Goal: Task Accomplishment & Management: Use online tool/utility

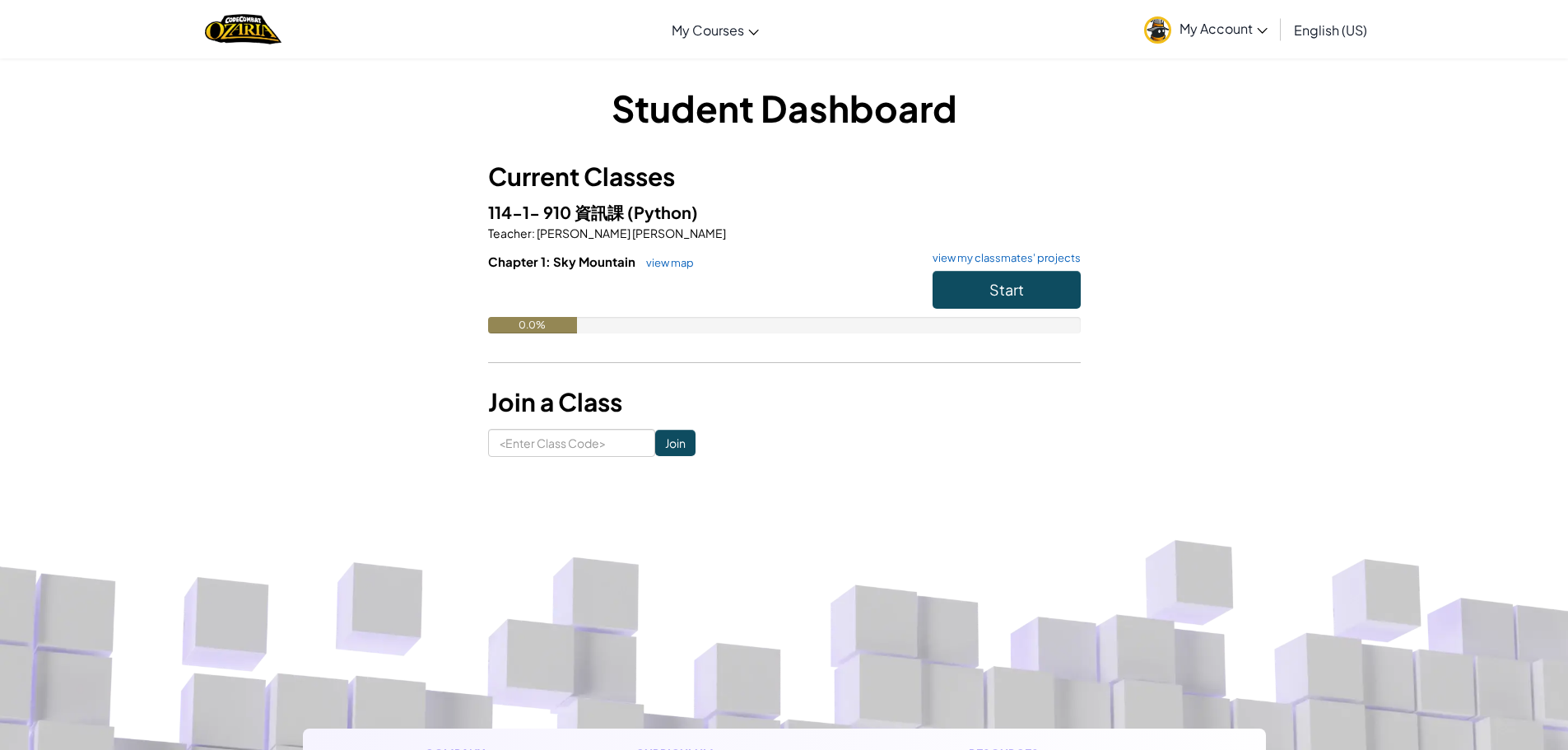
click at [1330, 35] on span "English (US)" at bounding box center [1331, 30] width 73 height 17
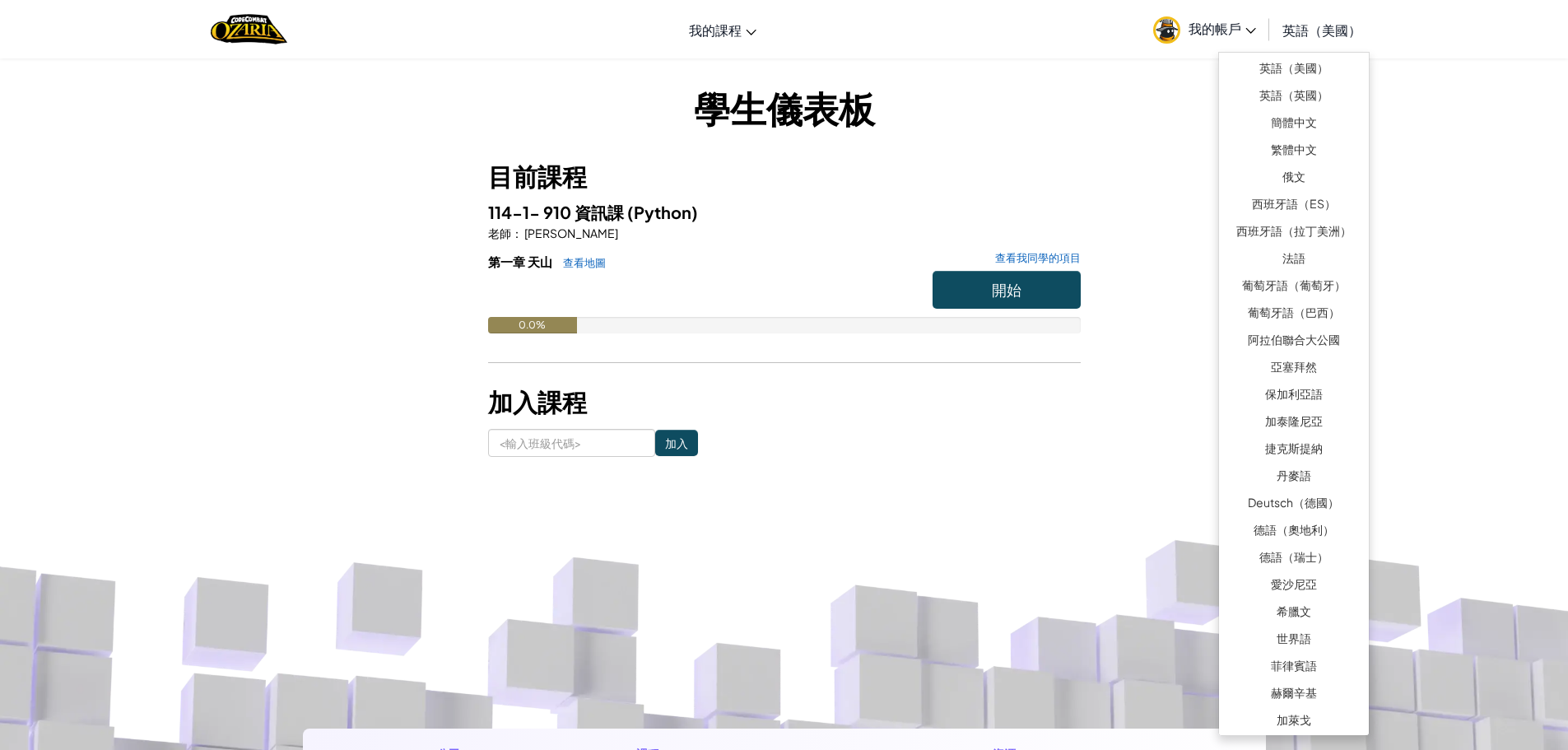
click at [1041, 152] on div "學生儀表板 目前課程 114-1- 910 資訊課 (Python) 老師 ： [PERSON_NAME]一章 天山 查看地圖 查看我同學的項目 開始 0.0…" at bounding box center [784, 269] width 593 height 375
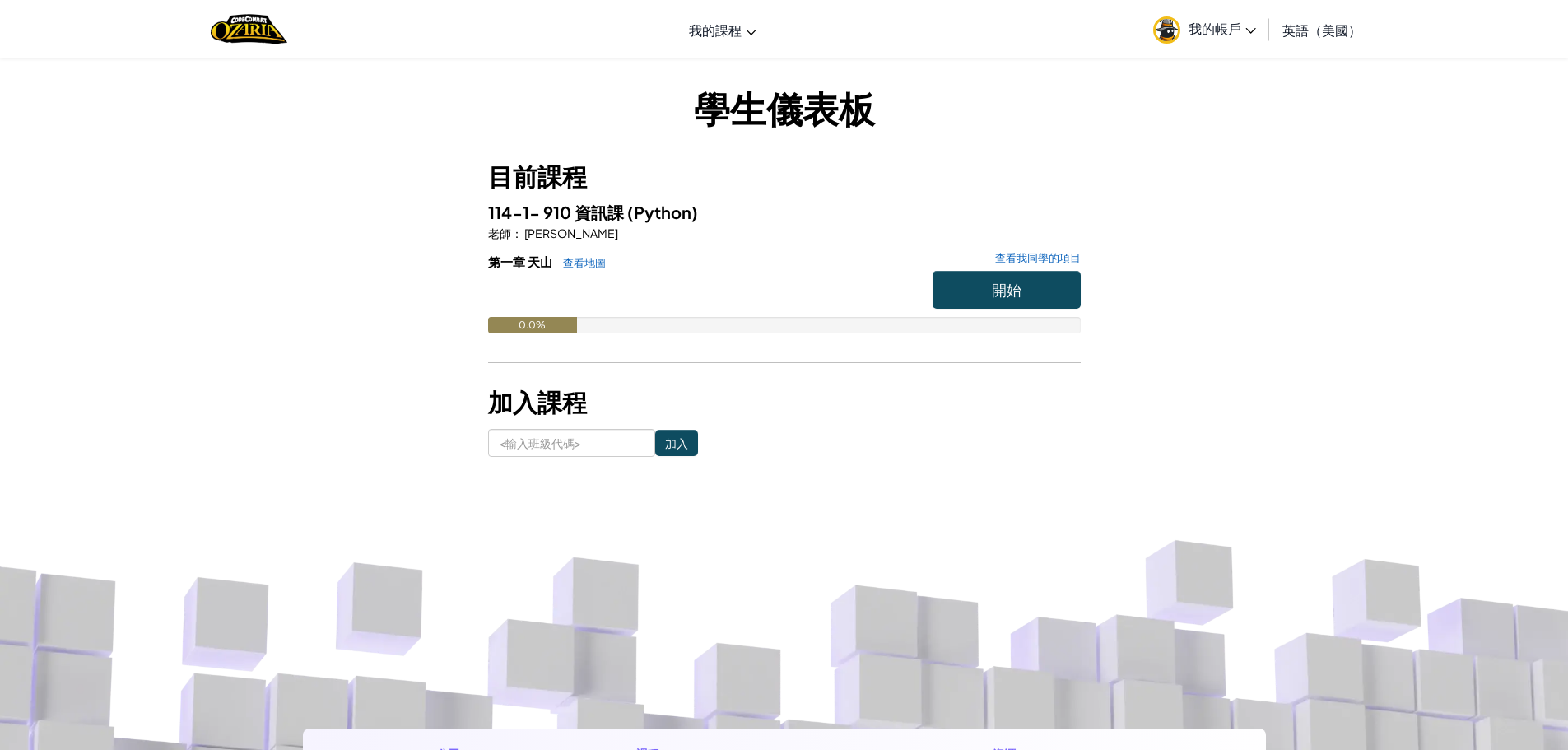
click at [1299, 33] on font "英語（美國）" at bounding box center [1322, 30] width 79 height 17
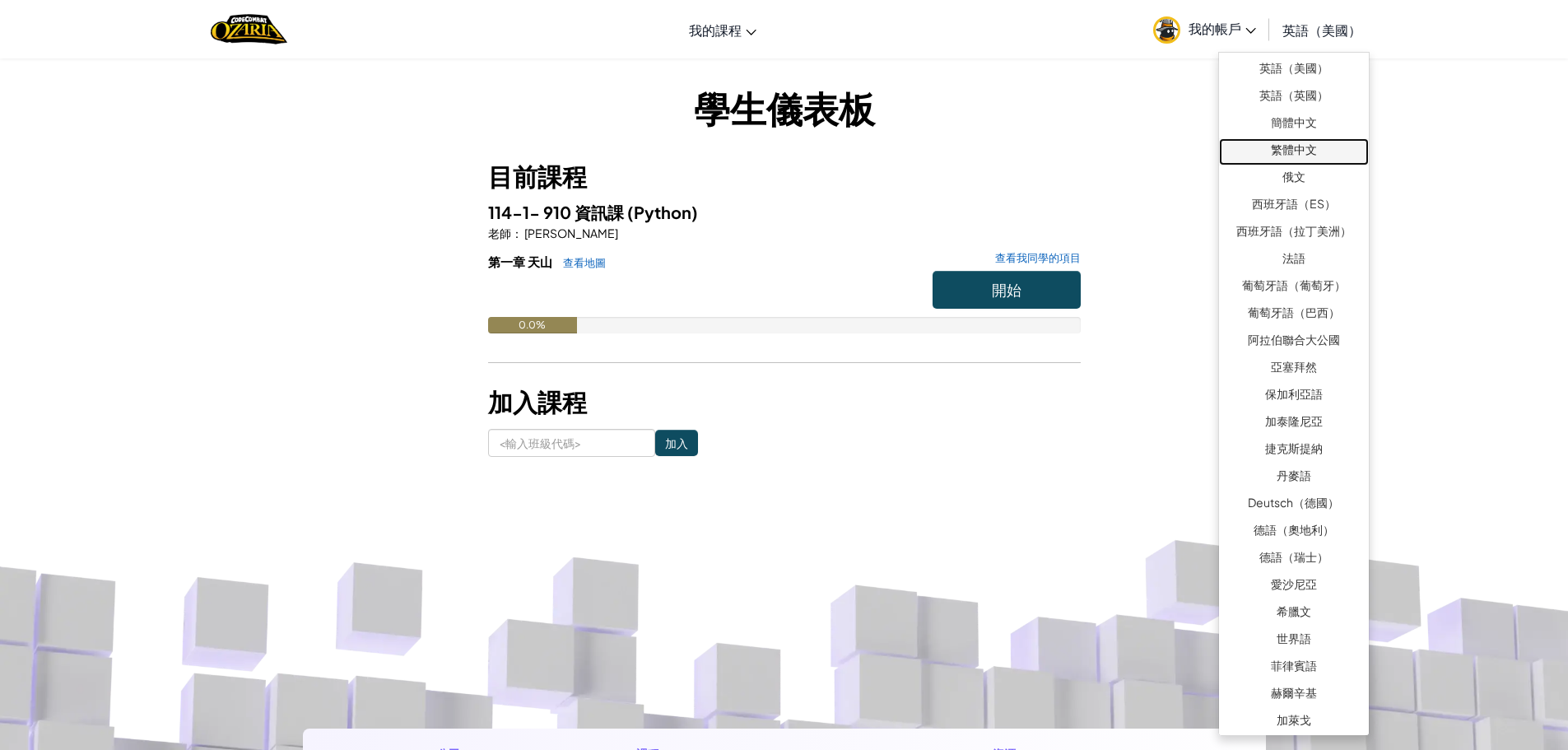
click at [1303, 150] on font "繁體中文" at bounding box center [1293, 148] width 46 height 15
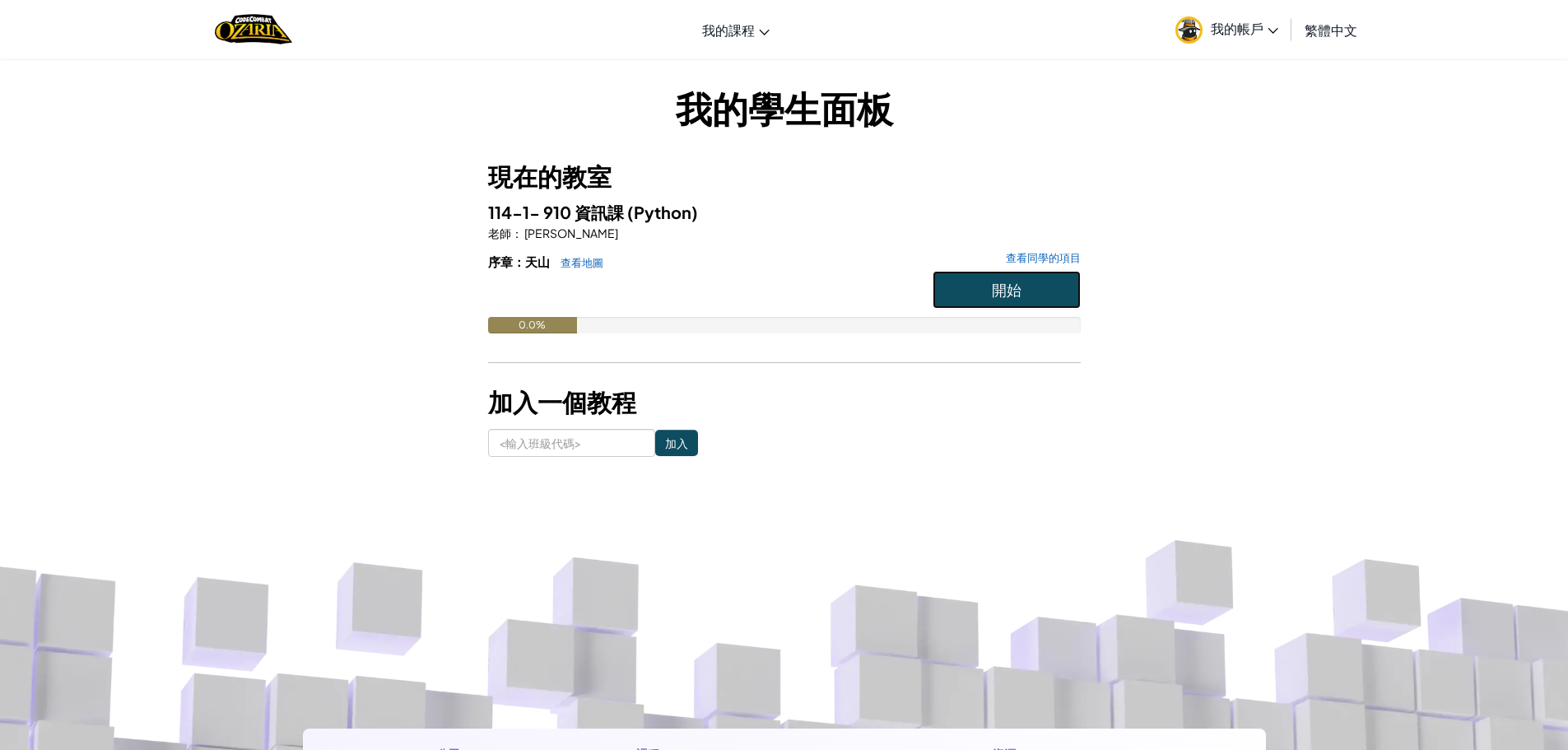
click at [1021, 297] on font "開始" at bounding box center [1007, 289] width 30 height 19
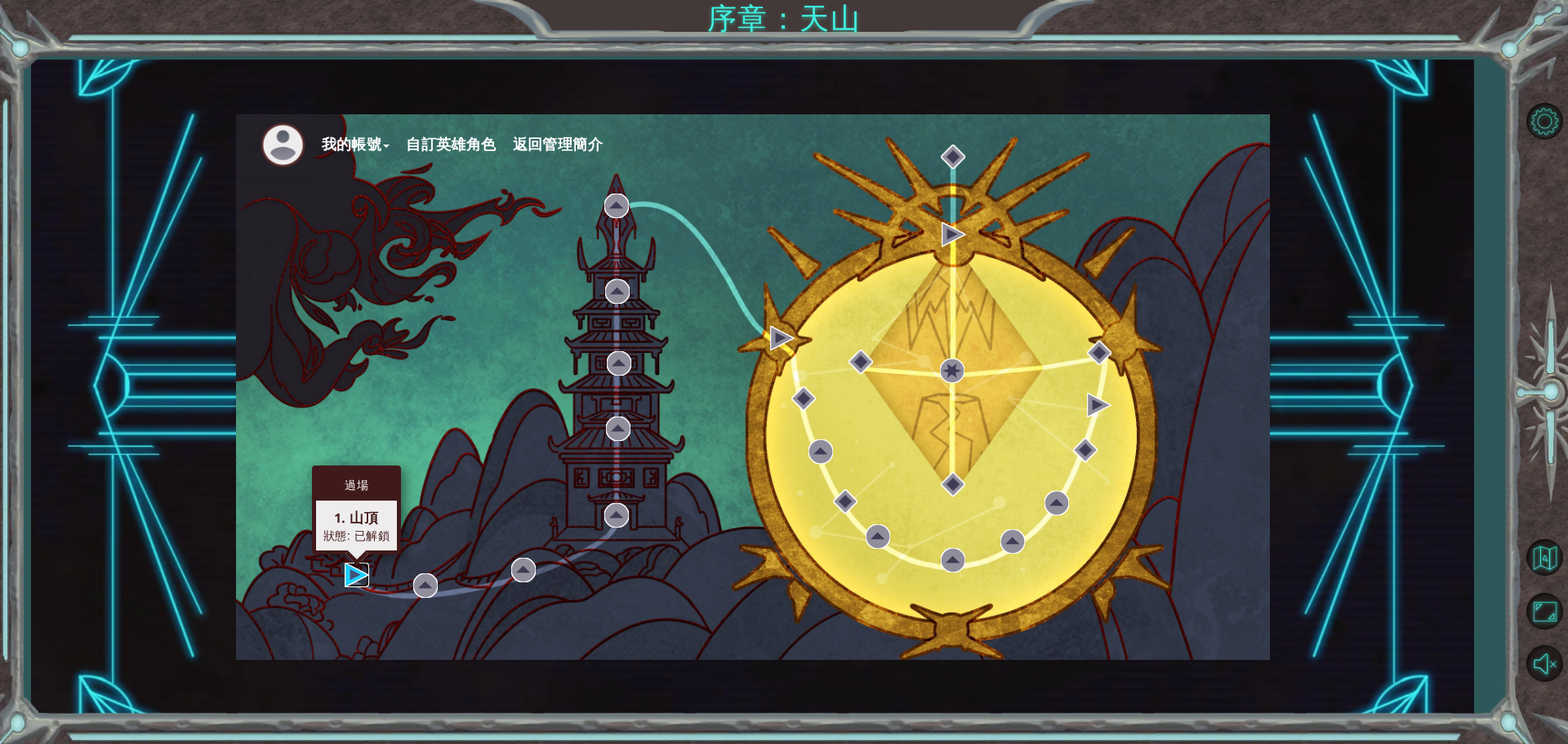
click at [350, 578] on img at bounding box center [357, 574] width 24 height 25
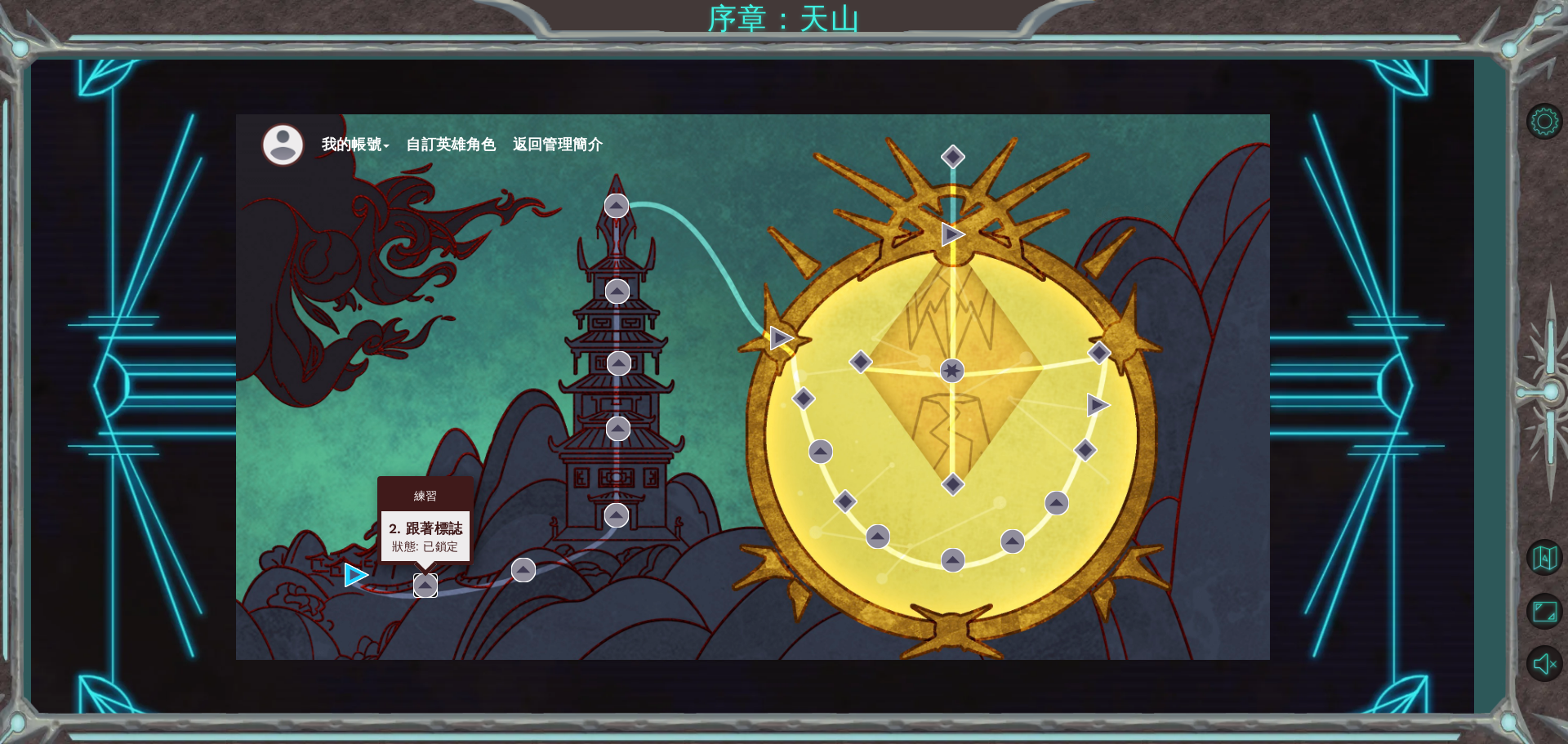
click at [419, 585] on img at bounding box center [425, 585] width 24 height 25
click at [420, 589] on img at bounding box center [425, 585] width 24 height 25
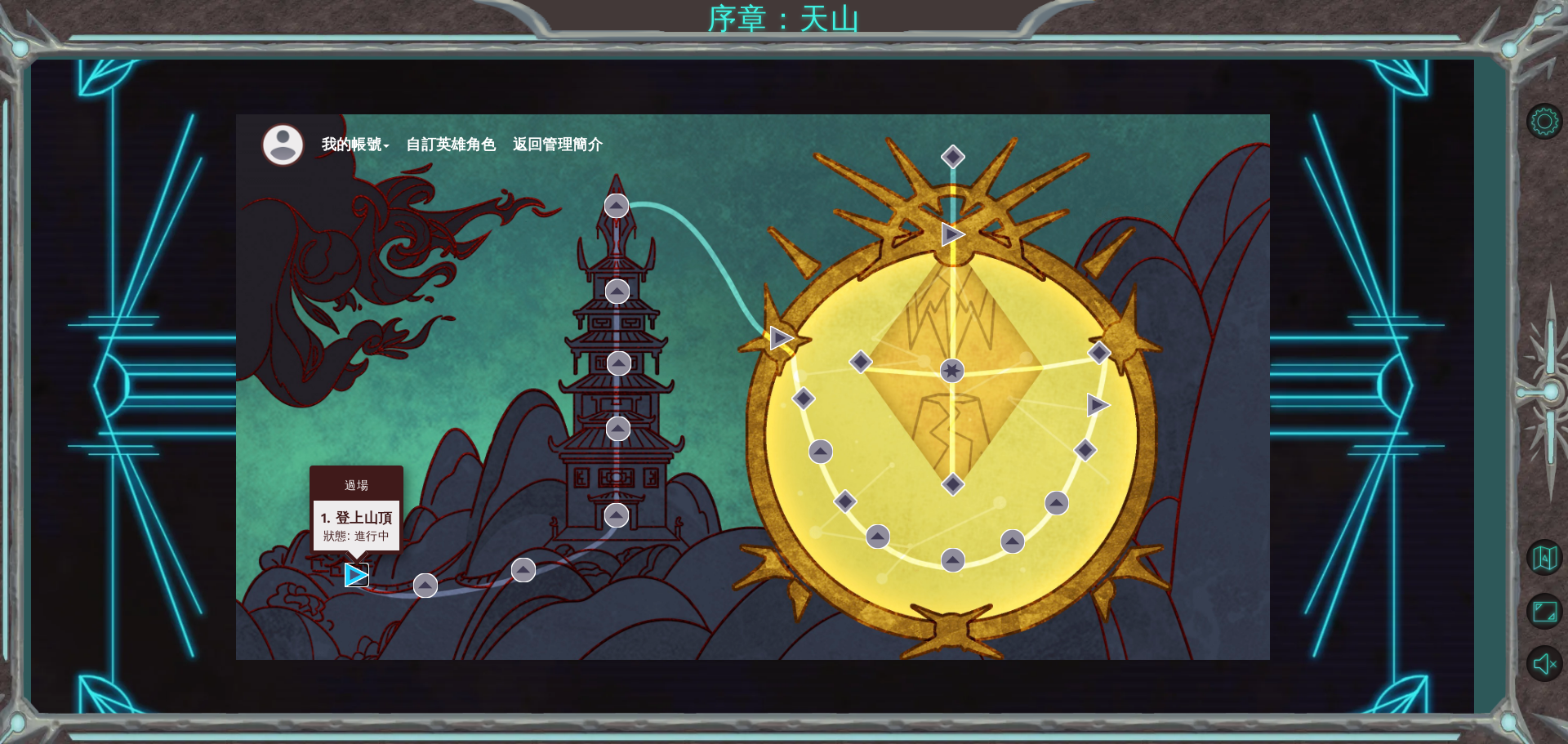
click at [352, 578] on img at bounding box center [357, 574] width 24 height 25
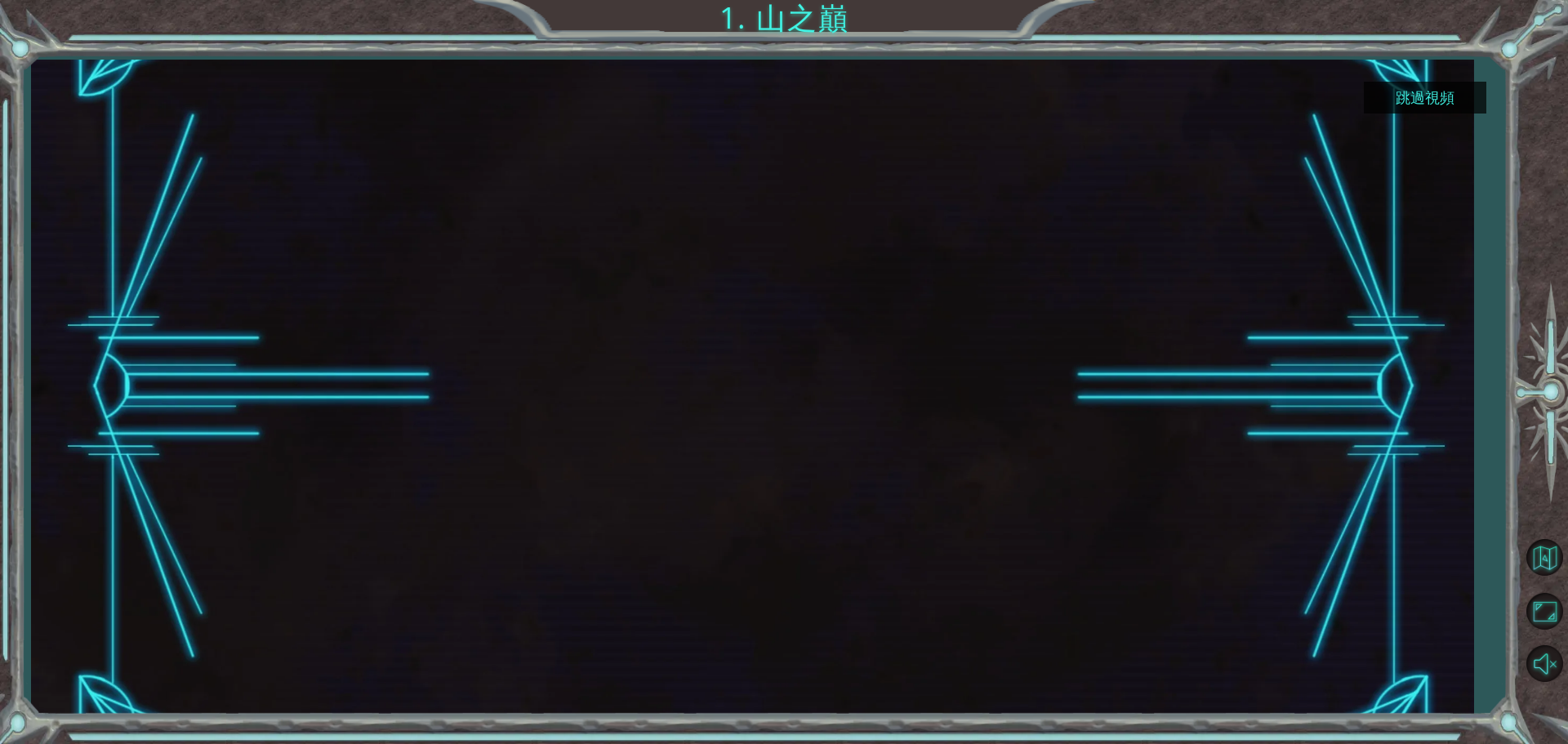
drag, startPoint x: 953, startPoint y: 396, endPoint x: 946, endPoint y: 381, distance: 16.6
click at [952, 394] on div at bounding box center [752, 387] width 1163 height 655
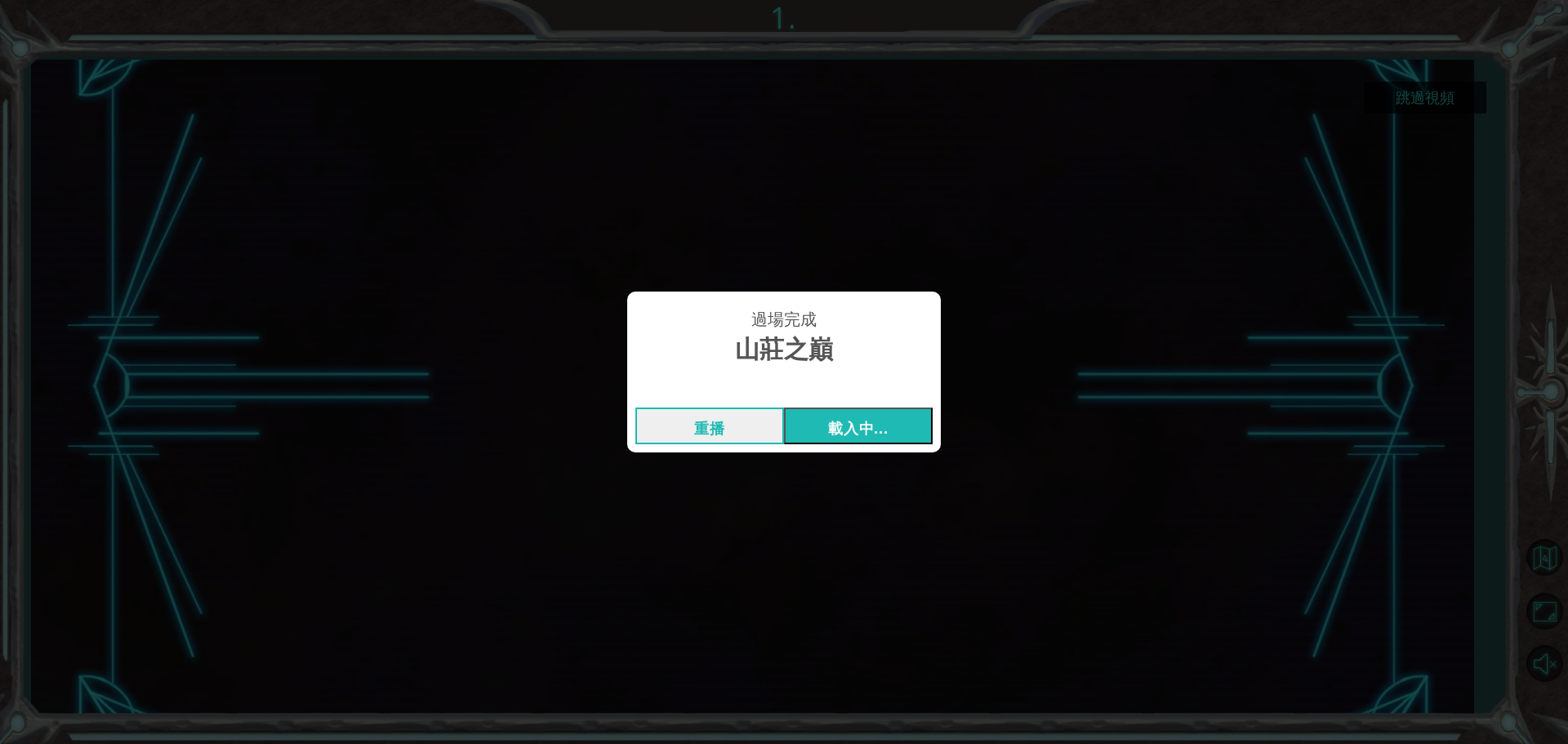
click at [843, 422] on font "載入中..." at bounding box center [858, 428] width 60 height 20
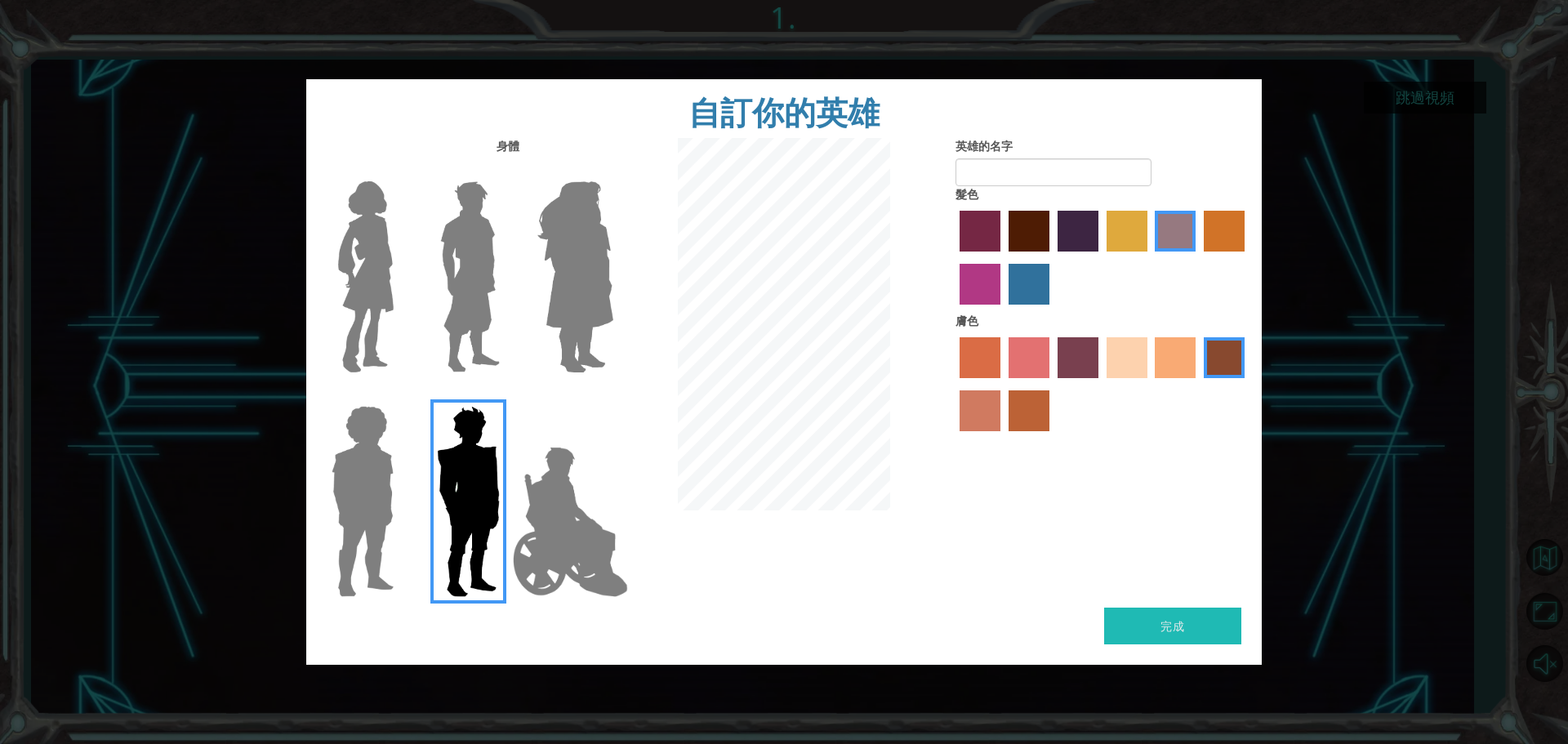
click at [514, 533] on img at bounding box center [570, 521] width 128 height 164
click at [612, 395] on input "英雄傑米" at bounding box center [612, 395] width 0 height 0
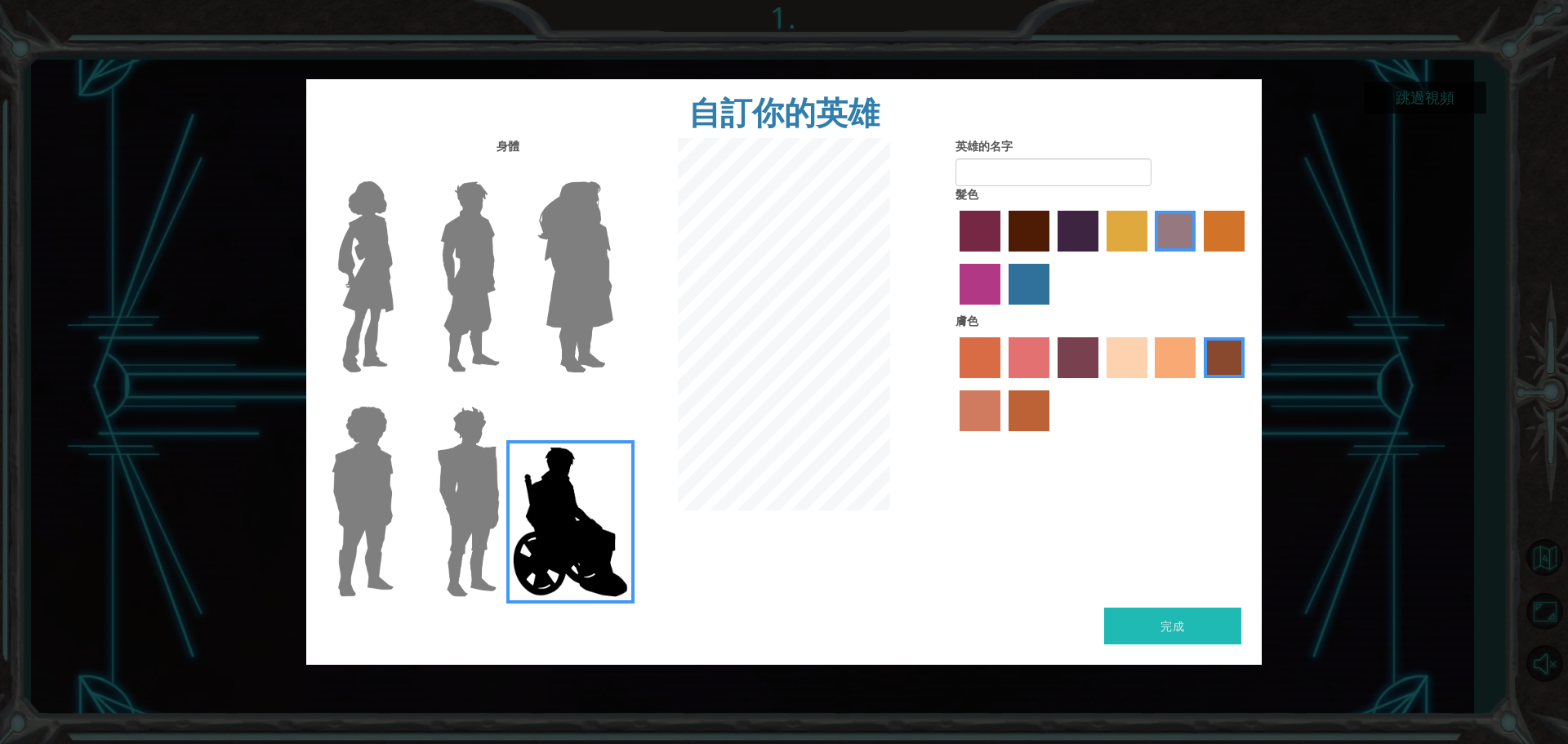
click at [365, 272] on img at bounding box center [366, 276] width 69 height 204
click at [400, 171] on input "英雄康妮" at bounding box center [400, 171] width 0 height 0
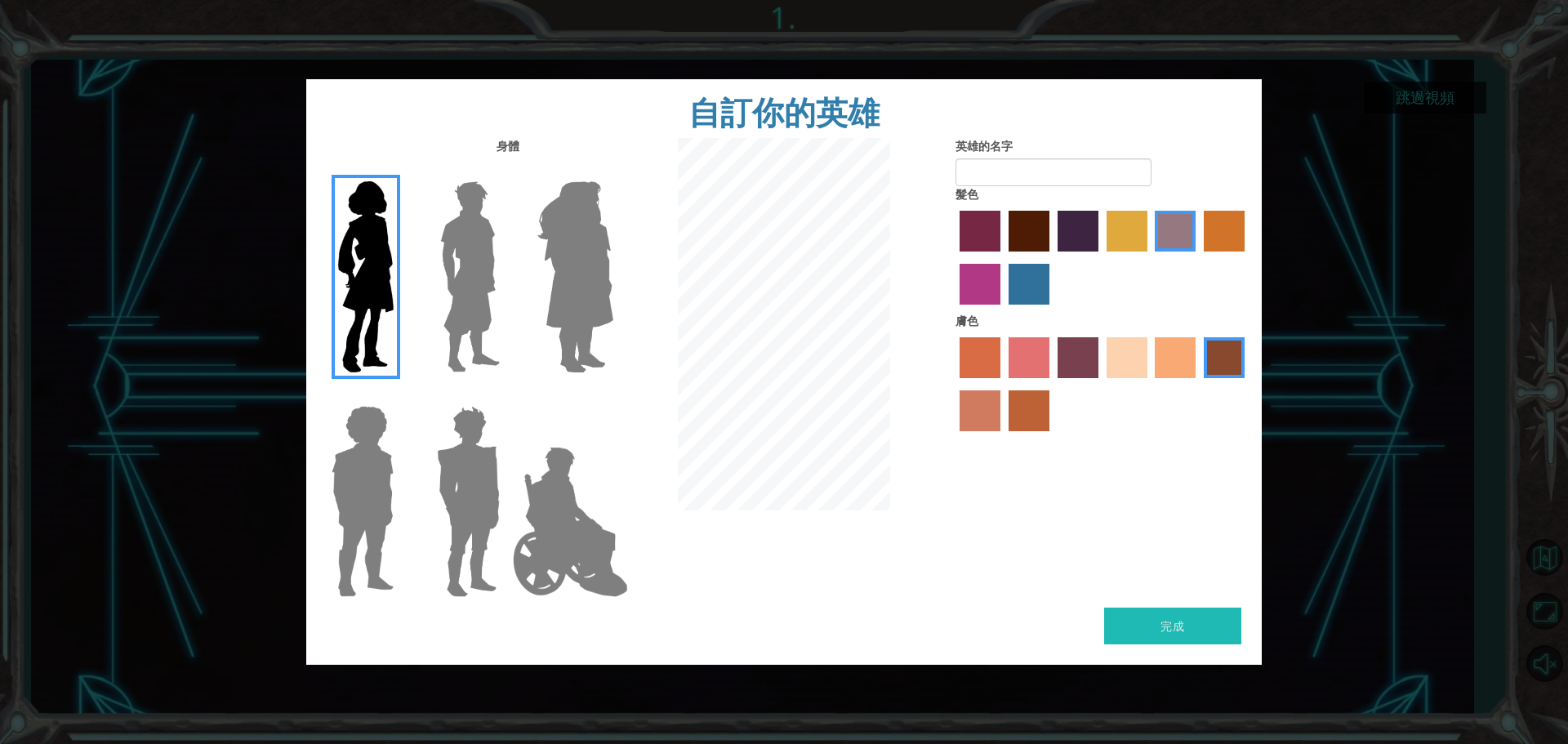
click at [351, 411] on img at bounding box center [363, 501] width 75 height 204
click at [400, 395] on input "英雄史蒂文" at bounding box center [400, 395] width 0 height 0
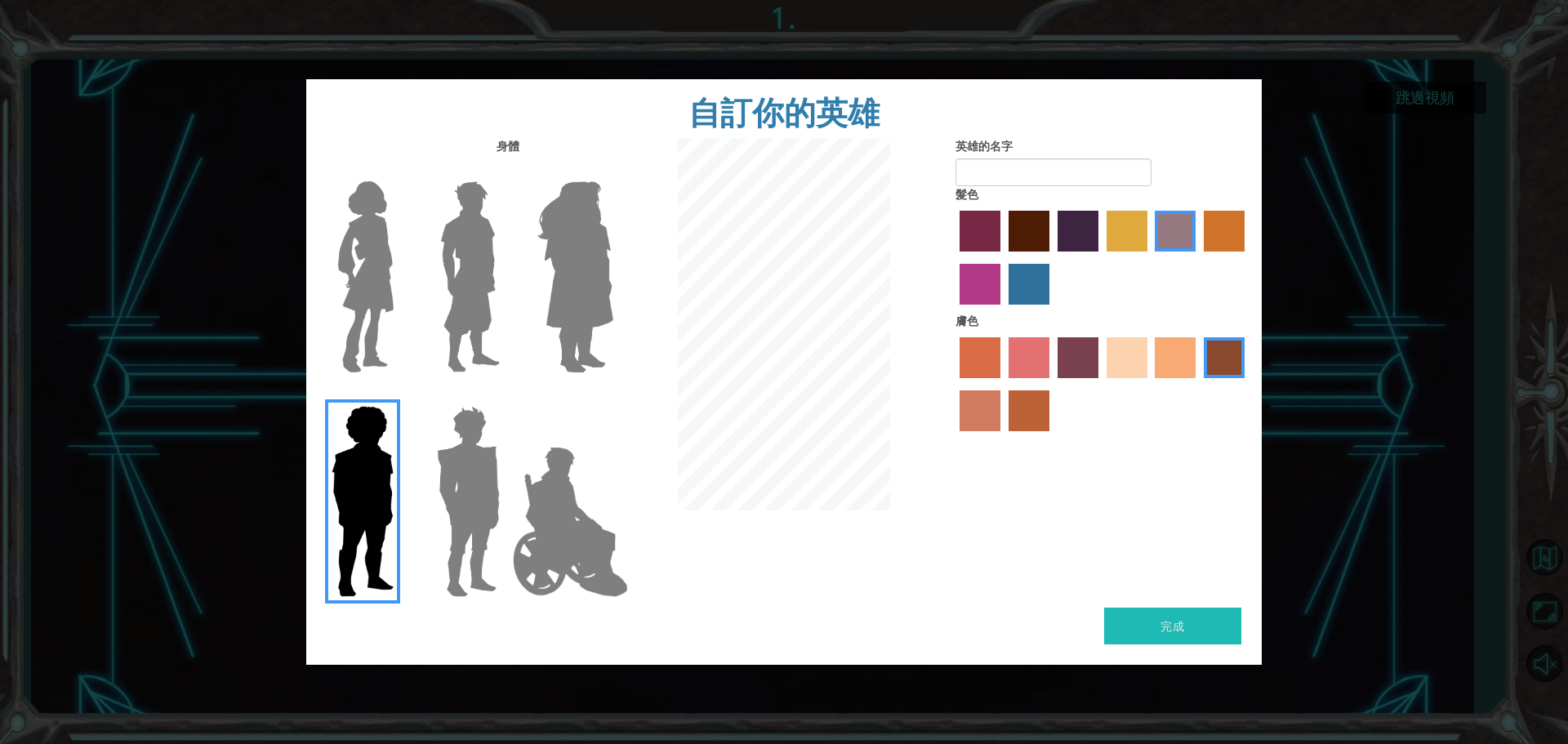
click at [409, 432] on div at bounding box center [359, 495] width 106 height 224
click at [437, 444] on img at bounding box center [467, 501] width 75 height 204
click at [507, 395] on input "英雄石榴石" at bounding box center [507, 395] width 0 height 0
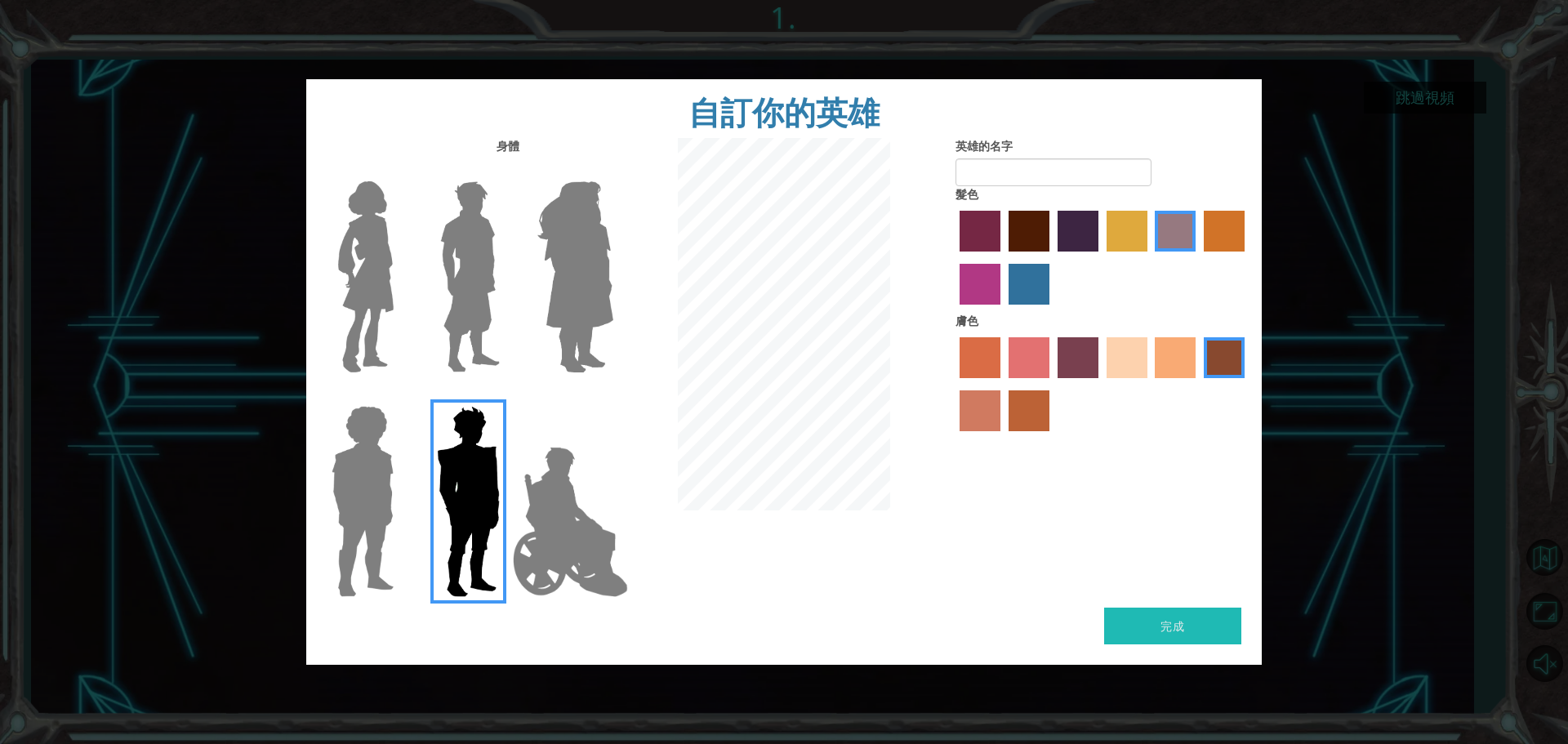
click at [514, 281] on div at bounding box center [466, 271] width 106 height 224
click at [499, 279] on img at bounding box center [469, 276] width 73 height 204
click at [507, 171] on input "英雄拉爾斯" at bounding box center [507, 171] width 0 height 0
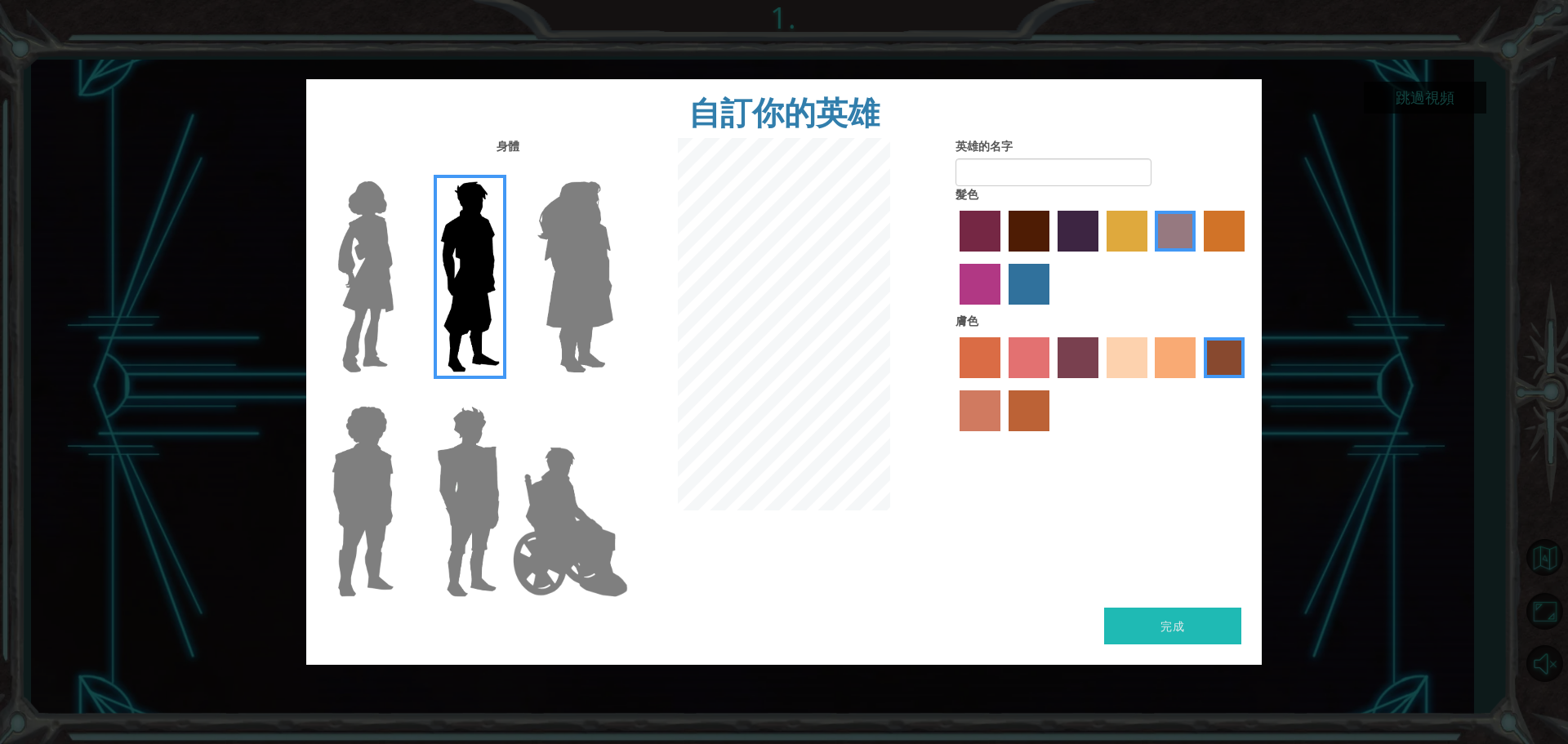
click at [578, 272] on img at bounding box center [575, 276] width 89 height 204
click at [612, 171] on input "英雄紫水晶" at bounding box center [612, 171] width 0 height 0
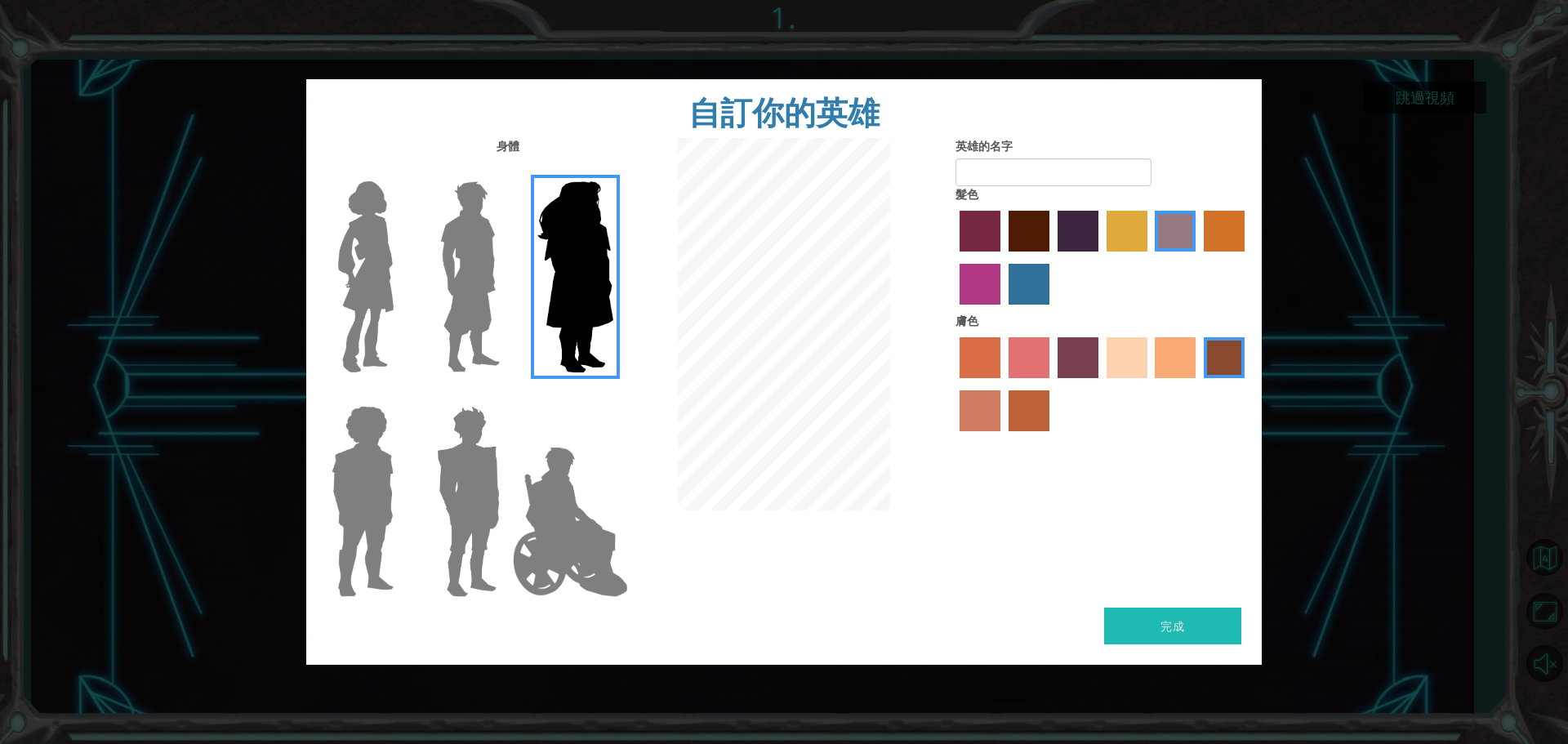
click at [563, 452] on img at bounding box center [570, 521] width 128 height 164
click at [612, 395] on input "英雄傑米" at bounding box center [612, 395] width 0 height 0
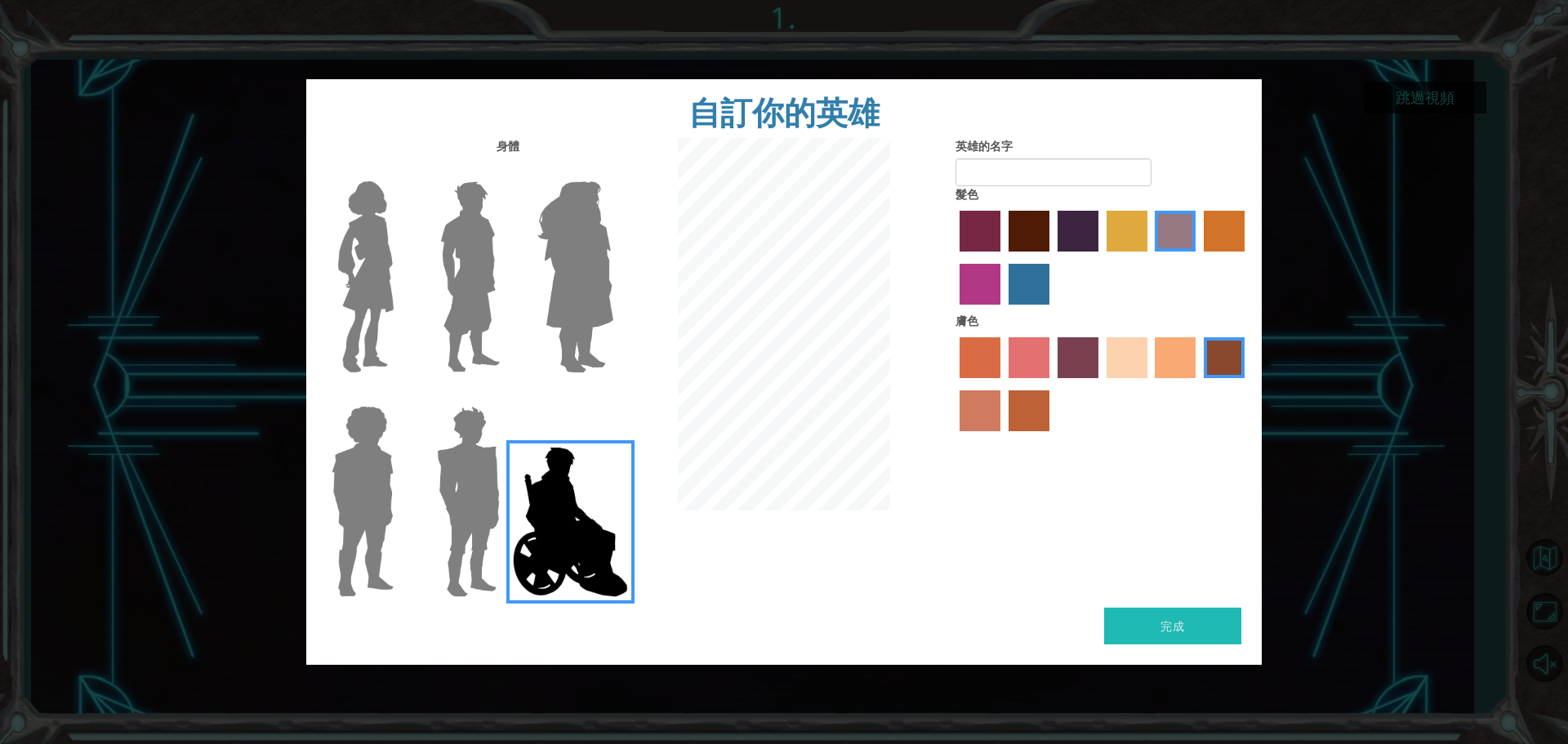
click at [1135, 369] on label "沙灘膚色" at bounding box center [1127, 358] width 41 height 41
click at [1101, 384] on input "沙灘膚色" at bounding box center [1101, 384] width 0 height 0
click at [1095, 251] on label "熱門紫色髮色" at bounding box center [1078, 231] width 41 height 41
click at [1052, 257] on input "熱門紫色髮色" at bounding box center [1052, 257] width 0 height 0
click at [472, 488] on img at bounding box center [467, 501] width 75 height 204
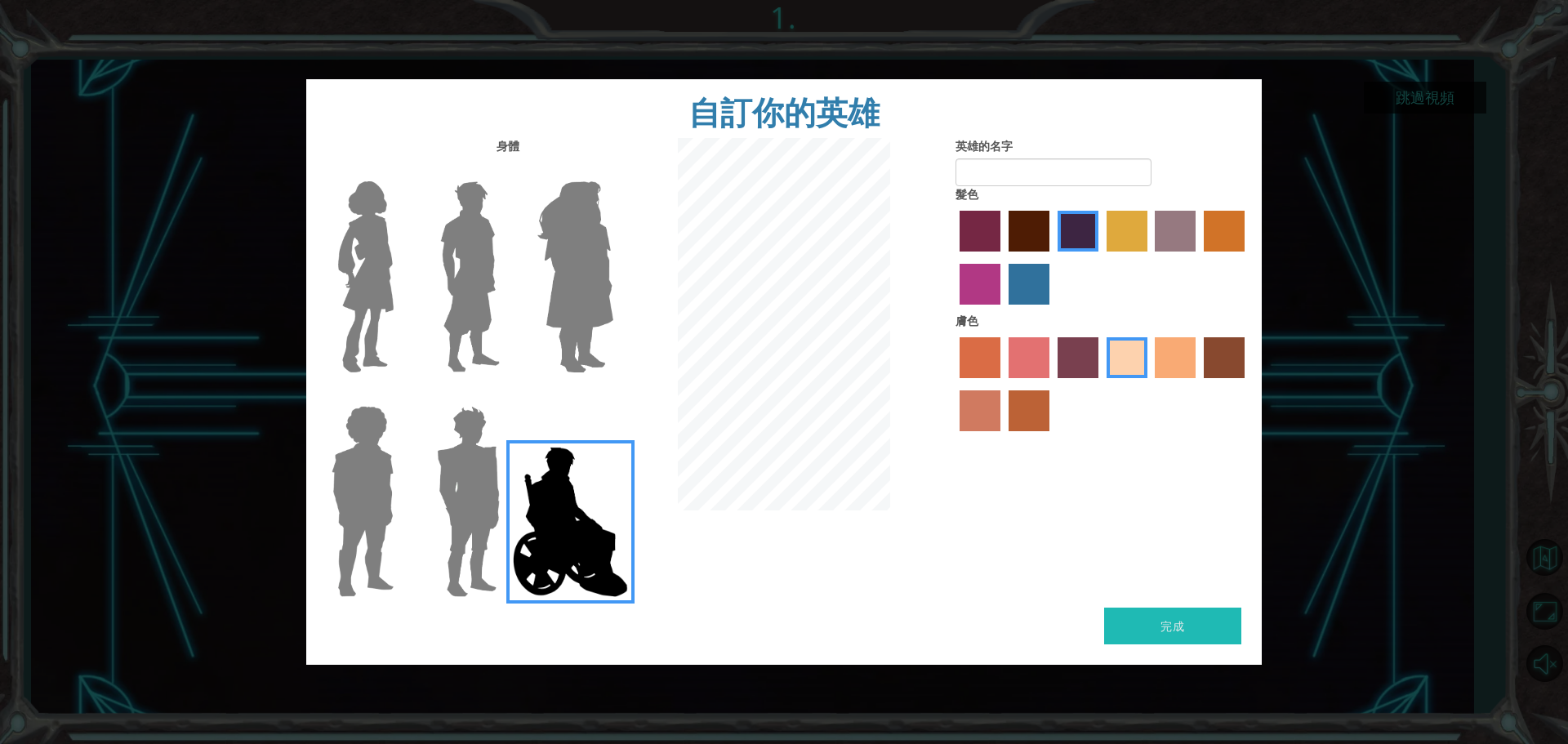
click at [507, 395] on input "英雄石榴石" at bounding box center [507, 395] width 0 height 0
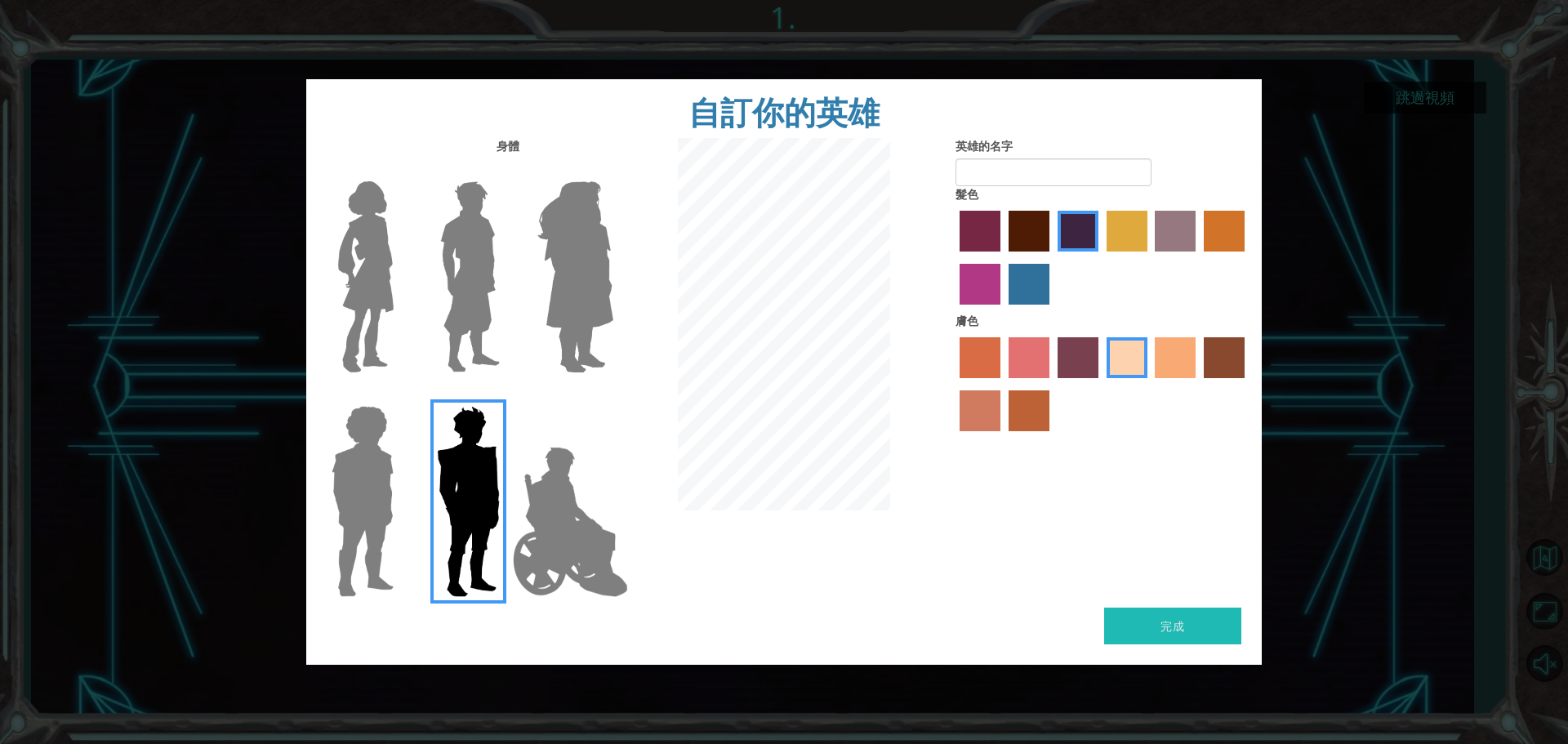
click at [422, 508] on div at bounding box center [466, 495] width 106 height 224
click at [389, 506] on img at bounding box center [363, 501] width 75 height 204
click at [400, 395] on input "英雄史蒂文" at bounding box center [400, 395] width 0 height 0
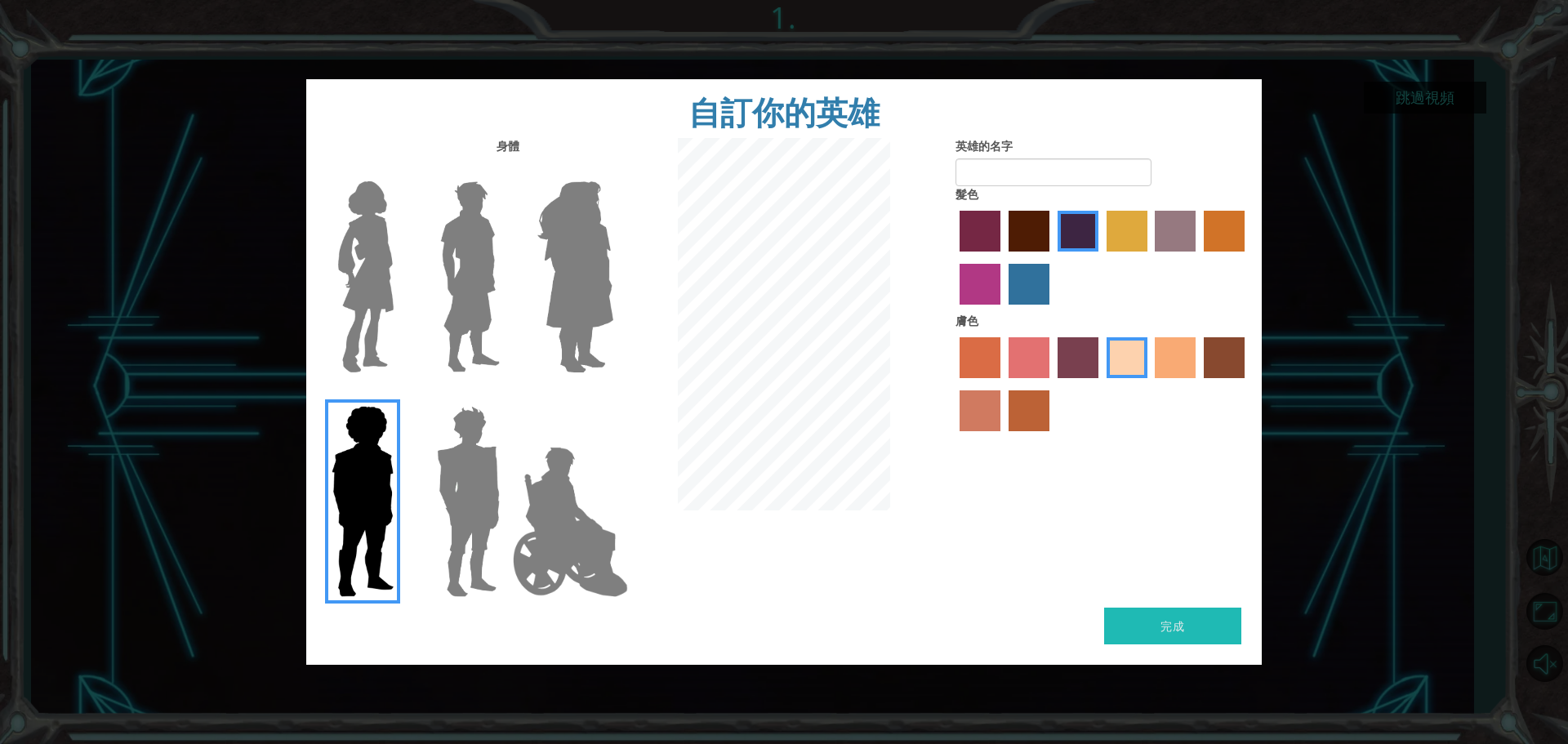
click at [335, 312] on img at bounding box center [366, 276] width 69 height 204
click at [400, 171] on input "英雄康妮" at bounding box center [400, 171] width 0 height 0
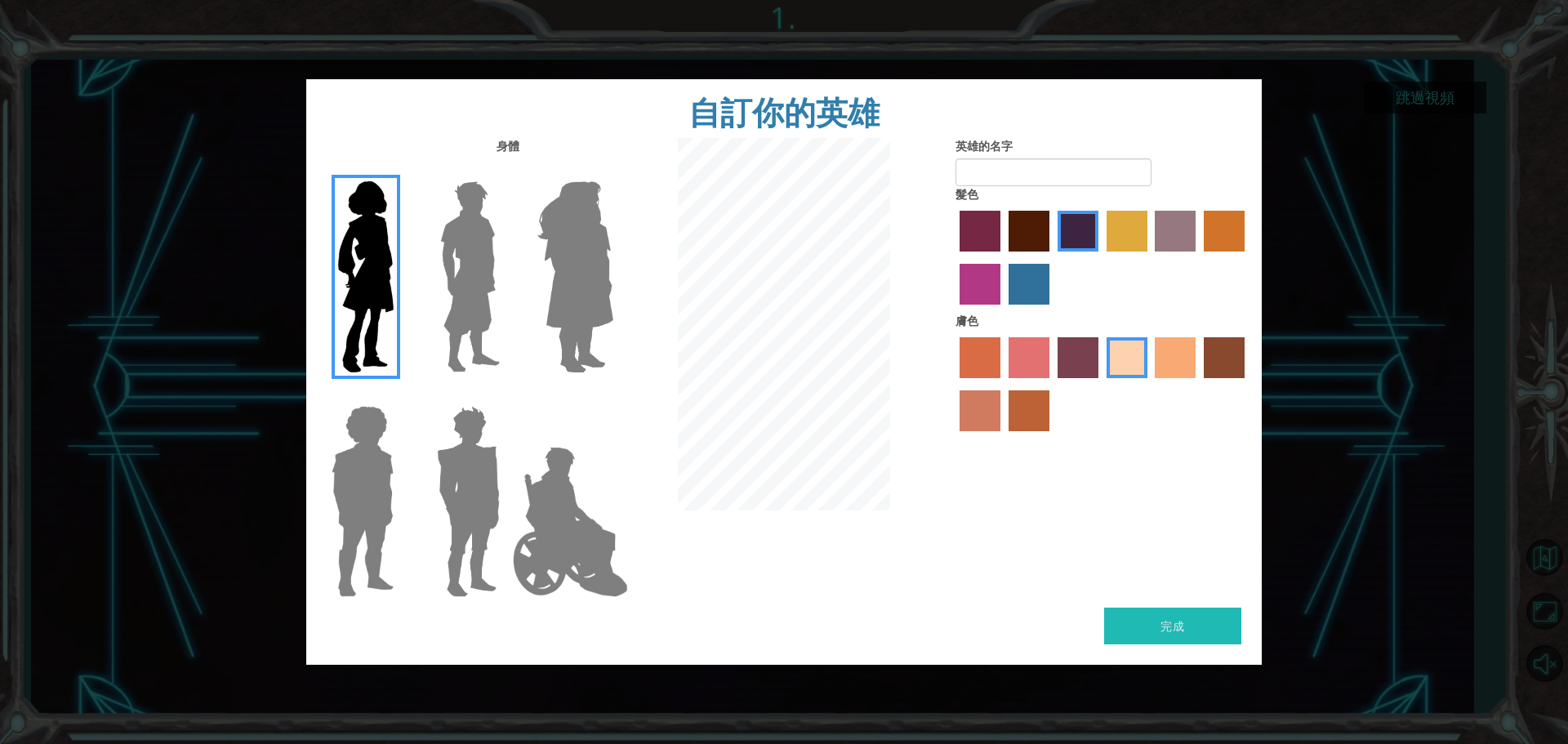
click at [556, 506] on img at bounding box center [570, 521] width 128 height 164
click at [612, 395] on input "英雄傑米" at bounding box center [612, 395] width 0 height 0
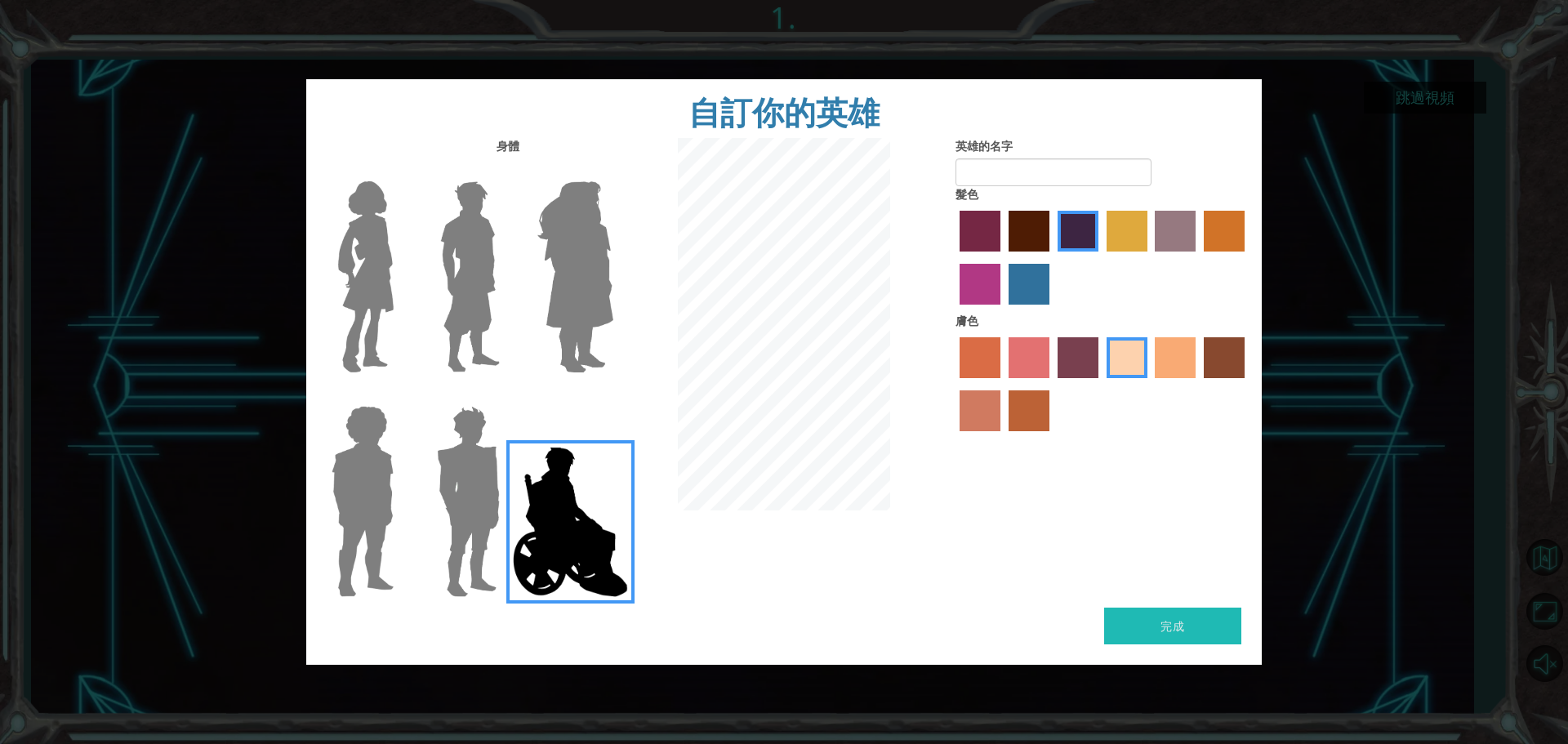
click at [501, 331] on img at bounding box center [469, 276] width 73 height 204
click at [507, 171] on input "英雄拉爾斯" at bounding box center [507, 171] width 0 height 0
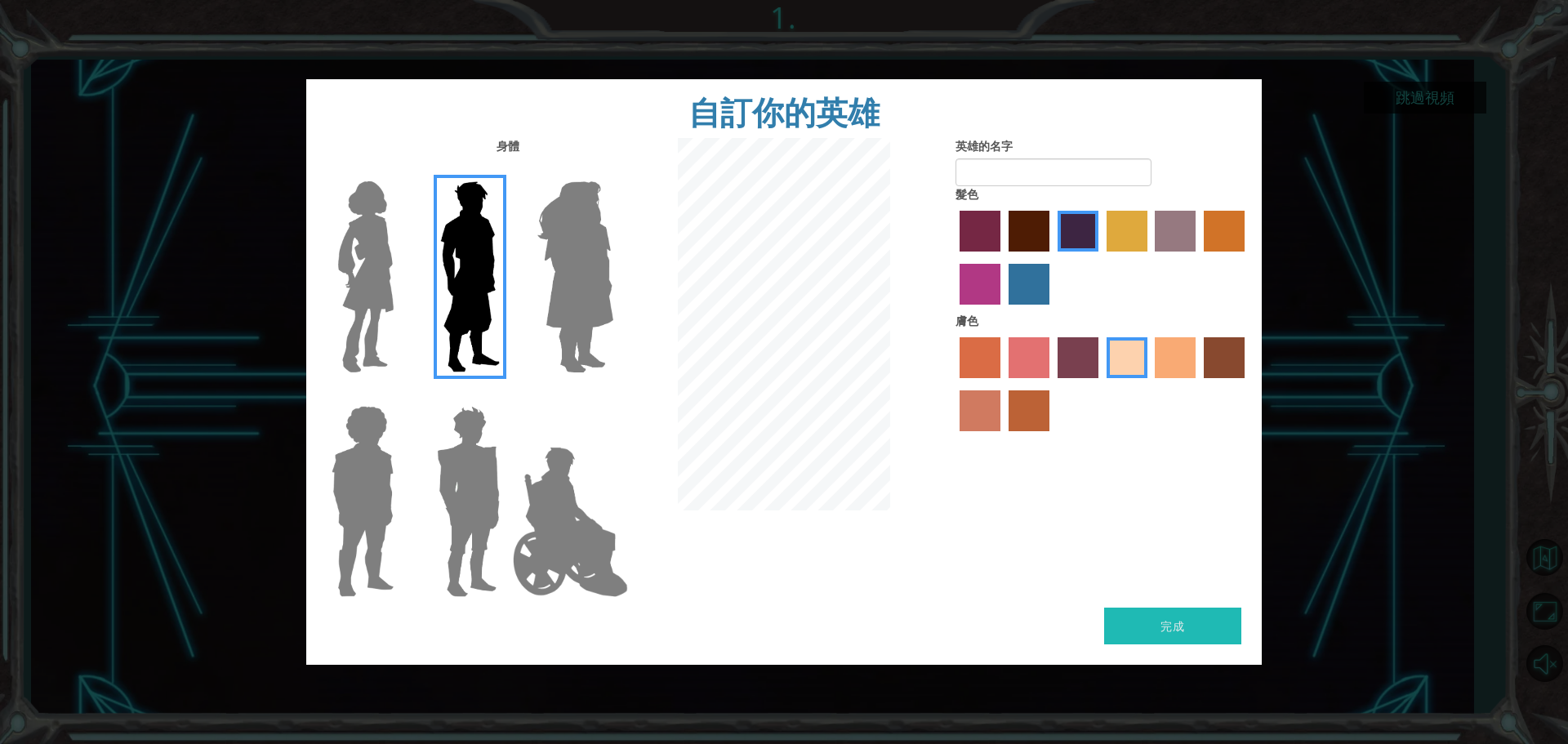
click at [578, 521] on img at bounding box center [570, 521] width 128 height 164
click at [612, 395] on input "英雄傑米" at bounding box center [612, 395] width 0 height 0
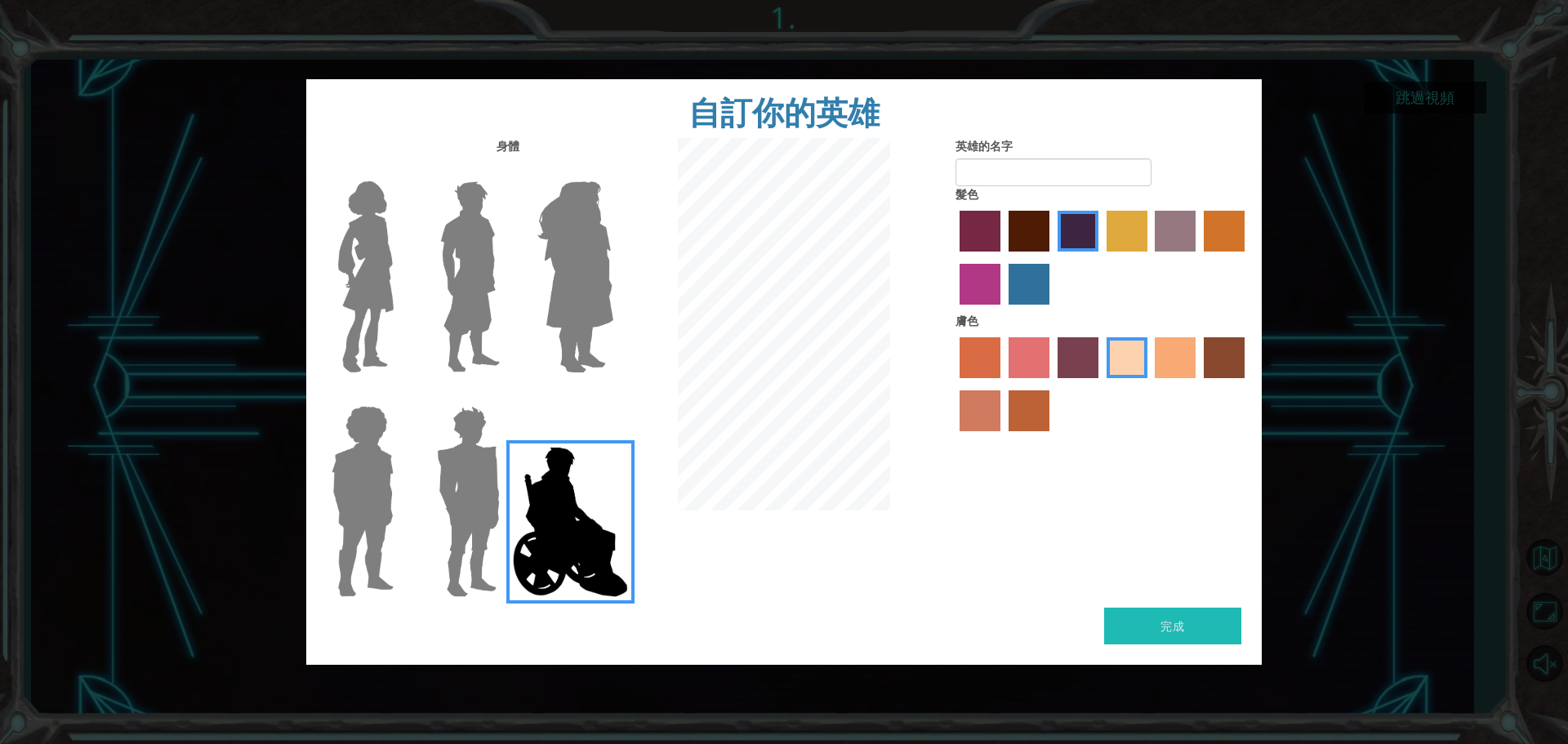
click at [1193, 225] on label "芭莎染髮劑" at bounding box center [1175, 231] width 41 height 41
click at [1150, 257] on input "芭莎染髮劑" at bounding box center [1150, 257] width 0 height 0
click at [1210, 623] on button "完成" at bounding box center [1172, 625] width 137 height 36
click at [478, 318] on img at bounding box center [469, 276] width 73 height 204
click at [507, 171] on input "英雄拉爾斯" at bounding box center [507, 171] width 0 height 0
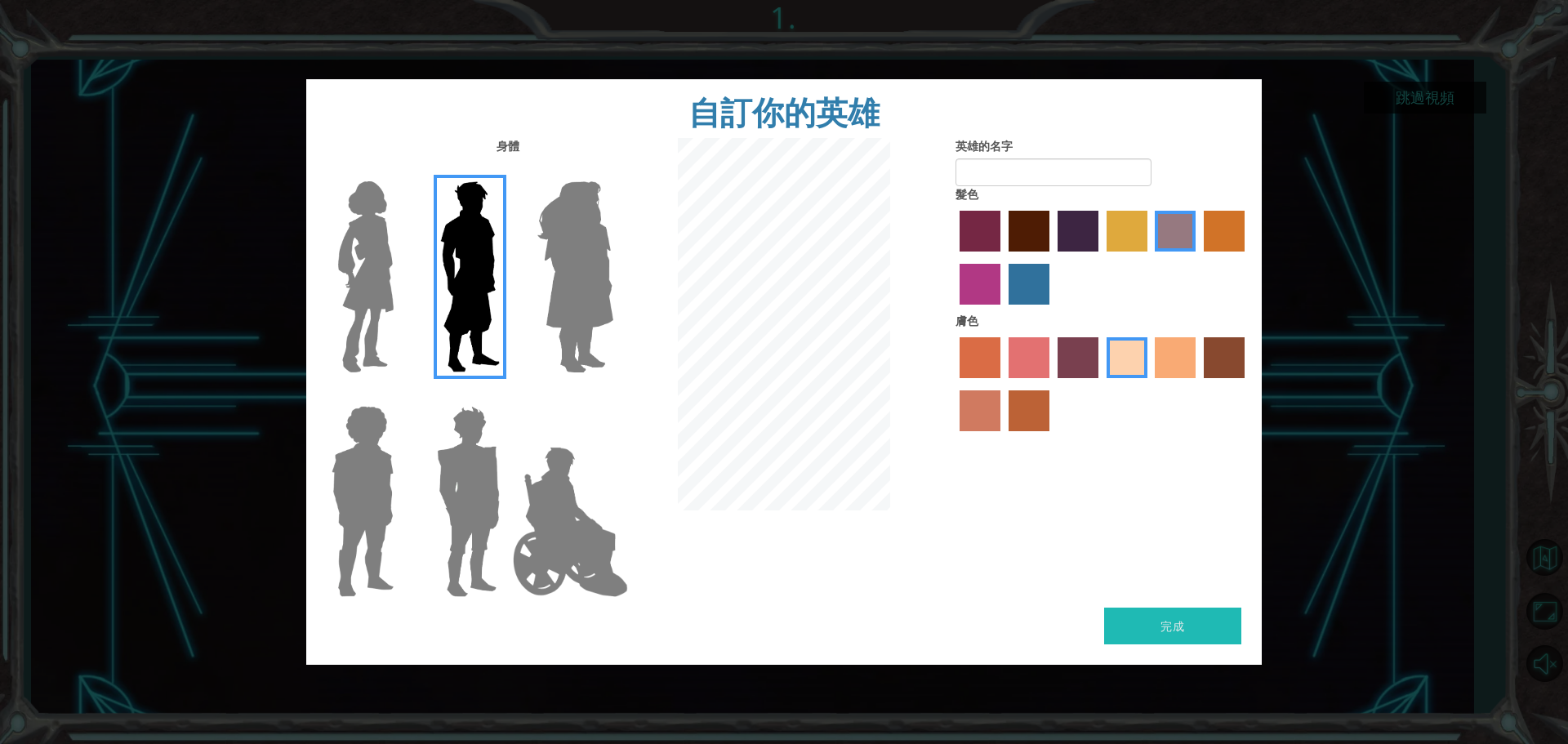
click at [487, 477] on img at bounding box center [467, 501] width 75 height 204
click at [507, 395] on input "英雄石榴石" at bounding box center [507, 395] width 0 height 0
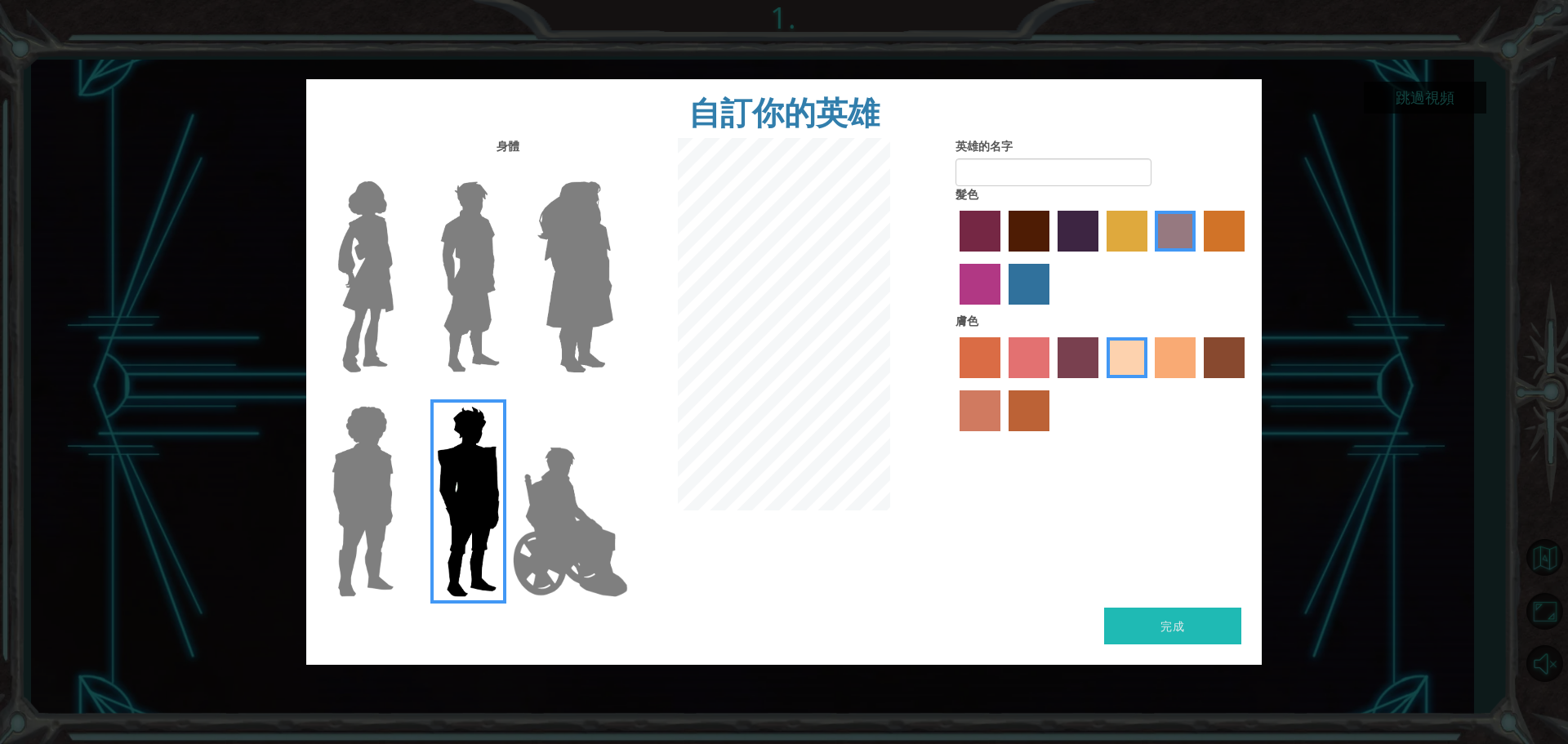
click at [413, 476] on div at bounding box center [466, 495] width 106 height 224
click at [556, 547] on img at bounding box center [570, 521] width 128 height 164
click at [612, 395] on input "英雄傑米" at bounding box center [612, 395] width 0 height 0
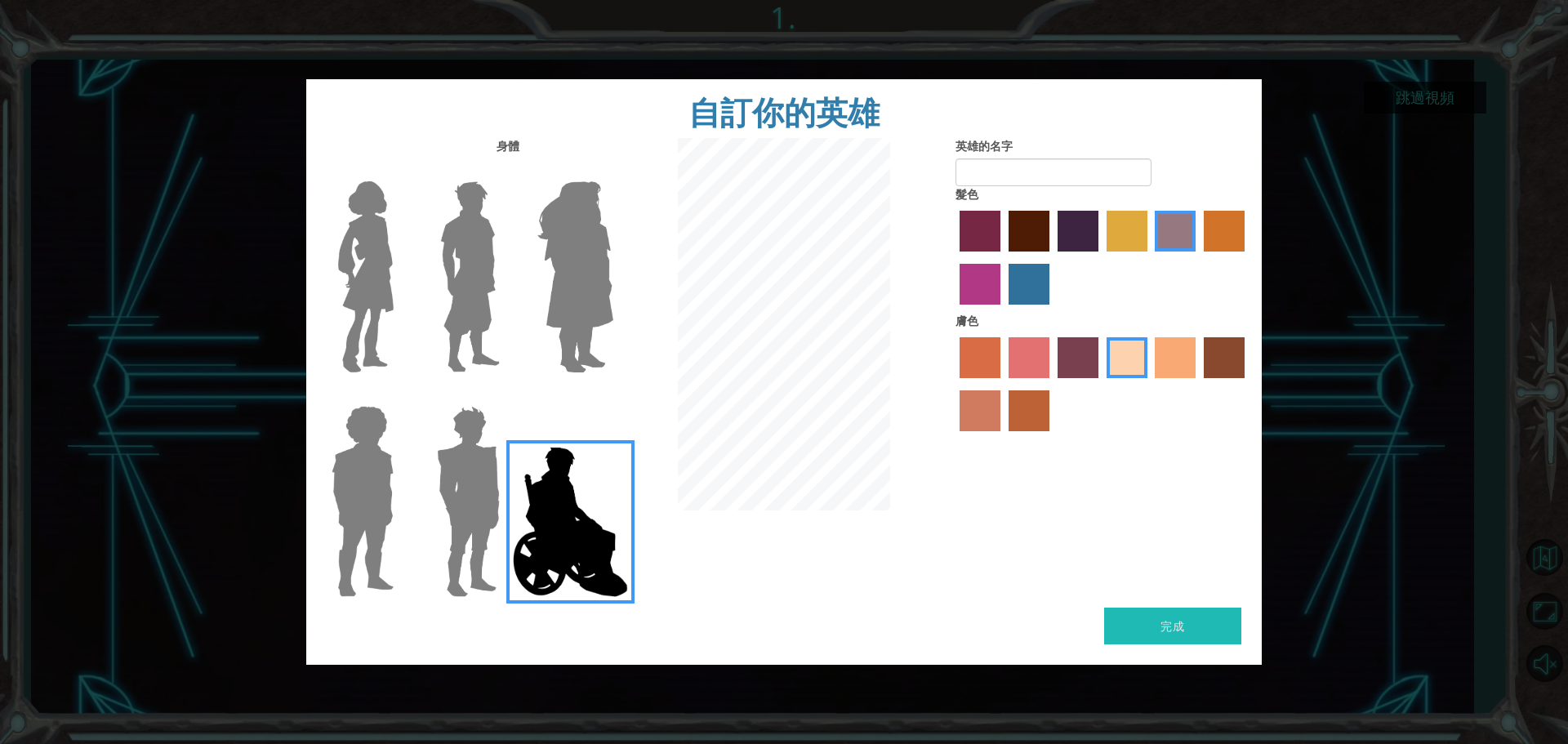
click at [468, 477] on img at bounding box center [467, 501] width 75 height 204
click at [507, 395] on input "英雄石榴石" at bounding box center [507, 395] width 0 height 0
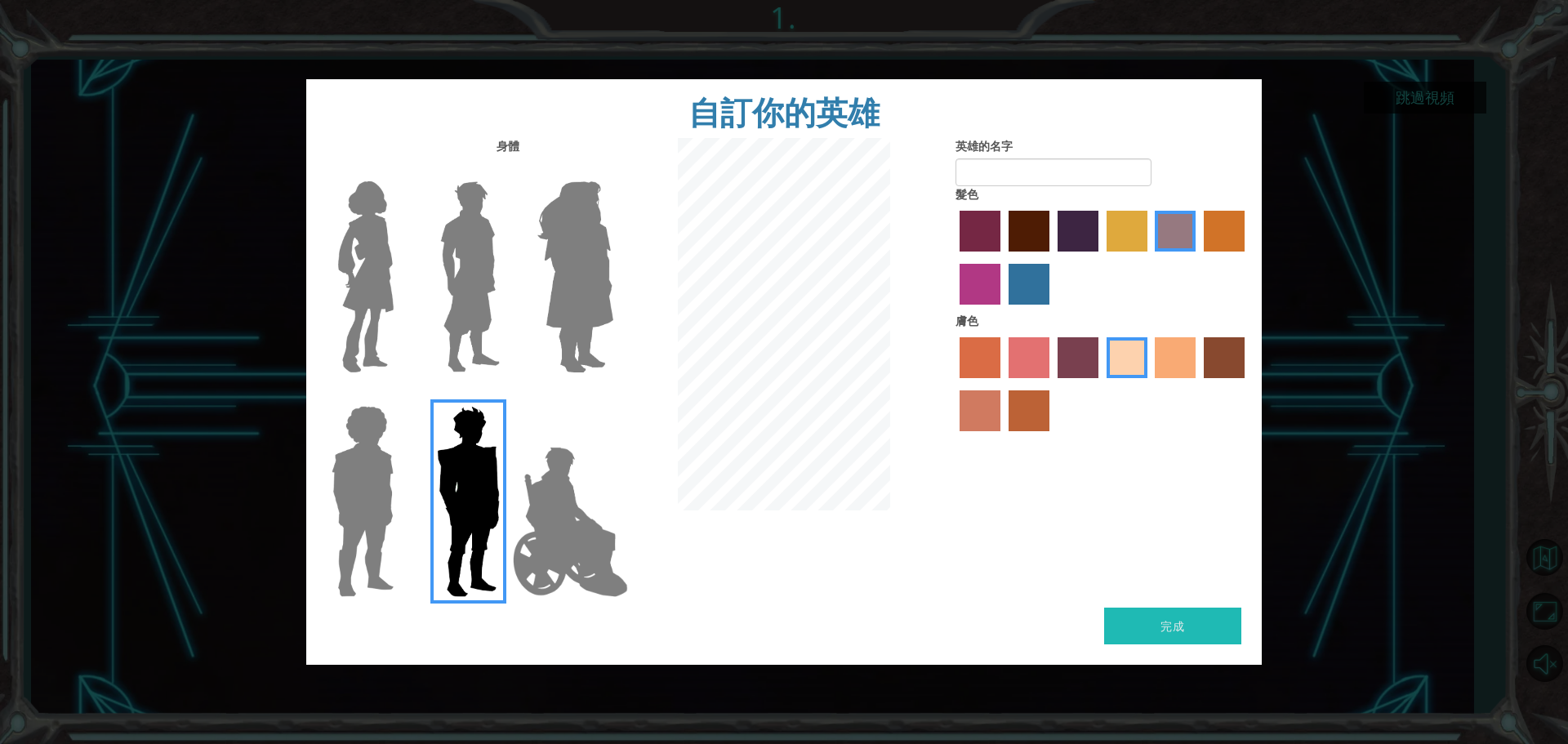
click at [468, 466] on img at bounding box center [467, 501] width 75 height 204
click at [507, 395] on input "英雄石榴石" at bounding box center [507, 395] width 0 height 0
click at [508, 308] on div at bounding box center [466, 271] width 106 height 224
click at [519, 280] on div at bounding box center [571, 271] width 106 height 224
click at [475, 275] on img at bounding box center [469, 276] width 73 height 204
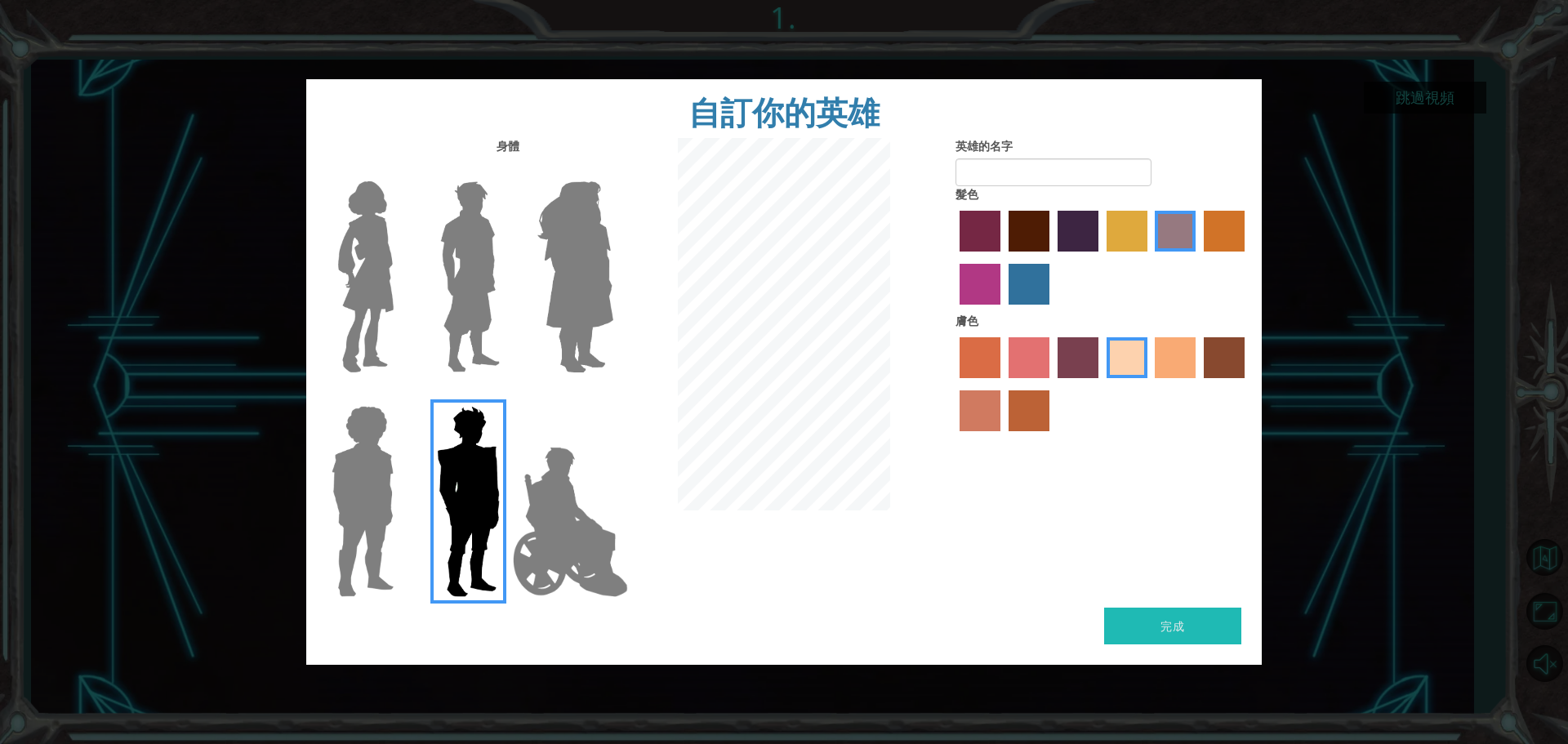
click at [507, 171] on input "英雄拉爾斯" at bounding box center [507, 171] width 0 height 0
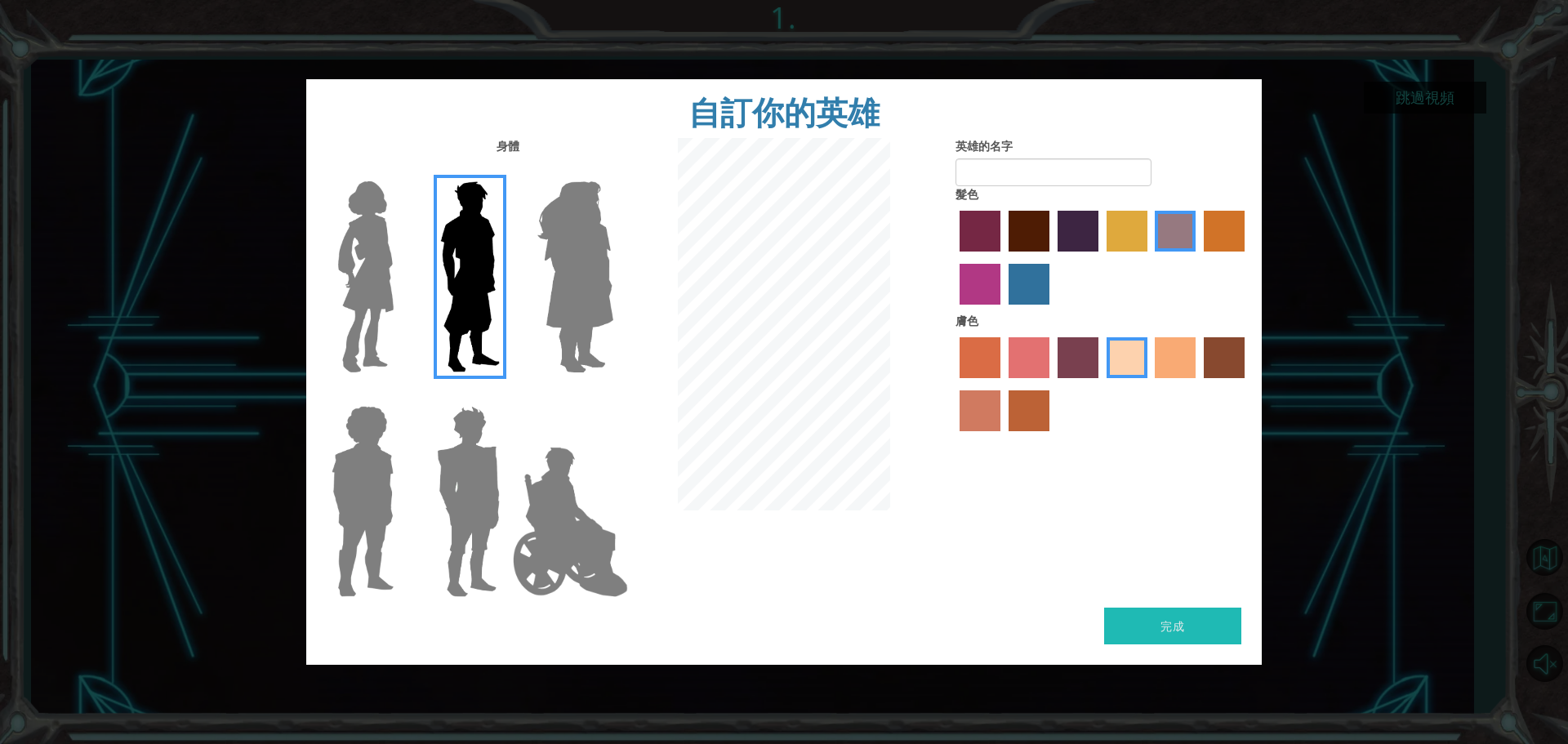
click at [479, 556] on img at bounding box center [467, 501] width 75 height 204
click at [507, 395] on input "英雄石榴石" at bounding box center [507, 395] width 0 height 0
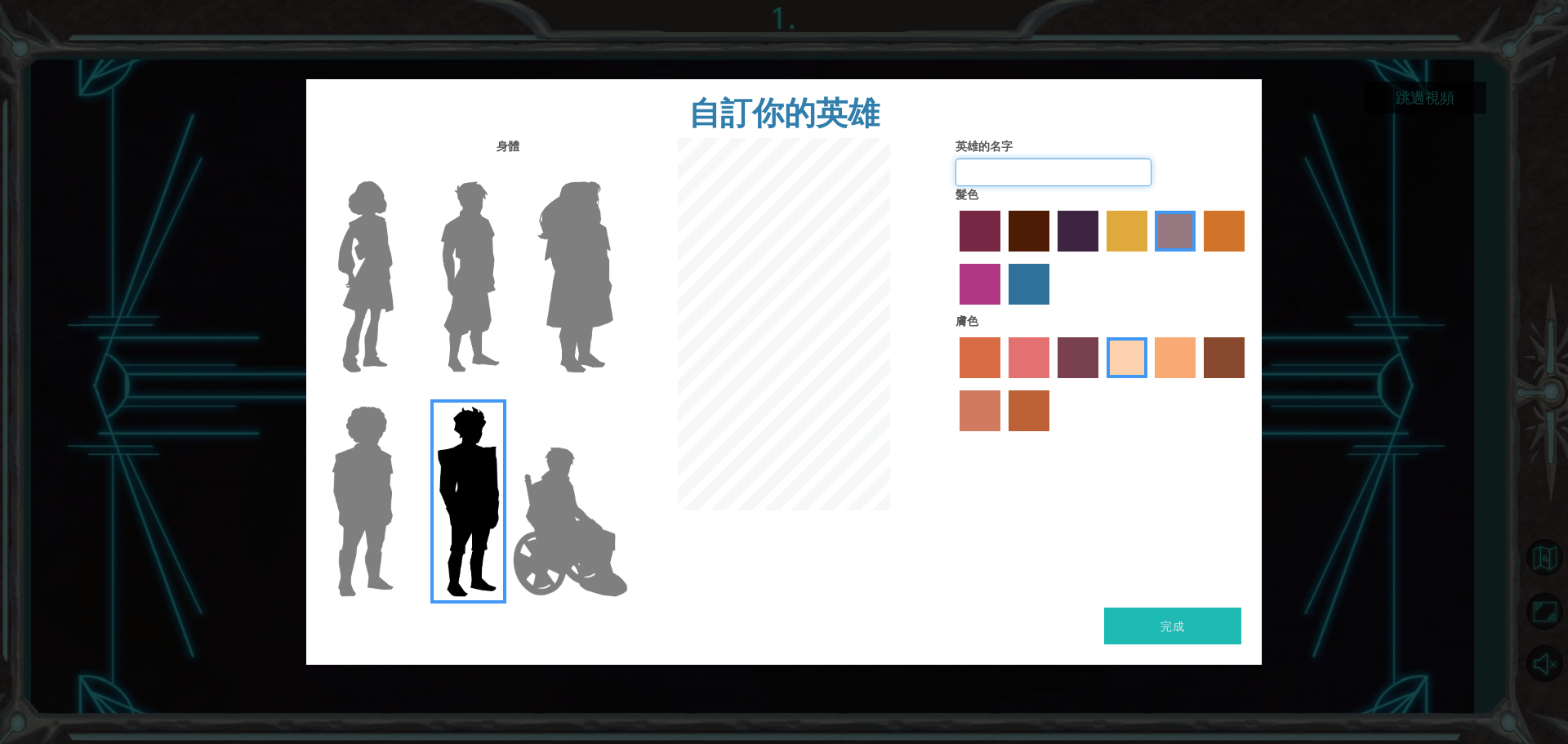
click at [1010, 178] on input "英雄的名字" at bounding box center [1054, 173] width 196 height 27
type input "[PERSON_NAME]"
click at [510, 528] on img at bounding box center [570, 521] width 128 height 164
click at [612, 395] on input "英雄傑米" at bounding box center [612, 395] width 0 height 0
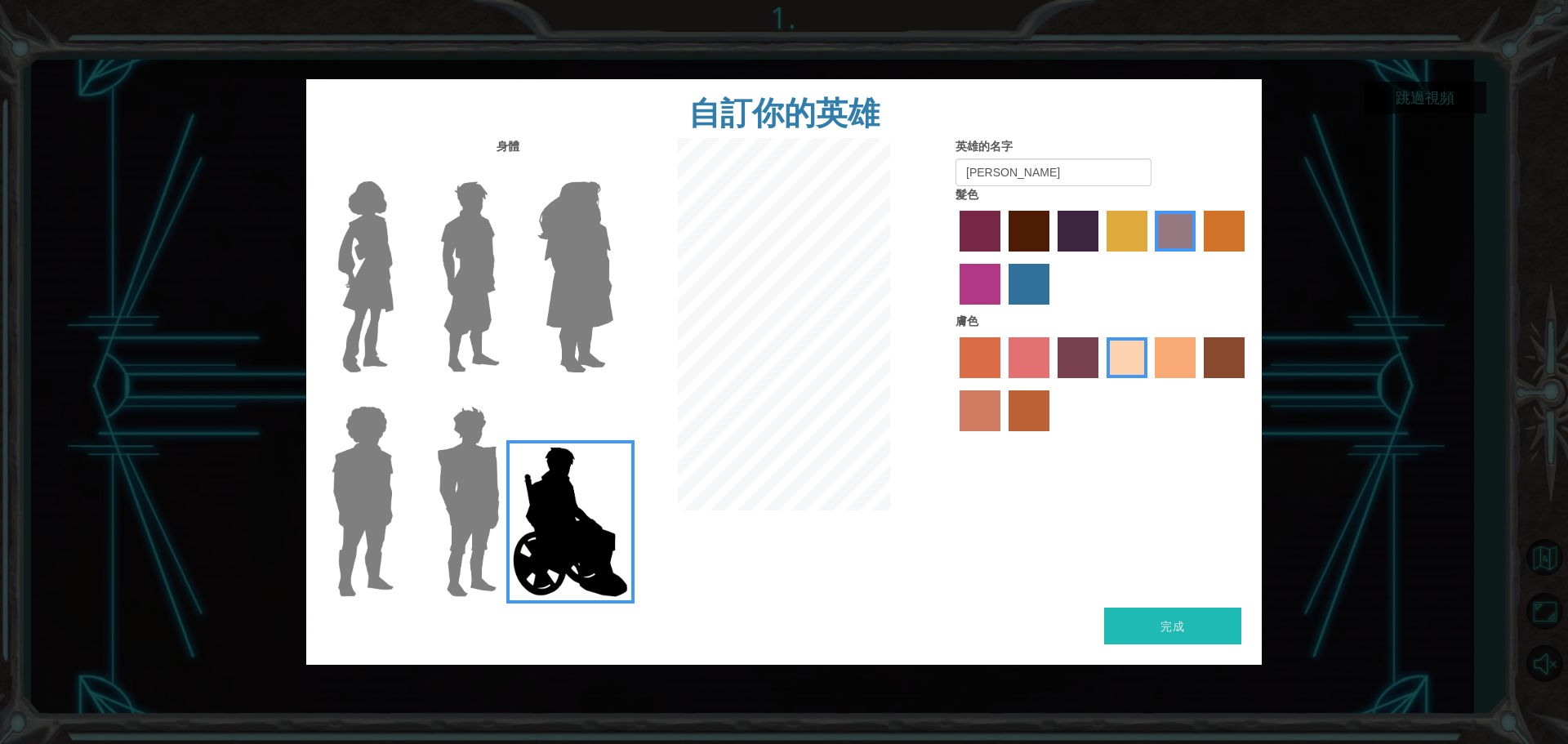
click at [1089, 358] on label "托斯卡膚色" at bounding box center [1078, 358] width 41 height 41
click at [1052, 384] on input "托斯卡膚色" at bounding box center [1052, 384] width 0 height 0
click at [1119, 353] on label "沙灘膚色" at bounding box center [1127, 358] width 41 height 41
click at [1101, 384] on input "沙灘膚色" at bounding box center [1101, 384] width 0 height 0
click at [1184, 367] on label "塔可膚色" at bounding box center [1175, 358] width 41 height 41
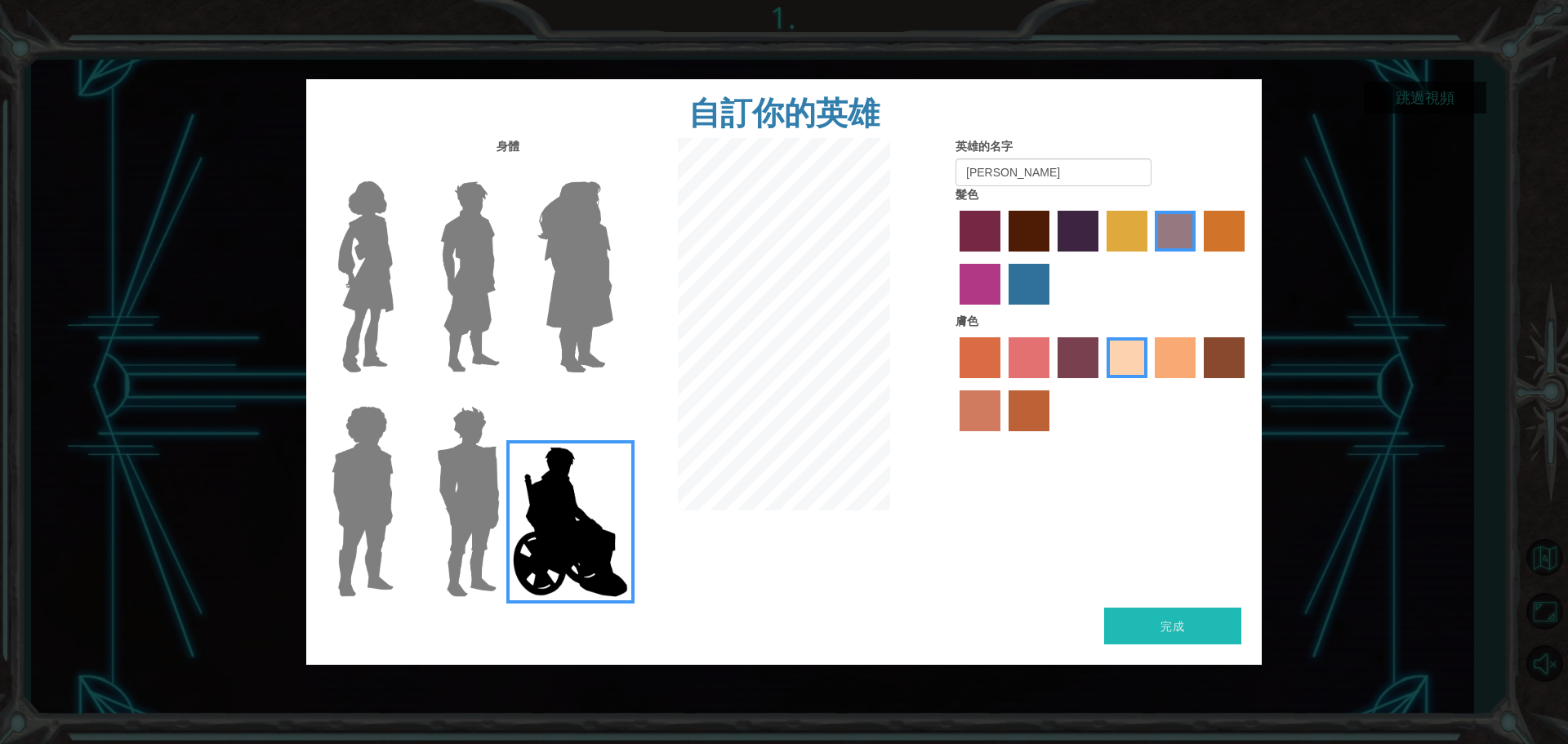
click at [1150, 384] on input "塔可膚色" at bounding box center [1150, 384] width 0 height 0
click at [1174, 366] on label "塔可膚色" at bounding box center [1175, 358] width 41 height 41
click at [1150, 384] on input "塔可膚色" at bounding box center [1150, 384] width 0 height 0
drag, startPoint x: 1140, startPoint y: 360, endPoint x: 1128, endPoint y: 355, distance: 13.0
click at [1136, 360] on div at bounding box center [1102, 386] width 294 height 106
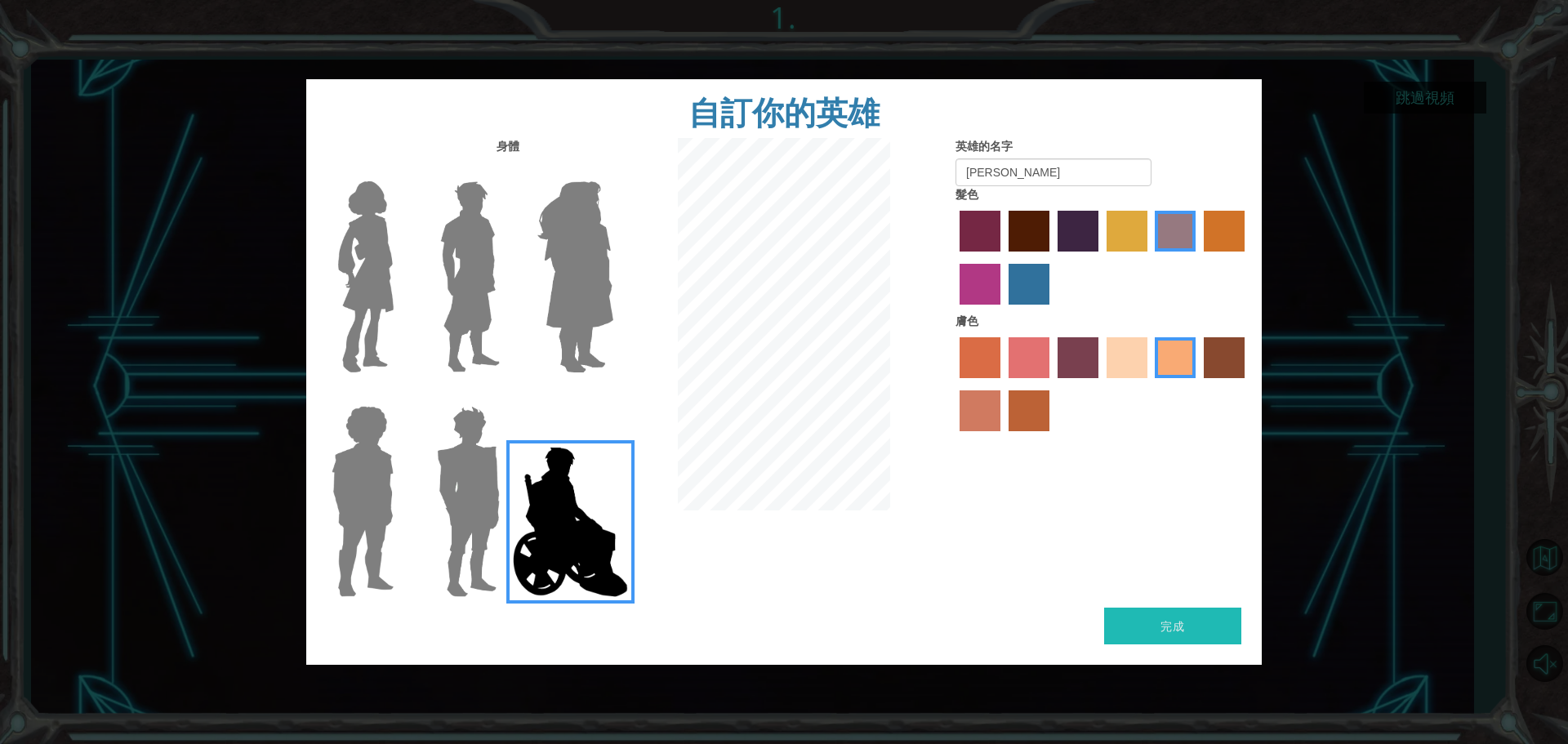
click at [1128, 355] on label "沙灘膚色" at bounding box center [1127, 358] width 41 height 41
click at [1101, 384] on input "沙灘膚色" at bounding box center [1101, 384] width 0 height 0
click at [1163, 630] on font "完成" at bounding box center [1172, 626] width 24 height 16
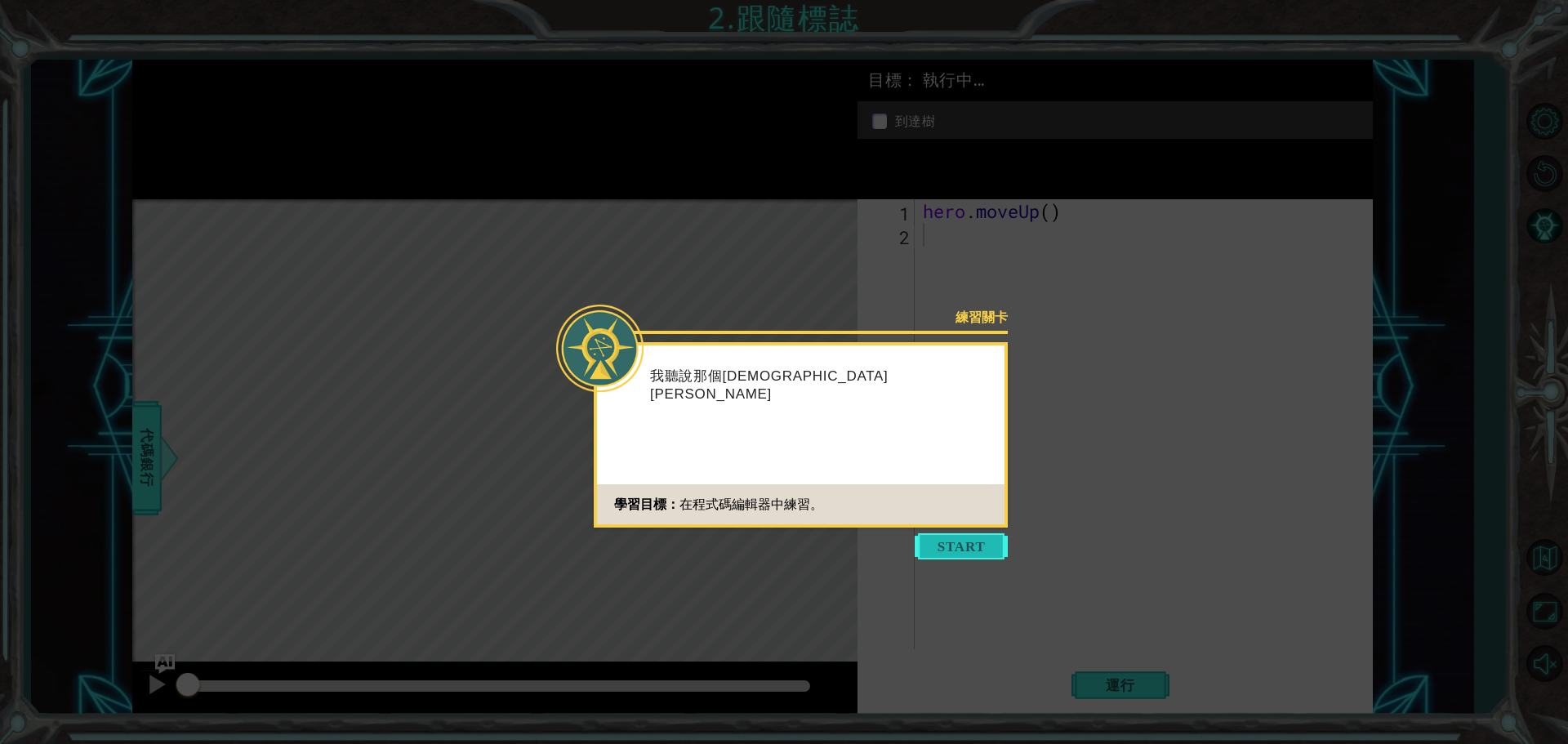
click at [971, 557] on button "開始" at bounding box center [960, 546] width 93 height 26
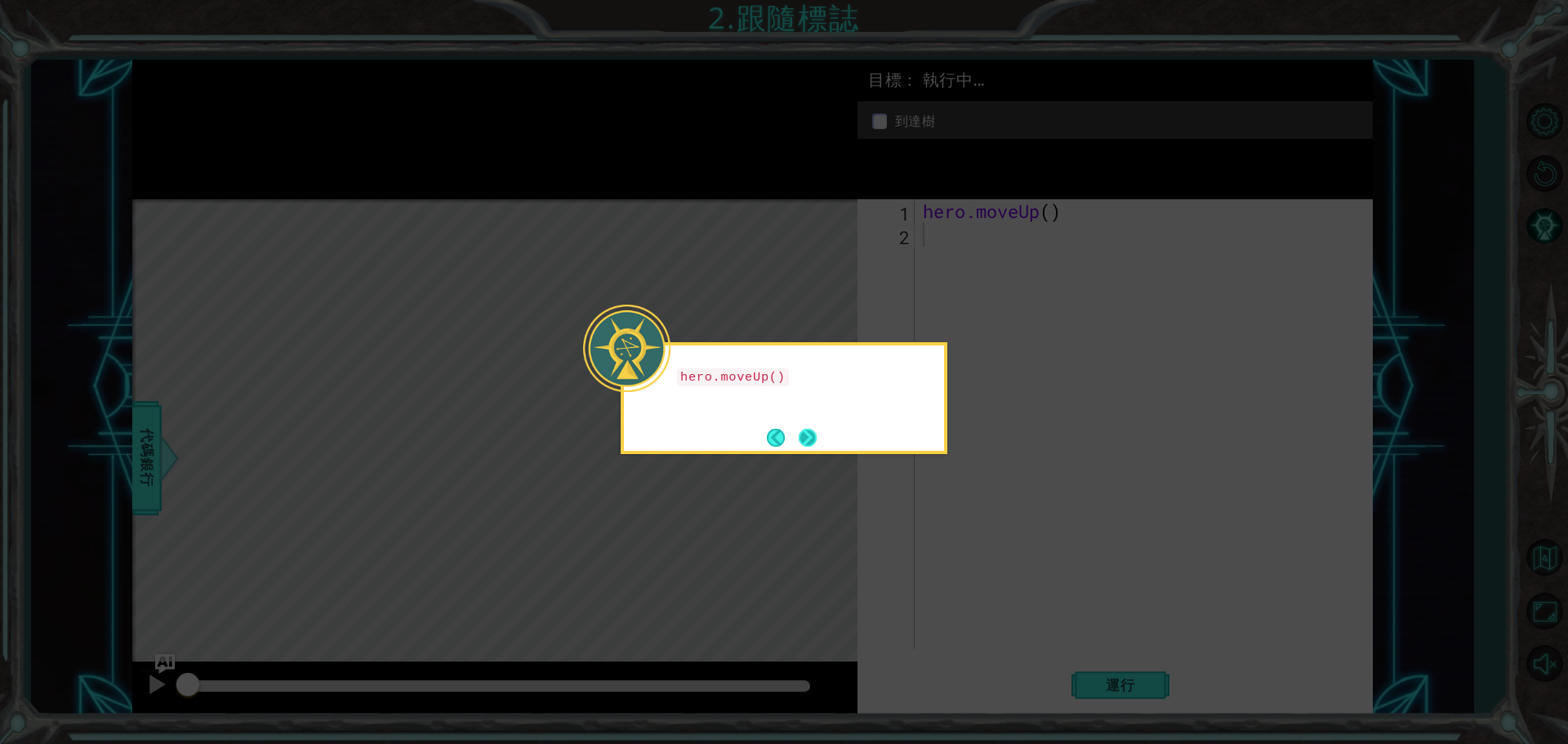
click at [805, 428] on button "Next" at bounding box center [808, 437] width 18 height 18
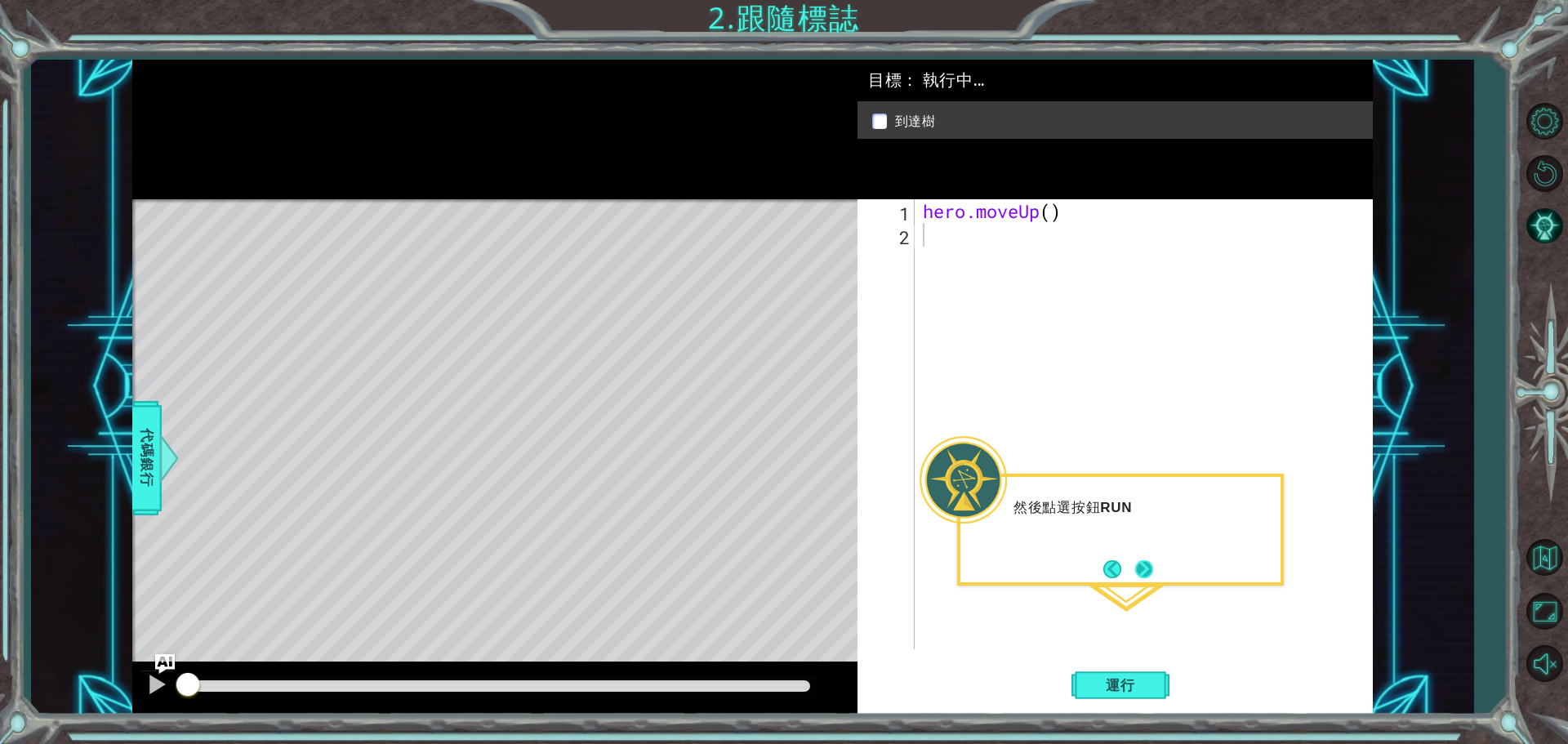
click at [1148, 570] on button "下一個" at bounding box center [1144, 570] width 18 height 18
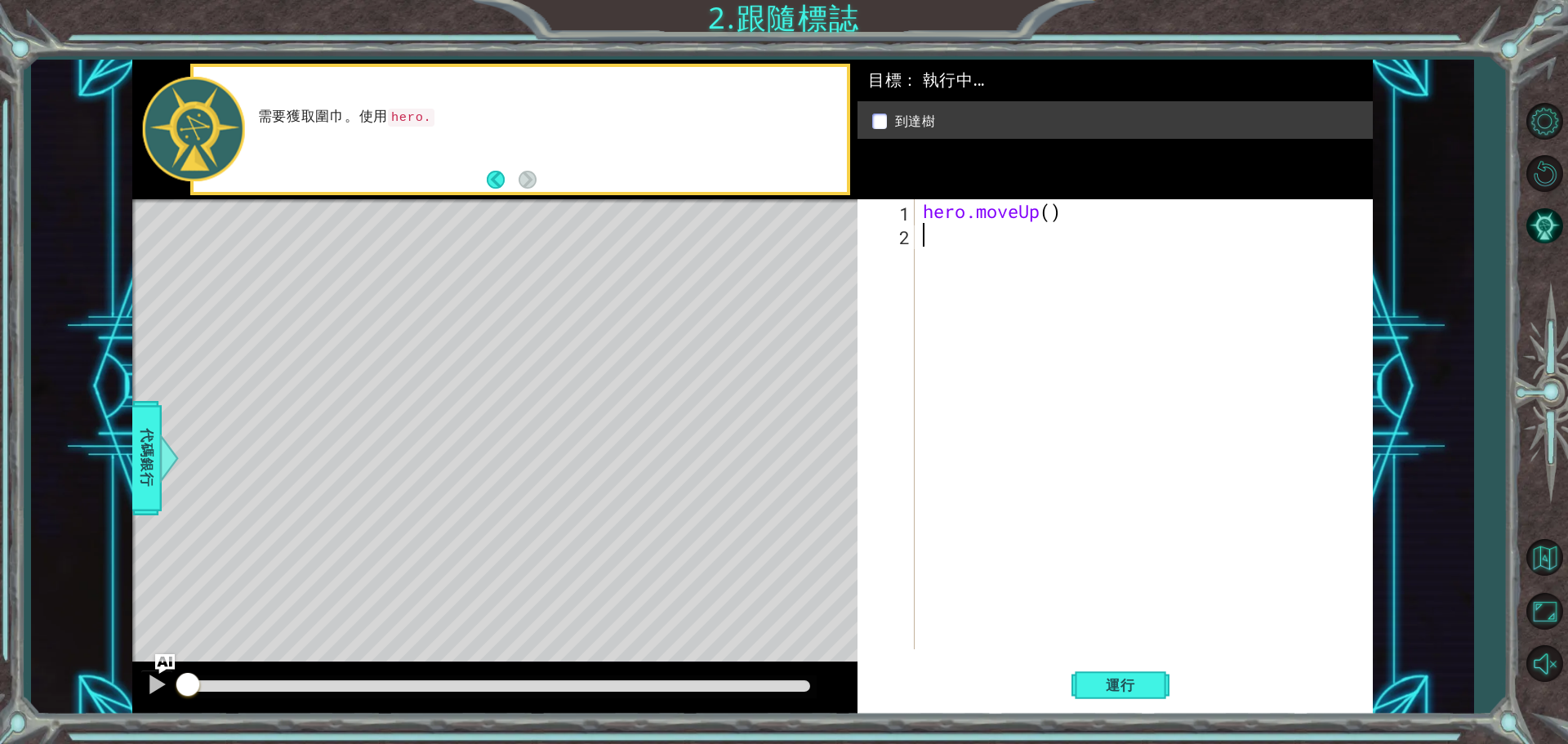
click at [1068, 223] on div "hero.moveUp ( )" at bounding box center [1148, 447] width 457 height 497
click at [1069, 217] on div "hero.moveUp ( )" at bounding box center [1148, 447] width 457 height 497
click at [1057, 213] on div "hero.moveUp ( )" at bounding box center [1148, 447] width 457 height 497
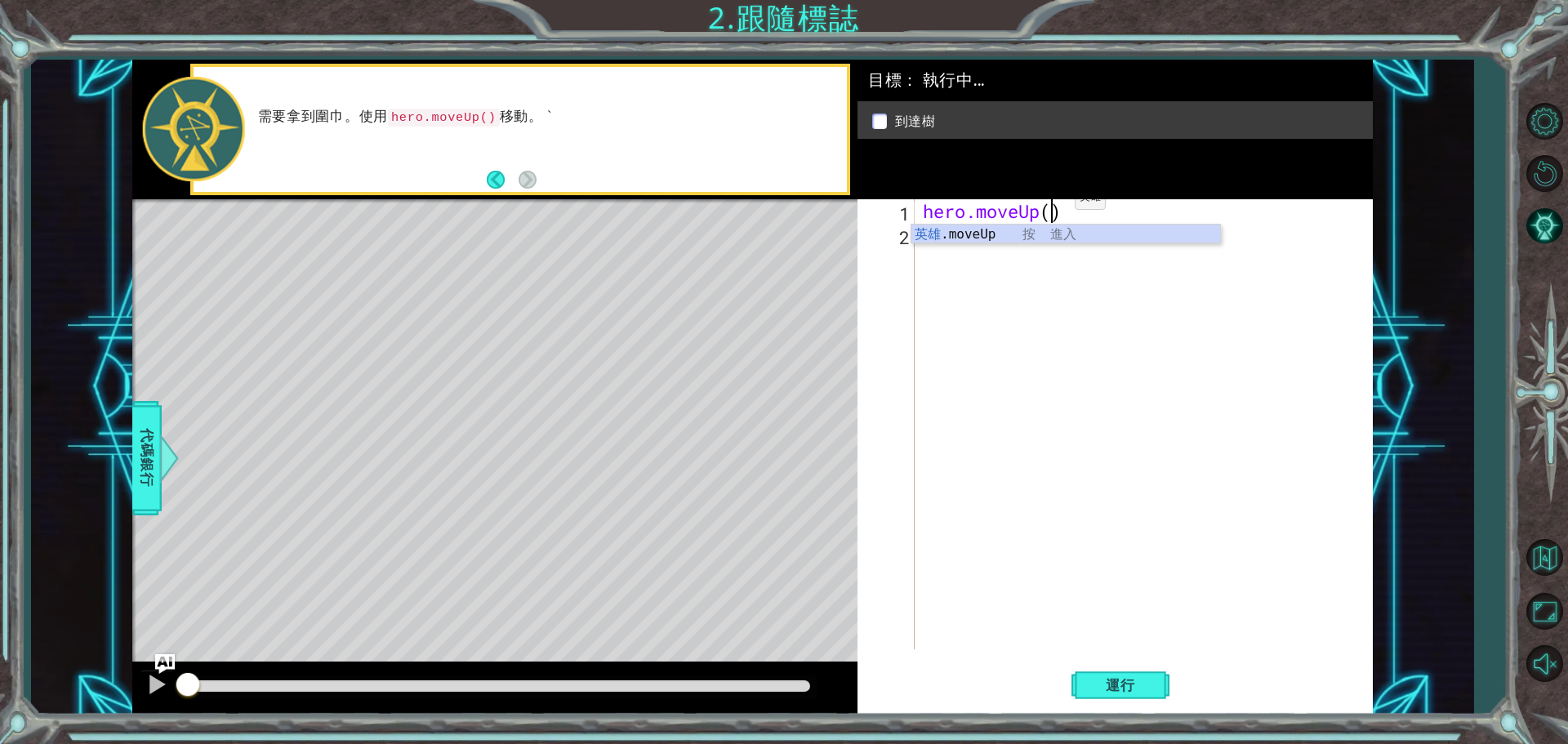
click at [1072, 202] on div "hero.moveUp ( )" at bounding box center [1148, 447] width 457 height 497
click at [1065, 213] on div "hero.moveUp ( )" at bounding box center [1148, 447] width 457 height 497
click at [1059, 207] on div "hero.moveUp ( )" at bounding box center [1148, 447] width 457 height 497
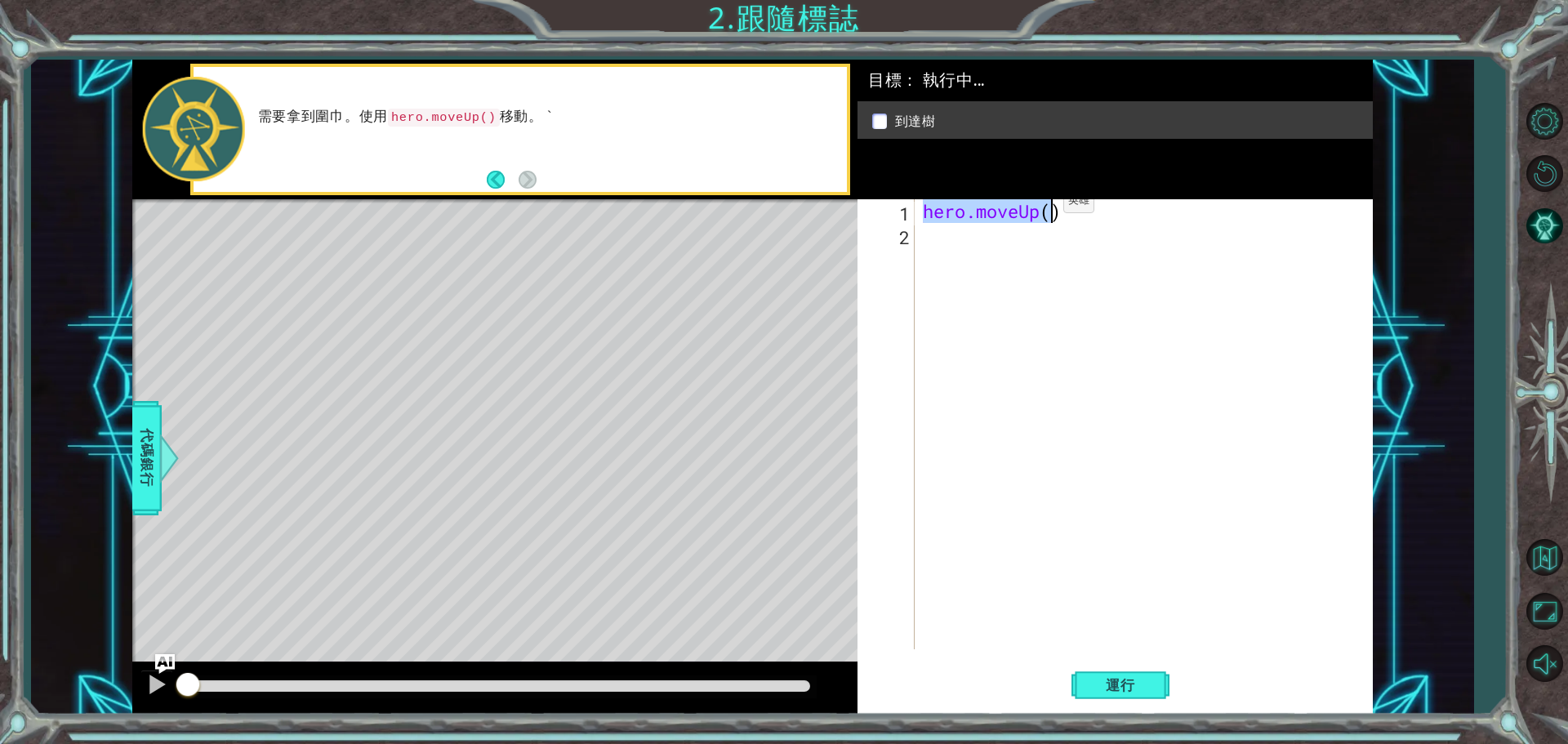
click at [1062, 205] on div "hero.moveUp ( )" at bounding box center [1148, 447] width 457 height 497
type textarea "hero.moveUp()"
click at [1064, 207] on div "hero.moveUp ( )" at bounding box center [1143, 423] width 448 height 450
click at [1064, 207] on div "hero.moveUp ( )" at bounding box center [1148, 447] width 457 height 497
click at [1079, 249] on div "hero.moveUp ( )" at bounding box center [1148, 447] width 457 height 497
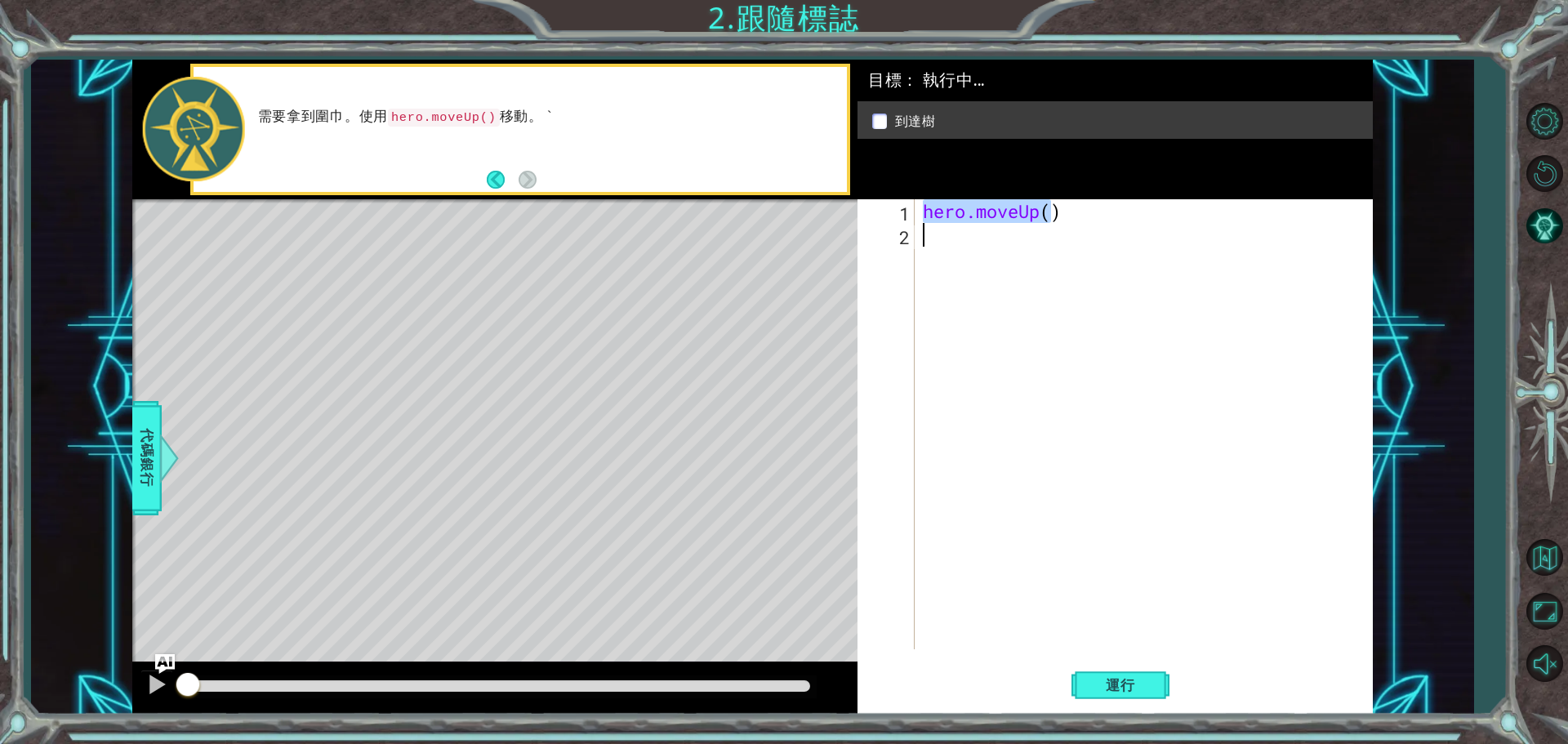
type textarea "hero"
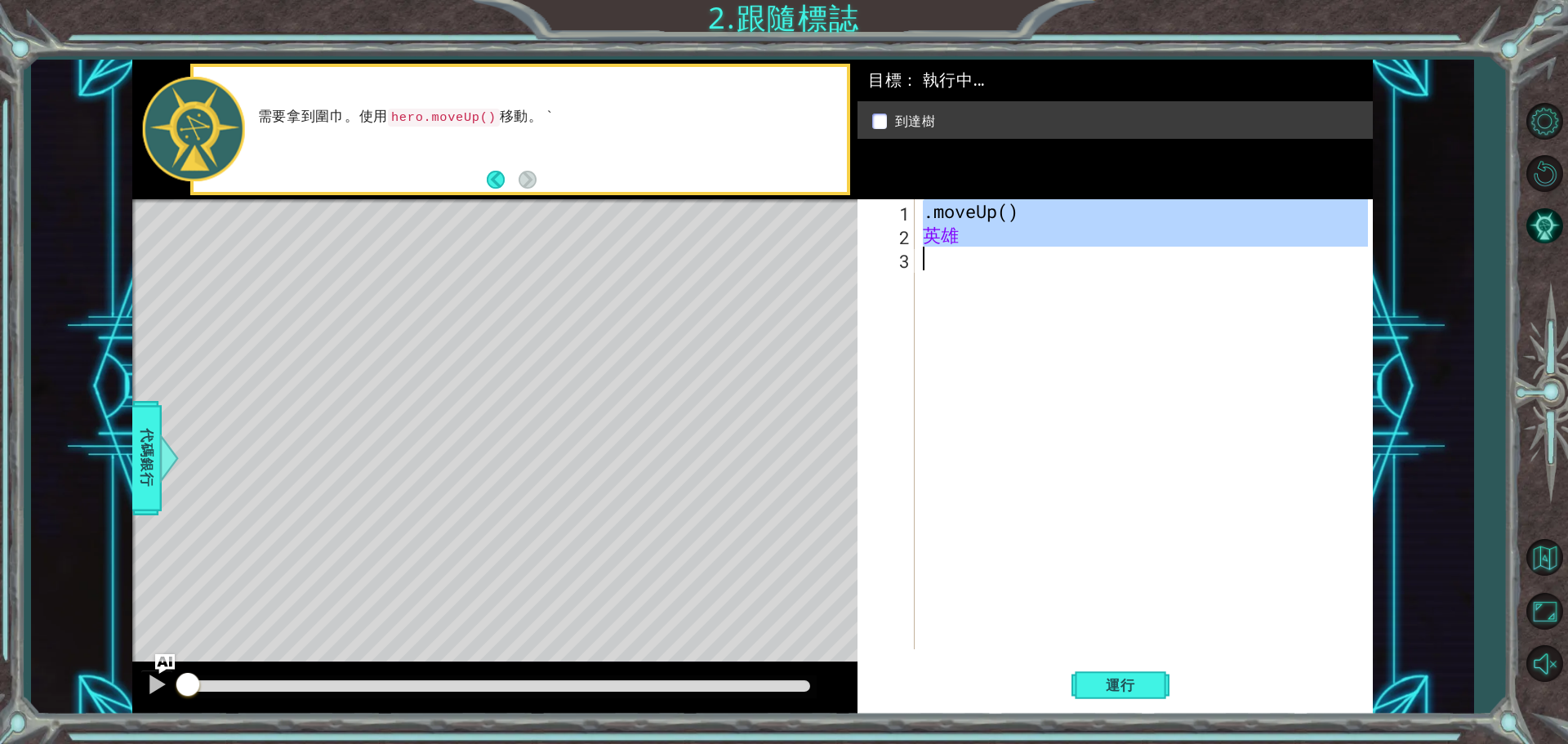
click at [1026, 316] on div ".moveUp ( ) 英雄" at bounding box center [1143, 423] width 448 height 450
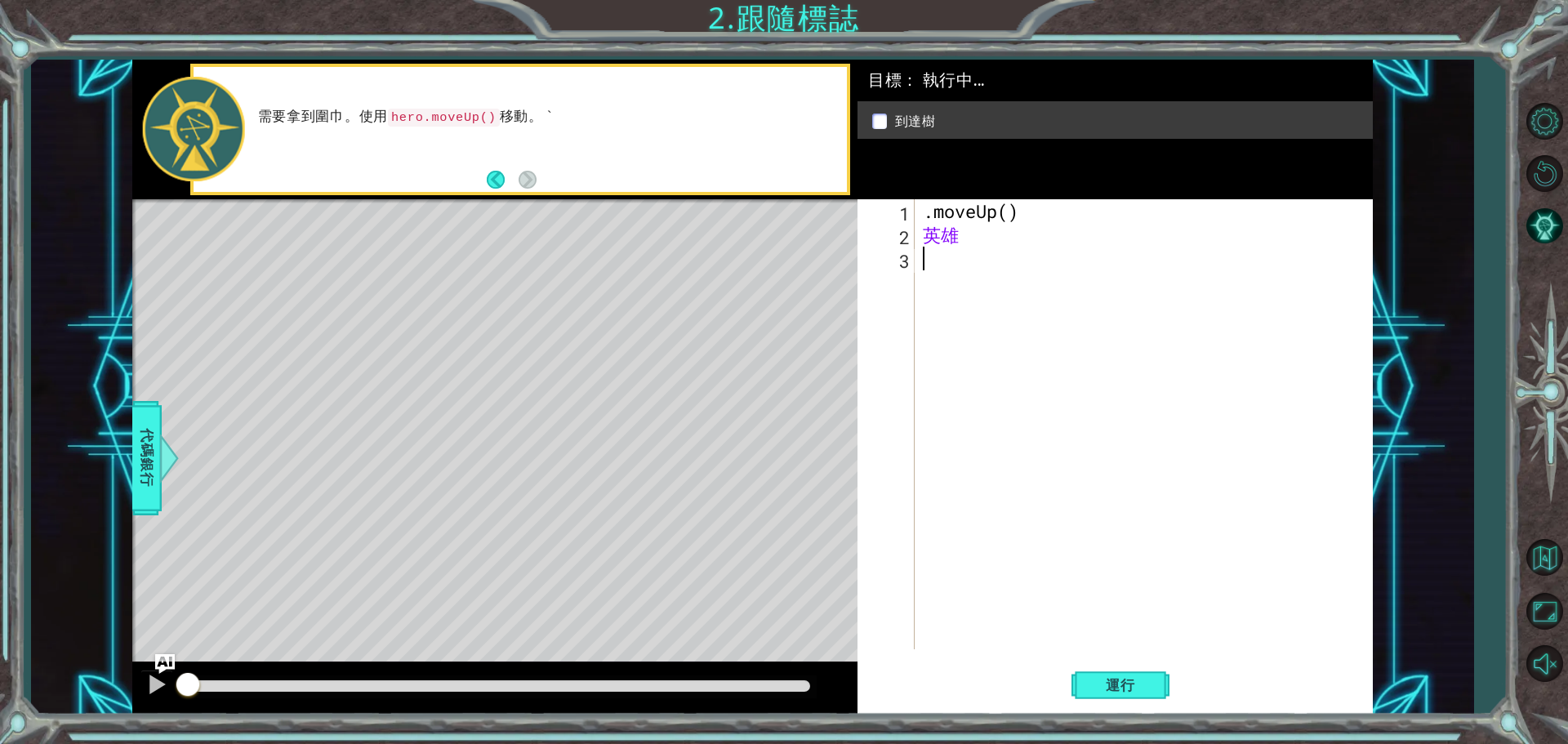
drag, startPoint x: 629, startPoint y: 252, endPoint x: 1306, endPoint y: 92, distance: 695.7
click at [634, 253] on div "等級圖" at bounding box center [510, 439] width 755 height 481
click at [898, 237] on div "1 2 3 . moveUp ( ) hero ההההההההההההההההההההההההההההההההההההההההההההההההההההההה…" at bounding box center [1112, 423] width 511 height 450
click at [898, 235] on div ". moveUp ( ) hero" at bounding box center [1137, 447] width 478 height 497
type textarea "hero"
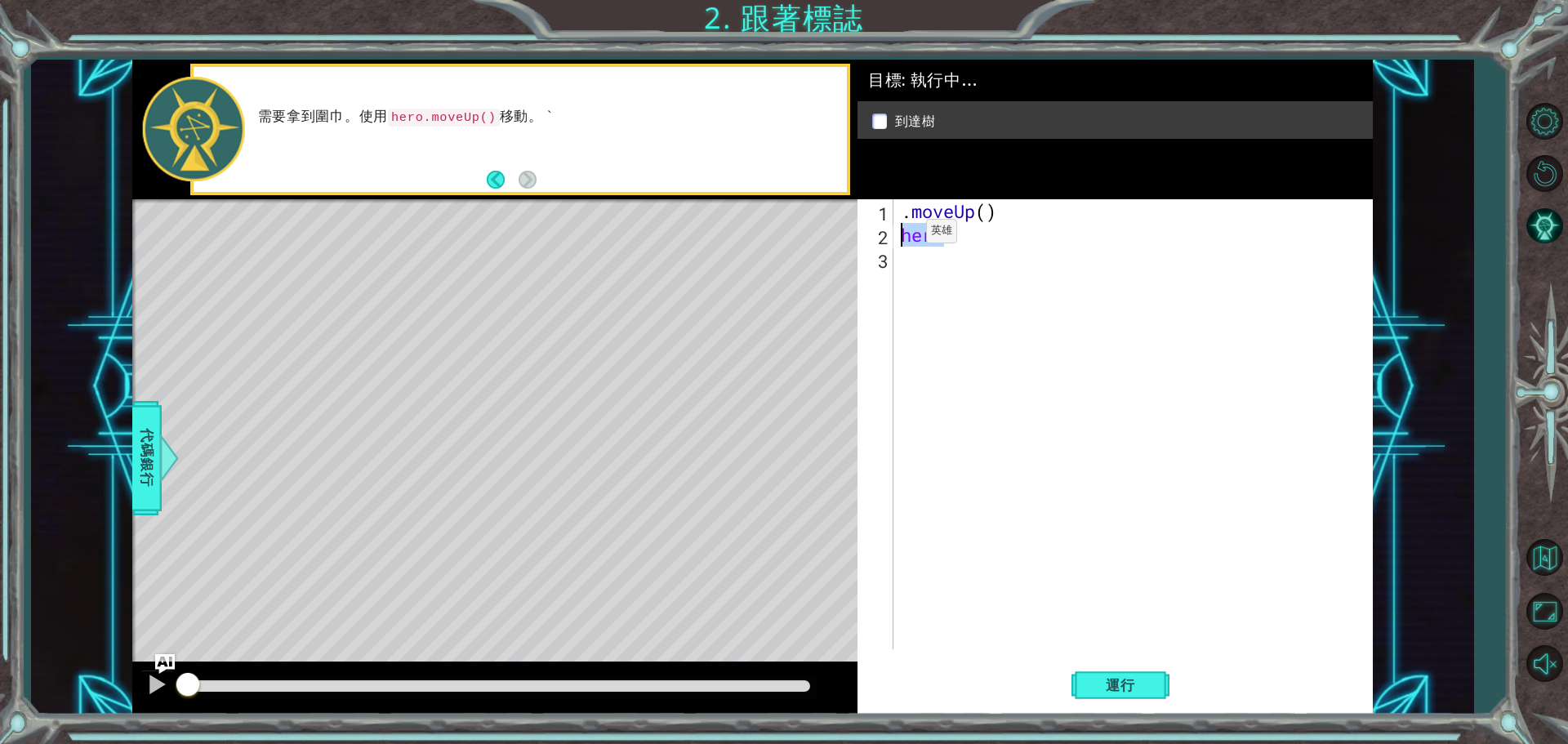
drag, startPoint x: 946, startPoint y: 236, endPoint x: 901, endPoint y: 235, distance: 45.0
click at [901, 235] on div ". moveUp ( ) hero" at bounding box center [1137, 447] width 478 height 497
drag, startPoint x: 904, startPoint y: 234, endPoint x: 1087, endPoint y: 185, distance: 189.4
click at [1212, 247] on div ". moveUp ( ) hero" at bounding box center [1137, 447] width 478 height 497
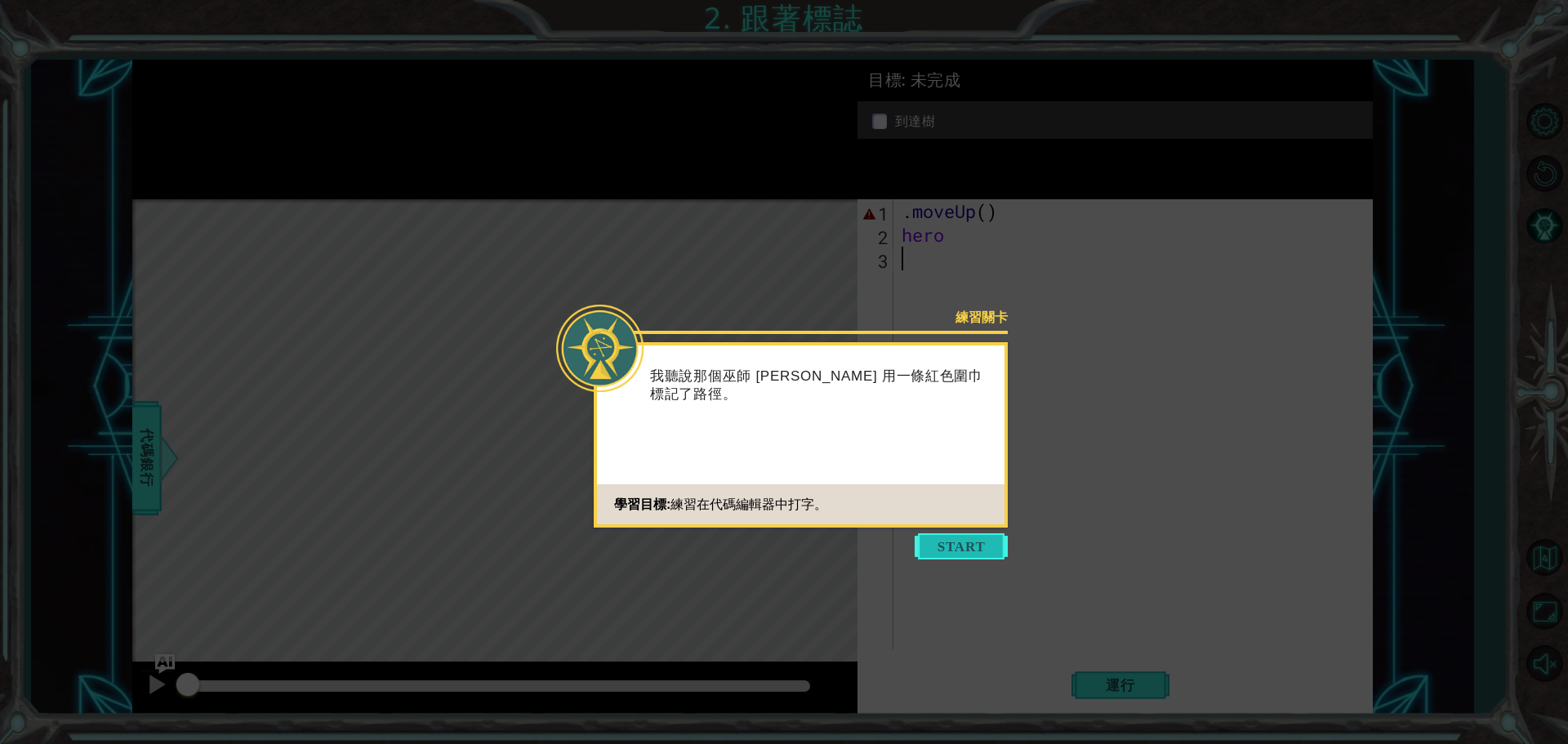
click at [963, 550] on button "Start" at bounding box center [960, 546] width 93 height 26
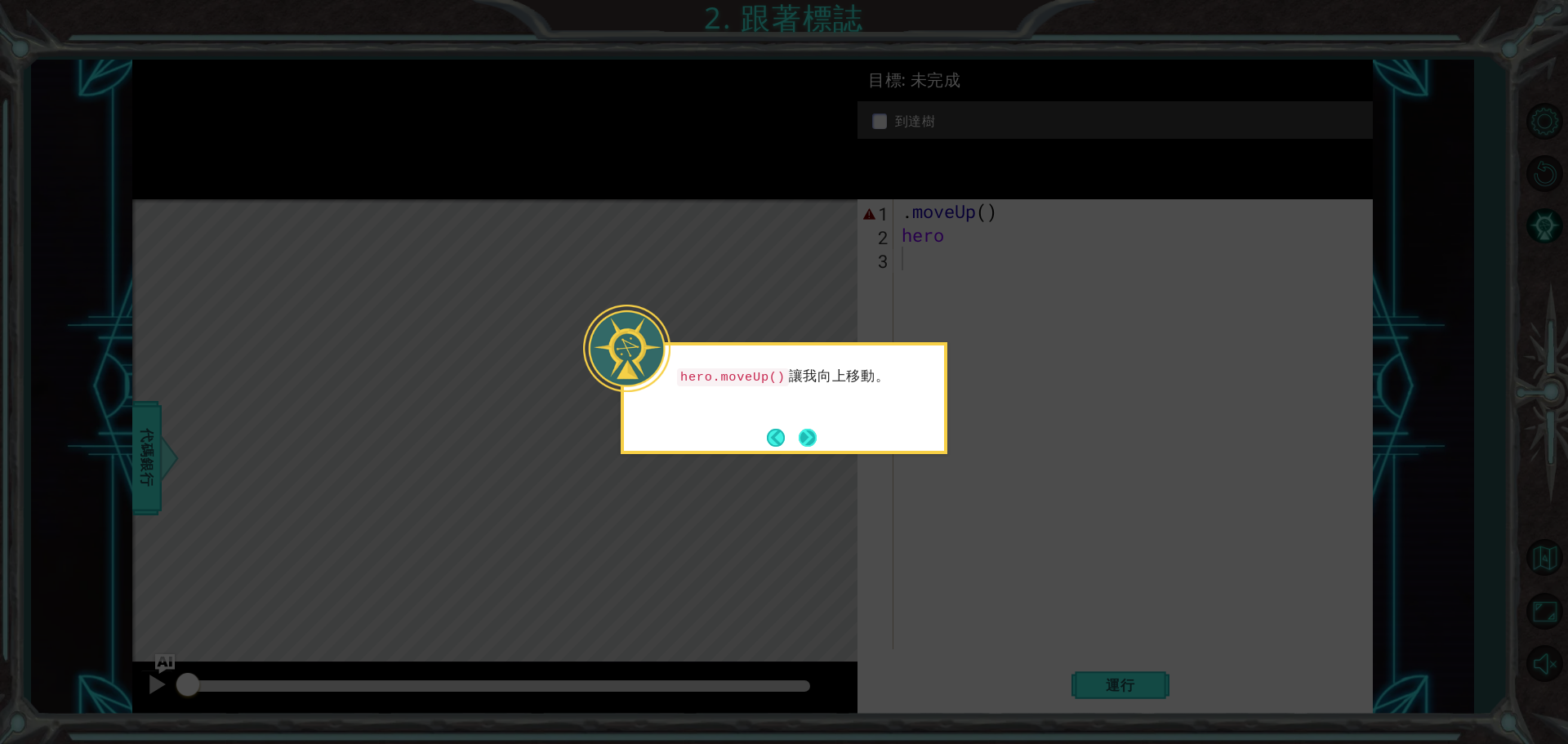
click at [805, 431] on button "Next" at bounding box center [808, 437] width 19 height 19
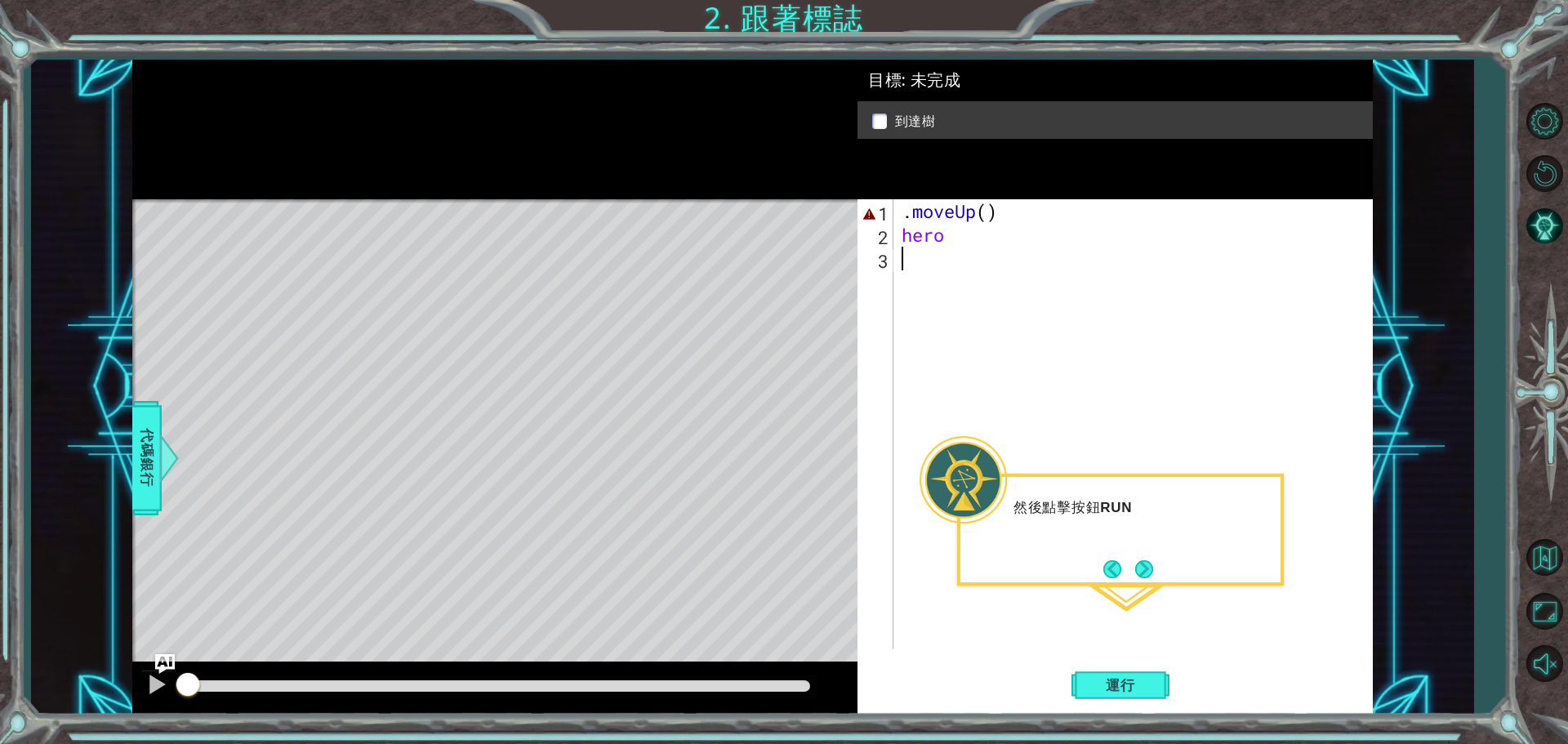
click at [1145, 565] on button "Next" at bounding box center [1144, 570] width 18 height 18
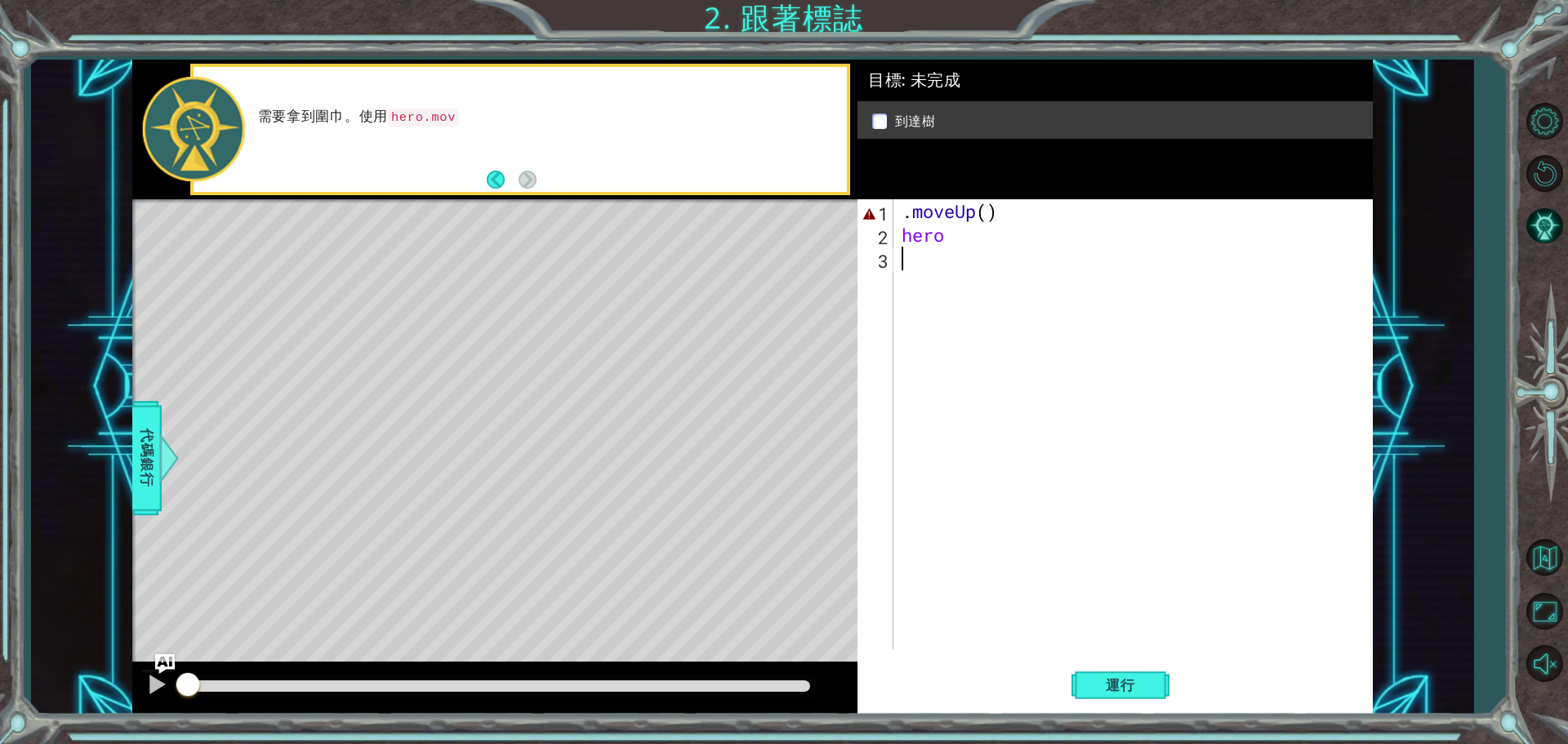
click at [548, 174] on div "需要拿到圍巾。使用 hero.mov" at bounding box center [519, 128] width 654 height 124
click at [548, 174] on div "需要拿到圍巾。使用 hero.moveUp() 移動。 `" at bounding box center [519, 128] width 654 height 124
click at [529, 174] on div "需要拿到圍巾。使用 hero.moveUp() 移動。 `" at bounding box center [519, 128] width 654 height 124
click at [1006, 223] on div ". moveUp ( ) hero" at bounding box center [1136, 447] width 477 height 497
drag, startPoint x: 943, startPoint y: 237, endPoint x: 901, endPoint y: 241, distance: 42.2
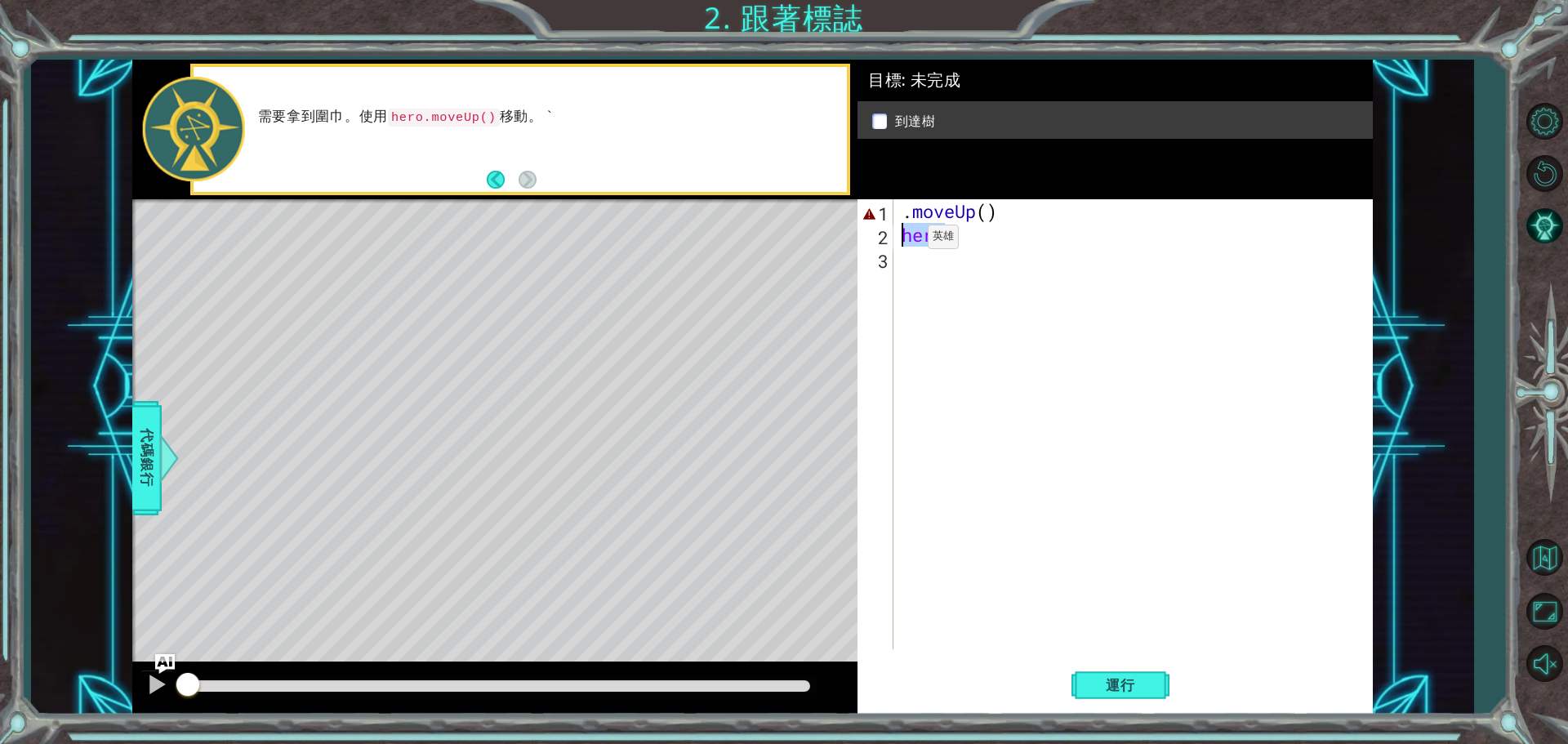
click at [903, 241] on div ". moveUp ( ) hero" at bounding box center [1136, 447] width 477 height 497
type textarea "hero"
click at [895, 218] on div "1 2 3 . moveUp ( ) הההההההההההההההההההההההההההההההההההההההההההההההההההההההההההה…" at bounding box center [1112, 423] width 511 height 450
click at [898, 215] on div ". moveUp ( )" at bounding box center [1136, 447] width 477 height 497
paste textarea "hero"
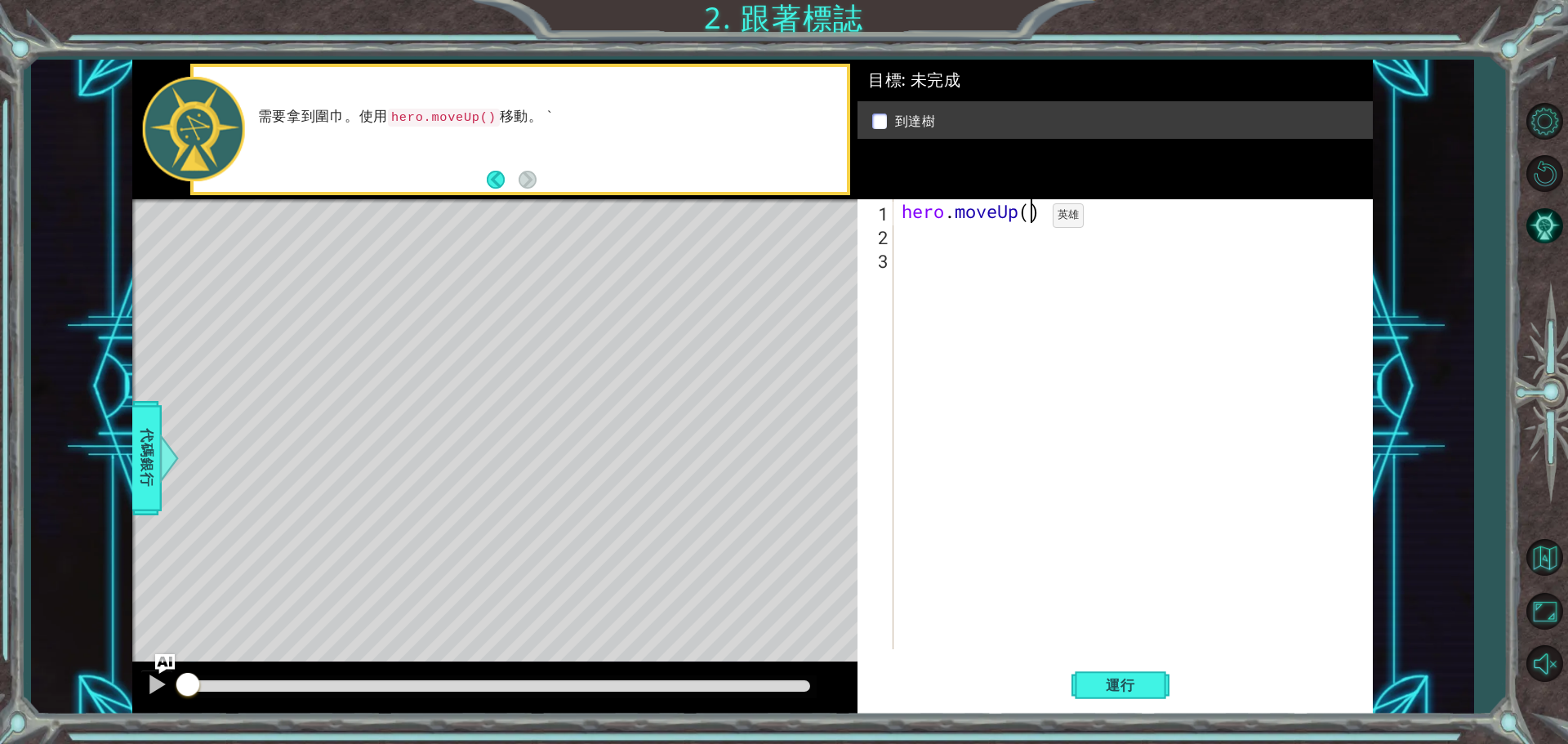
click at [1028, 220] on div "hero . moveUp ( )" at bounding box center [1136, 447] width 477 height 497
click at [1132, 680] on span "運行" at bounding box center [1119, 685] width 62 height 17
type textarea "hero.moveUp(2)"
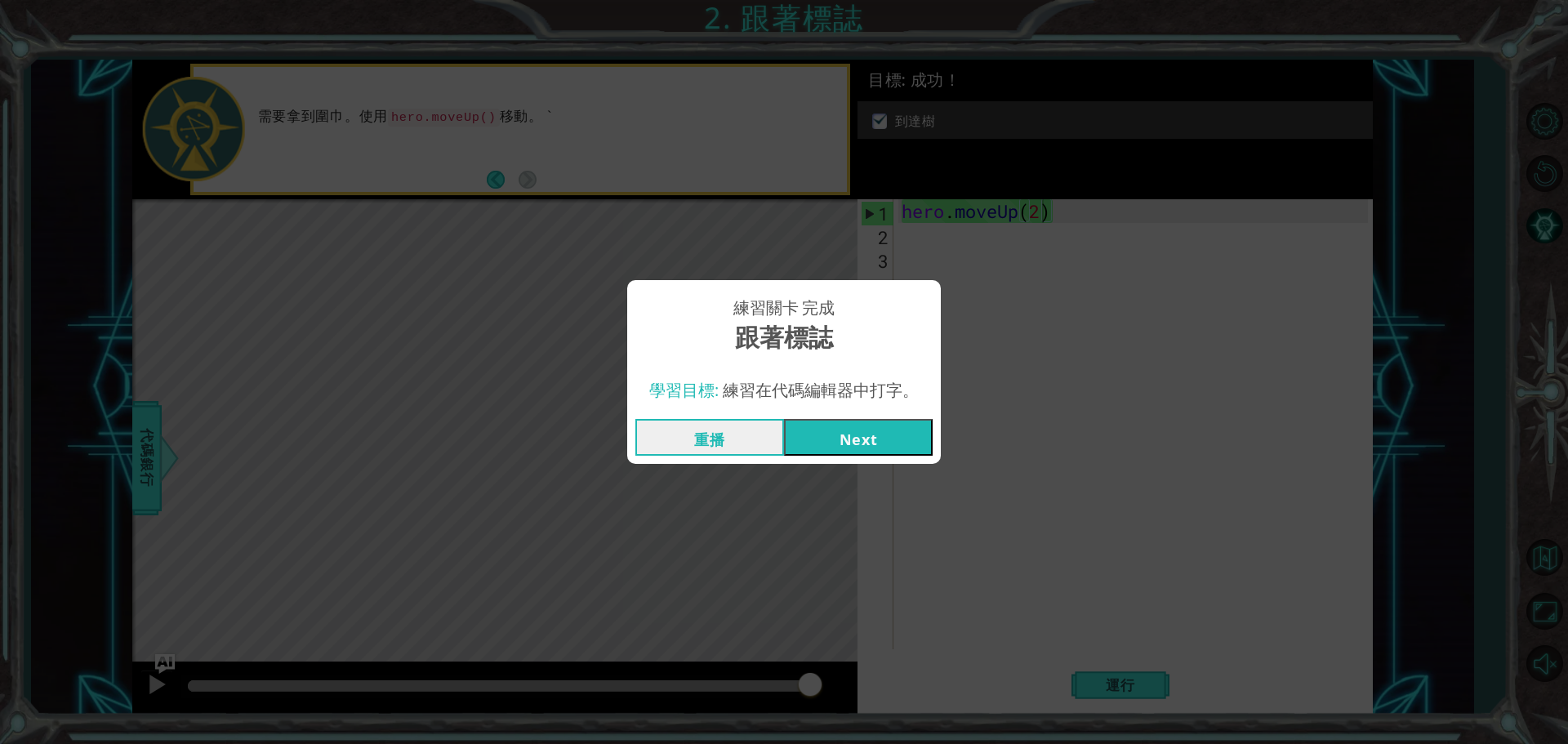
click at [883, 447] on button "Next" at bounding box center [858, 436] width 149 height 36
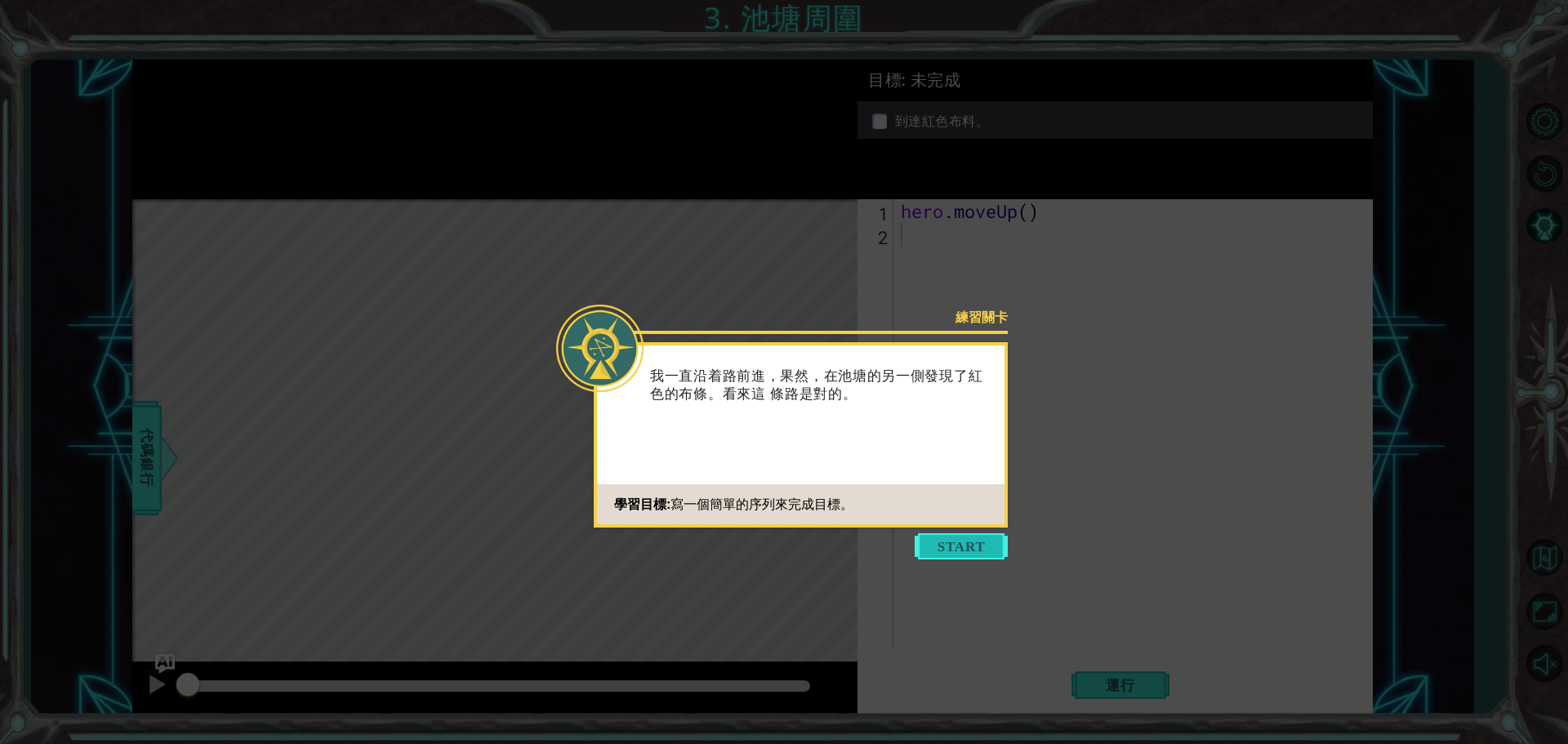
click at [959, 551] on button "Start" at bounding box center [960, 546] width 93 height 26
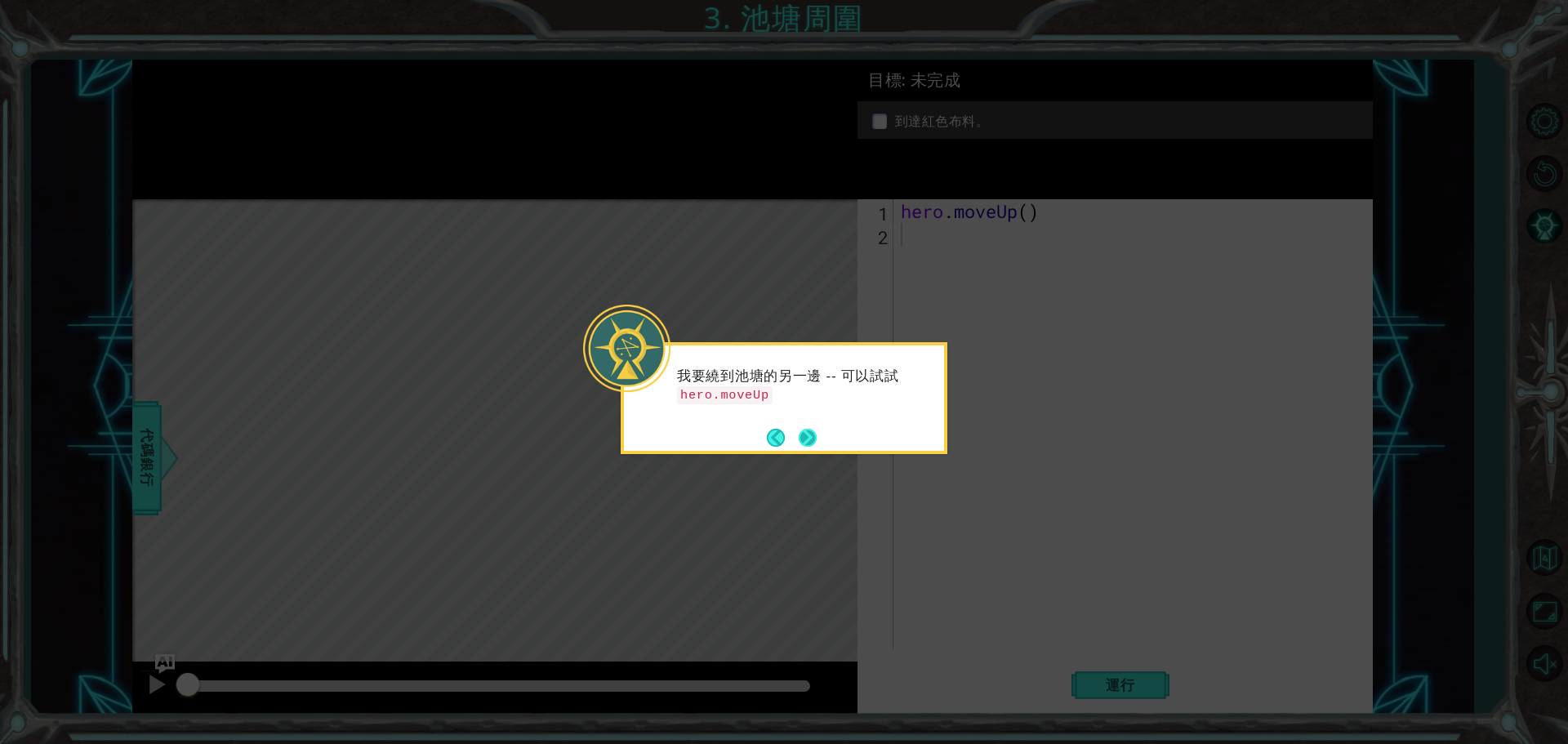
click at [807, 447] on button "Next" at bounding box center [808, 437] width 18 height 18
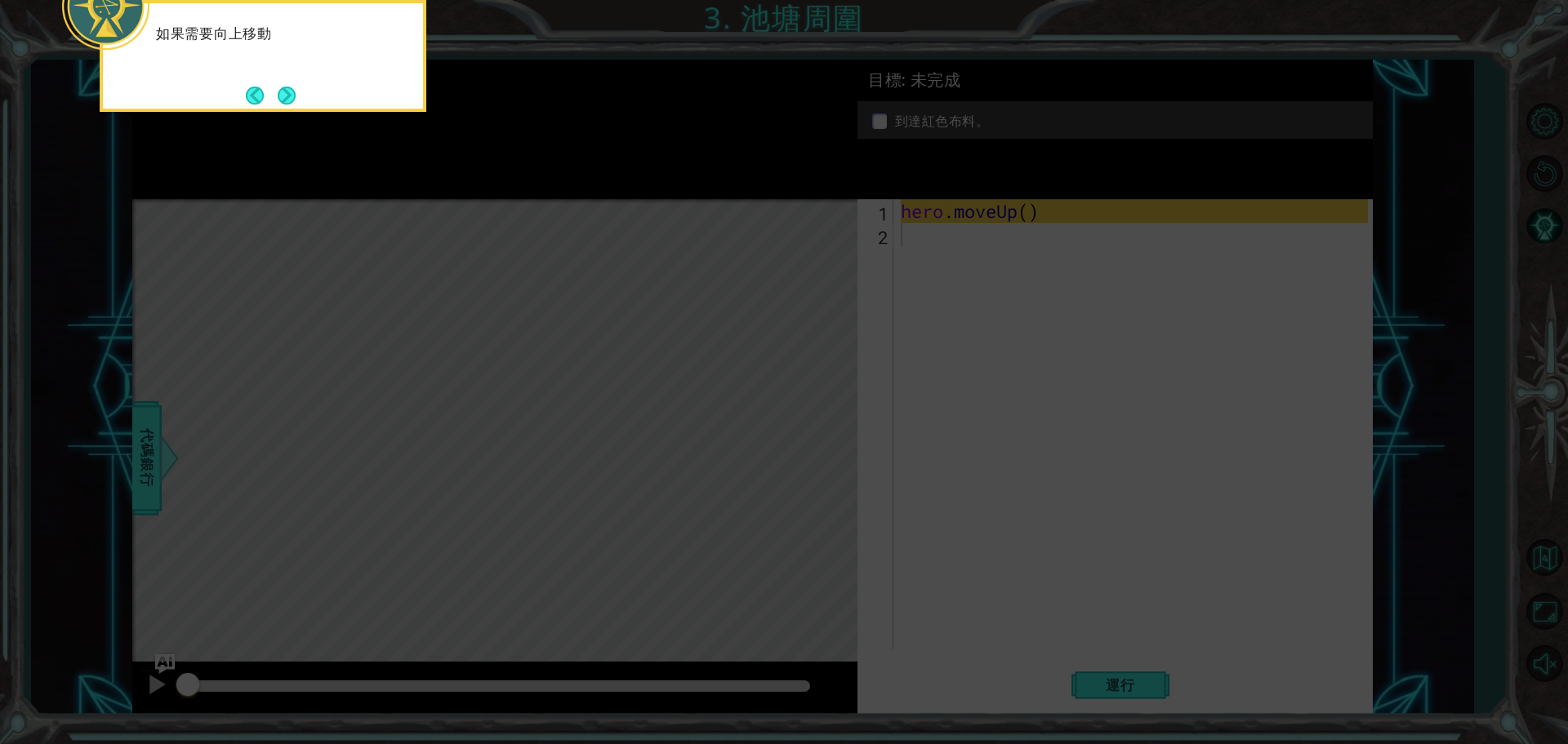
drag, startPoint x: 535, startPoint y: 311, endPoint x: 323, endPoint y: 105, distance: 295.6
click at [522, 306] on icon at bounding box center [784, 111] width 1568 height 1265
click at [285, 66] on div "如果需要向上移動，可以使用 hero." at bounding box center [263, 42] width 320 height 66
click at [285, 86] on button "Next" at bounding box center [286, 95] width 18 height 18
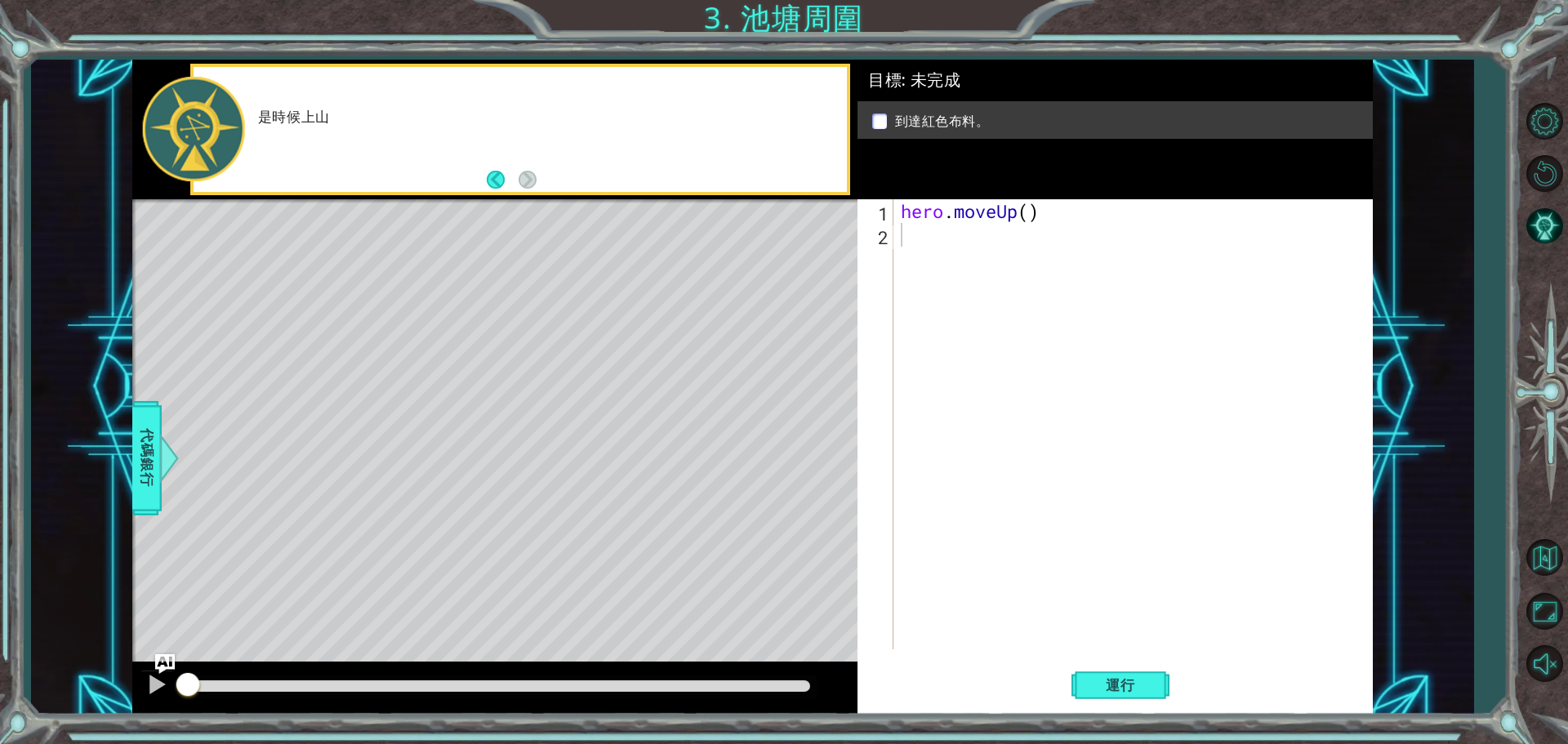
click at [761, 417] on div "Level Map" at bounding box center [510, 439] width 755 height 481
click at [760, 410] on div "Level Map" at bounding box center [510, 439] width 755 height 481
click at [760, 409] on div "Level Map" at bounding box center [510, 439] width 755 height 481
click at [759, 407] on div "Level Map" at bounding box center [510, 439] width 755 height 481
click at [652, 355] on div "Level Map" at bounding box center [510, 439] width 755 height 481
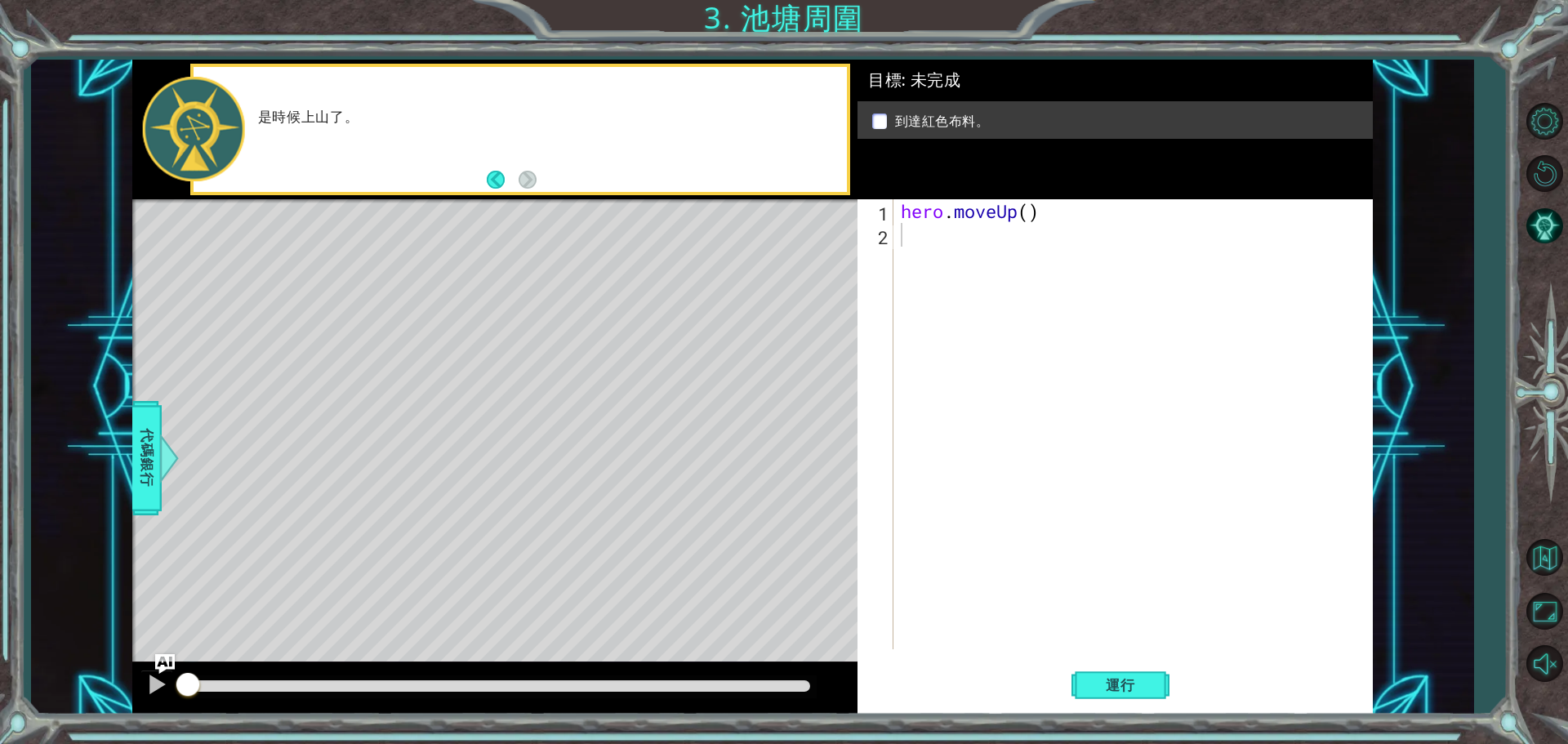
drag, startPoint x: 617, startPoint y: 325, endPoint x: 587, endPoint y: 276, distance: 57.5
click at [617, 323] on div "Level Map" at bounding box center [510, 439] width 755 height 481
click at [495, 184] on button "Back" at bounding box center [503, 179] width 31 height 18
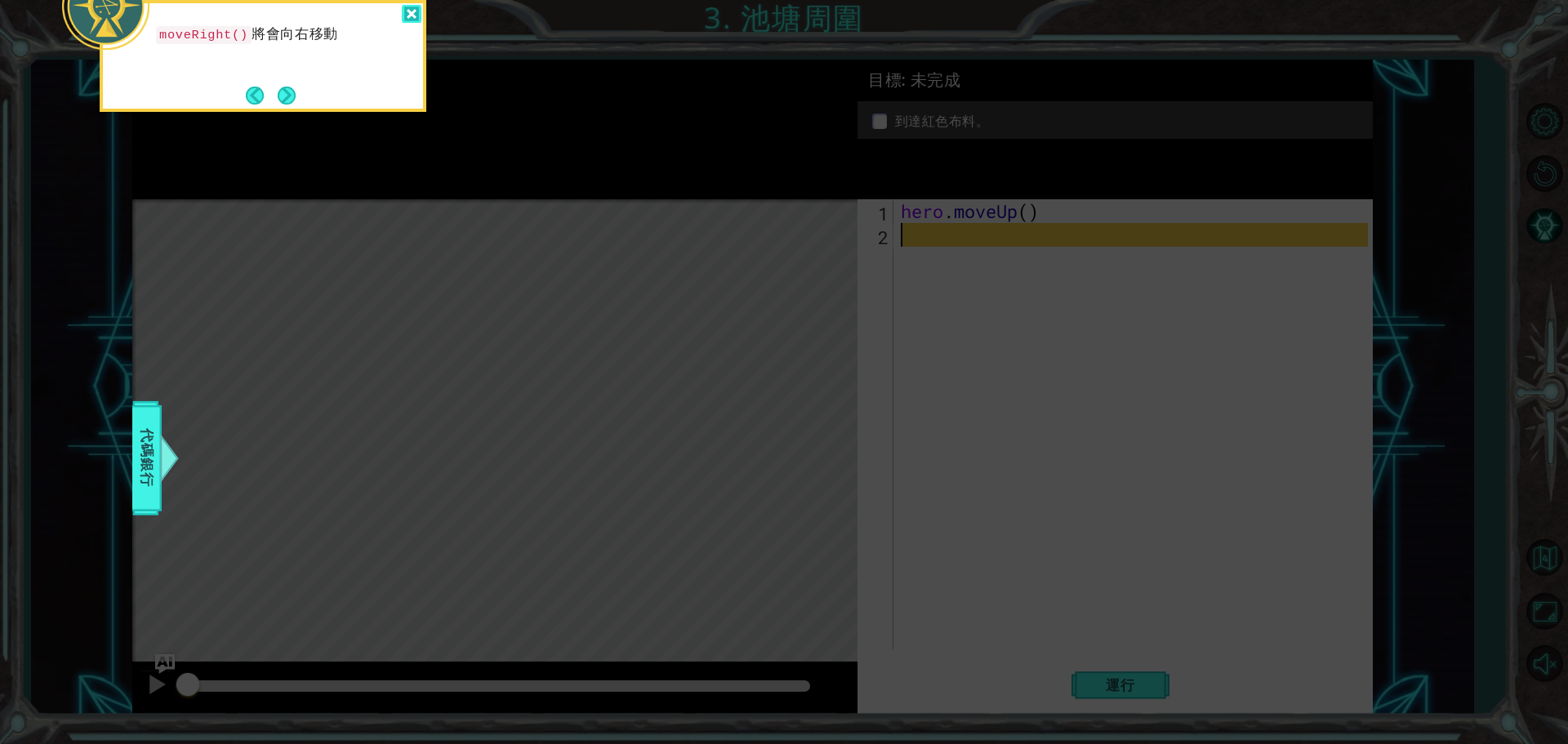
click at [415, 11] on div at bounding box center [412, 14] width 20 height 19
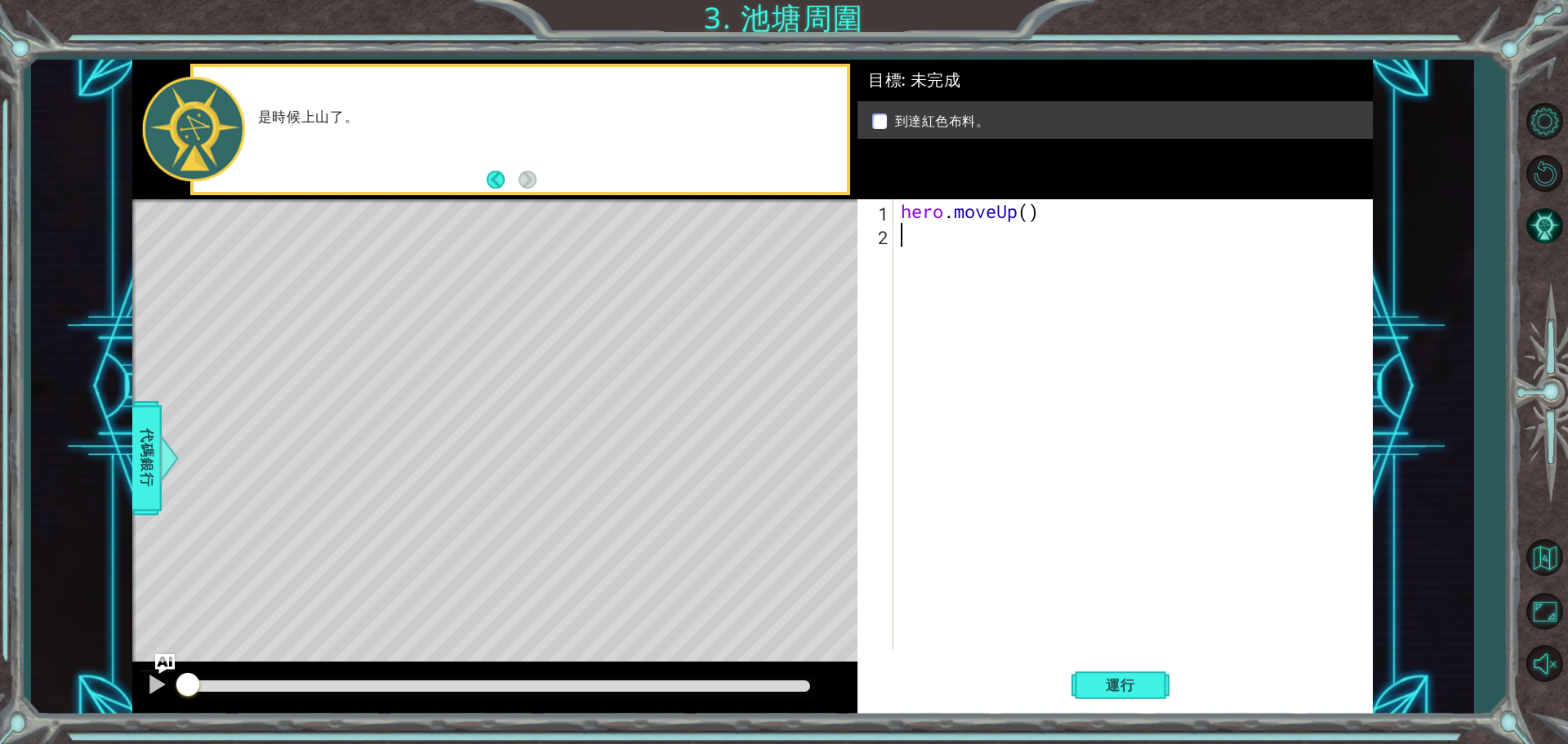
click at [166, 423] on div "Level Map" at bounding box center [510, 439] width 755 height 481
click at [122, 457] on div "1 ההההההההההההההההההההההההההההההההההההההההההההההההההההההההההההההההההההההההההההה…" at bounding box center [752, 387] width 1442 height 655
drag, startPoint x: 974, startPoint y: 332, endPoint x: 954, endPoint y: 313, distance: 27.6
click at [972, 332] on div "hero . moveUp ( )" at bounding box center [1137, 447] width 478 height 497
click at [1025, 212] on div "hero . moveUp ( )" at bounding box center [1137, 447] width 478 height 497
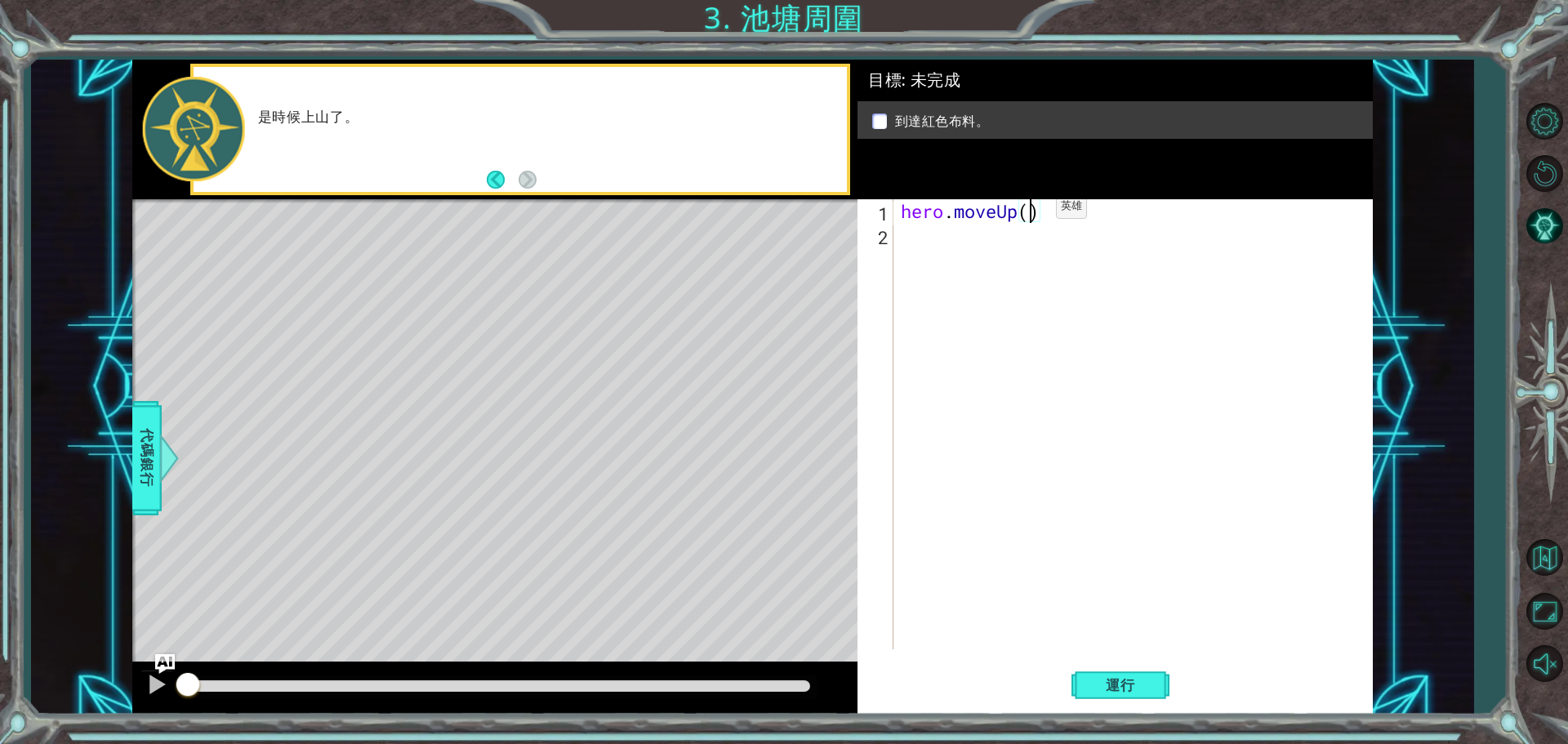
click at [1030, 211] on div "hero . moveUp ( )" at bounding box center [1137, 447] width 478 height 497
click at [142, 470] on span "代碼銀行" at bounding box center [147, 459] width 26 height 100
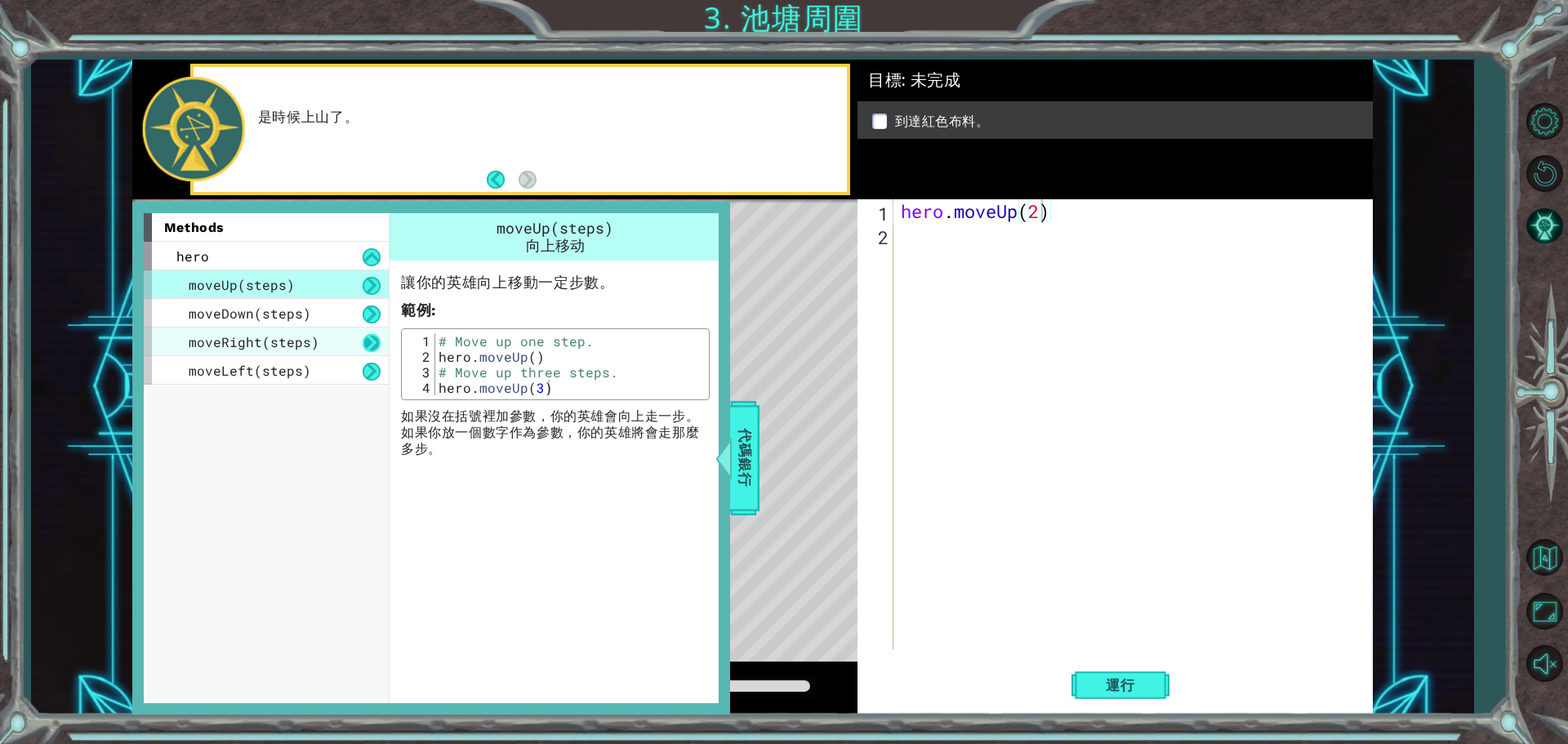
click at [368, 345] on button at bounding box center [371, 343] width 18 height 18
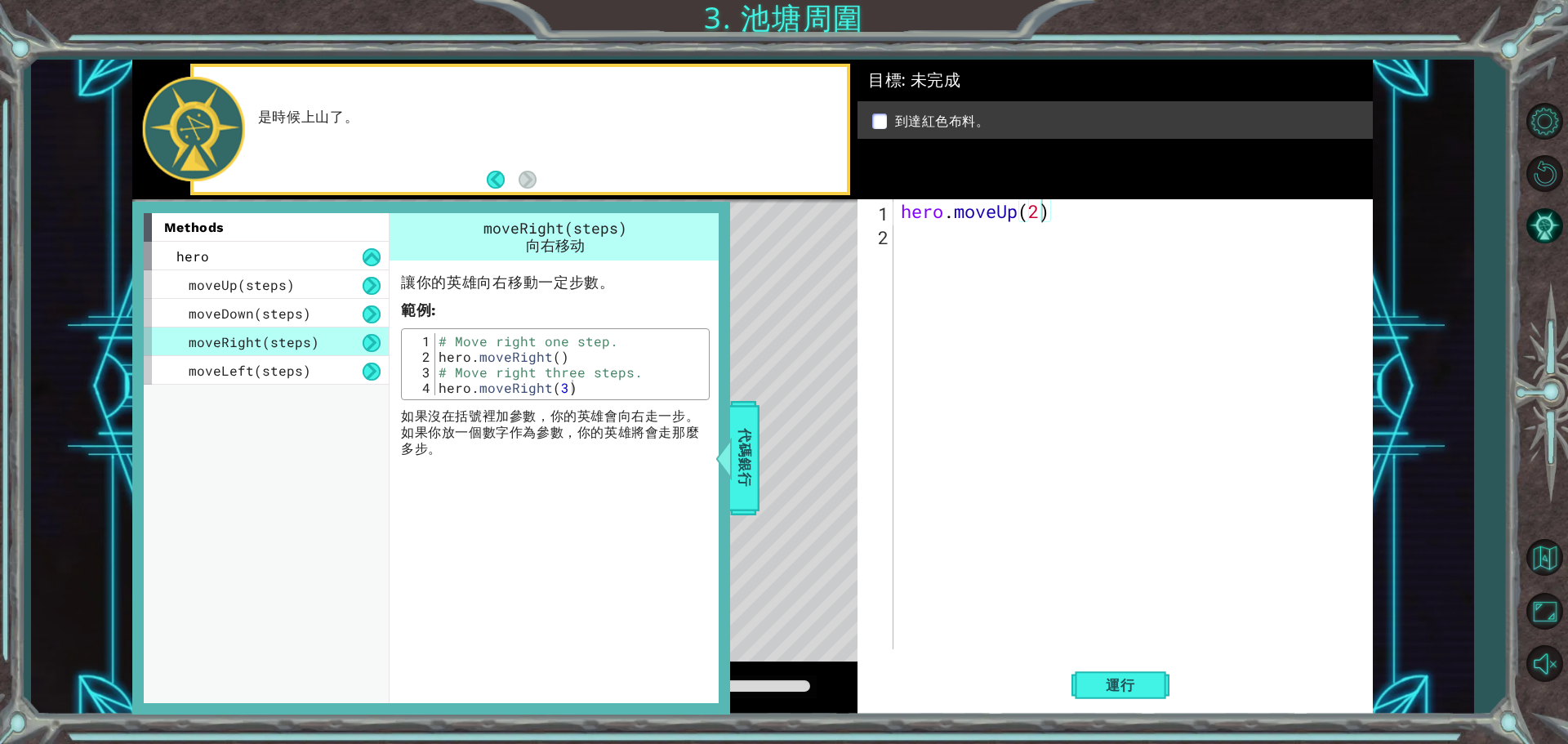
click at [347, 343] on div "moveRight(steps)" at bounding box center [267, 341] width 245 height 28
click at [347, 321] on div "moveDown(steps)" at bounding box center [267, 313] width 245 height 28
click at [355, 341] on div "moveRight(steps)" at bounding box center [267, 341] width 245 height 28
click at [320, 367] on div "moveLeft(steps)" at bounding box center [267, 370] width 245 height 28
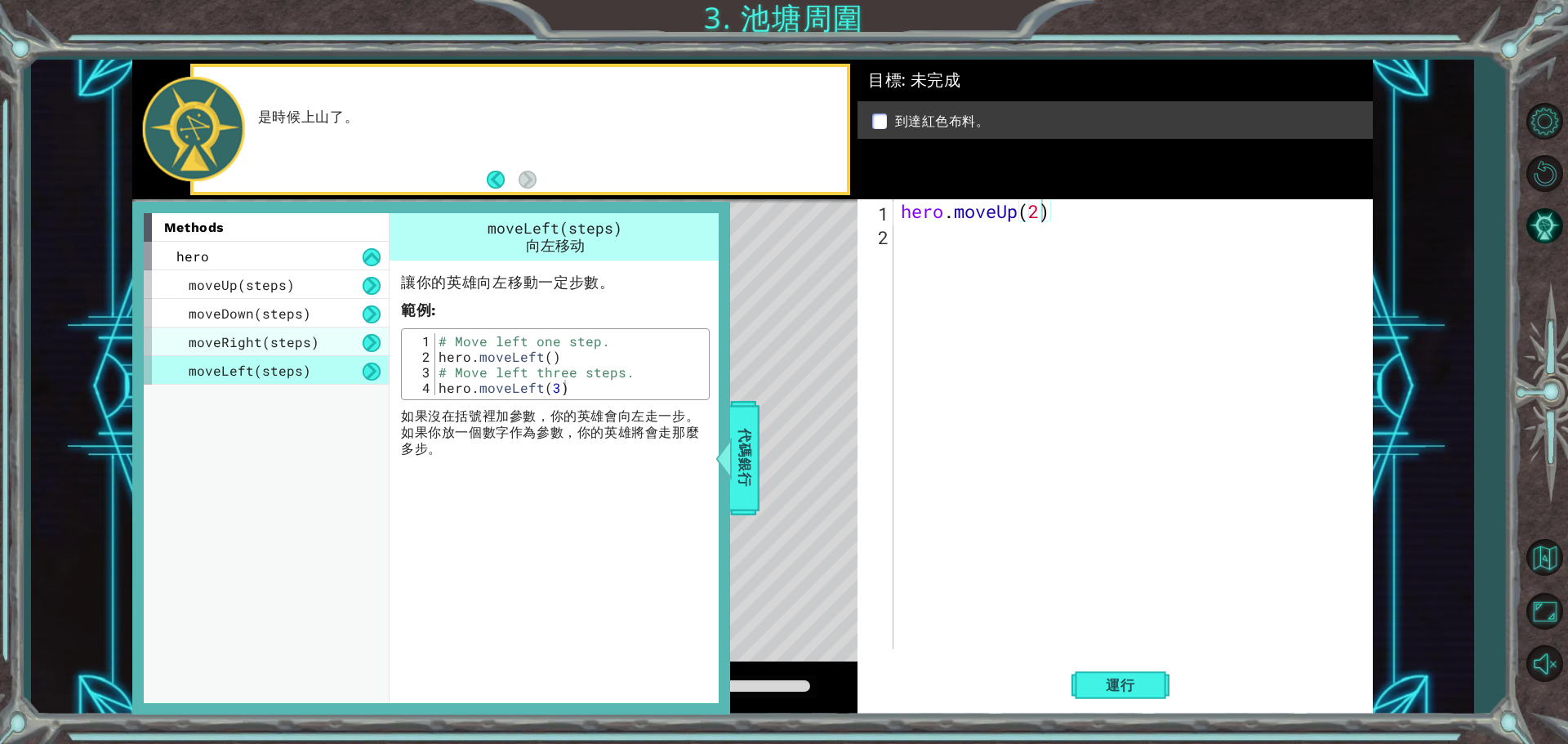
click at [323, 336] on div "moveRight(steps)" at bounding box center [267, 341] width 245 height 28
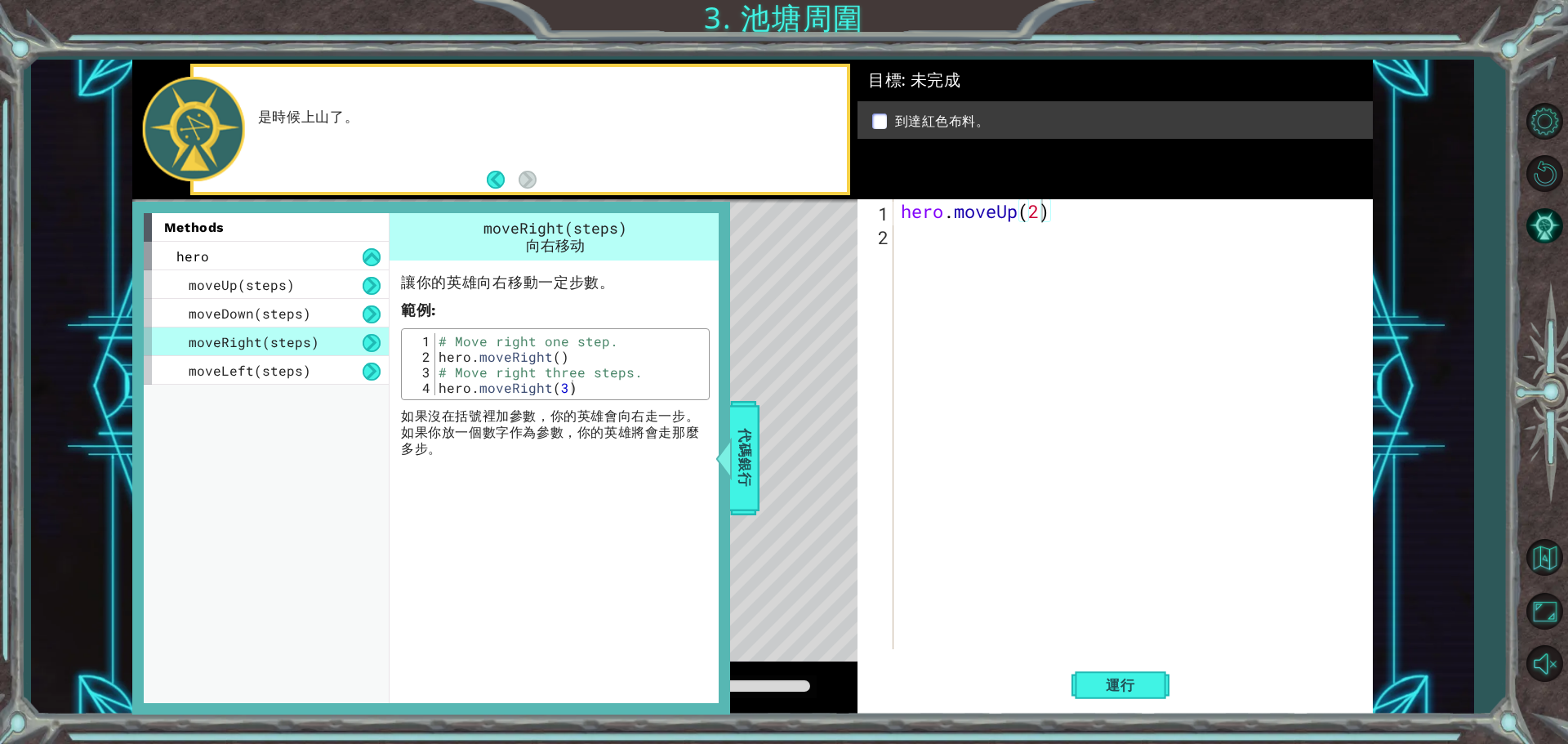
drag, startPoint x: 323, startPoint y: 336, endPoint x: 629, endPoint y: 333, distance: 306.0
click at [903, 295] on div "1 ההההההההההההההההההההההההההההההההההההההההההההההההההההההההההההההההההההההההההההה…" at bounding box center [753, 387] width 1241 height 655
click at [375, 350] on button at bounding box center [371, 343] width 18 height 18
click at [261, 341] on span "moveRight(steps)" at bounding box center [253, 341] width 130 height 17
copy div "moveDown(steps) moveRight(steps)"
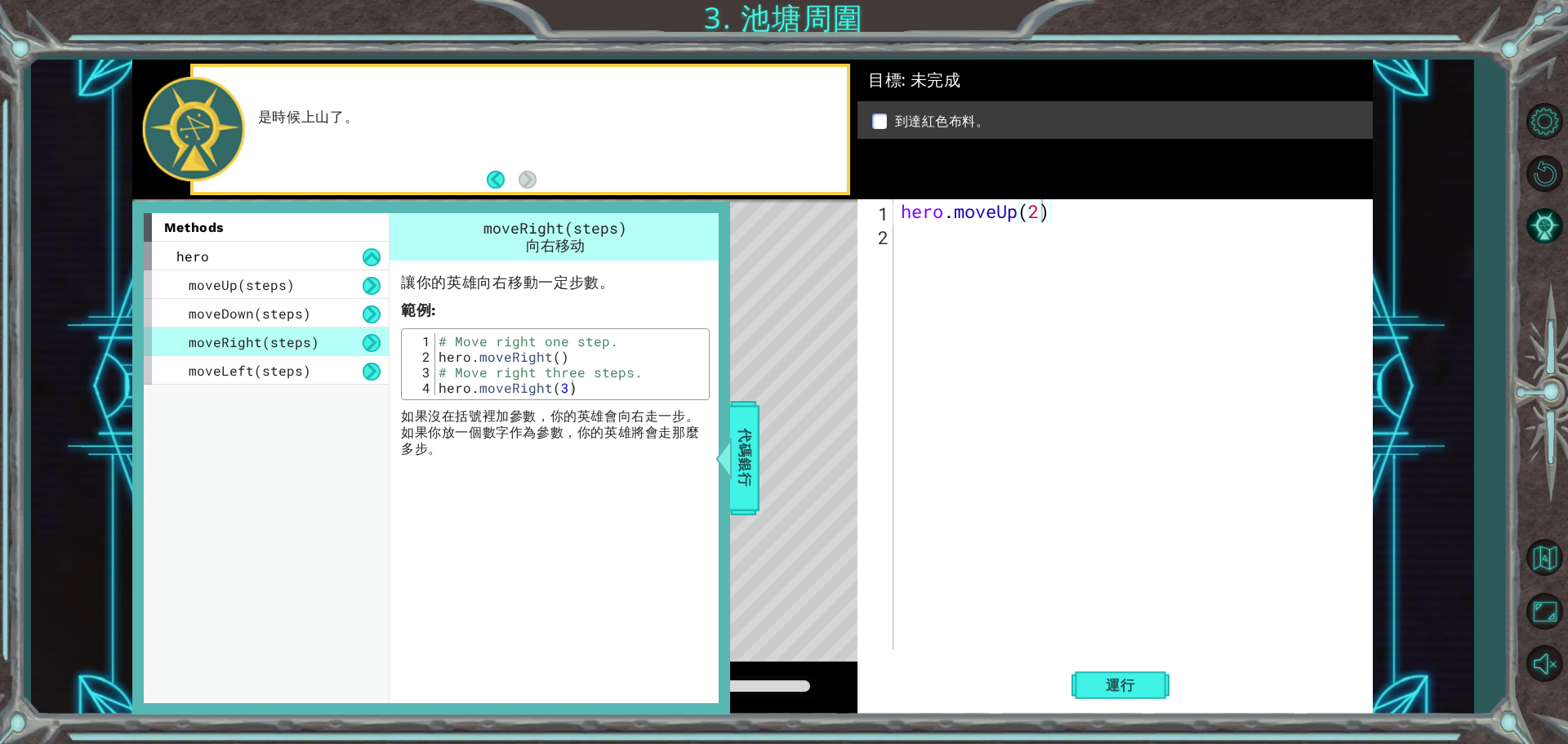
type textarea "hero.moveUp(2)"
click at [904, 237] on div "hero . moveUp ( 2 )" at bounding box center [1137, 447] width 478 height 497
drag, startPoint x: 895, startPoint y: 242, endPoint x: 899, endPoint y: 230, distance: 12.6
click at [899, 230] on div "hero . moveUp ( 2 )" at bounding box center [1137, 447] width 478 height 497
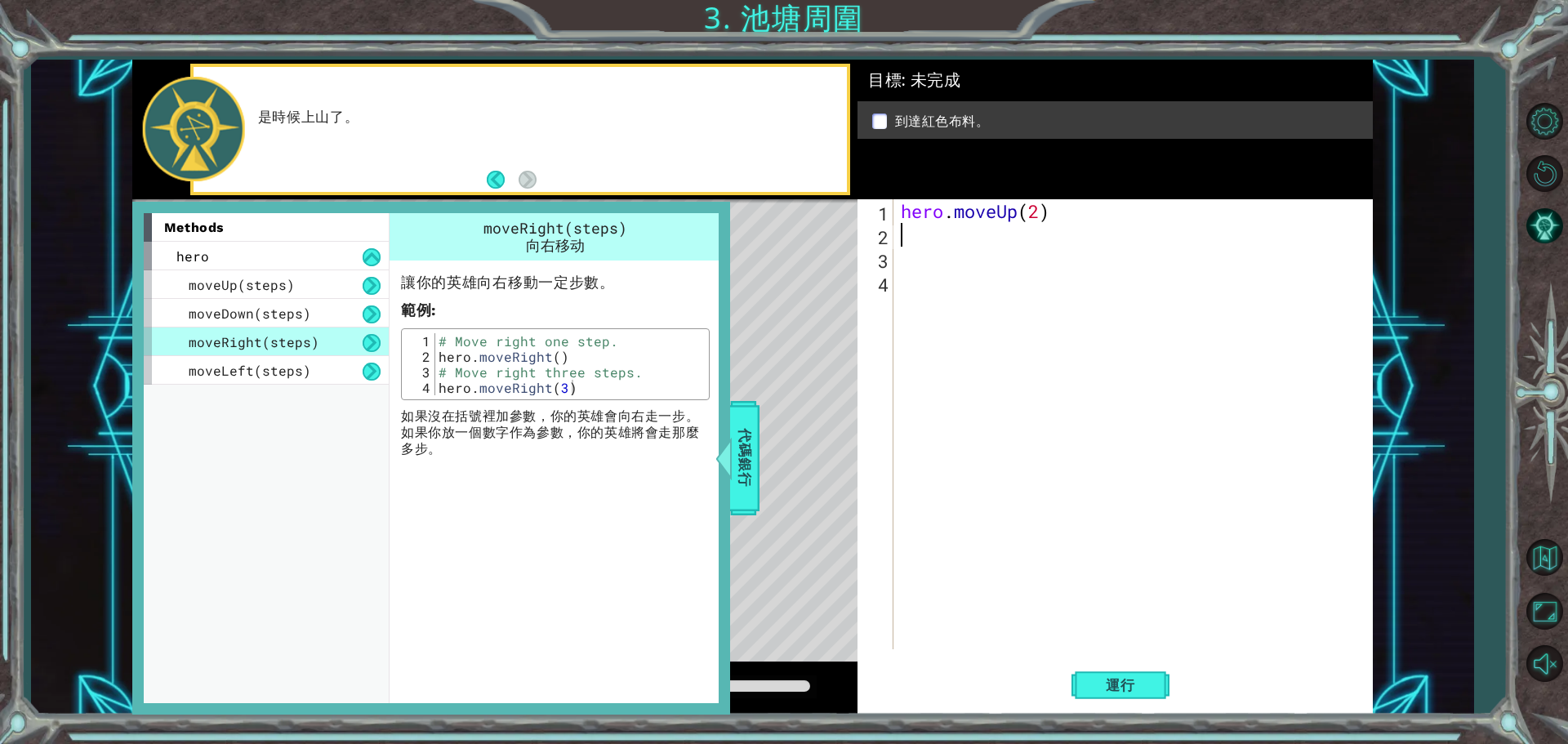
click at [899, 230] on div "hero . moveUp ( 2 )" at bounding box center [1137, 447] width 478 height 497
click at [274, 340] on span "moveRight(steps)" at bounding box center [253, 341] width 130 height 17
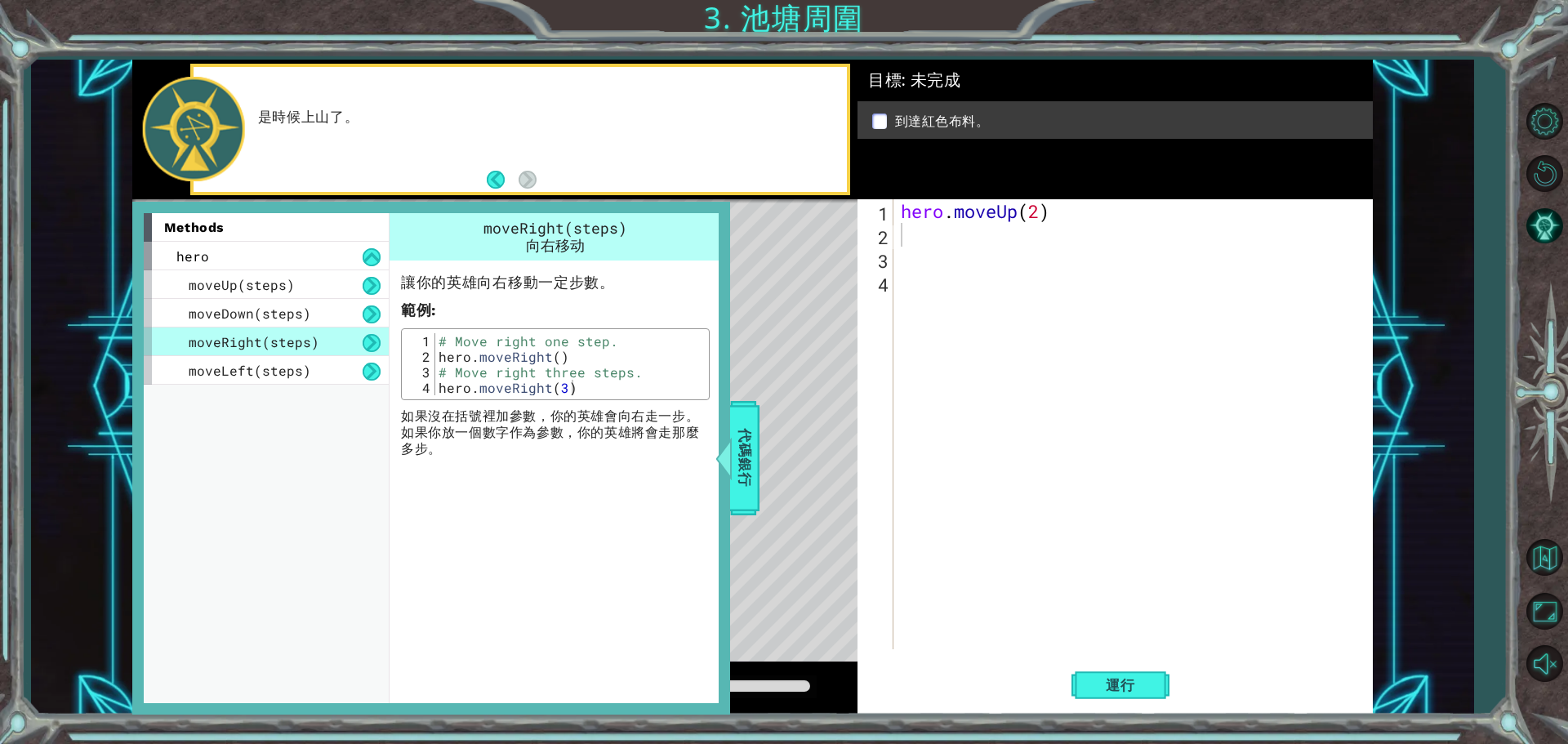
click at [274, 340] on span "moveRight(steps)" at bounding box center [253, 341] width 130 height 17
drag, startPoint x: 276, startPoint y: 339, endPoint x: 634, endPoint y: 311, distance: 359.1
click at [928, 274] on div "1 ההההההההההההההההההההההההההההההההההההההההההההההההההההההההההההההההההההההההההההה…" at bounding box center [753, 387] width 1241 height 655
drag, startPoint x: 213, startPoint y: 339, endPoint x: 507, endPoint y: 314, distance: 295.1
click at [507, 314] on div "methods hero moveUp(steps) moveDown(steps) moveRight(steps) moveLeft(steps) mov…" at bounding box center [431, 457] width 575 height 489
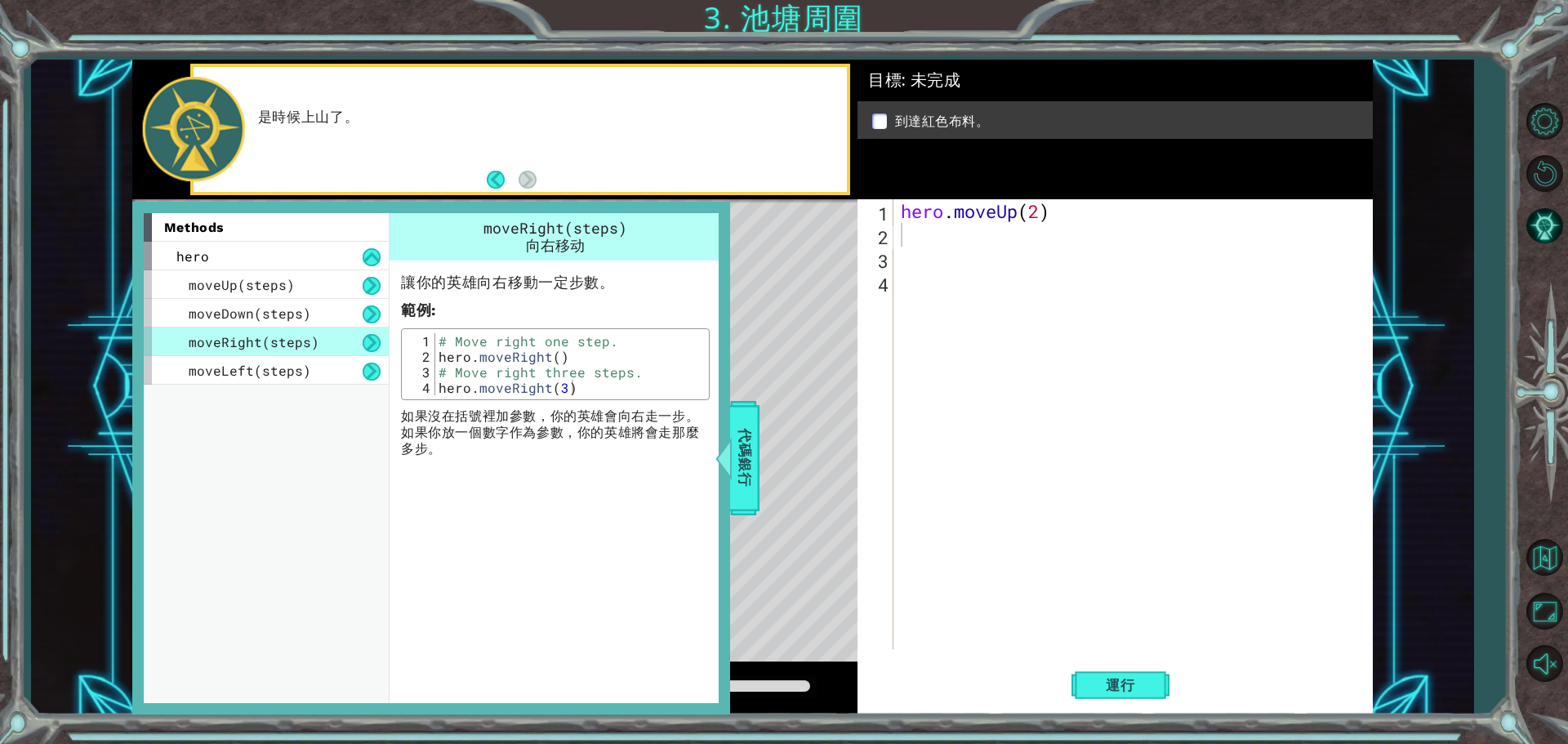
drag, startPoint x: 237, startPoint y: 342, endPoint x: 246, endPoint y: 338, distance: 9.8
click at [243, 340] on span "moveRight(steps)" at bounding box center [253, 341] width 130 height 17
drag, startPoint x: 247, startPoint y: 338, endPoint x: 384, endPoint y: 316, distance: 138.8
click at [258, 338] on span "moveRight(steps)" at bounding box center [253, 341] width 130 height 17
drag, startPoint x: 581, startPoint y: 176, endPoint x: 686, endPoint y: 167, distance: 105.4
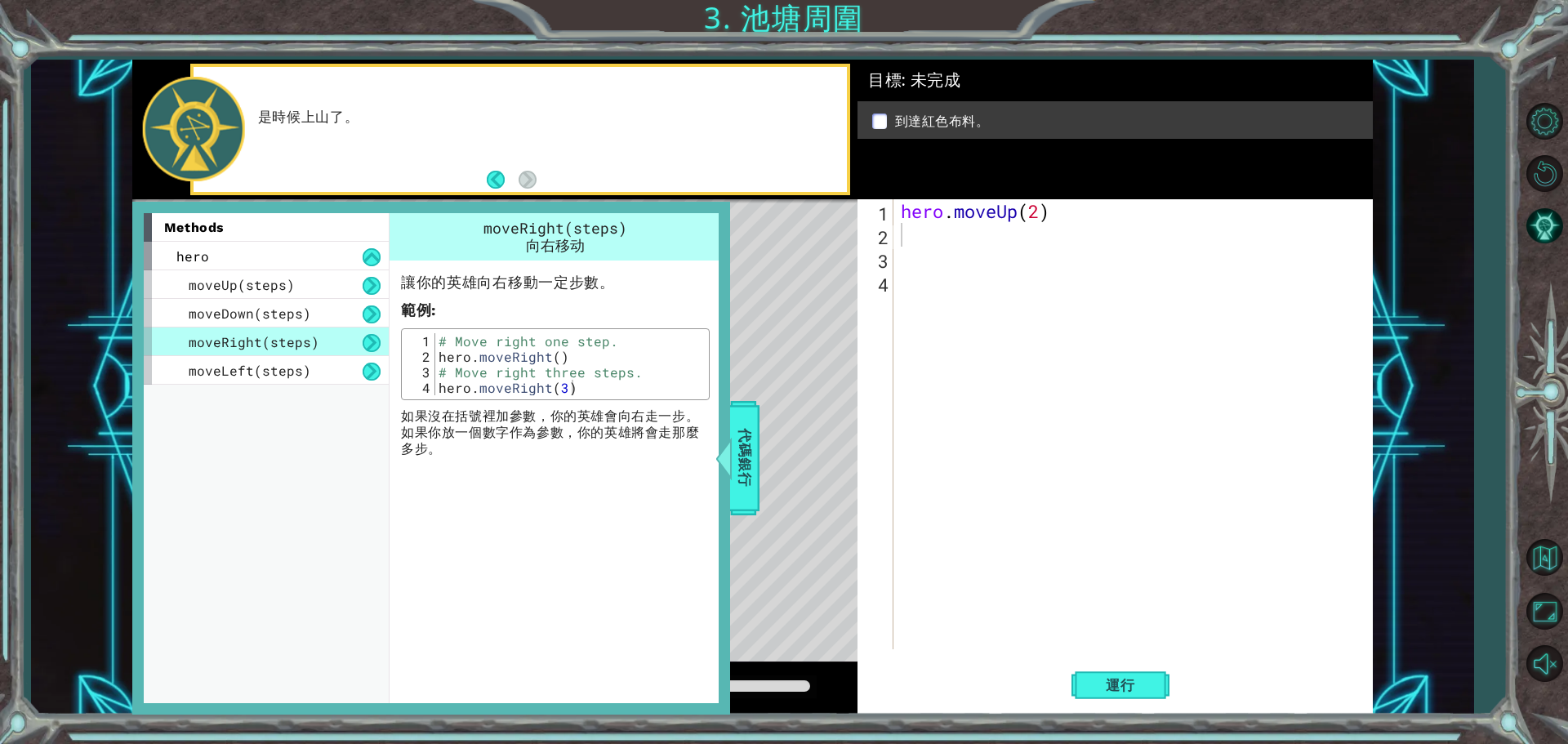
click at [602, 173] on div "是時候上山了。" at bounding box center [519, 128] width 654 height 124
drag, startPoint x: 781, startPoint y: 153, endPoint x: 853, endPoint y: 115, distance: 81.4
click at [822, 133] on div "是時候上山了。" at bounding box center [547, 128] width 601 height 58
click at [856, 109] on div "是時候上山了。" at bounding box center [495, 129] width 725 height 139
click at [854, 102] on div "是時候上山了。" at bounding box center [495, 129] width 725 height 139
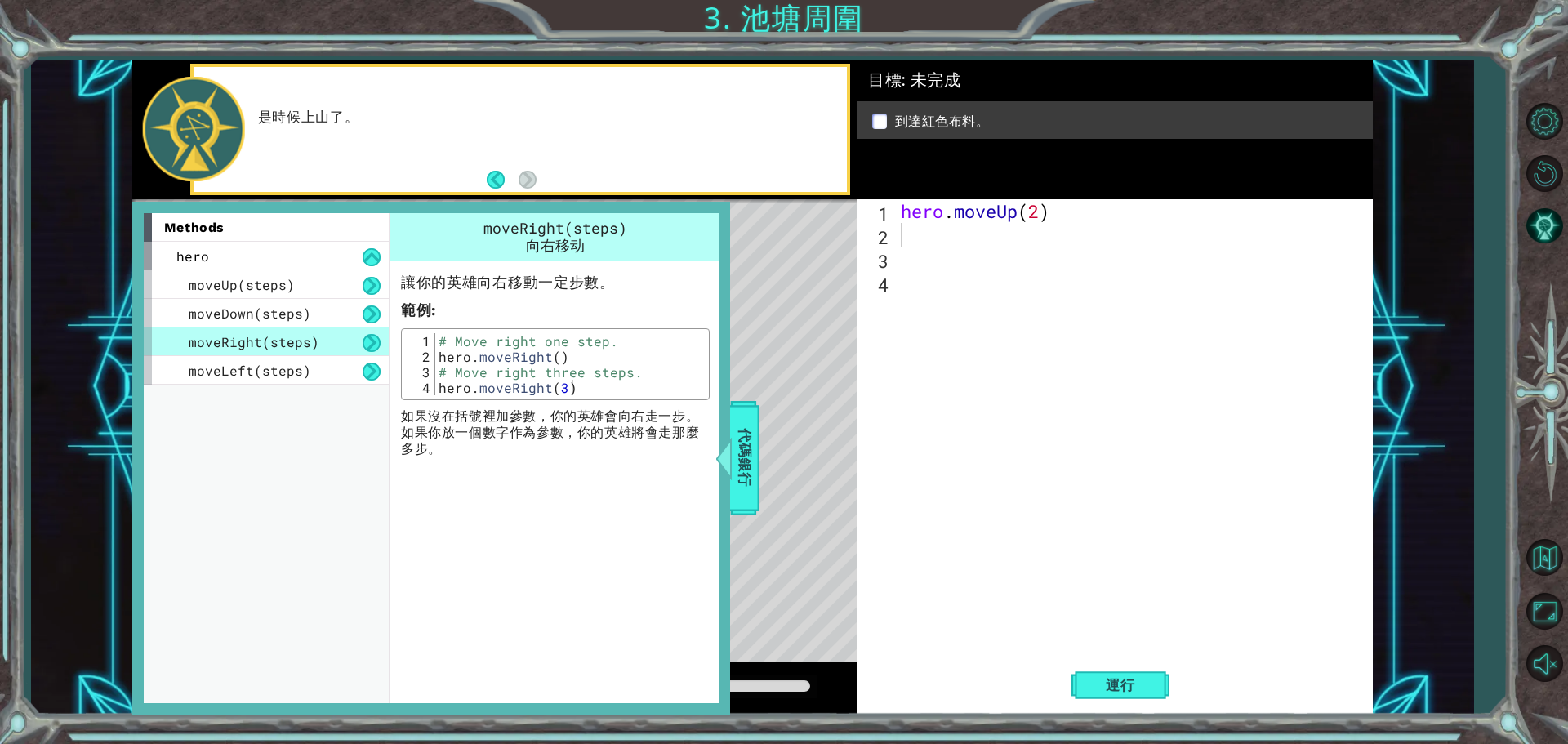
click at [803, 88] on div "是時候上山了。" at bounding box center [519, 128] width 654 height 124
click at [780, 158] on div "是時候上山了。" at bounding box center [547, 128] width 601 height 58
click at [791, 384] on div "Level Map" at bounding box center [510, 439] width 755 height 481
click at [739, 448] on span "代碼銀行" at bounding box center [745, 459] width 26 height 100
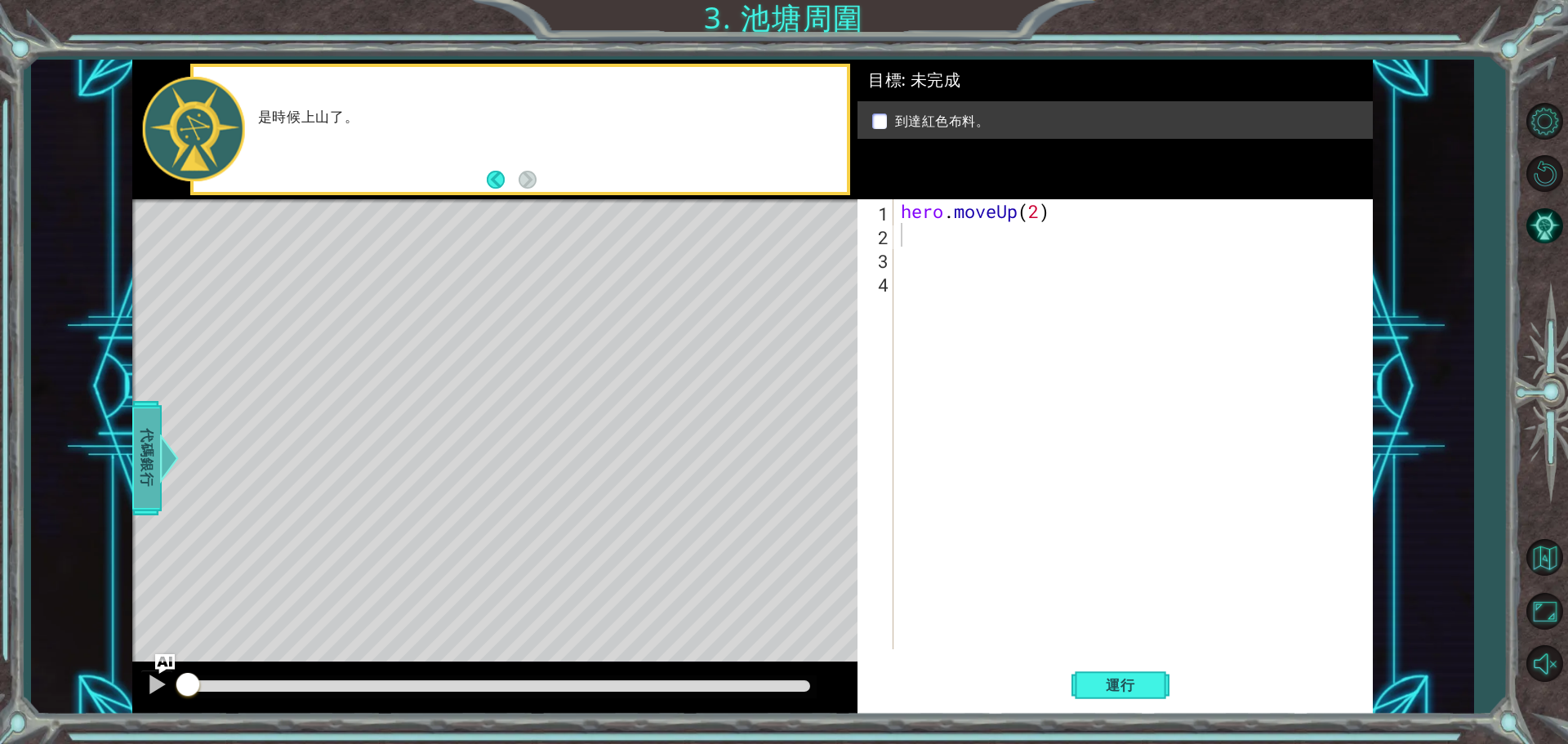
click at [149, 483] on span "代碼銀行" at bounding box center [147, 459] width 26 height 100
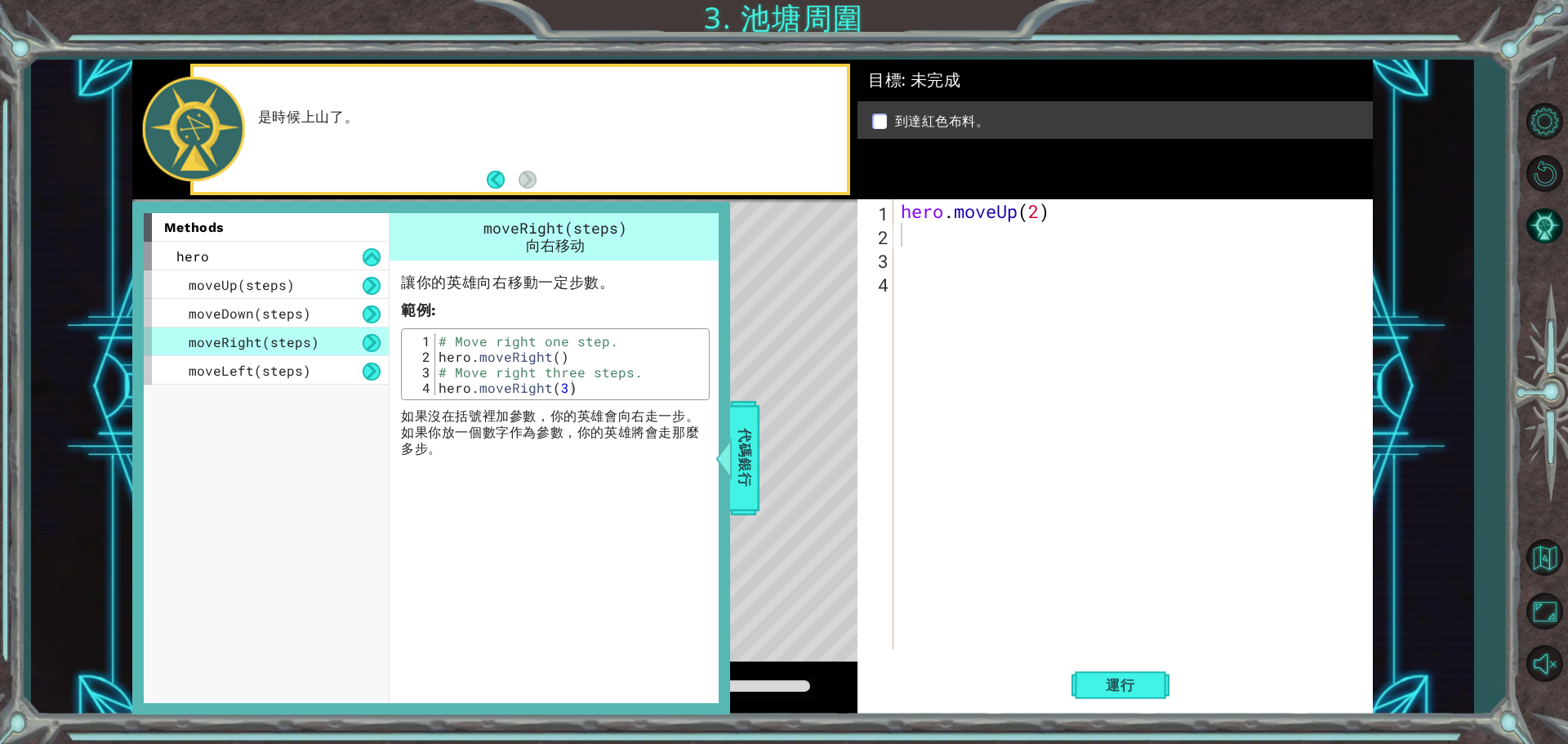
drag, startPoint x: 365, startPoint y: 340, endPoint x: 714, endPoint y: 307, distance: 350.6
click at [714, 307] on div "讓你的英雄向右移動一定步數。 範例 : 1 2 3 4 # Move right one step. hero . moveRight ( ) # Move …" at bounding box center [555, 359] width 331 height 197
click at [497, 178] on button "Back" at bounding box center [503, 179] width 31 height 18
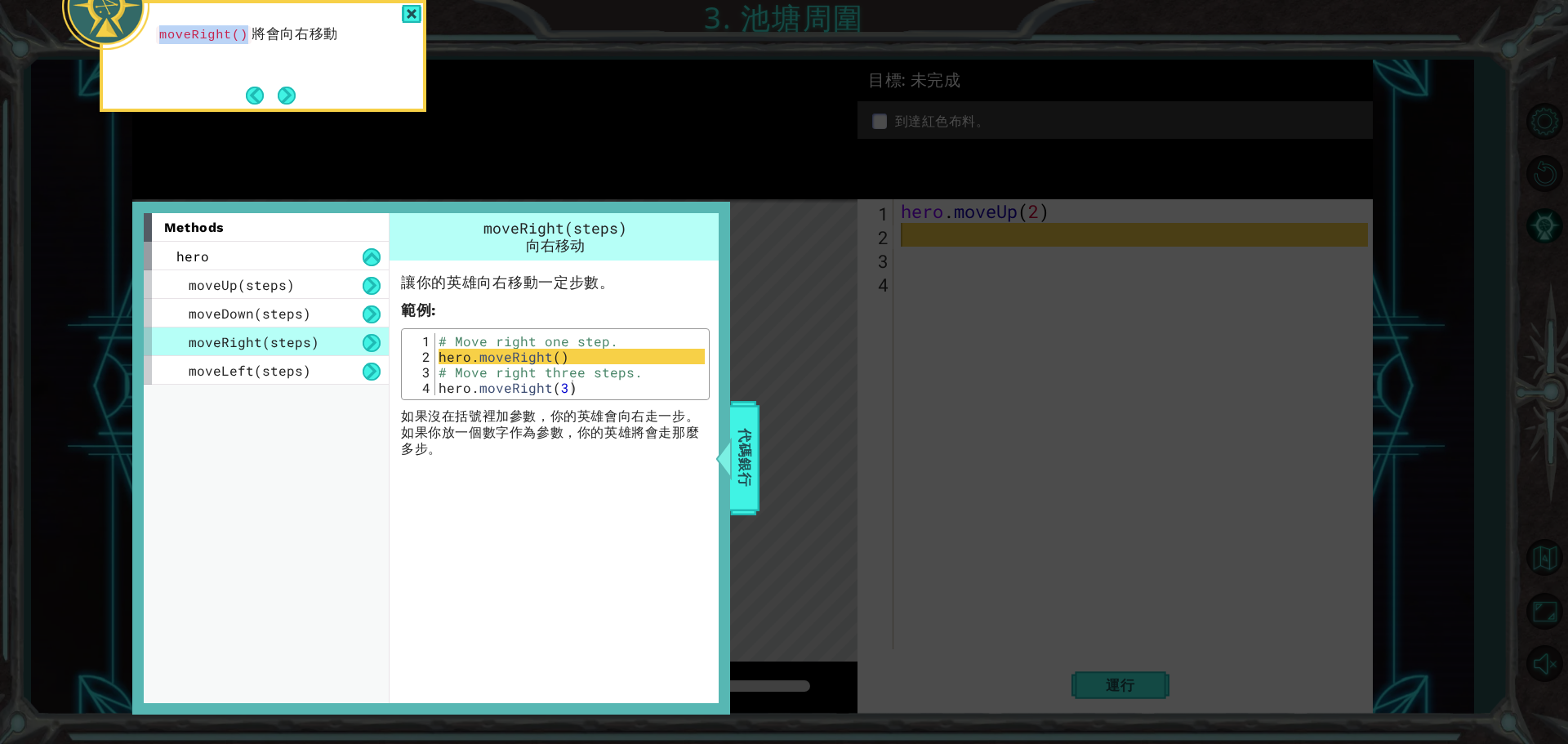
drag, startPoint x: 158, startPoint y: 35, endPoint x: 239, endPoint y: 38, distance: 81.1
click at [239, 38] on code "moveRight()" at bounding box center [203, 35] width 95 height 18
copy code "moveRight()"
click at [406, 14] on div at bounding box center [412, 14] width 20 height 19
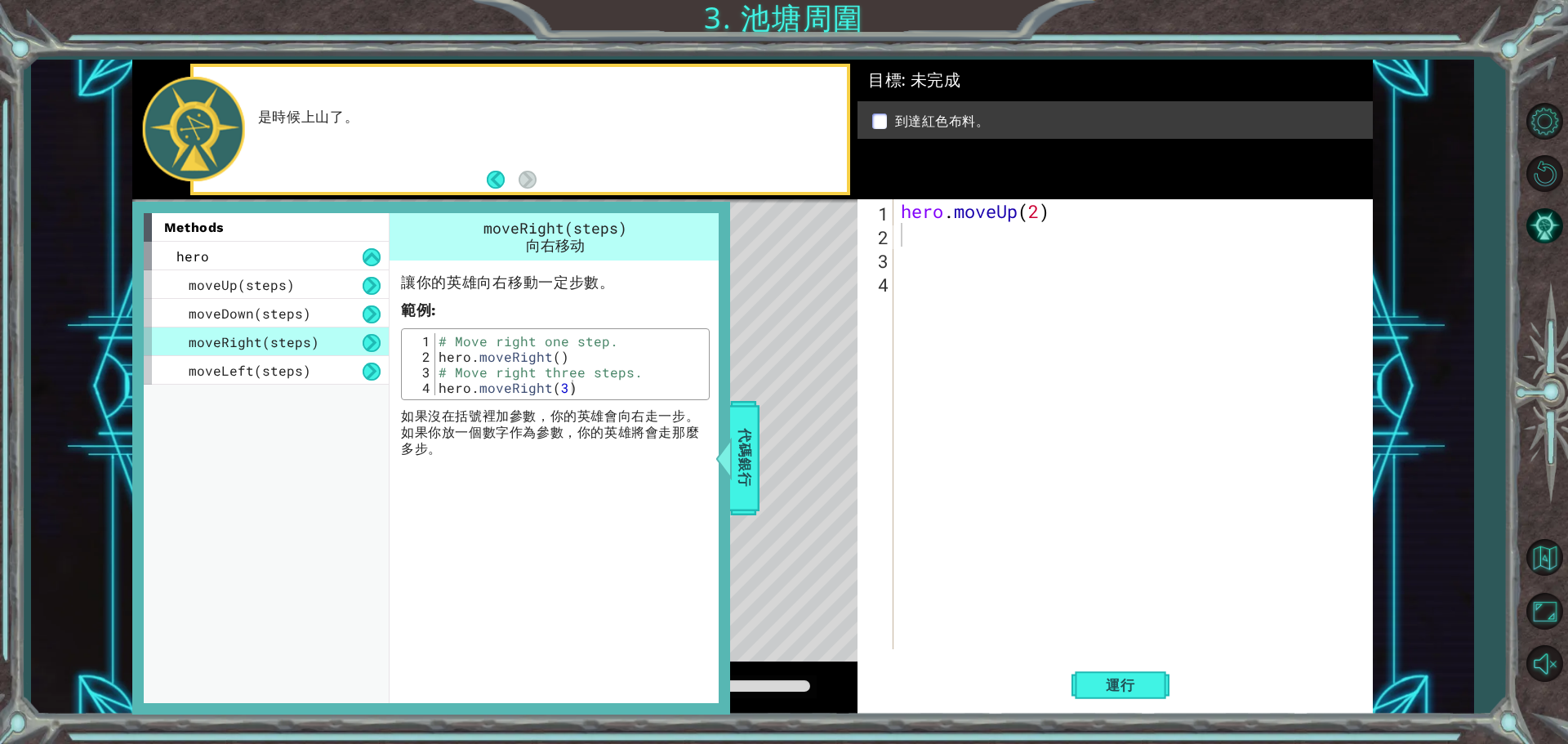
drag, startPoint x: 738, startPoint y: 433, endPoint x: 846, endPoint y: 2, distance: 444.3
click at [743, 433] on span "代碼銀行" at bounding box center [745, 459] width 26 height 100
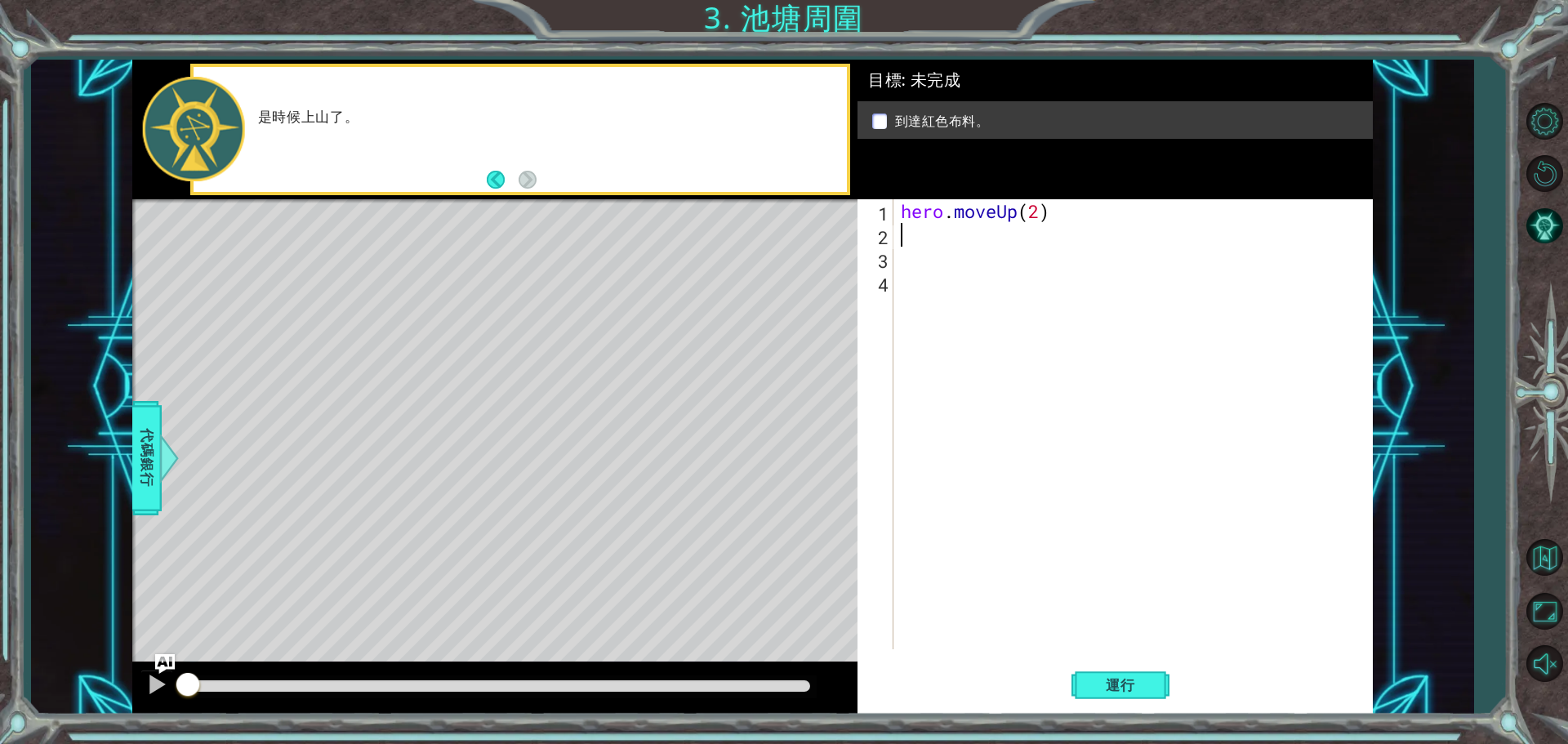
paste textarea "moveRight()"
click at [1005, 237] on div "hero . moveUp ( 2 ) moveRight ( )" at bounding box center [1137, 447] width 478 height 497
drag, startPoint x: 1050, startPoint y: 211, endPoint x: 893, endPoint y: 218, distance: 157.2
click at [893, 218] on div "1 1 2 3 4 hero . moveUp ( 2 ) moveRight ( 1 ) ההההההההההההההההההההההההההההההההה…" at bounding box center [1112, 423] width 511 height 450
drag, startPoint x: 1050, startPoint y: 214, endPoint x: 882, endPoint y: 213, distance: 168.0
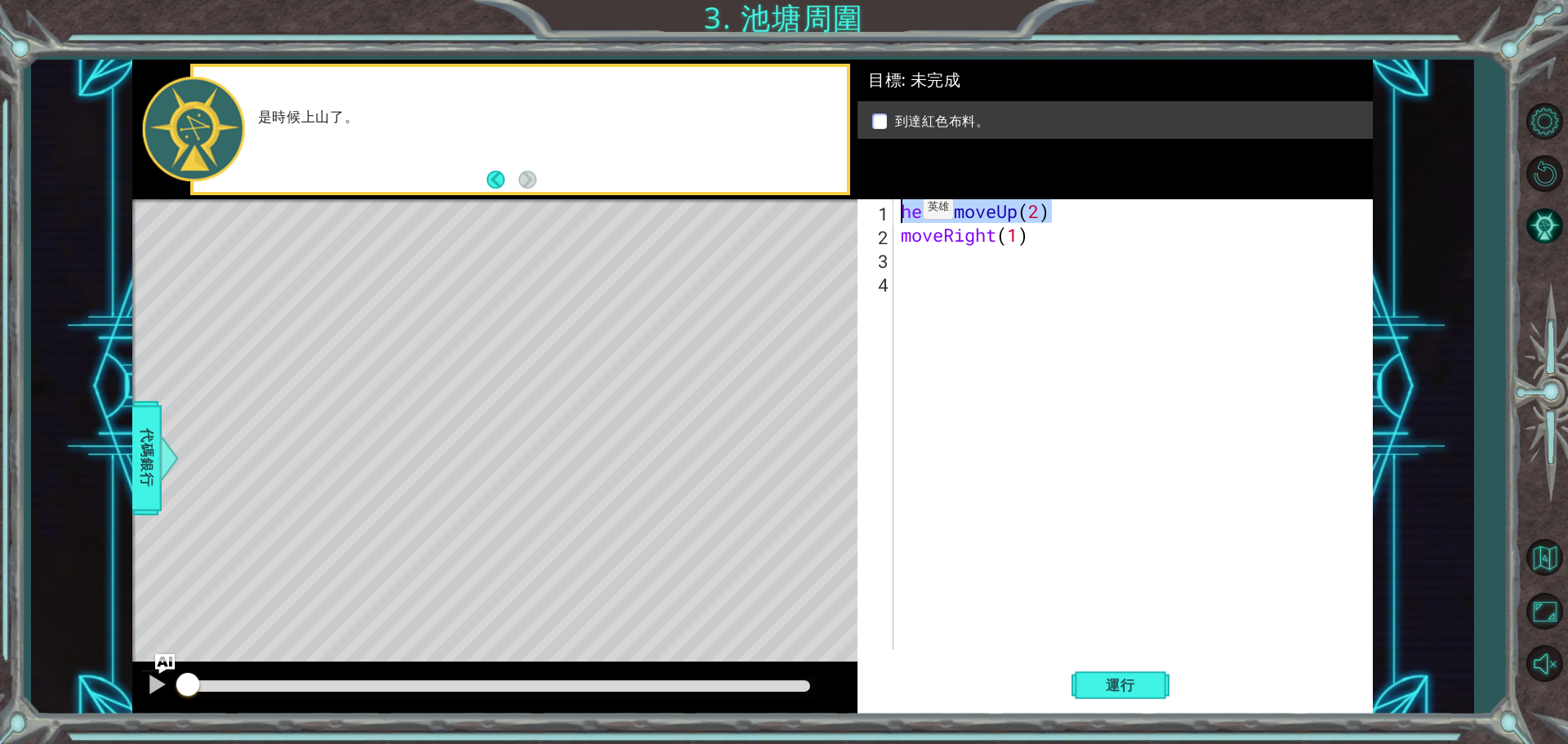
click at [882, 213] on div "hero.moveUp(2) 1 2 3 4 hero . moveUp ( 2 ) moveRight ( 1 ) הההההההההההההההההההה…" at bounding box center [1112, 423] width 511 height 450
type textarea "moveRight(1)"
type textarea "hero.moveUp(2)"
drag, startPoint x: 923, startPoint y: 214, endPoint x: 897, endPoint y: 290, distance: 80.3
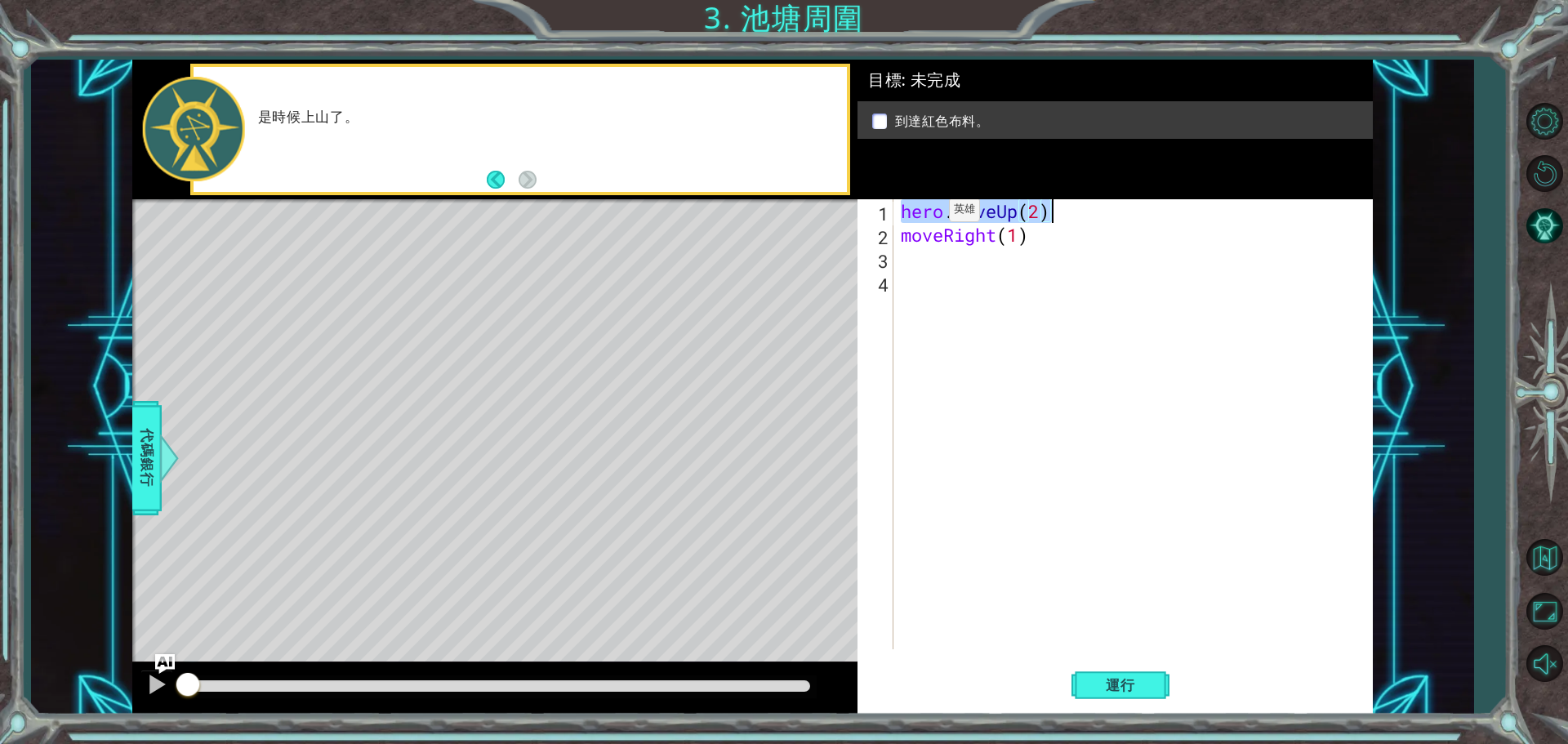
paste textarea "hero.moveUp(2)"
type textarea "hero.moveUp(2)"
click at [1119, 676] on button "運行" at bounding box center [1120, 684] width 98 height 51
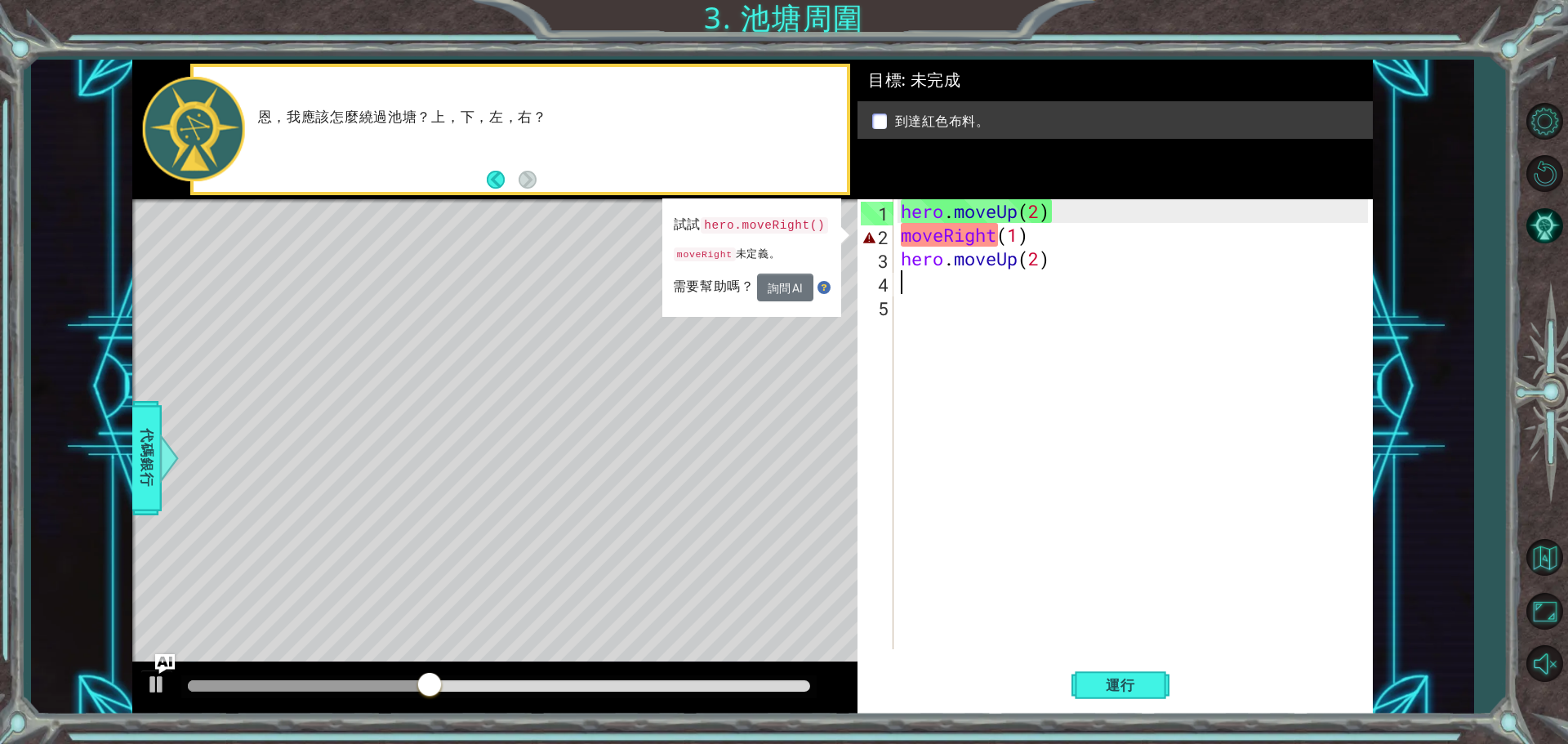
click at [986, 342] on div "hero . moveUp ( 2 ) moveRight ( 1 ) hero . moveUp ( 2 )" at bounding box center [1137, 447] width 478 height 497
click at [770, 291] on button "詢問 AI" at bounding box center [784, 287] width 56 height 27
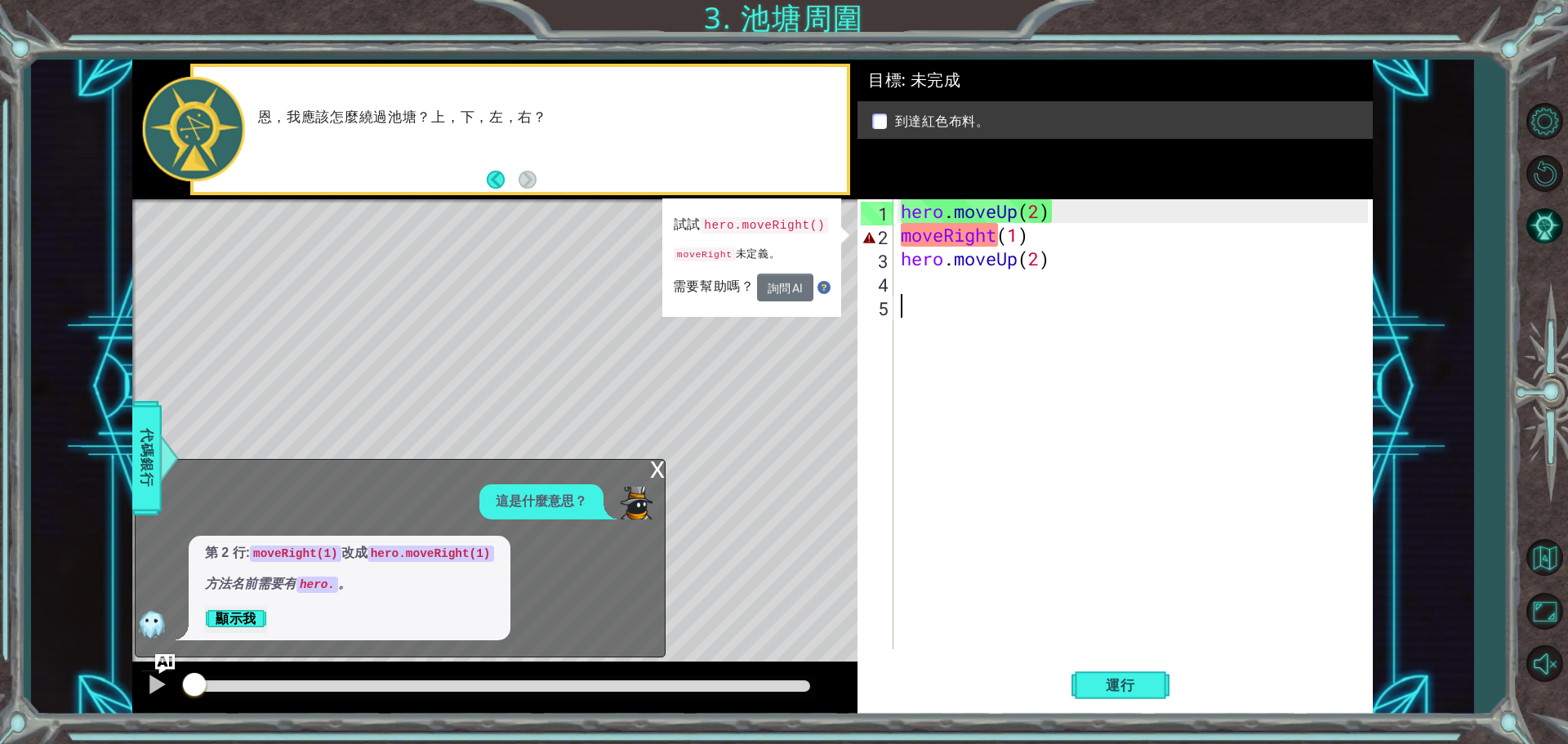
drag, startPoint x: 765, startPoint y: 687, endPoint x: 497, endPoint y: 603, distance: 280.9
click at [5, 647] on div "1 2 3 4 hero . moveUp ( 2 ) hero . moveRight ( 1 ) hero . moveUp ( 2 ) הההההההה…" at bounding box center [784, 372] width 1568 height 744
click at [163, 683] on div at bounding box center [157, 684] width 22 height 22
click at [659, 468] on div "x" at bounding box center [657, 468] width 15 height 17
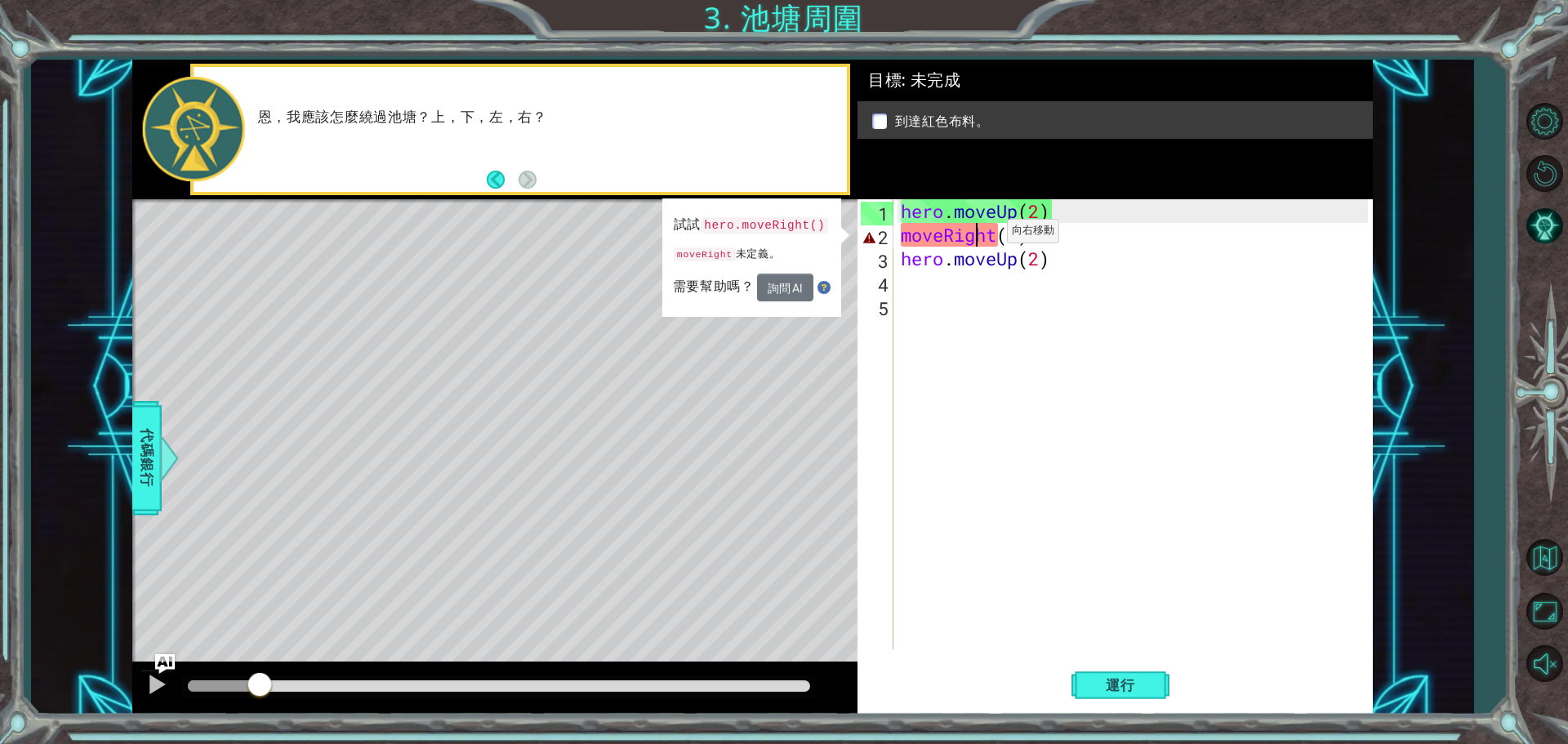
click at [981, 235] on div "hero . moveUp ( 2 ) moveRight ( 1 ) hero . moveUp ( 2 )" at bounding box center [1137, 447] width 478 height 497
click at [495, 178] on button "Back" at bounding box center [503, 179] width 31 height 18
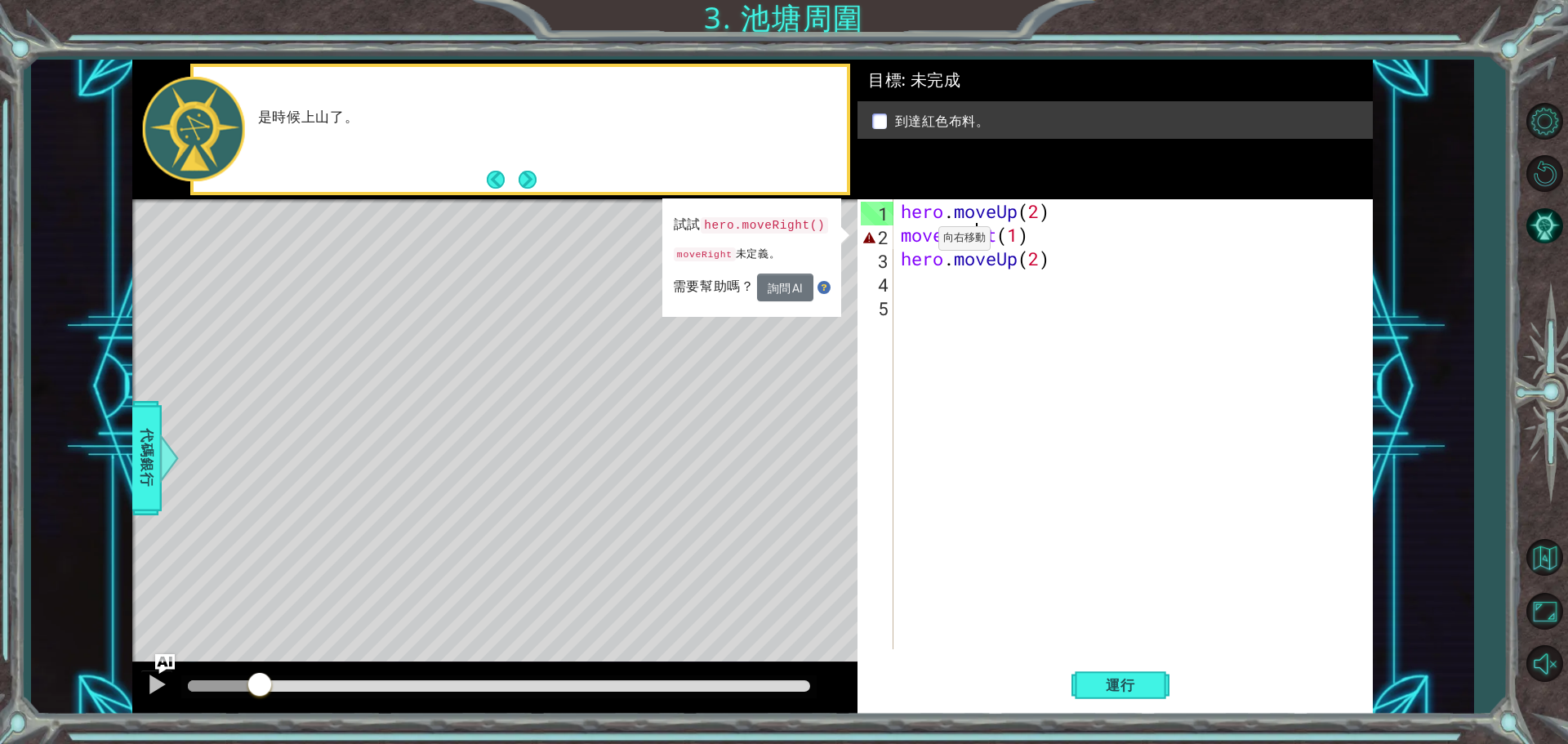
click at [492, 176] on button "Back" at bounding box center [503, 179] width 31 height 18
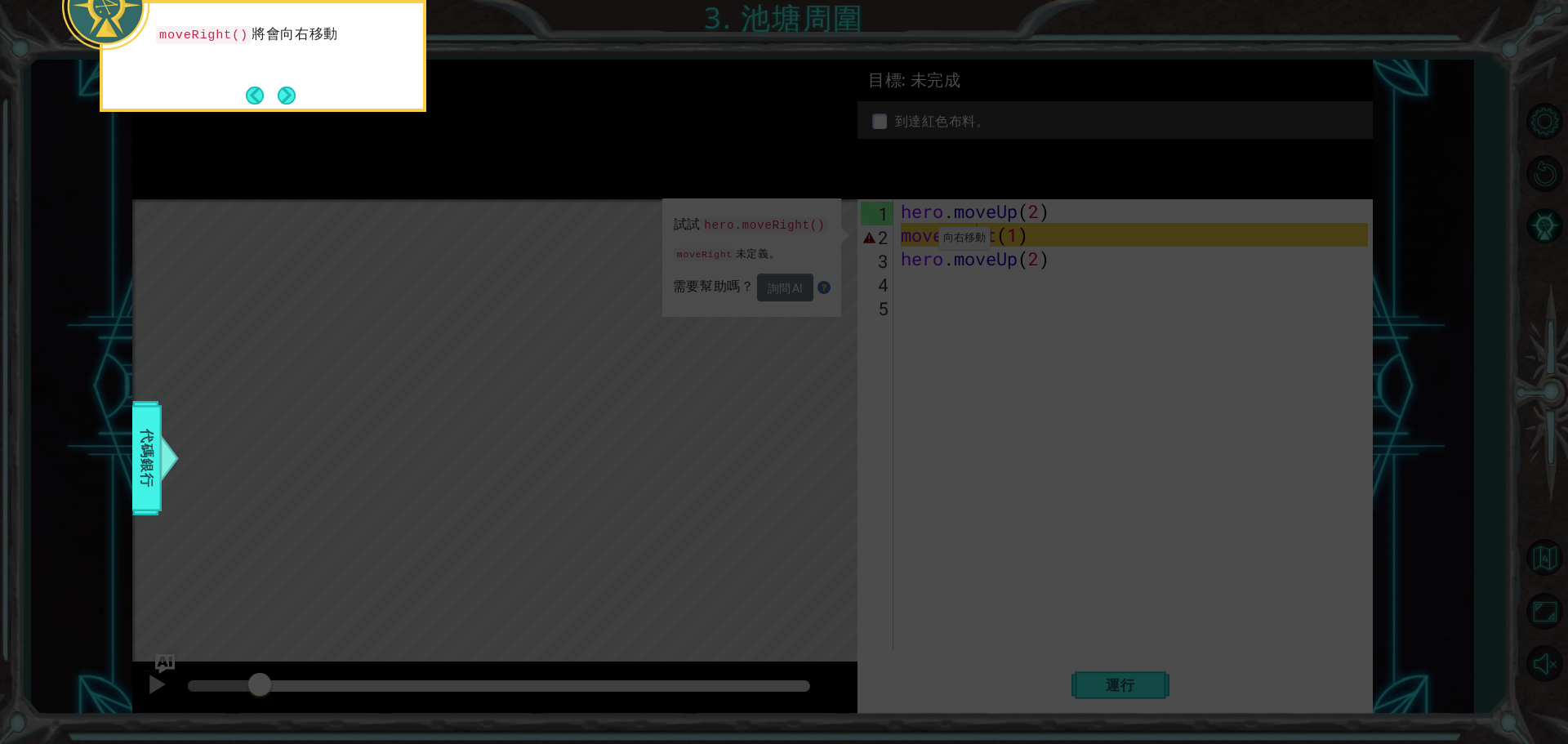
click at [737, 301] on icon at bounding box center [784, 111] width 1568 height 1265
click at [889, 327] on icon at bounding box center [784, 111] width 1568 height 1265
click at [285, 104] on button "Next" at bounding box center [286, 95] width 18 height 18
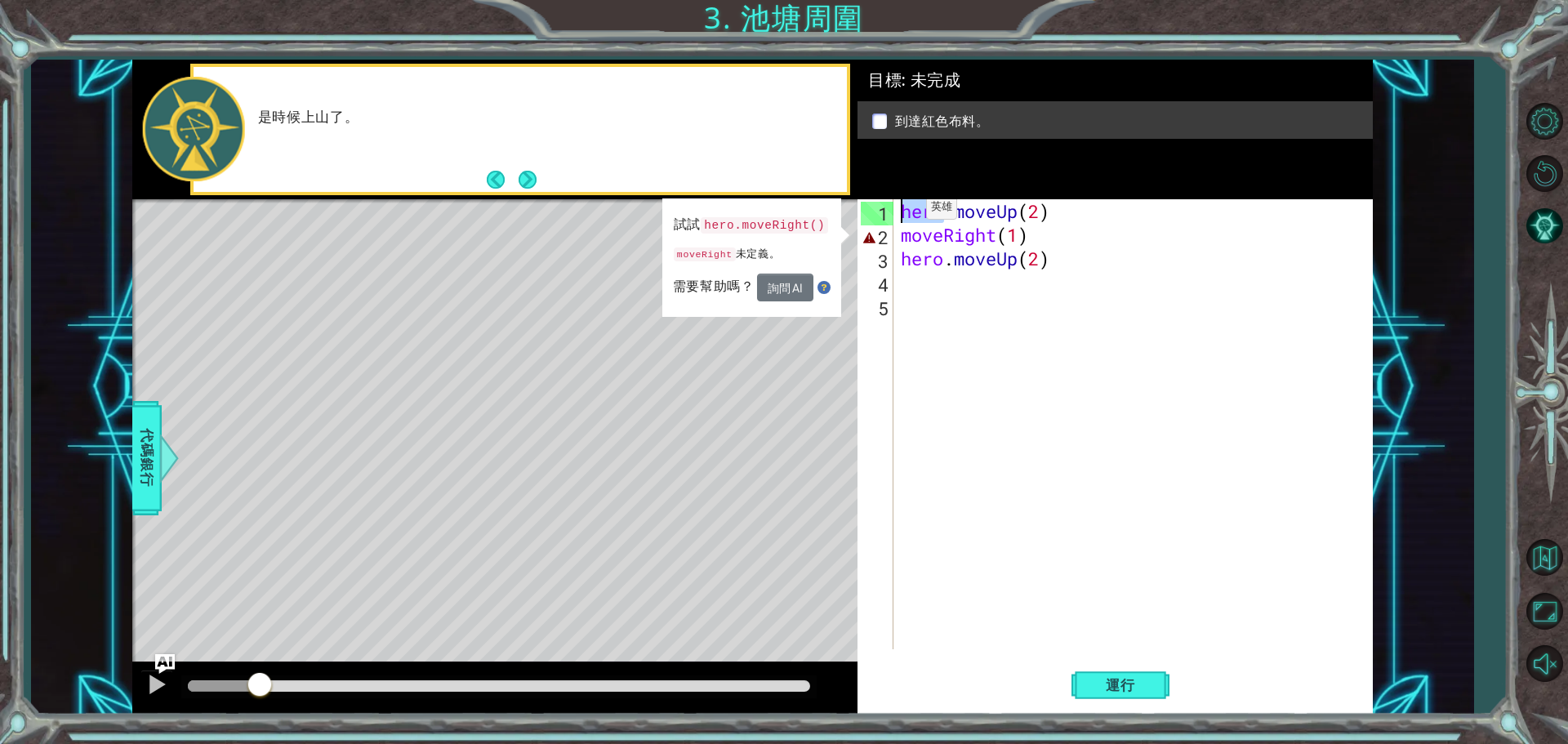
drag, startPoint x: 941, startPoint y: 212, endPoint x: 888, endPoint y: 212, distance: 53.0
click at [888, 212] on div "moveRight(1) 1 2 3 4 5 hero . moveUp ( 2 ) moveRight ( 1 ) hero . moveUp ( 2 ) …" at bounding box center [1112, 423] width 511 height 450
type textarea "hero.moveUp(2)"
click at [956, 216] on div "hero . moveUp ( 2 ) moveRight ( 1 ) hero . moveUp ( 2 )" at bounding box center [1137, 447] width 478 height 497
drag, startPoint x: 956, startPoint y: 216, endPoint x: 922, endPoint y: 218, distance: 34.1
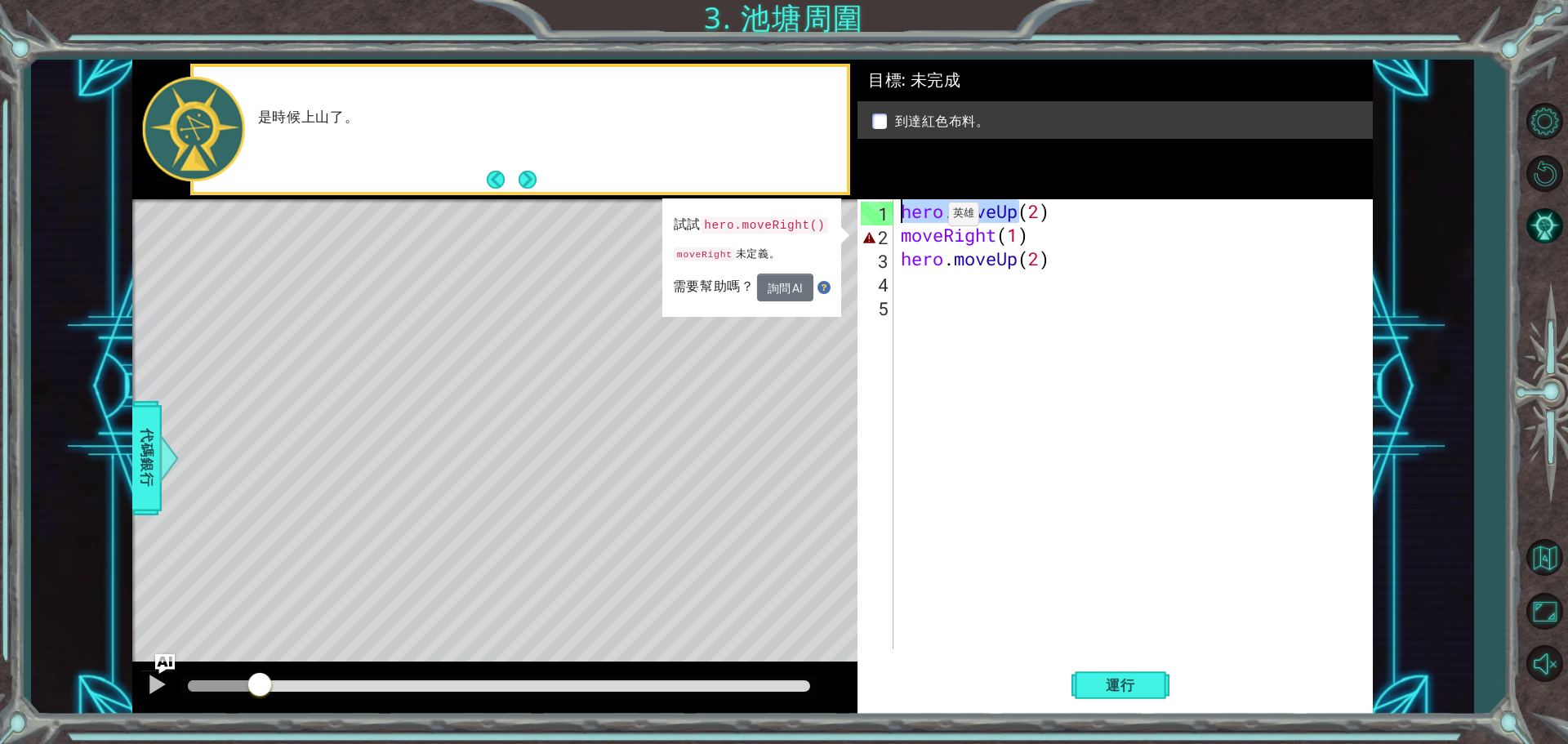
click at [922, 218] on div "hero . moveUp ( 2 ) moveRight ( 1 ) hero . moveUp ( 2 )" at bounding box center [1137, 447] width 478 height 497
click at [957, 216] on div "hero . moveUp ( 2 ) moveRight ( 1 ) hero . moveUp ( 2 )" at bounding box center [1133, 423] width 470 height 450
drag, startPoint x: 952, startPoint y: 213, endPoint x: 903, endPoint y: 216, distance: 49.1
click at [903, 216] on div "hero . moveUp ( 2 ) moveRight ( 1 ) hero . moveUp ( 2 )" at bounding box center [1137, 447] width 478 height 497
click at [897, 233] on div "hero.moveUp(2) 1 2 3 4 5 hero . moveUp ( 2 ) moveRight ( 1 ) hero . moveUp ( 2 …" at bounding box center [1112, 423] width 511 height 450
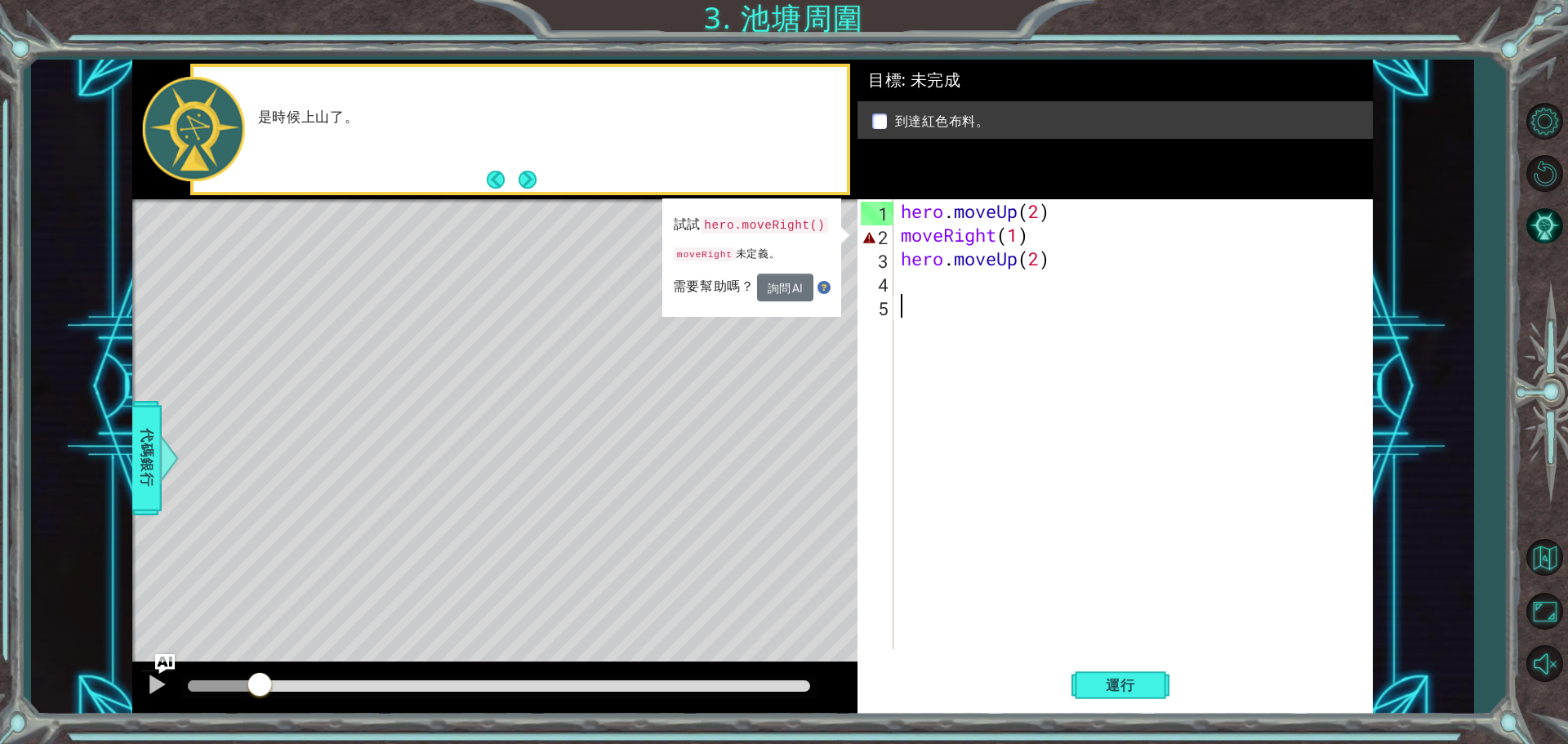
drag, startPoint x: 897, startPoint y: 233, endPoint x: 927, endPoint y: 271, distance: 48.4
click at [1156, 362] on div "hero . moveUp ( 2 ) moveRight ( 1 ) hero . moveUp ( 2 )" at bounding box center [1137, 447] width 478 height 497
click at [899, 236] on div "hero . moveUp ( 2 ) moveRight ( 1 ) hero . moveUp ( 2 )" at bounding box center [1137, 447] width 478 height 497
drag, startPoint x: 894, startPoint y: 233, endPoint x: 955, endPoint y: 213, distance: 64.2
click at [955, 213] on div "hero . moveUp ( 2 ) moveRight ( 1 ) hero . moveUp ( 2 )" at bounding box center [1137, 447] width 478 height 497
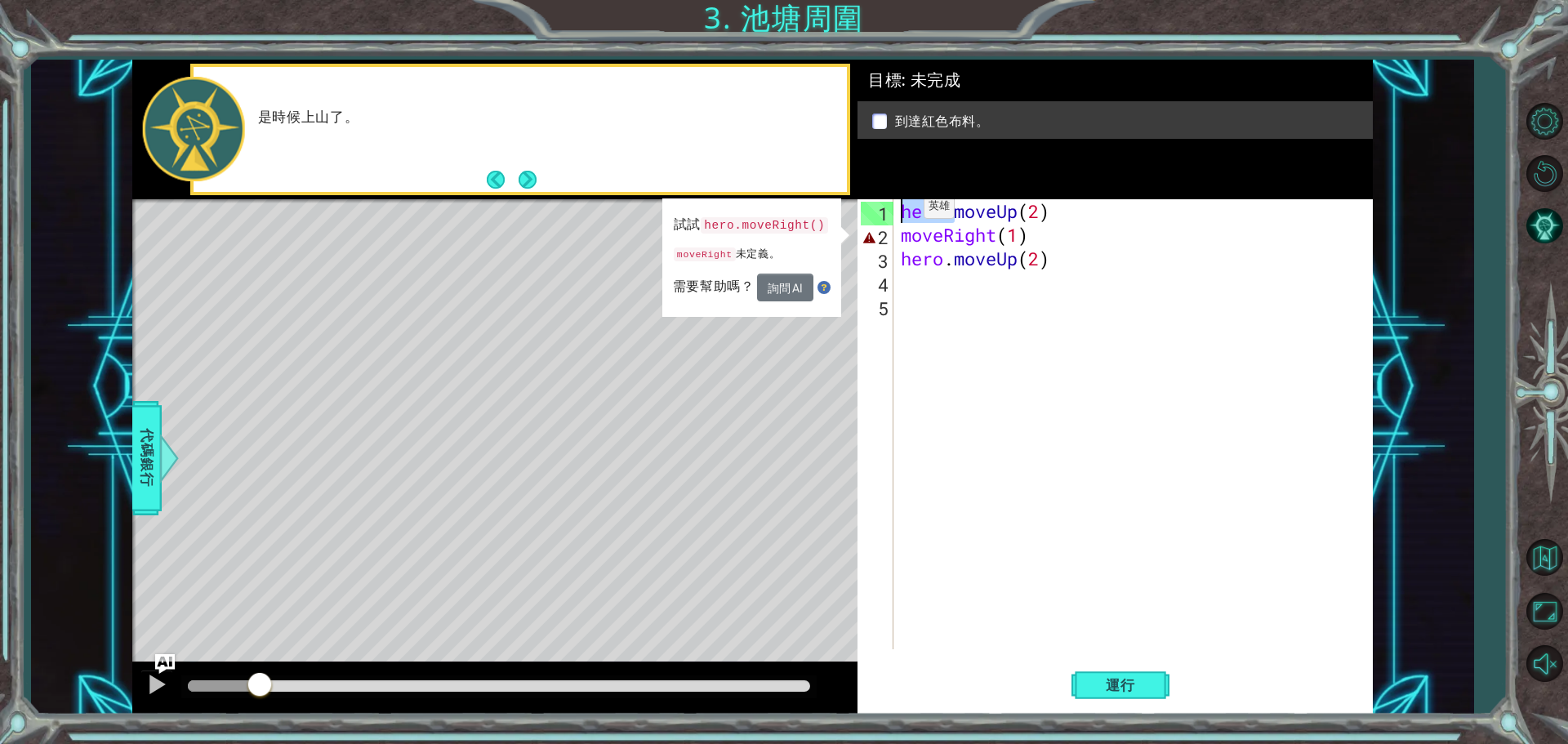
drag, startPoint x: 952, startPoint y: 213, endPoint x: 895, endPoint y: 211, distance: 57.0
click at [895, 211] on div "hero.moveUp(2) 1 2 3 4 5 hero . moveUp ( 2 ) moveRight ( 1 ) hero . moveUp ( 2 …" at bounding box center [1112, 423] width 511 height 450
click at [897, 232] on div "hero.moveUp(2) 1 2 3 4 5 hero . moveUp ( 2 ) moveRight ( 1 ) hero . moveUp ( 2 …" at bounding box center [1112, 423] width 511 height 450
click at [898, 235] on div "hero.moveUp(2) 1 2 3 4 5 hero . moveUp ( 2 ) moveRight ( 1 ) hero . moveUp ( 2 …" at bounding box center [1112, 423] width 511 height 450
paste textarea "hero."
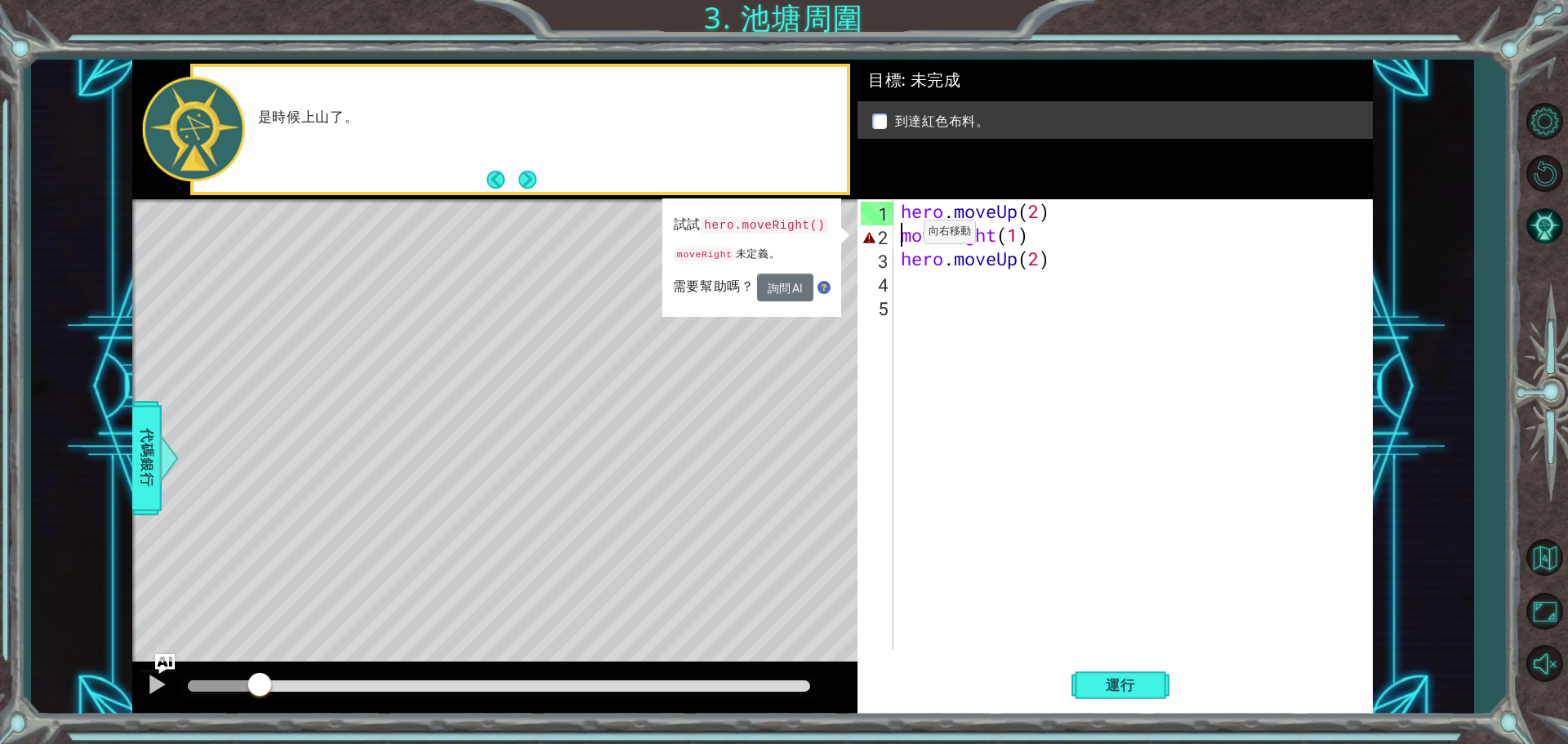
type textarea "hero.moveRight(1)"
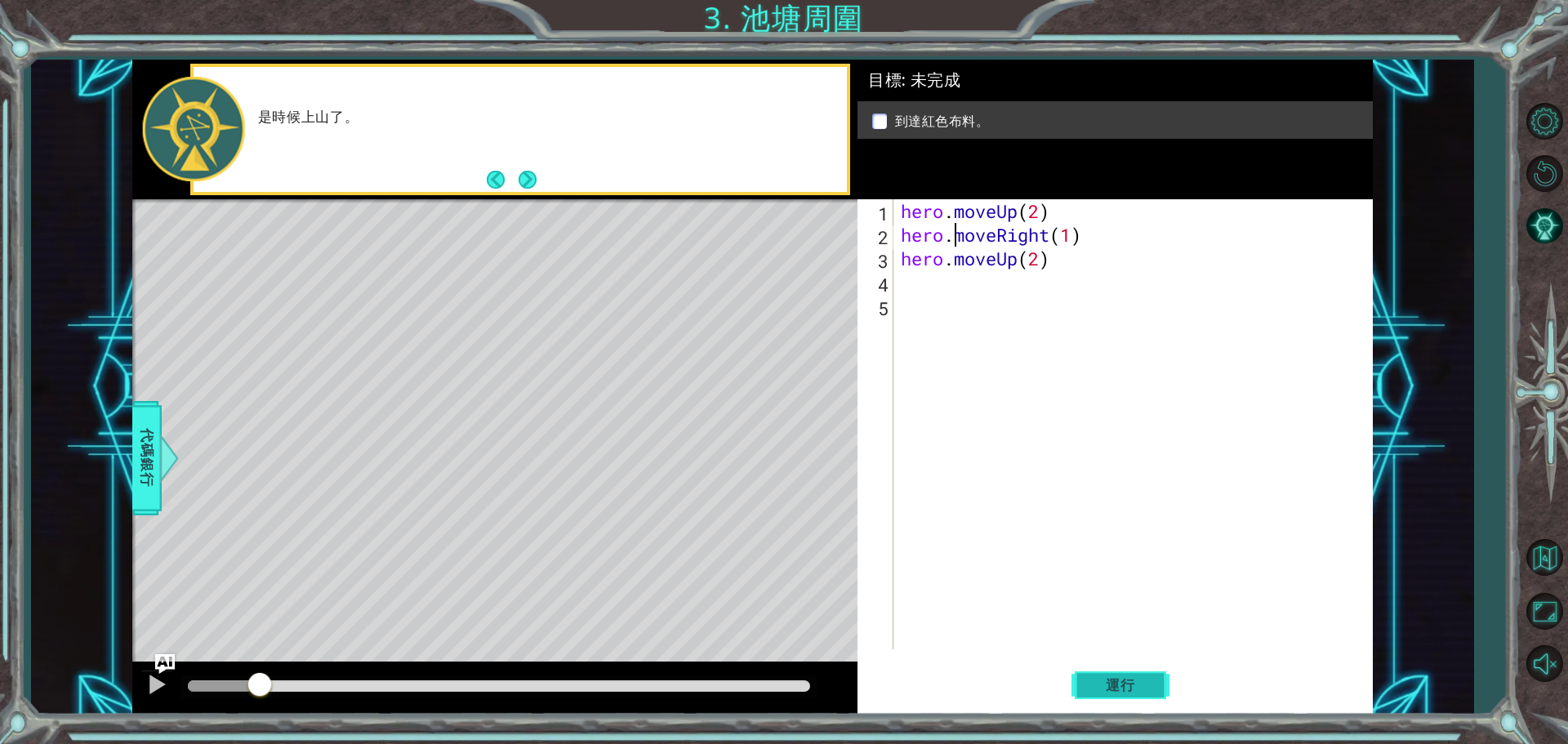
click at [1128, 689] on span "運行" at bounding box center [1119, 685] width 62 height 17
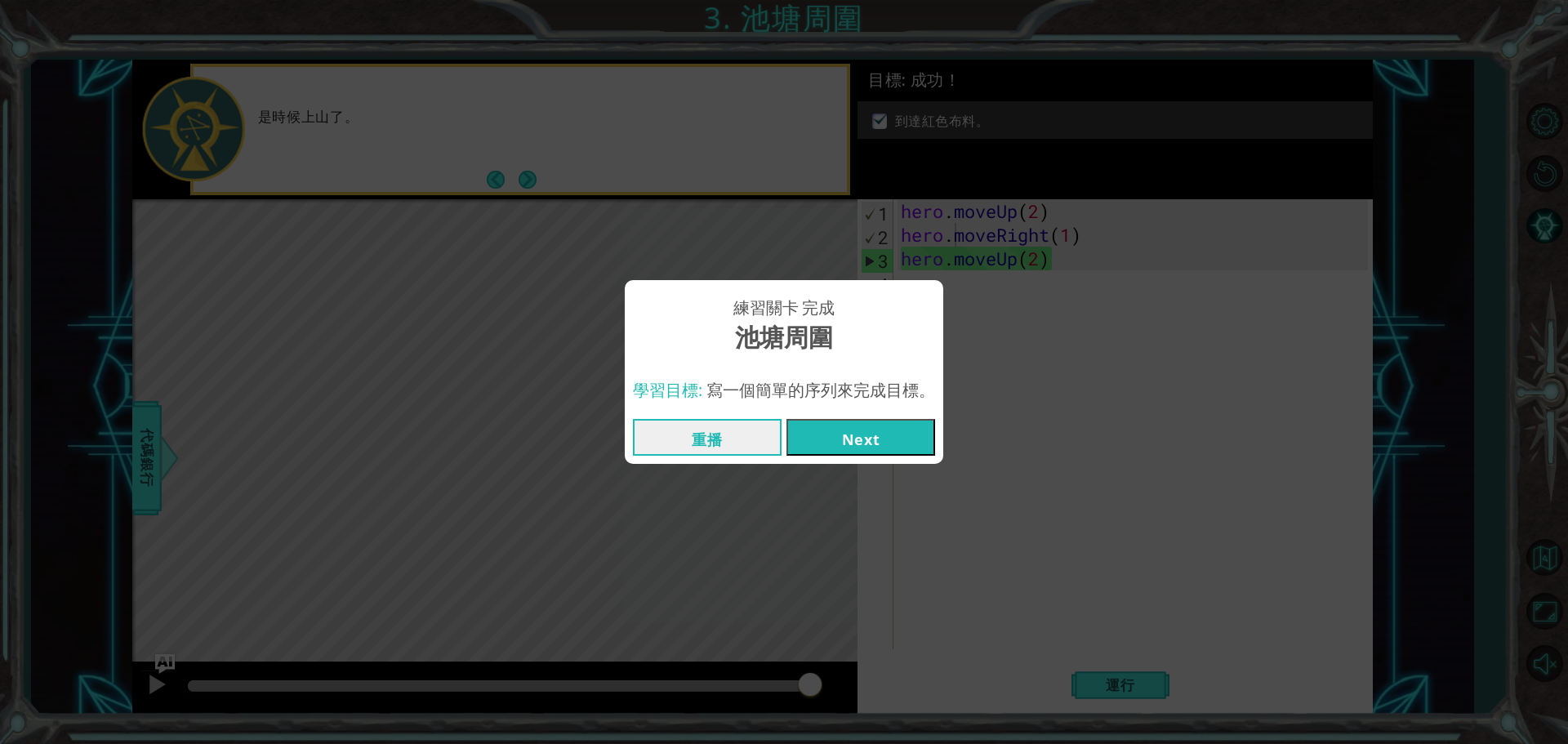
click at [893, 435] on button "Next" at bounding box center [860, 436] width 149 height 36
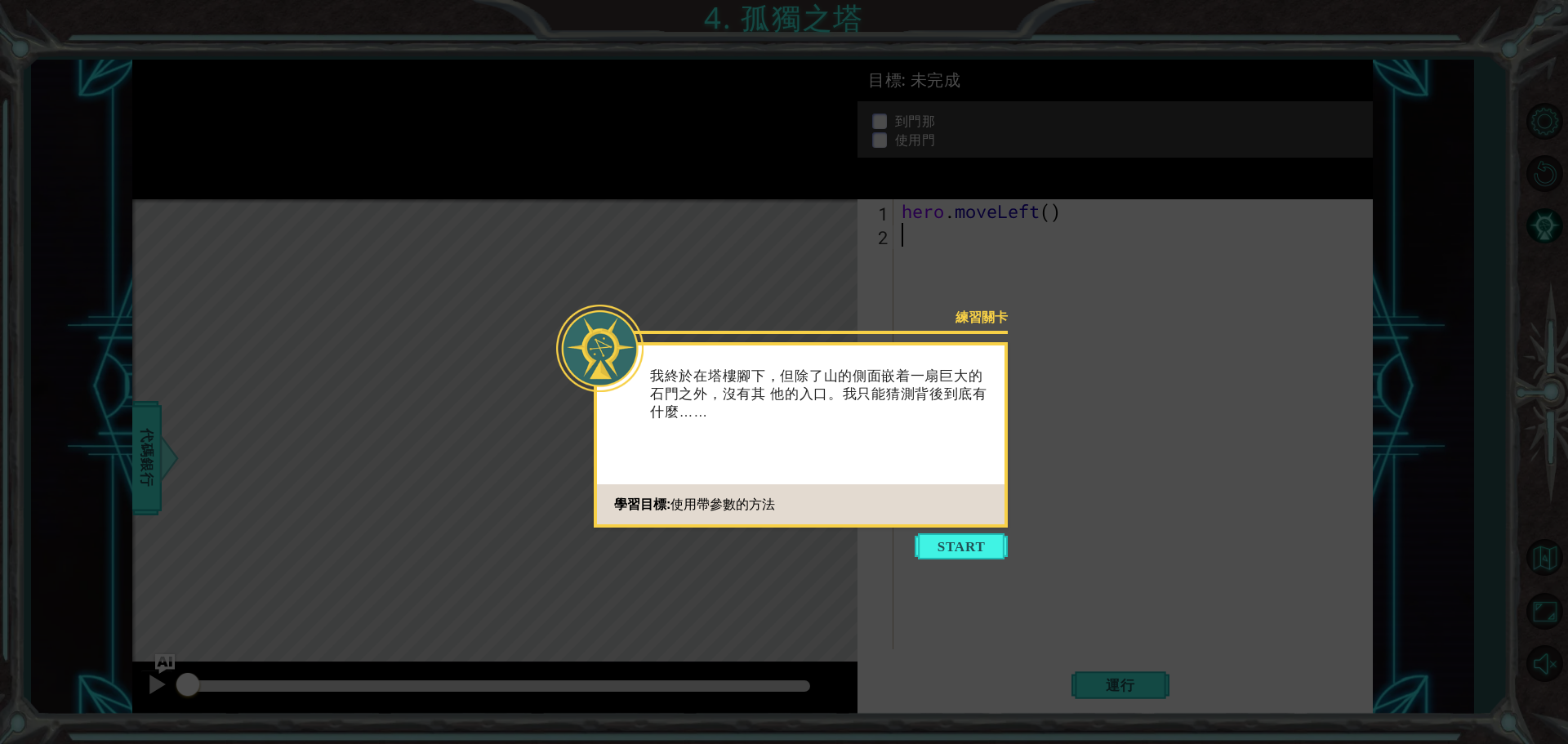
click at [954, 541] on button "Start" at bounding box center [960, 546] width 93 height 26
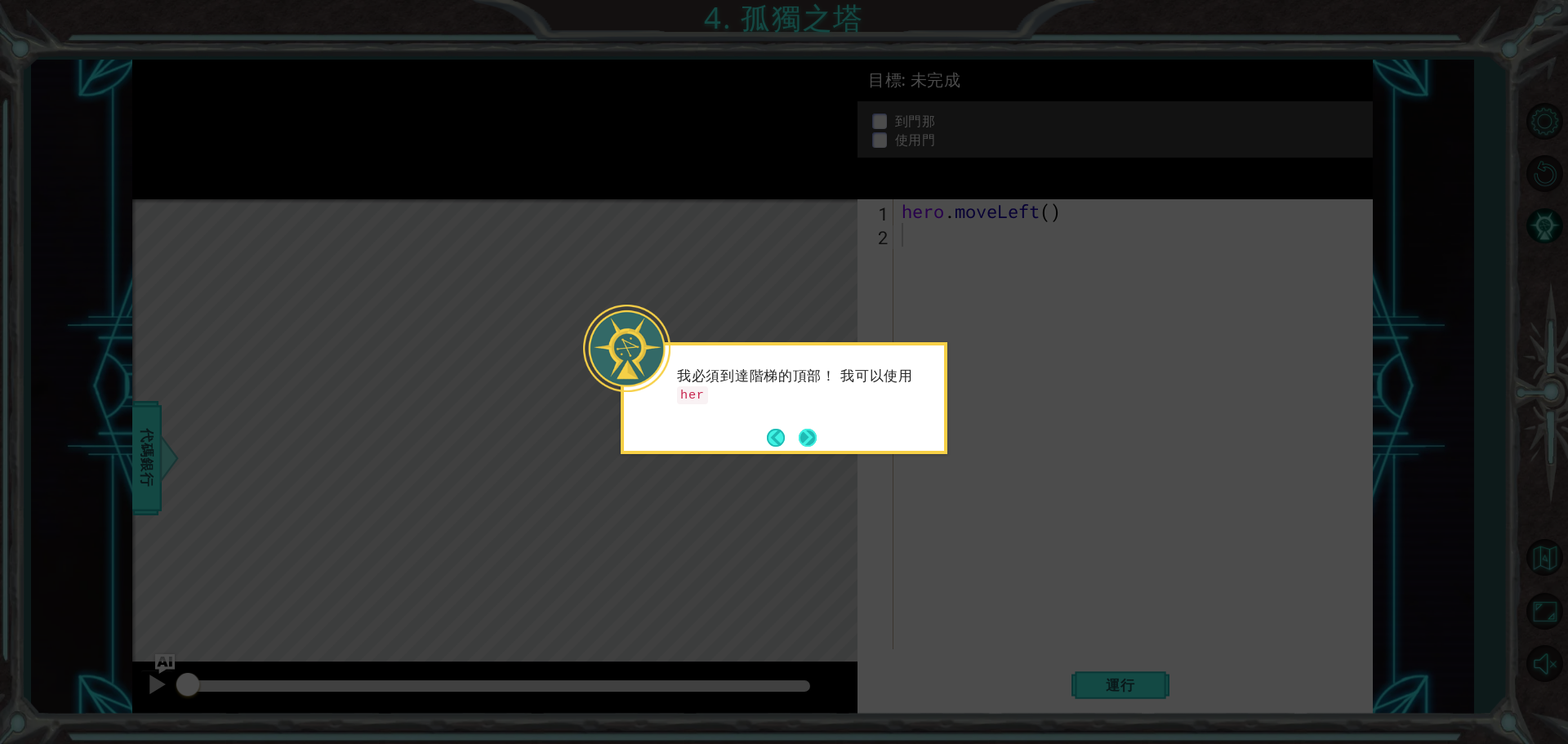
click at [815, 434] on button "Next" at bounding box center [808, 437] width 18 height 18
click at [780, 437] on button "Back" at bounding box center [782, 437] width 31 height 18
drag, startPoint x: 791, startPoint y: 397, endPoint x: 678, endPoint y: 394, distance: 113.0
click at [675, 397] on div "我必須到達階梯的頂部！ 我可以使用 hero.moveLeft() 向左移動。" at bounding box center [784, 393] width 320 height 83
drag, startPoint x: 702, startPoint y: 394, endPoint x: 1042, endPoint y: 476, distance: 349.7
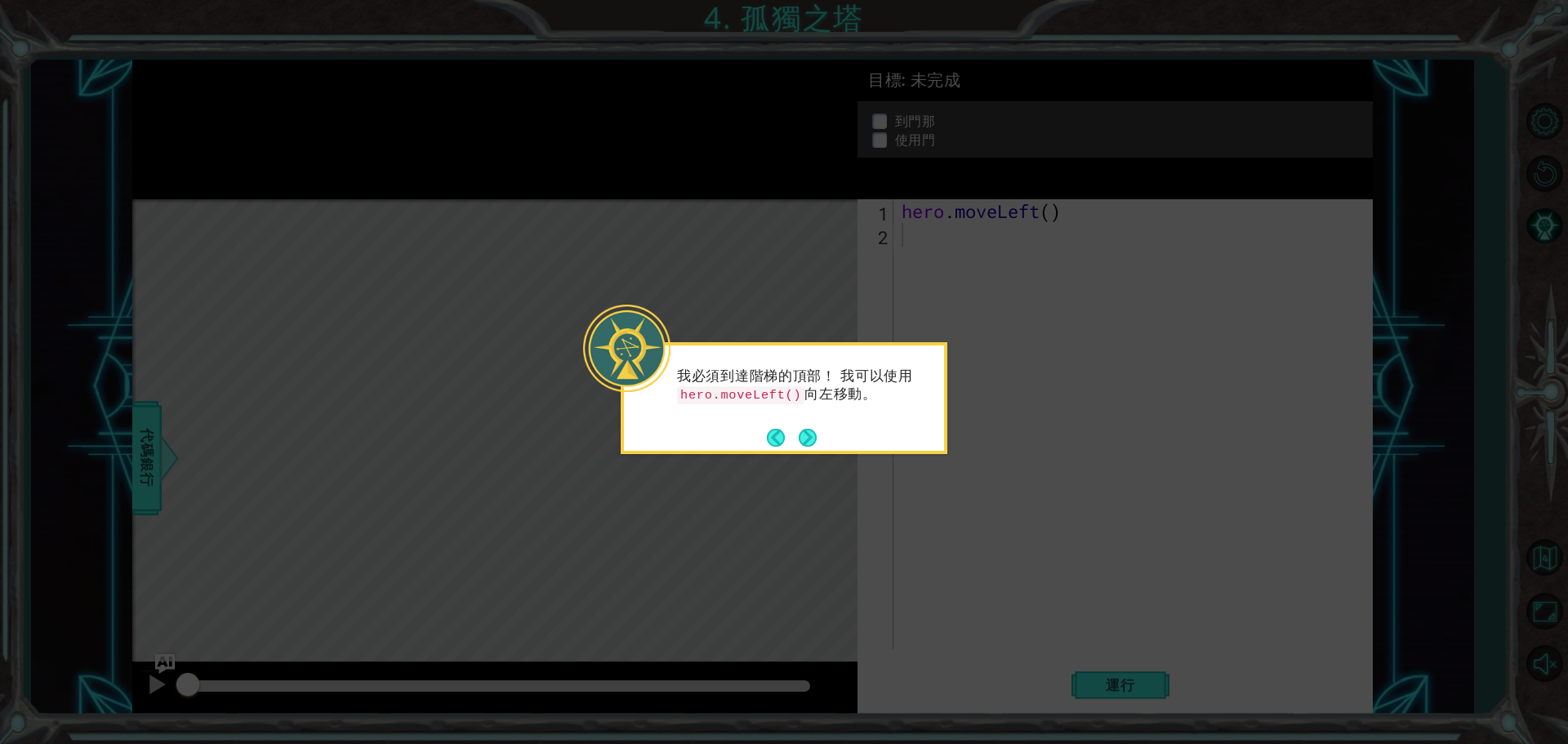
click at [1054, 482] on icon at bounding box center [784, 372] width 1568 height 744
click at [803, 433] on button "Next" at bounding box center [808, 437] width 18 height 18
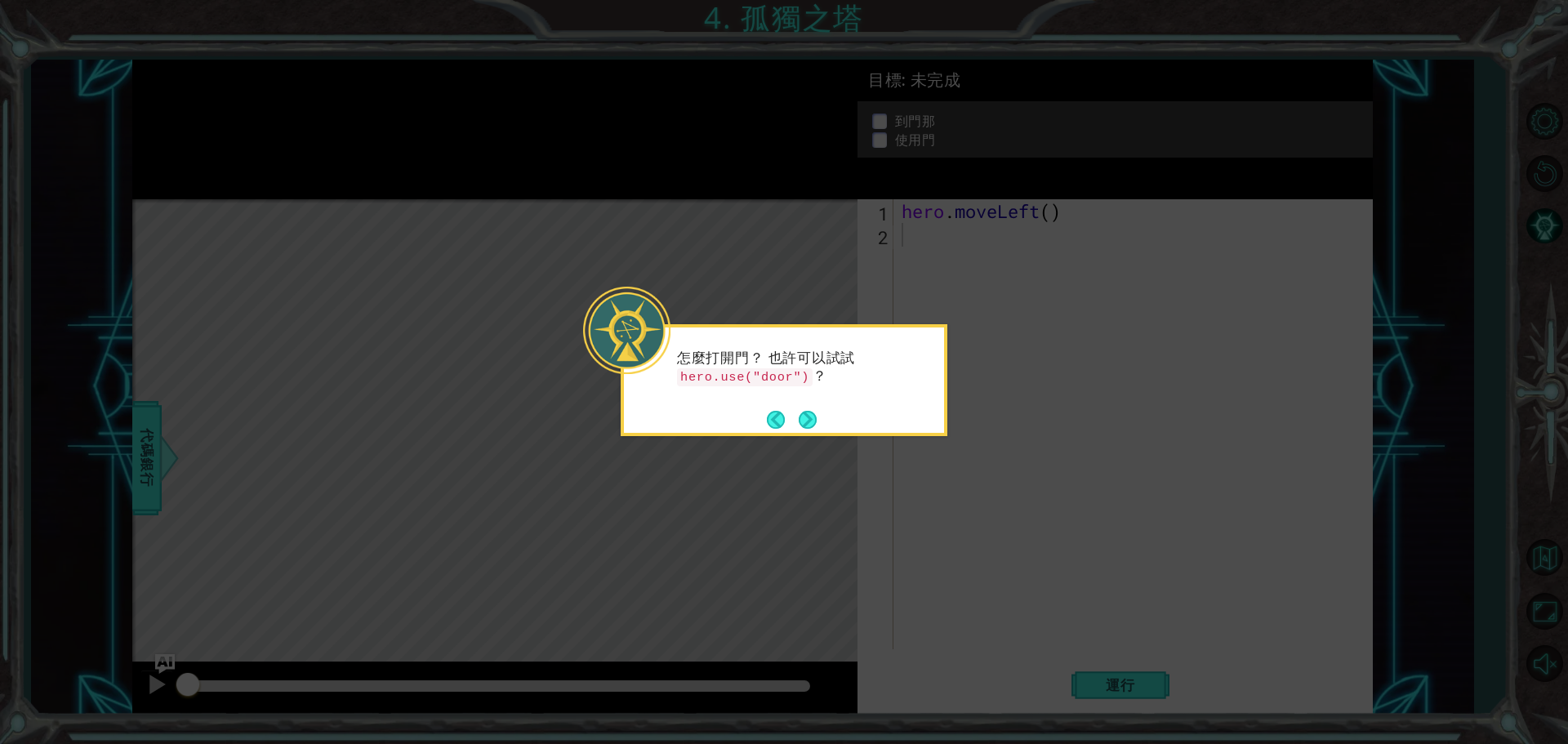
click at [814, 412] on button "Next" at bounding box center [808, 420] width 18 height 18
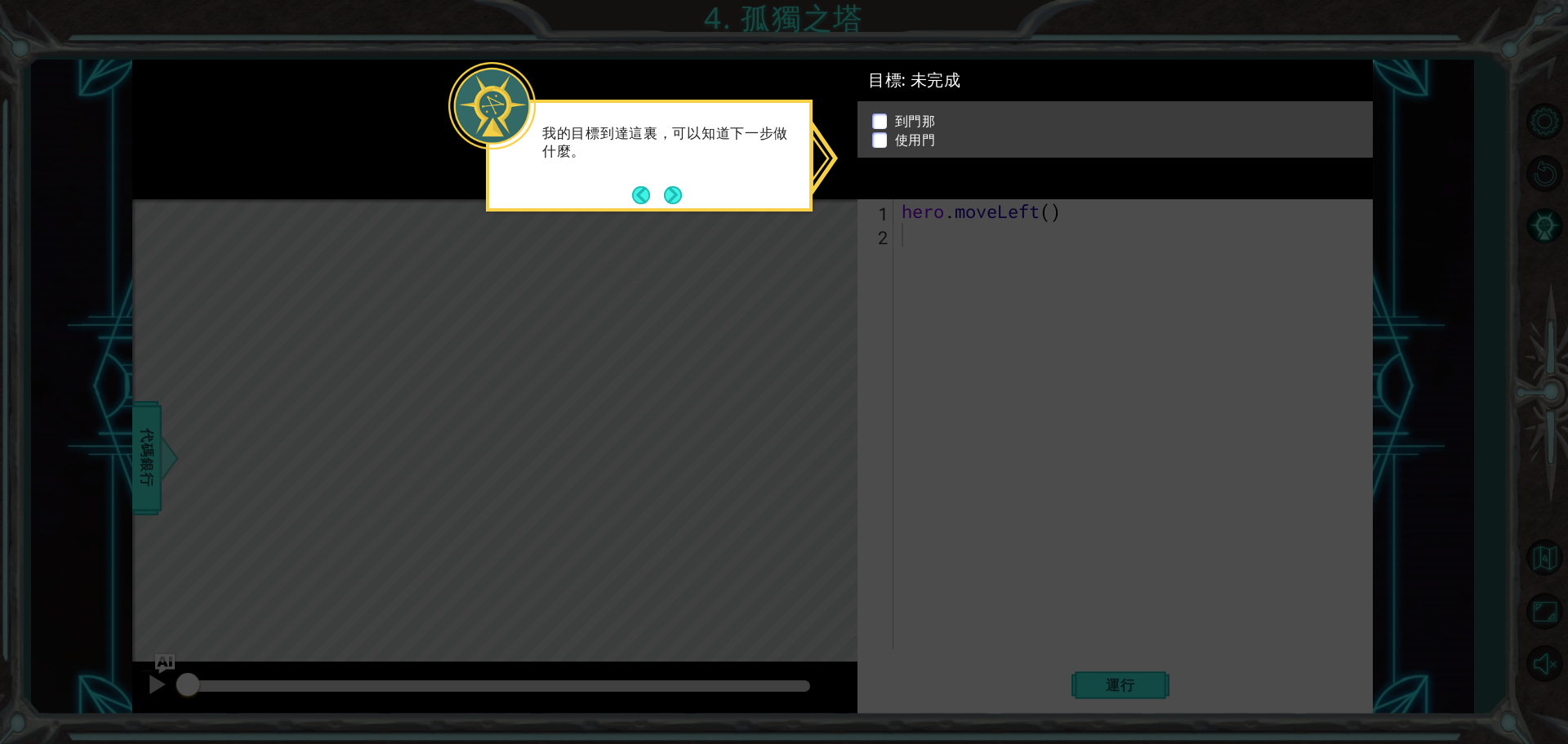
click at [666, 186] on button "Next" at bounding box center [672, 195] width 18 height 18
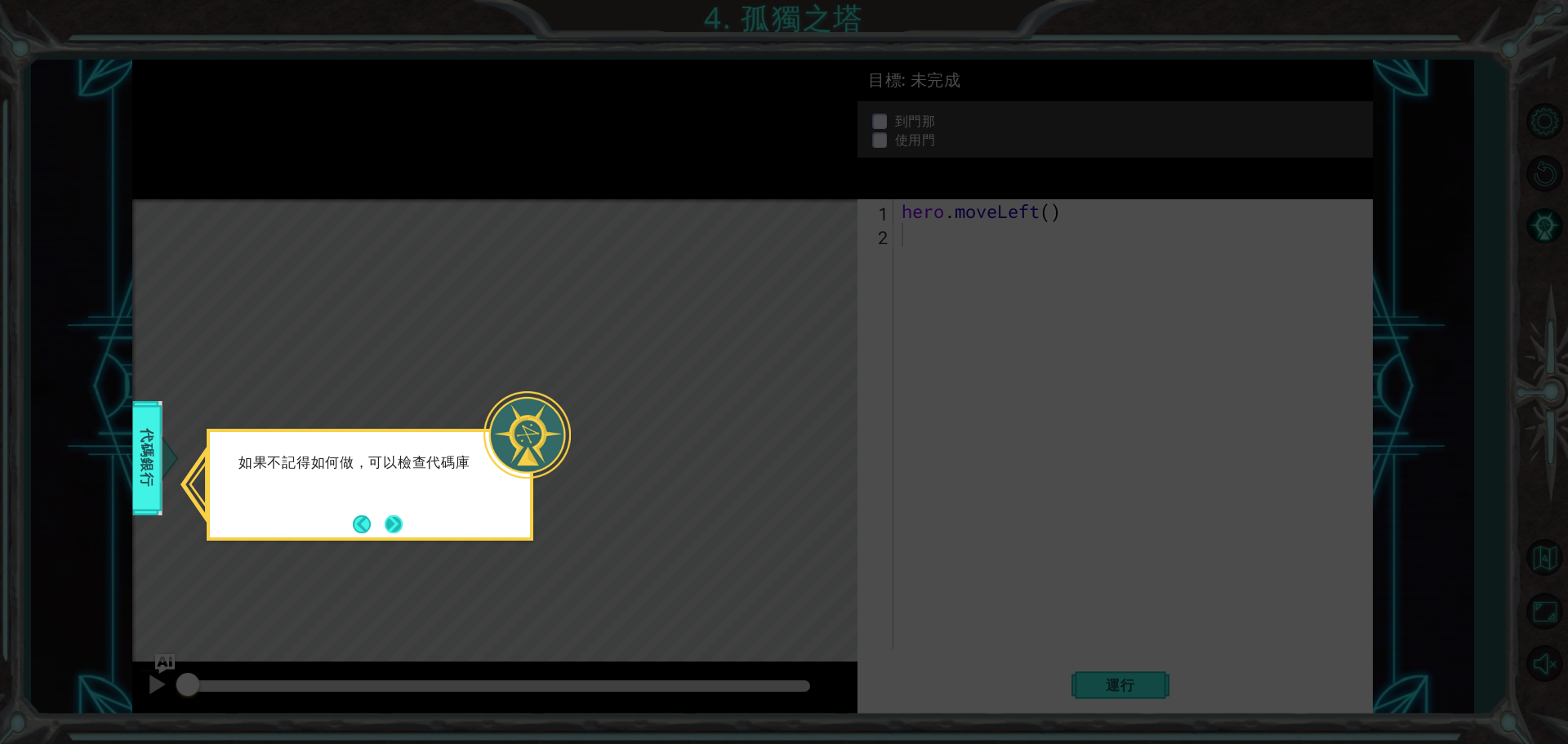
drag, startPoint x: 416, startPoint y: 531, endPoint x: 405, endPoint y: 530, distance: 11.0
click at [409, 531] on div "如果不記得如何做，可以檢查代碼庫" at bounding box center [369, 484] width 326 height 112
drag, startPoint x: 405, startPoint y: 530, endPoint x: 396, endPoint y: 526, distance: 9.8
click at [398, 528] on button "Next" at bounding box center [393, 524] width 18 height 18
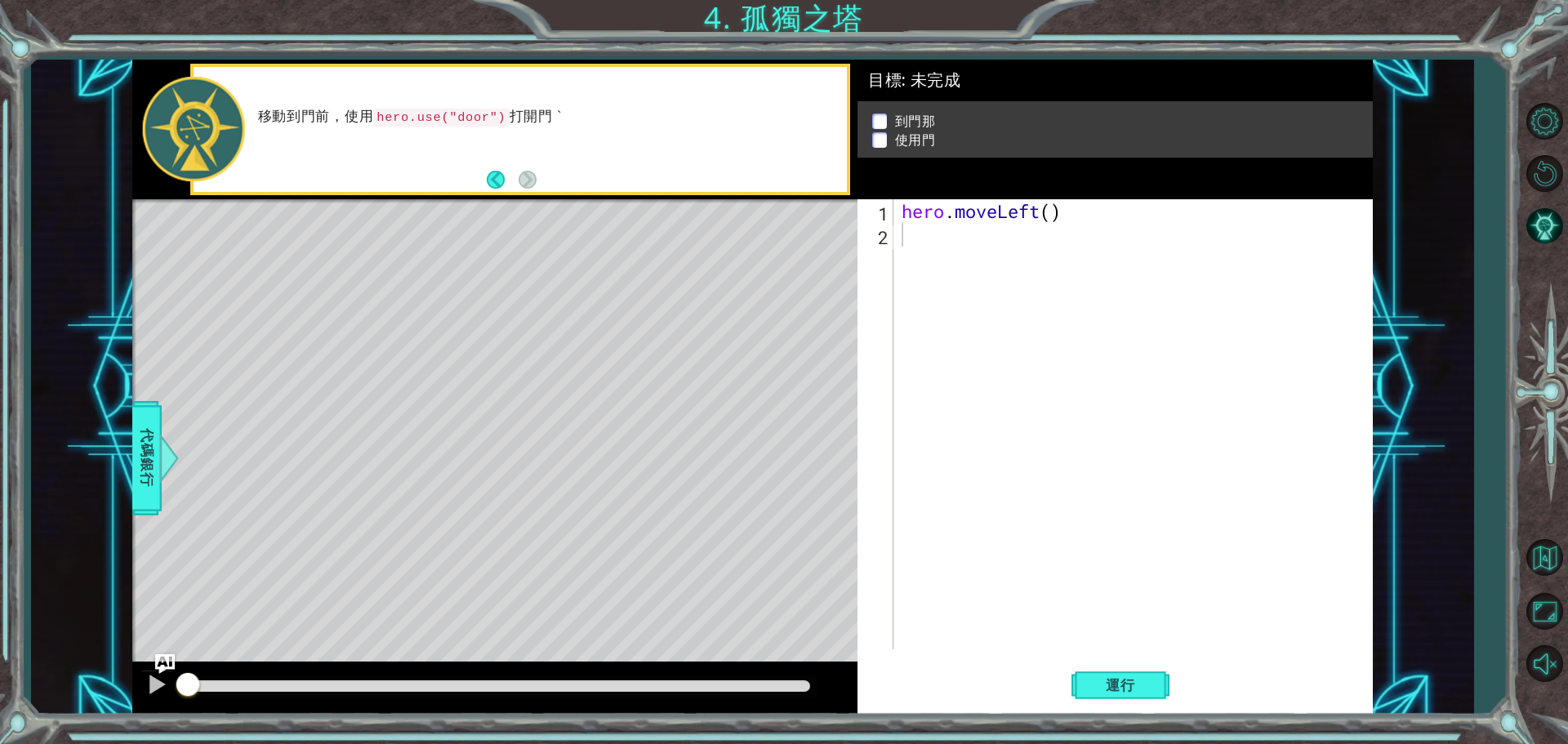
drag, startPoint x: 494, startPoint y: 119, endPoint x: 482, endPoint y: 119, distance: 12.0
click at [482, 119] on code "hero.use("door")" at bounding box center [441, 118] width 135 height 18
click at [884, 238] on div "2" at bounding box center [876, 237] width 32 height 24
drag, startPoint x: 891, startPoint y: 204, endPoint x: 892, endPoint y: 216, distance: 12.0
click at [892, 216] on div "1" at bounding box center [876, 214] width 32 height 24
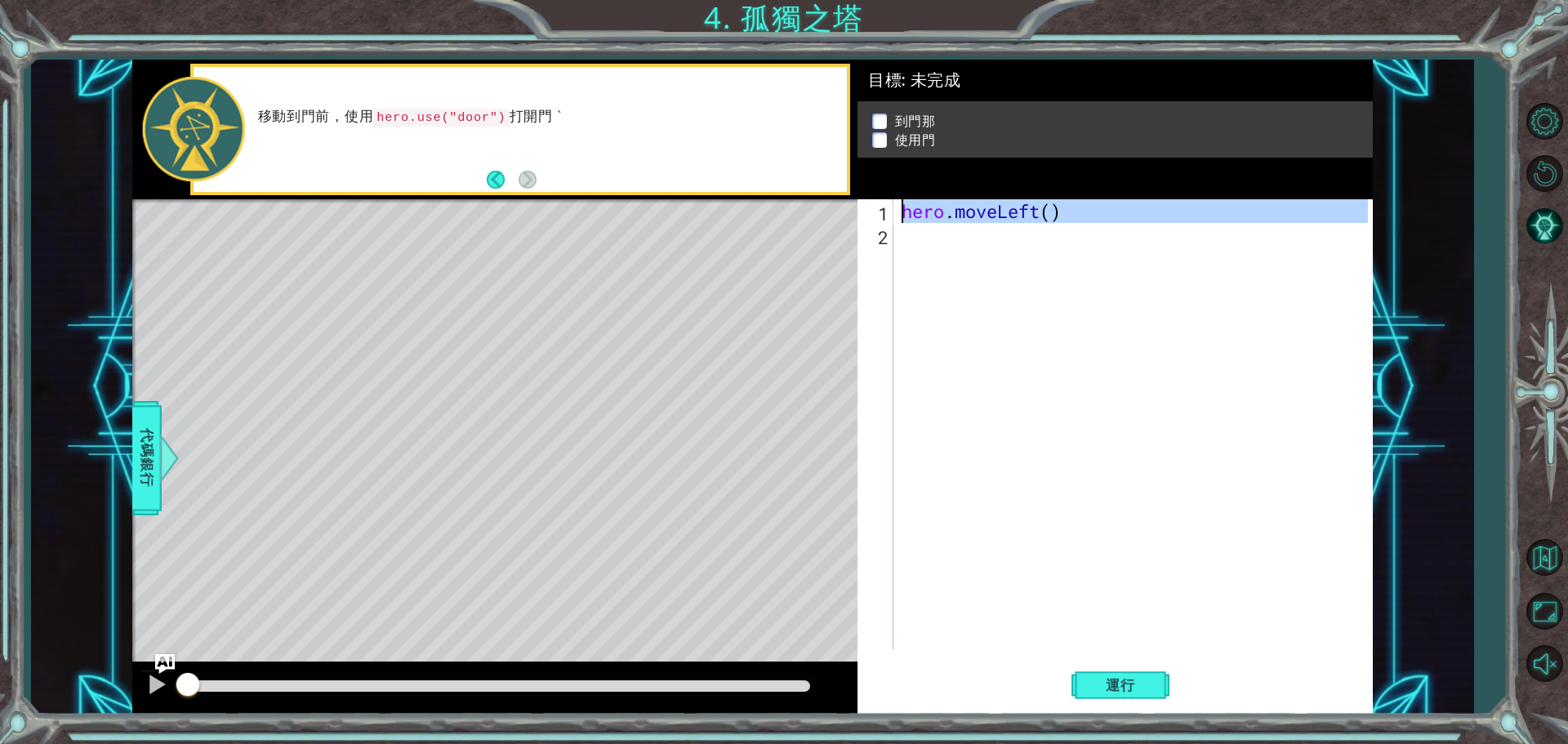
type textarea "hero.moveLeft()"
drag, startPoint x: 890, startPoint y: 227, endPoint x: 879, endPoint y: 247, distance: 22.8
click at [879, 247] on div "2" at bounding box center [876, 237] width 32 height 24
click at [881, 242] on div "2" at bounding box center [876, 237] width 32 height 24
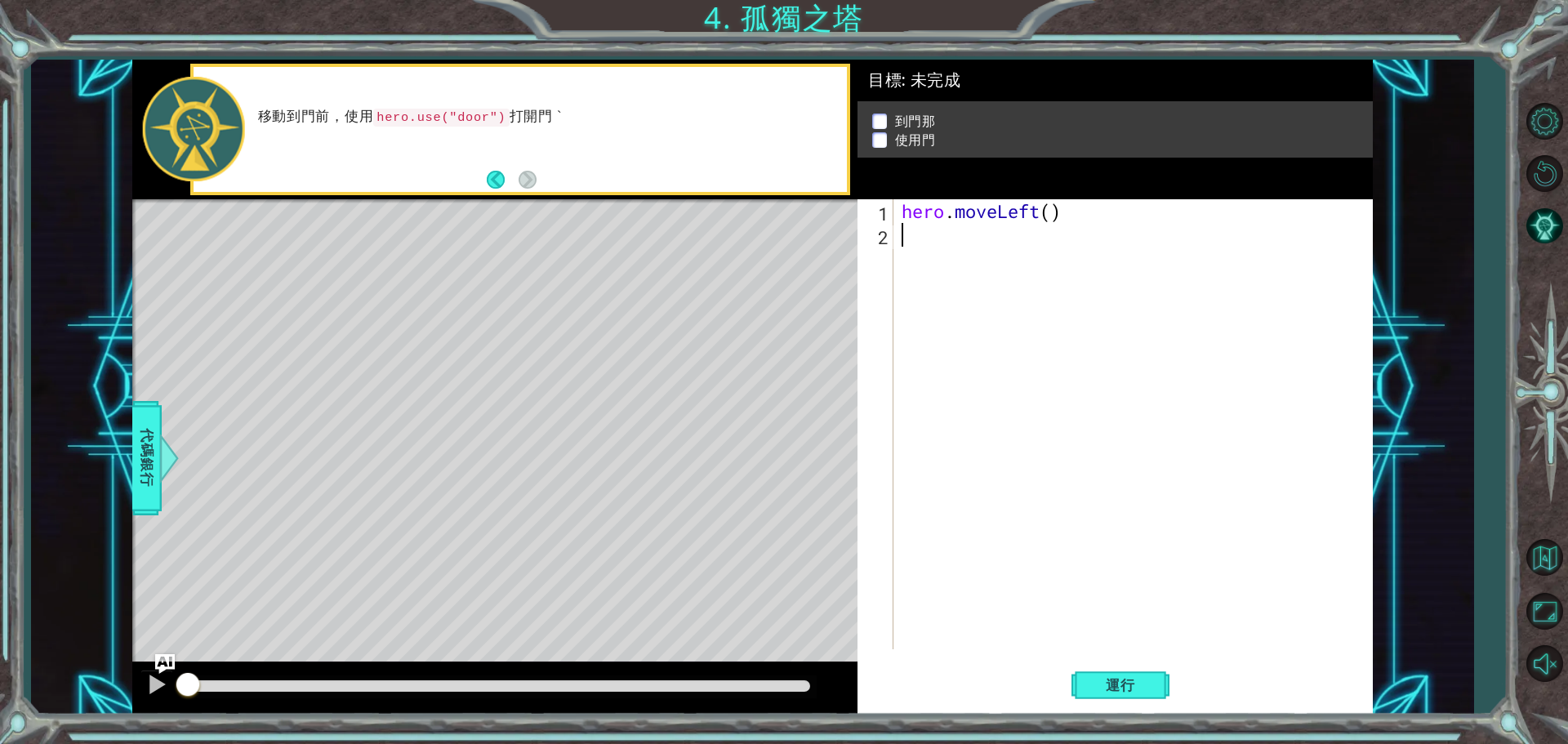
click at [882, 241] on div "2" at bounding box center [876, 237] width 32 height 24
type textarea "hero.moveLeft()"
click at [882, 241] on div "2" at bounding box center [876, 237] width 32 height 24
drag, startPoint x: 883, startPoint y: 240, endPoint x: 1212, endPoint y: 313, distance: 337.0
click at [1212, 313] on div "hero . moveLeft ( )" at bounding box center [1136, 447] width 477 height 497
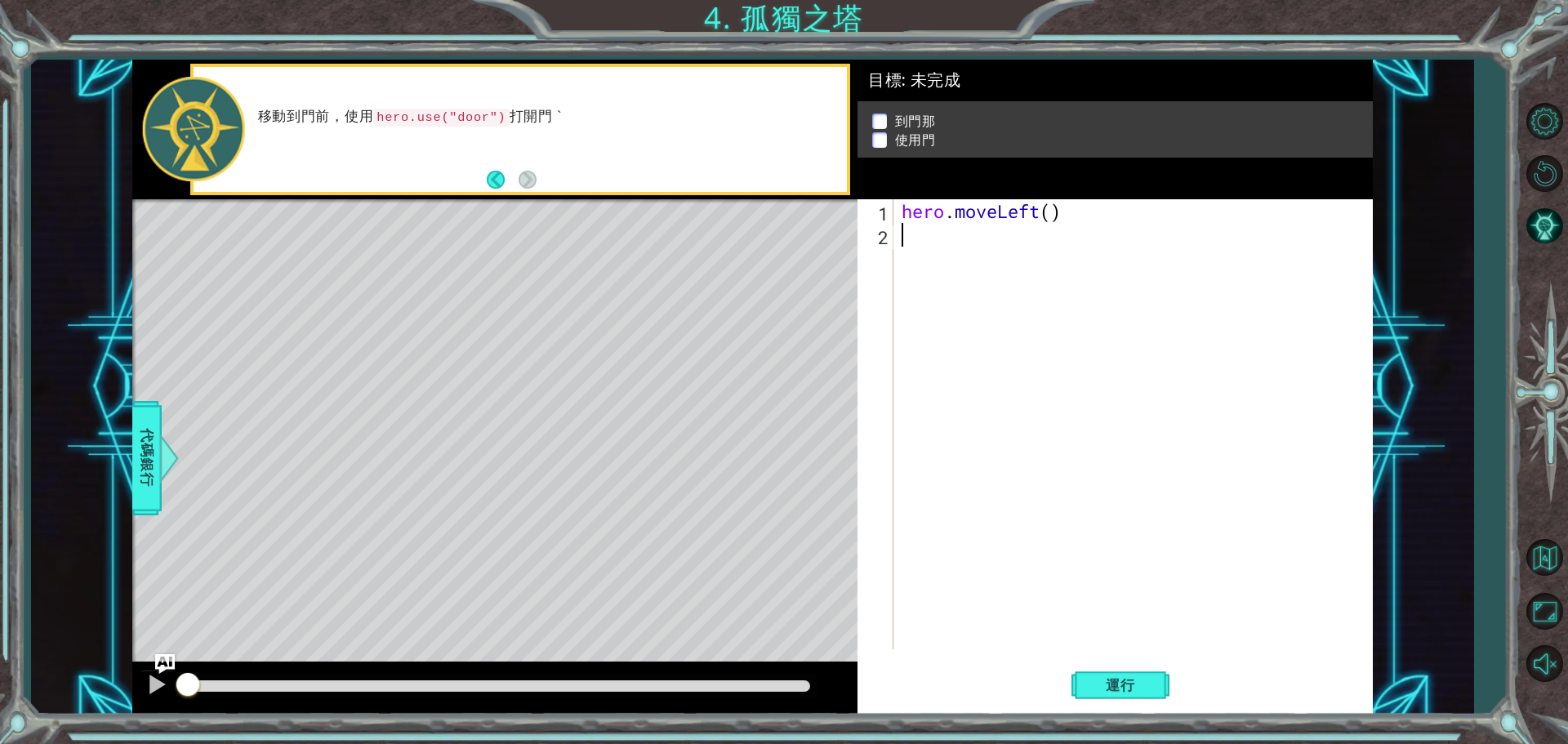
click at [139, 430] on span "代碼銀行" at bounding box center [144, 459] width 26 height 100
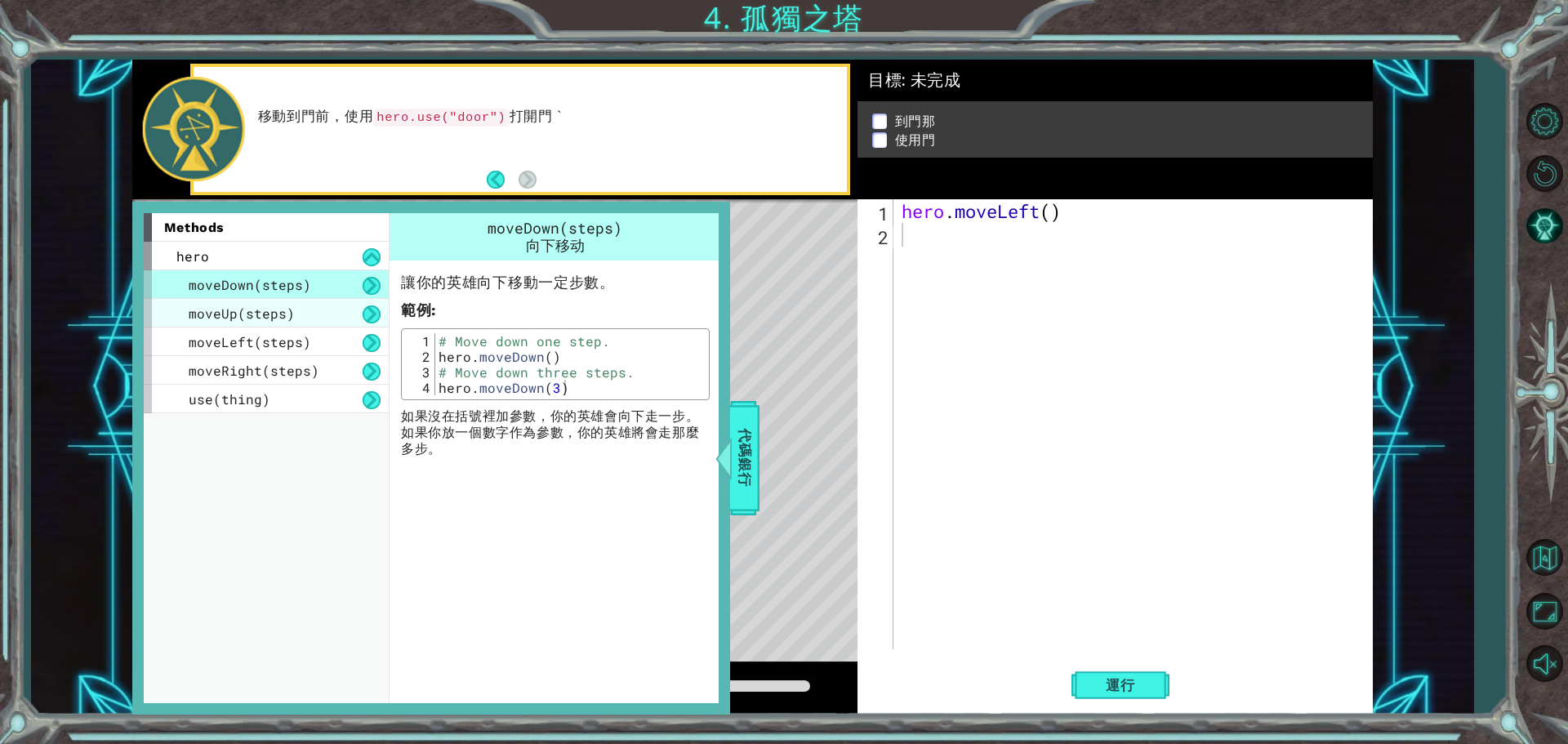
click at [298, 305] on div "moveUp(steps)" at bounding box center [267, 313] width 245 height 28
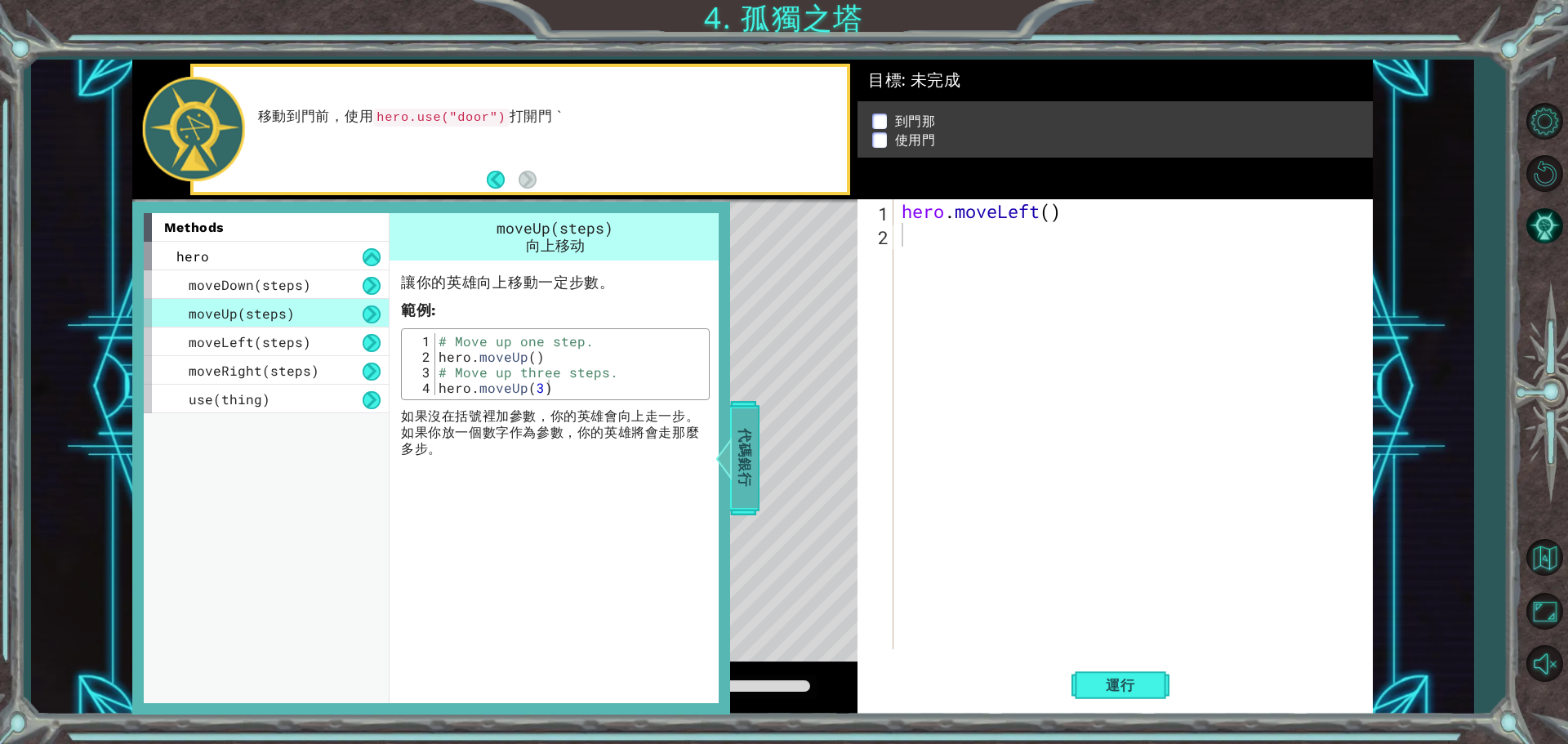
click at [759, 453] on div "代碼銀行" at bounding box center [744, 458] width 29 height 115
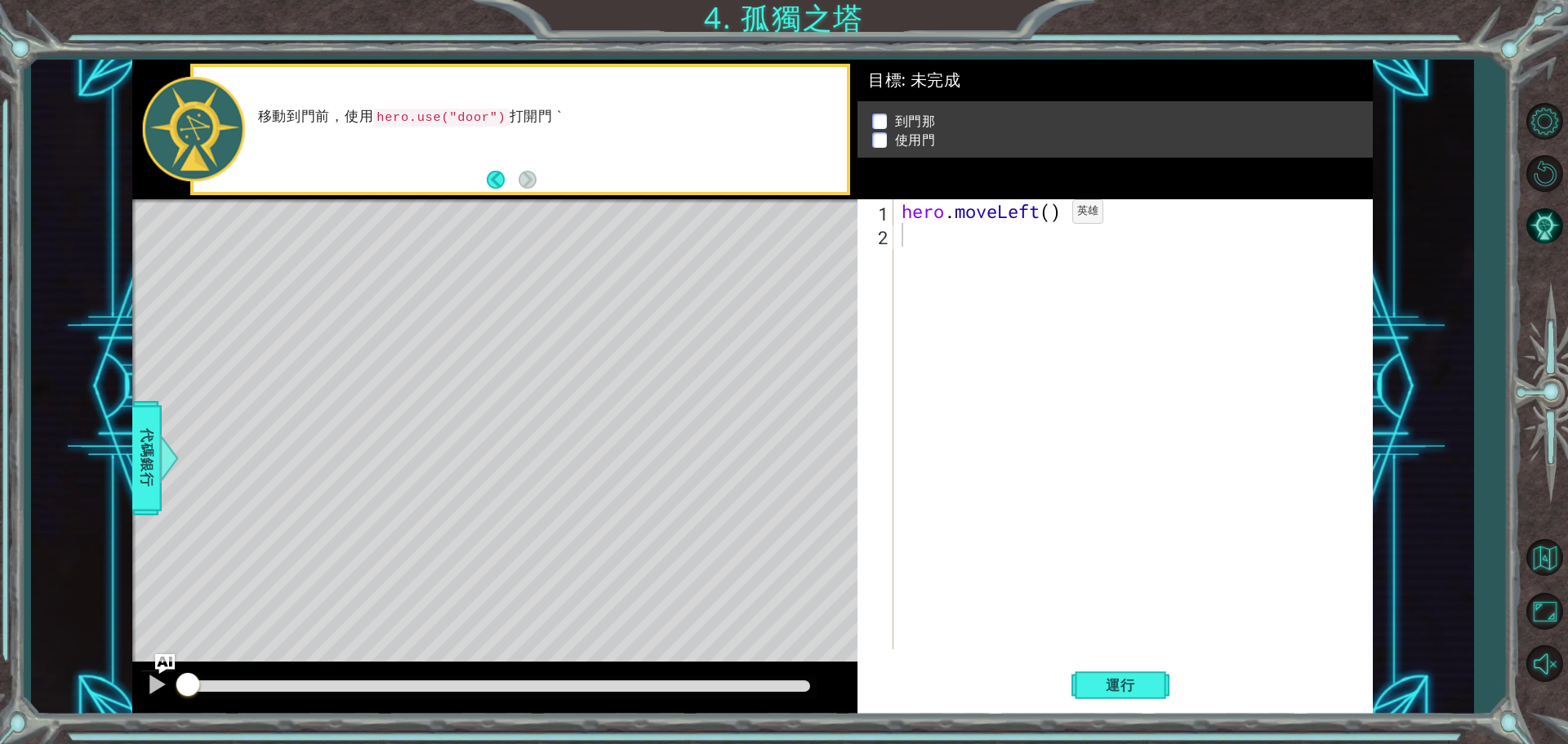
type textarea "hero.moveLeft()"
click at [1045, 218] on div "hero . moveLeft ( )" at bounding box center [1136, 447] width 477 height 497
click at [1054, 224] on div "hero . moveLeft ( )" at bounding box center [1136, 447] width 477 height 497
click at [1054, 219] on div "hero . moveLeft ( )" at bounding box center [1136, 447] width 477 height 497
type textarea "2"
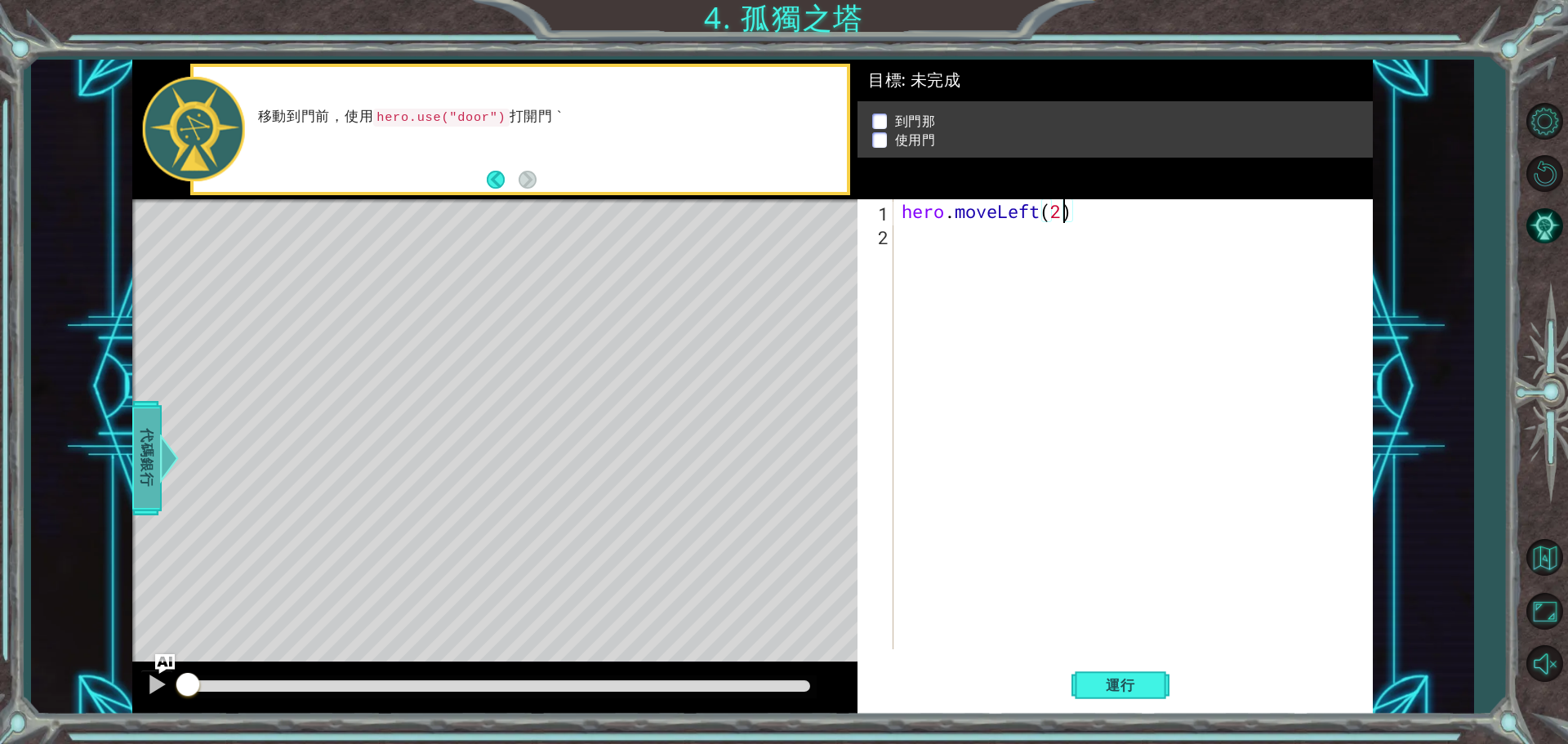
click at [149, 463] on span "代碼銀行" at bounding box center [144, 459] width 26 height 100
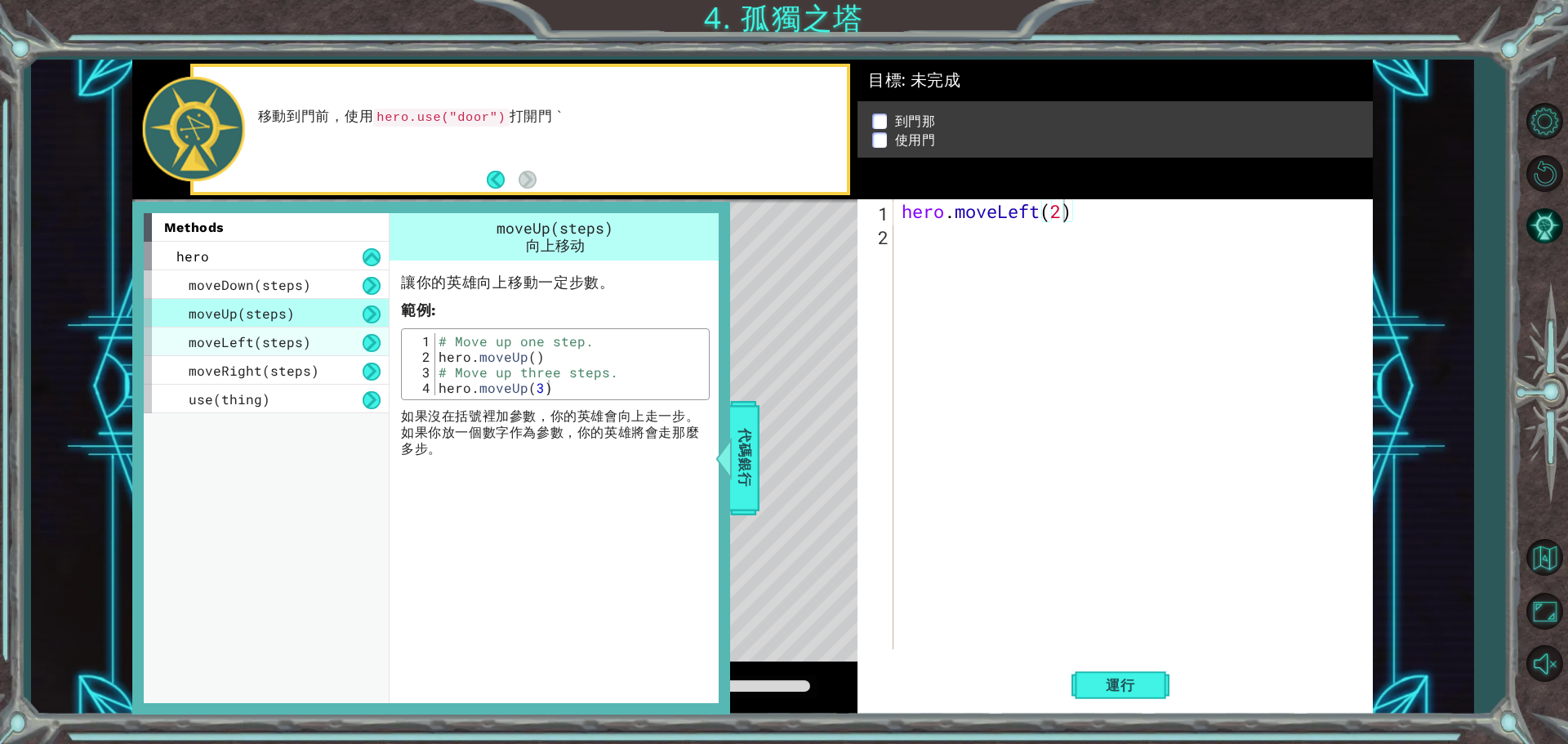
click at [315, 345] on div "moveLeft(steps)" at bounding box center [267, 341] width 245 height 28
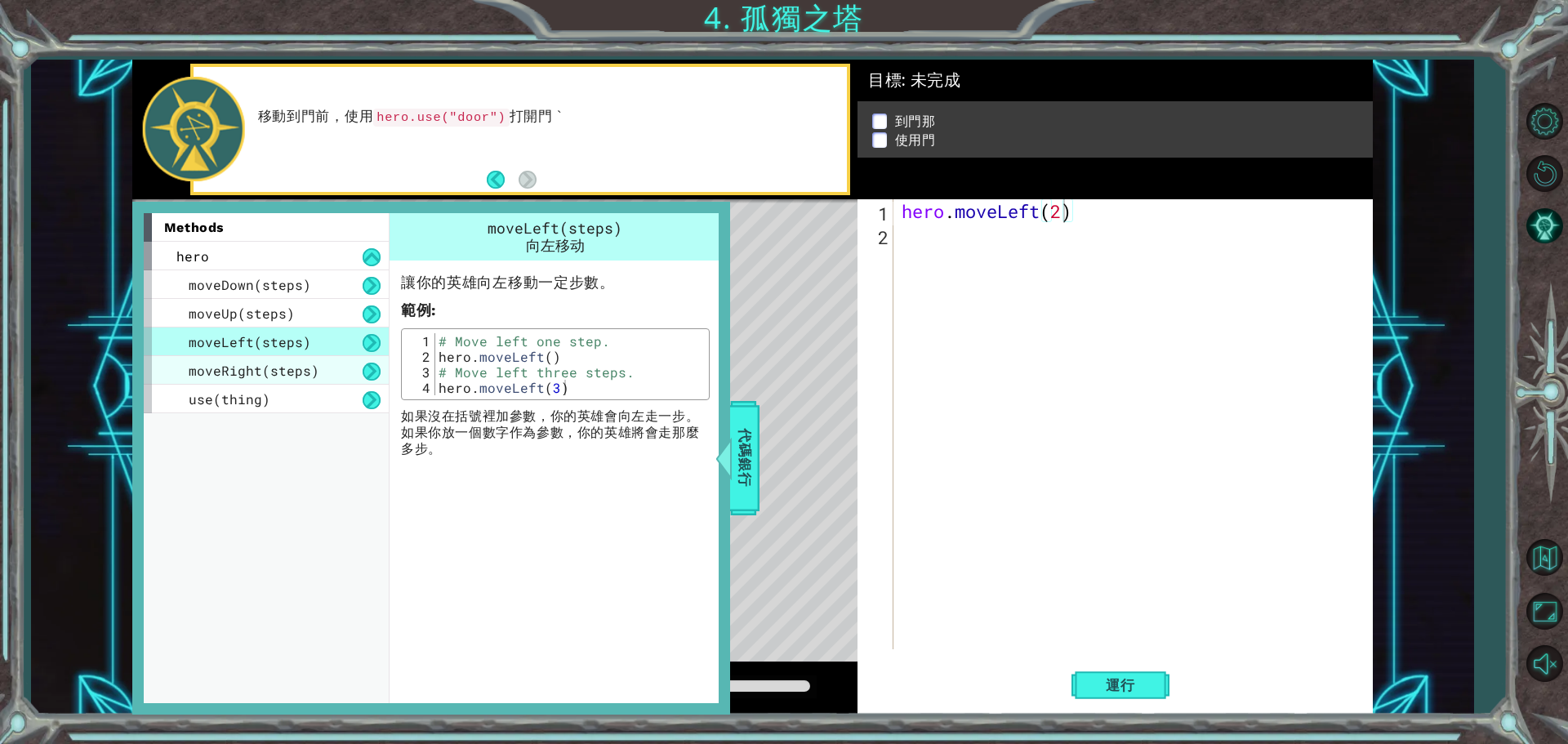
click at [317, 370] on div "moveRight(steps)" at bounding box center [267, 370] width 245 height 28
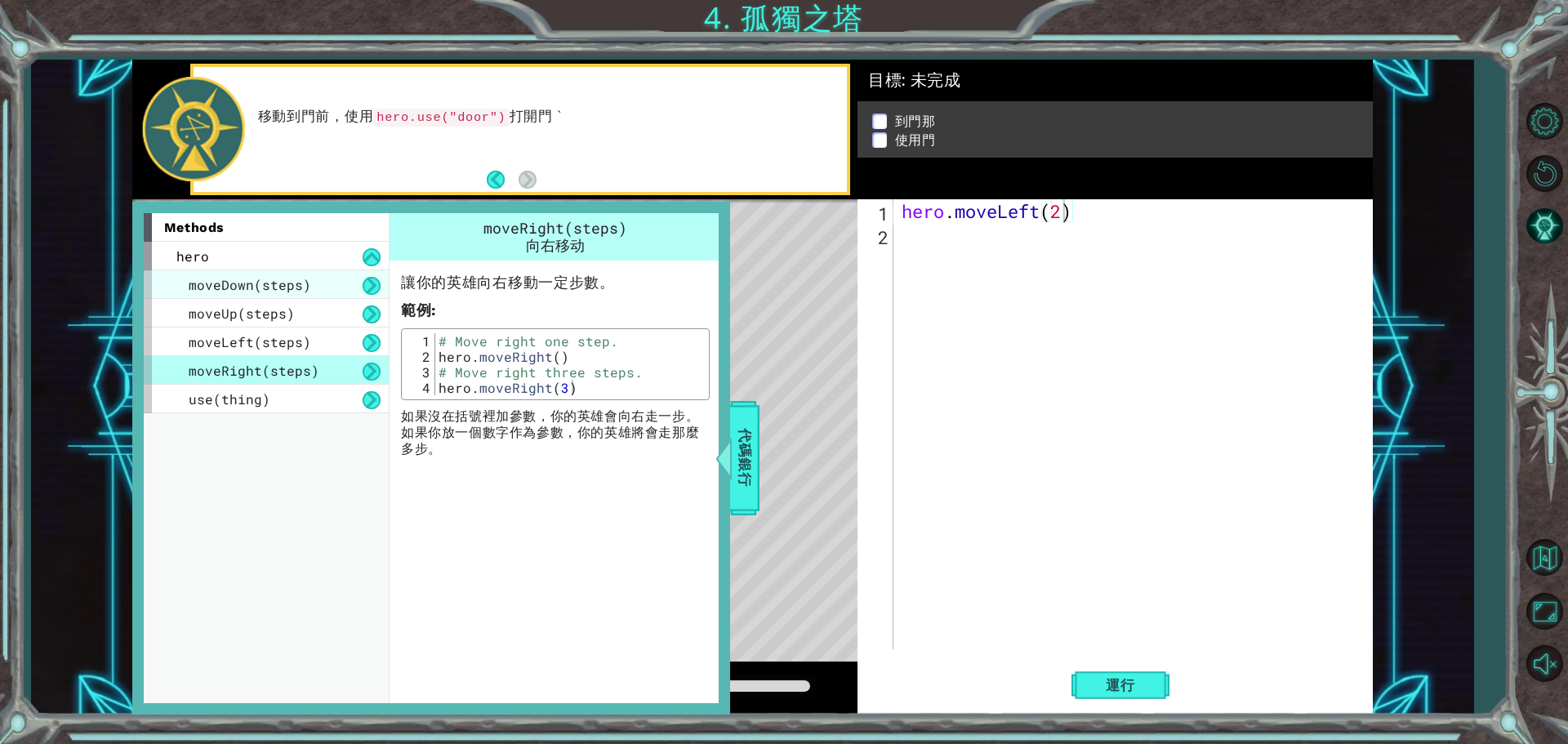
click at [336, 279] on div "moveDown(steps)" at bounding box center [267, 284] width 245 height 28
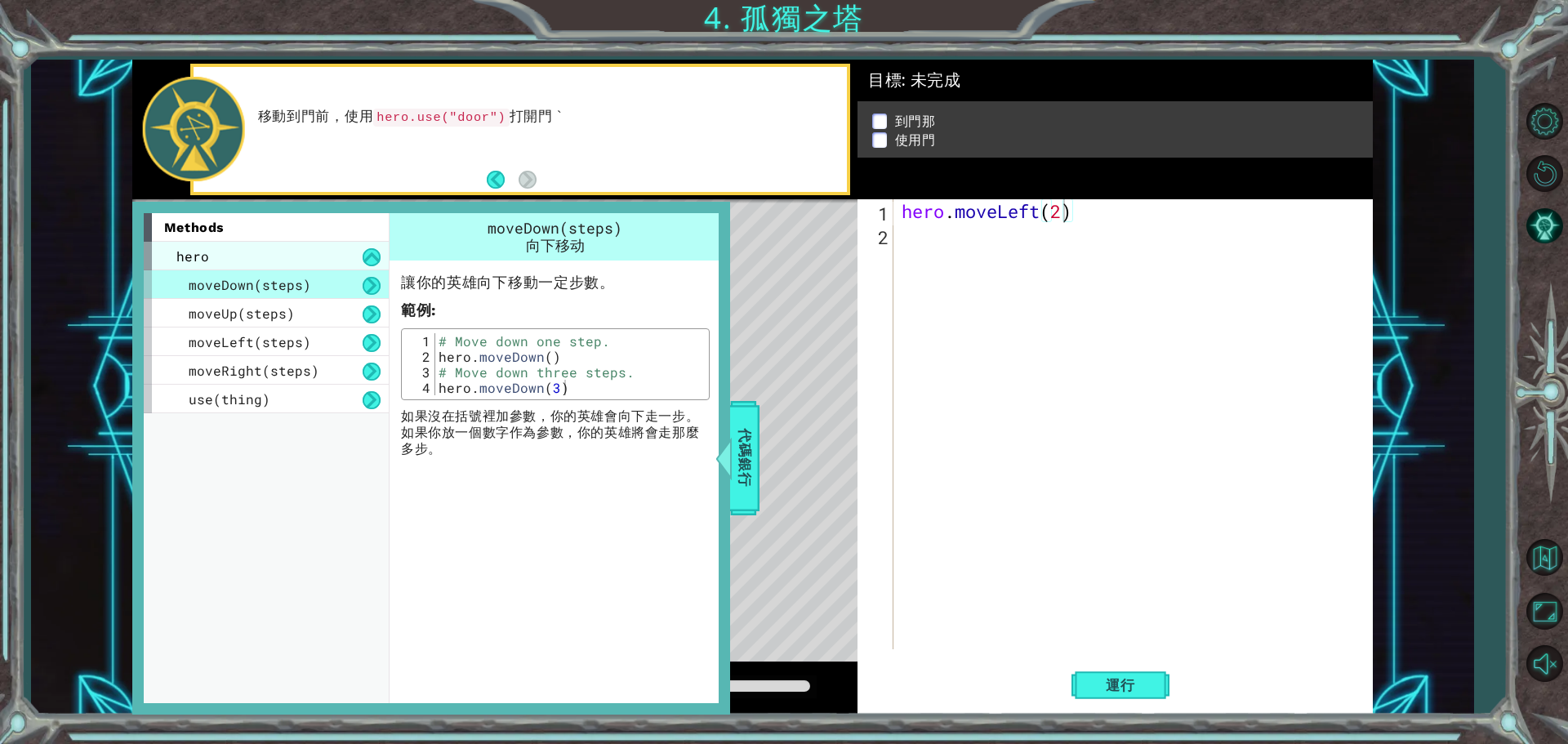
click at [348, 253] on div "hero" at bounding box center [267, 256] width 245 height 28
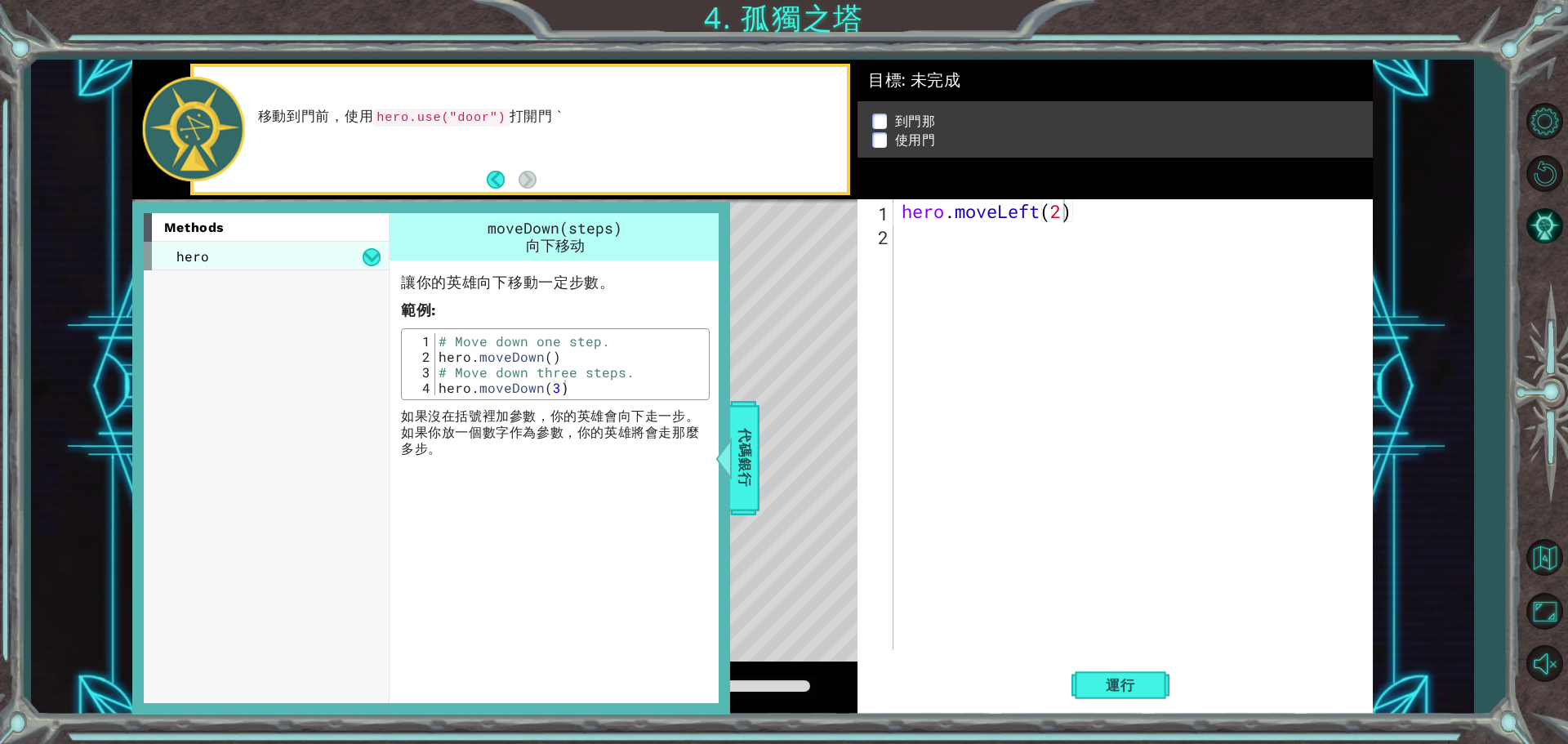
click at [332, 255] on div "hero" at bounding box center [267, 256] width 245 height 28
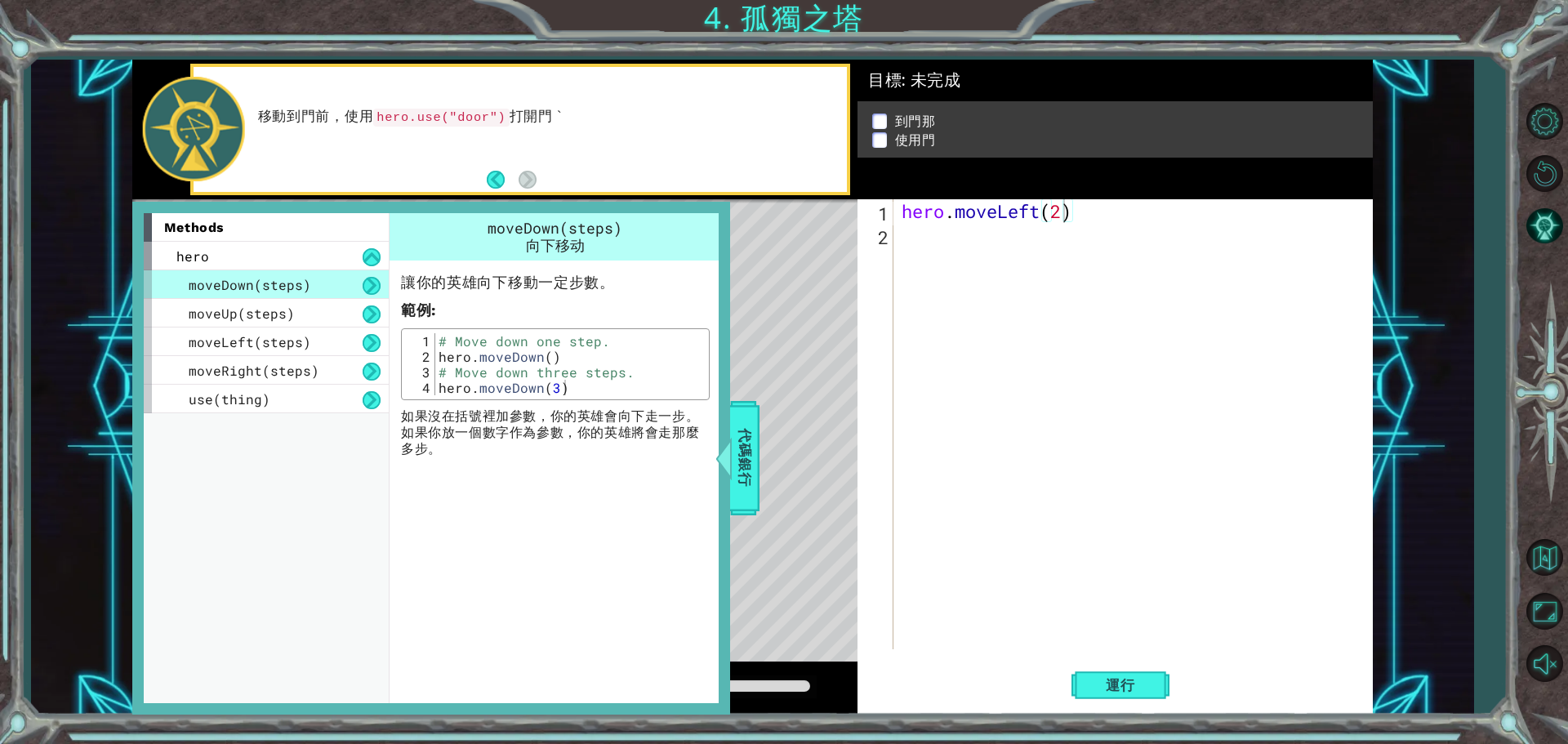
click at [318, 291] on div "moveDown(steps)" at bounding box center [267, 284] width 245 height 28
click at [309, 310] on div "moveUp(steps)" at bounding box center [267, 313] width 245 height 28
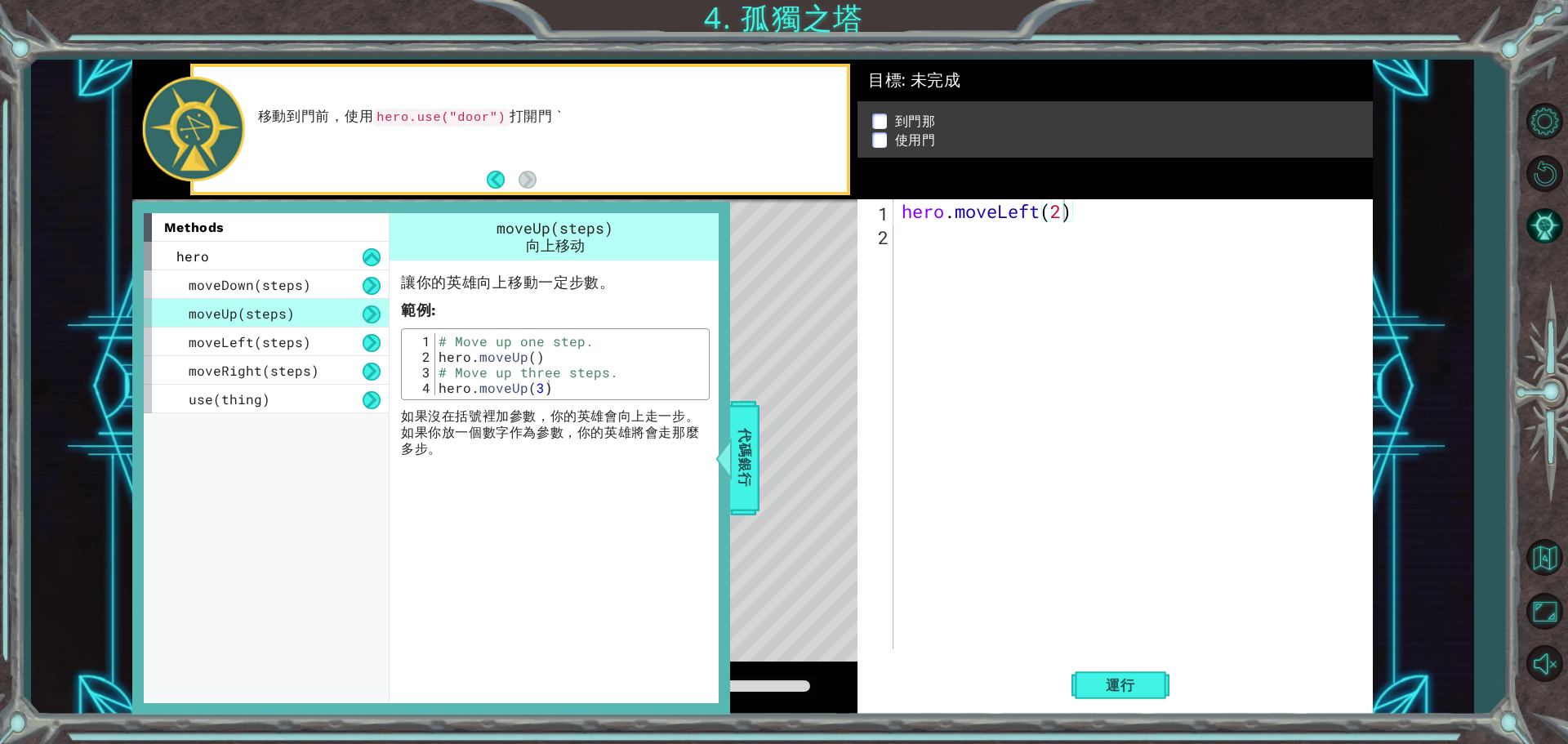
type textarea "hero.moveUp(3)"
drag, startPoint x: 546, startPoint y: 392, endPoint x: 430, endPoint y: 391, distance: 116.0
click at [430, 391] on div "hero.moveUp(3) 1 2 3 4 # Move up one step. hero . moveUp ( ) # Move up three st…" at bounding box center [555, 364] width 299 height 62
click at [908, 253] on div "hero . moveLeft ( 2 )" at bounding box center [1136, 447] width 477 height 497
paste textarea "hero.moveUp(3)"
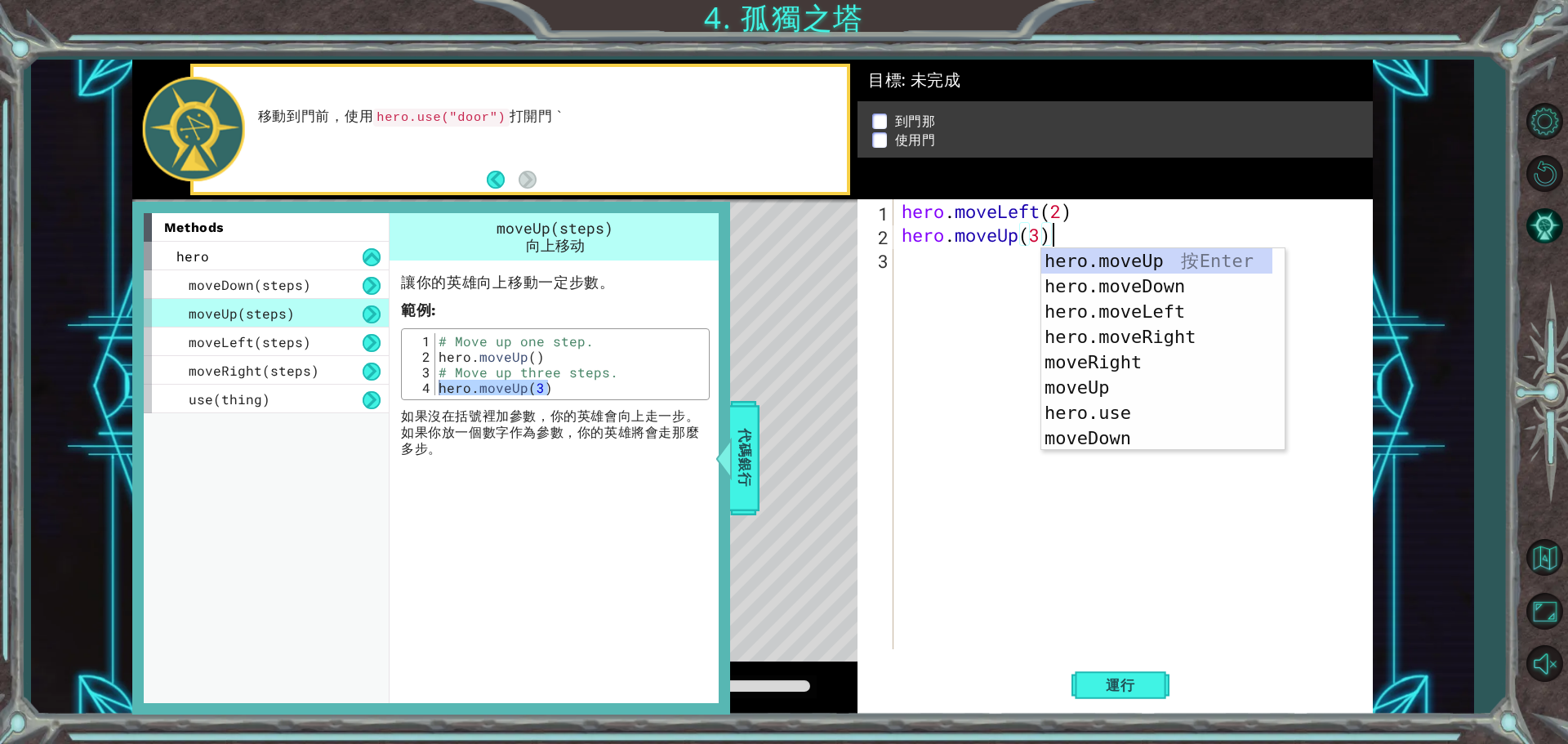
click at [1125, 211] on div "hero . moveLeft ( 2 ) hero . moveUp ( 3 )" at bounding box center [1136, 447] width 477 height 497
type textarea "hero.moveLeft(2)"
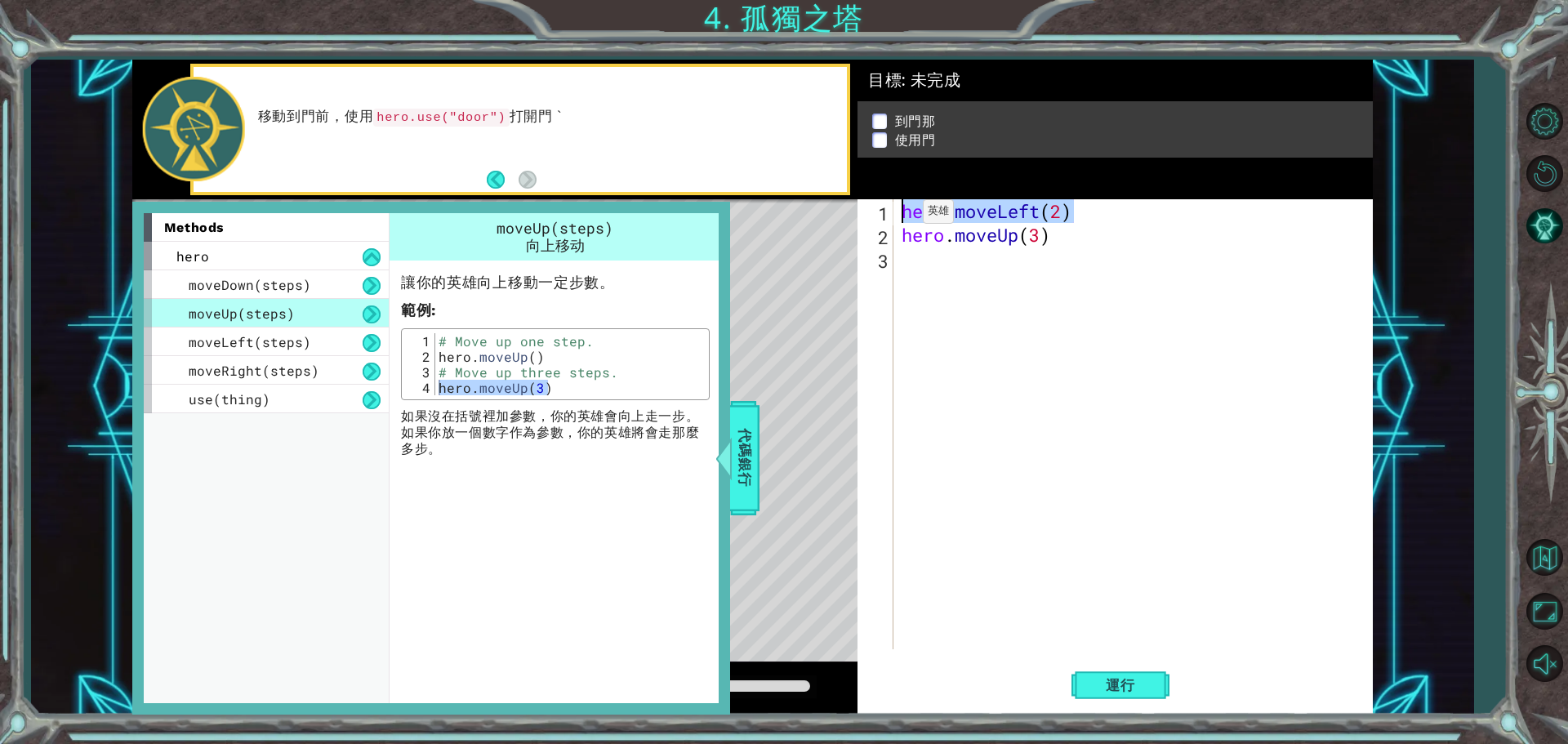
drag, startPoint x: 1073, startPoint y: 210, endPoint x: 893, endPoint y: 216, distance: 180.1
click at [893, 216] on div "hero.moveLeft(2) 1 2 3 hero . moveLeft ( 2 ) hero . moveUp ( 3 ) הההההההההההההה…" at bounding box center [1112, 423] width 511 height 450
click at [898, 258] on div "hero . moveLeft ( 2 ) hero . moveUp ( 3 )" at bounding box center [1136, 447] width 477 height 497
paste textarea "hero.moveLeft(2)"
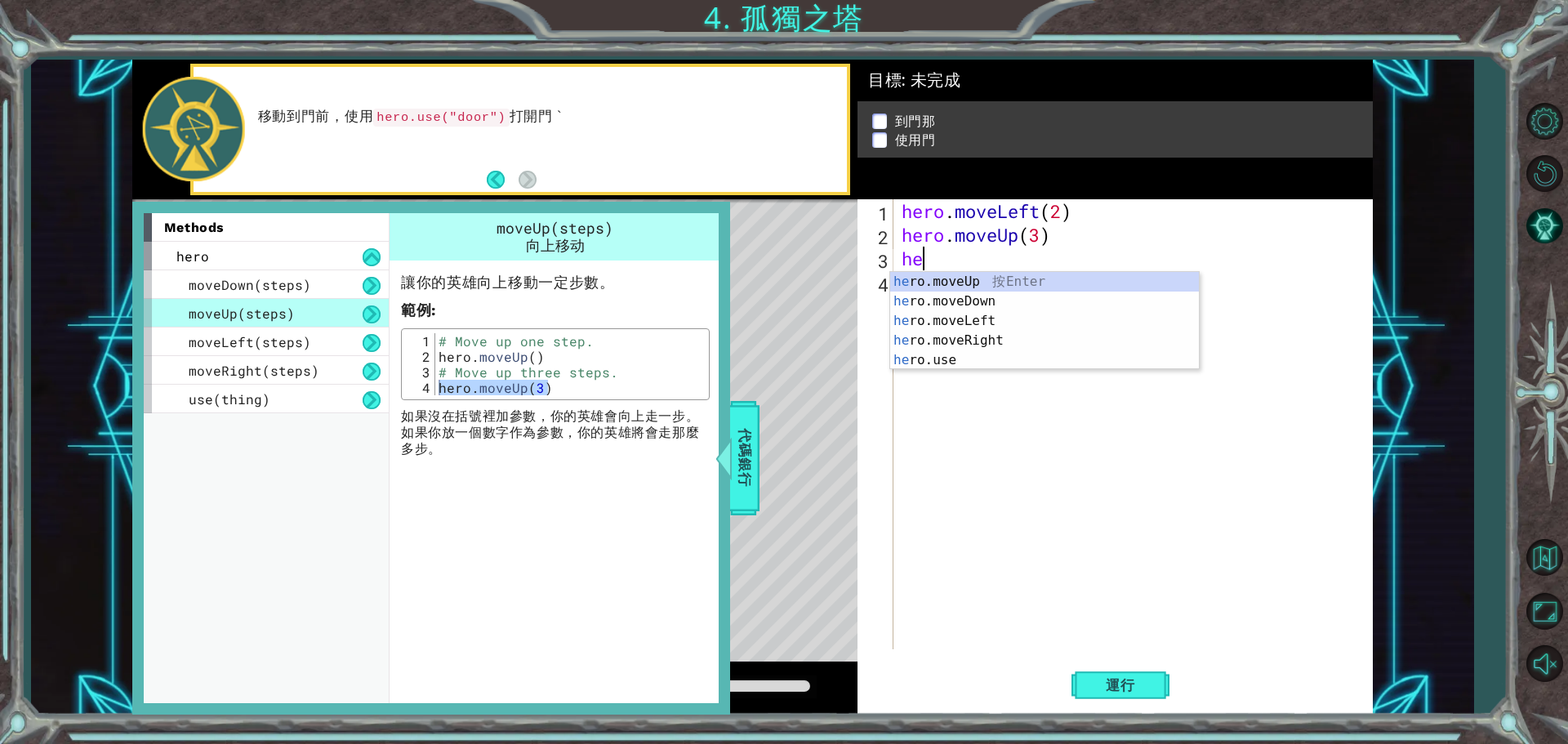
type textarea "h"
type textarea "hero.moveUp("
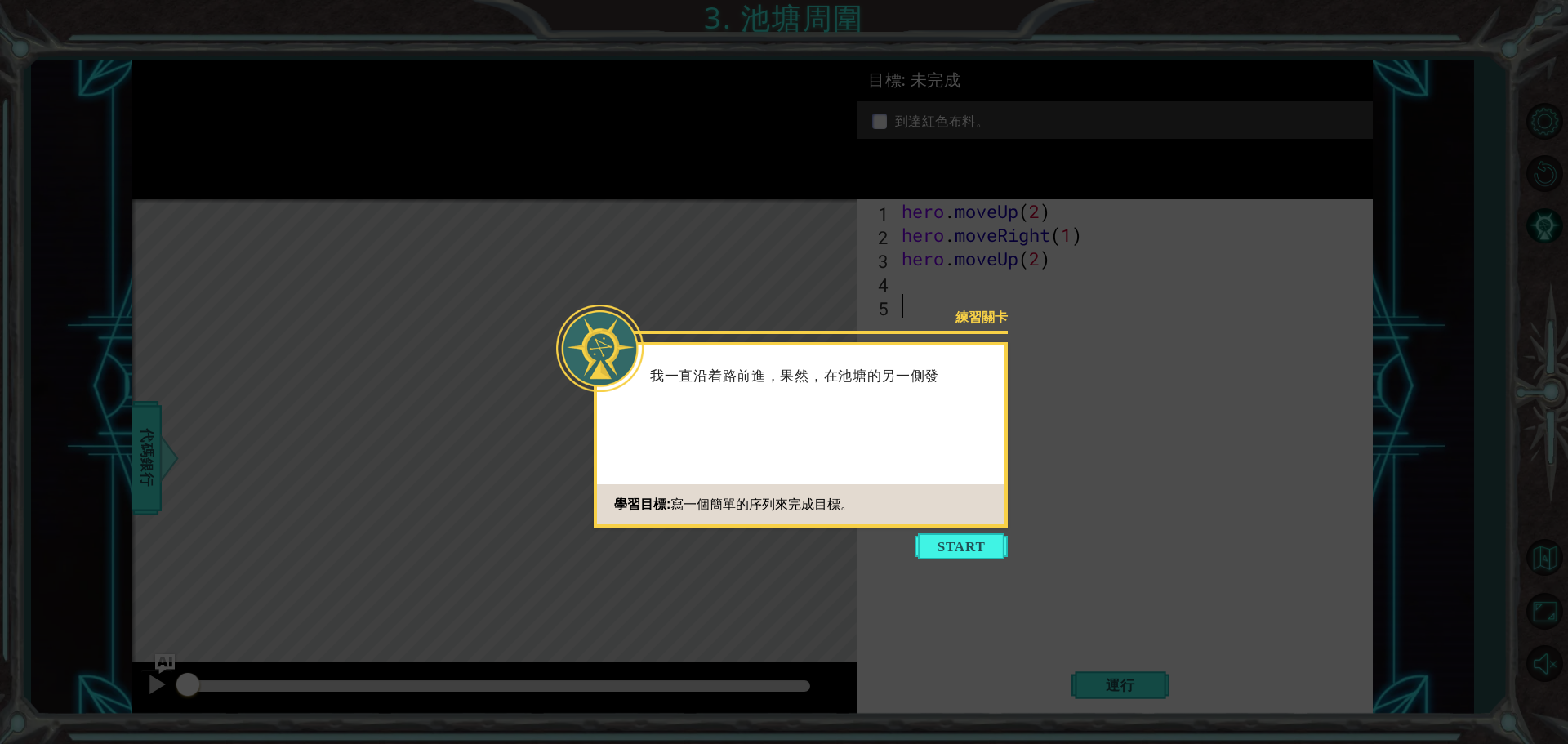
click at [973, 543] on button "Start" at bounding box center [960, 546] width 93 height 26
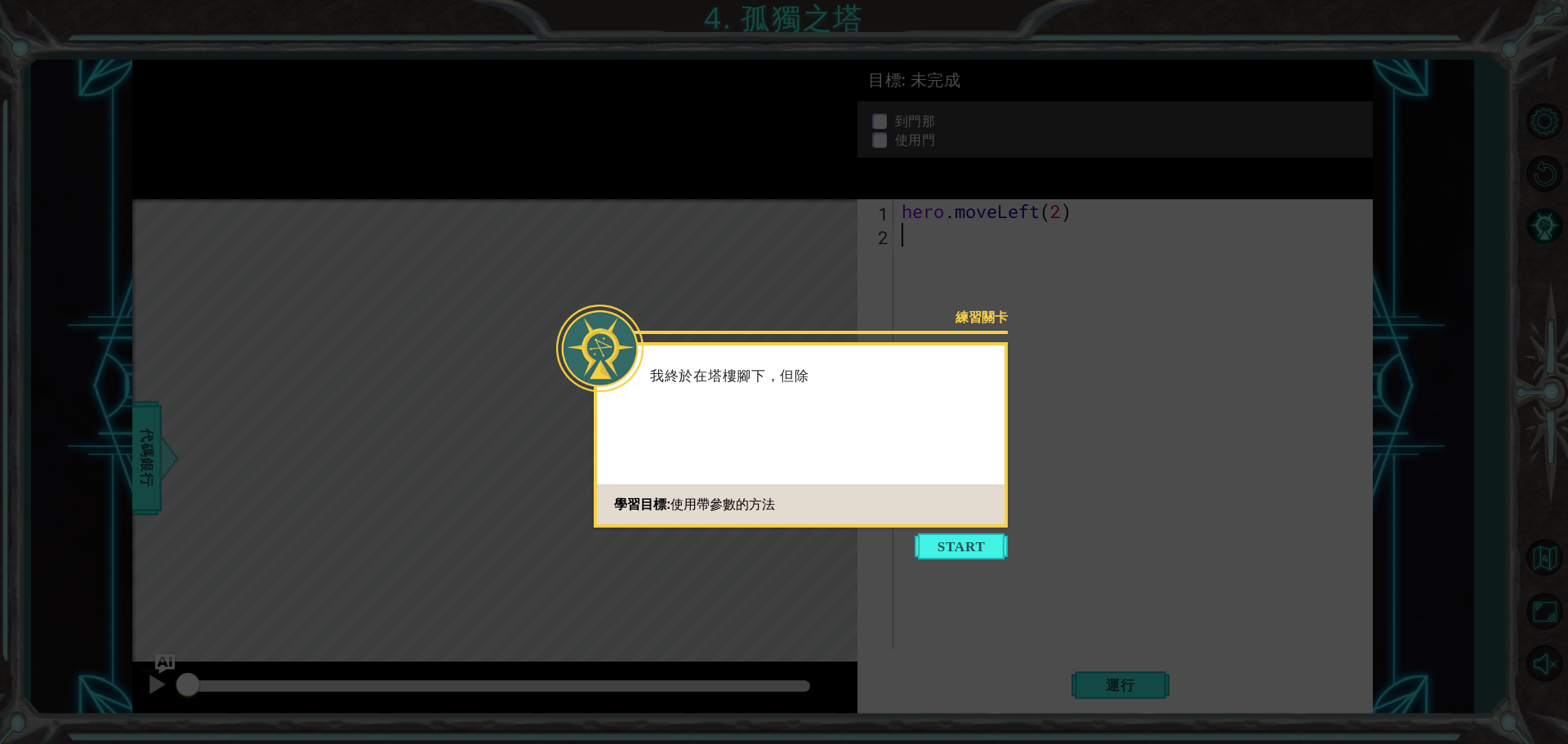
click at [998, 355] on body "1 ההההההההההההההההההההההההההההההההההההההההההההההההההההההההההההההההההההההההההההה…" at bounding box center [784, 372] width 1568 height 744
drag, startPoint x: 965, startPoint y: 345, endPoint x: 990, endPoint y: 423, distance: 81.9
click at [966, 343] on div "練習關卡 我終於在塔樓腳下，但除了山的側面嵌着一扇巨大的石門之外，沒有其 他的入口。我 學習目標: 使用帶參數的方法" at bounding box center [801, 434] width 414 height 185
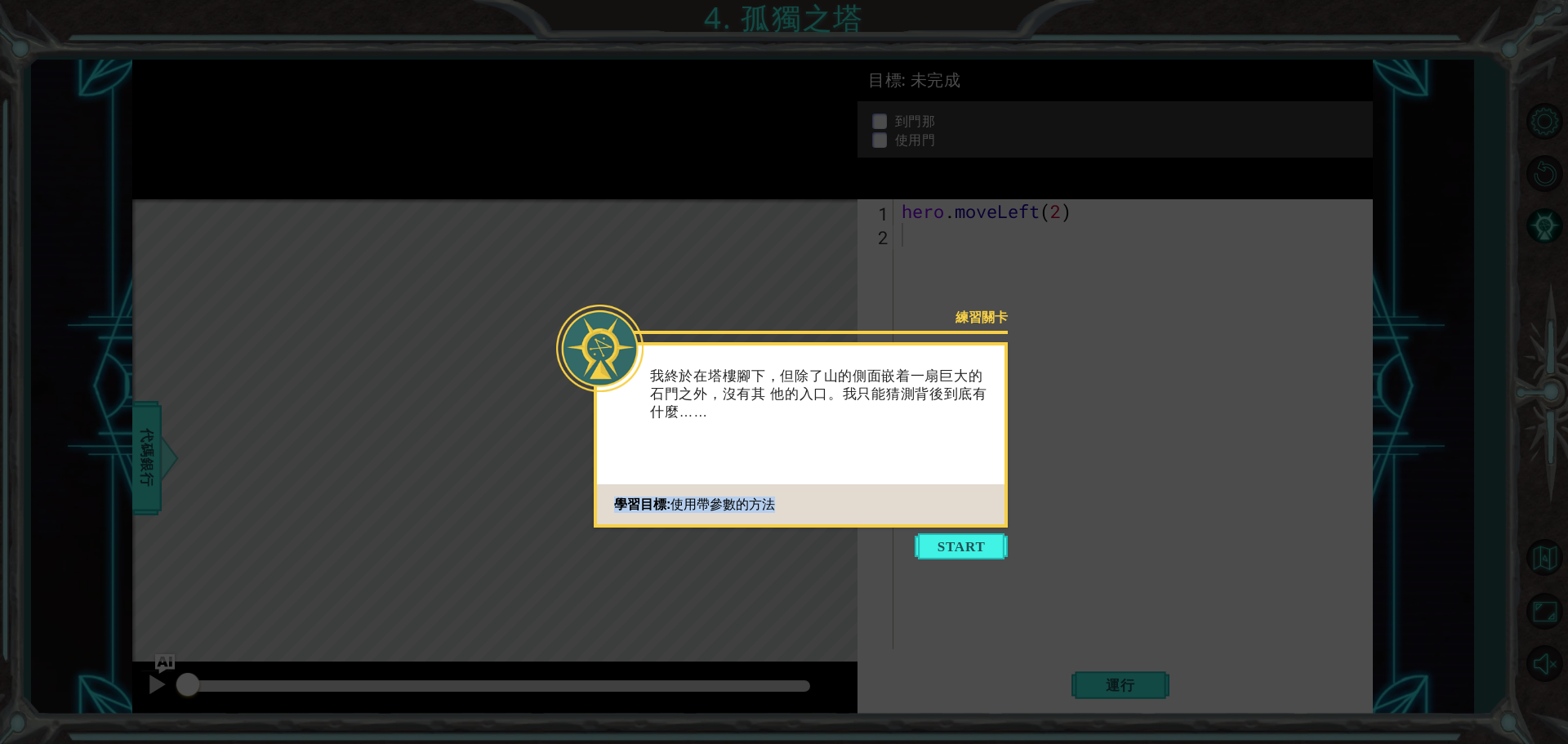
drag, startPoint x: 992, startPoint y: 531, endPoint x: 979, endPoint y: 565, distance: 36.4
click at [991, 524] on footer "學習目標: 使用帶參數的方法" at bounding box center [801, 504] width 408 height 40
click at [976, 564] on icon at bounding box center [784, 372] width 1568 height 744
click at [976, 556] on button "Start" at bounding box center [960, 546] width 93 height 26
click at [976, 556] on icon at bounding box center [784, 372] width 1568 height 744
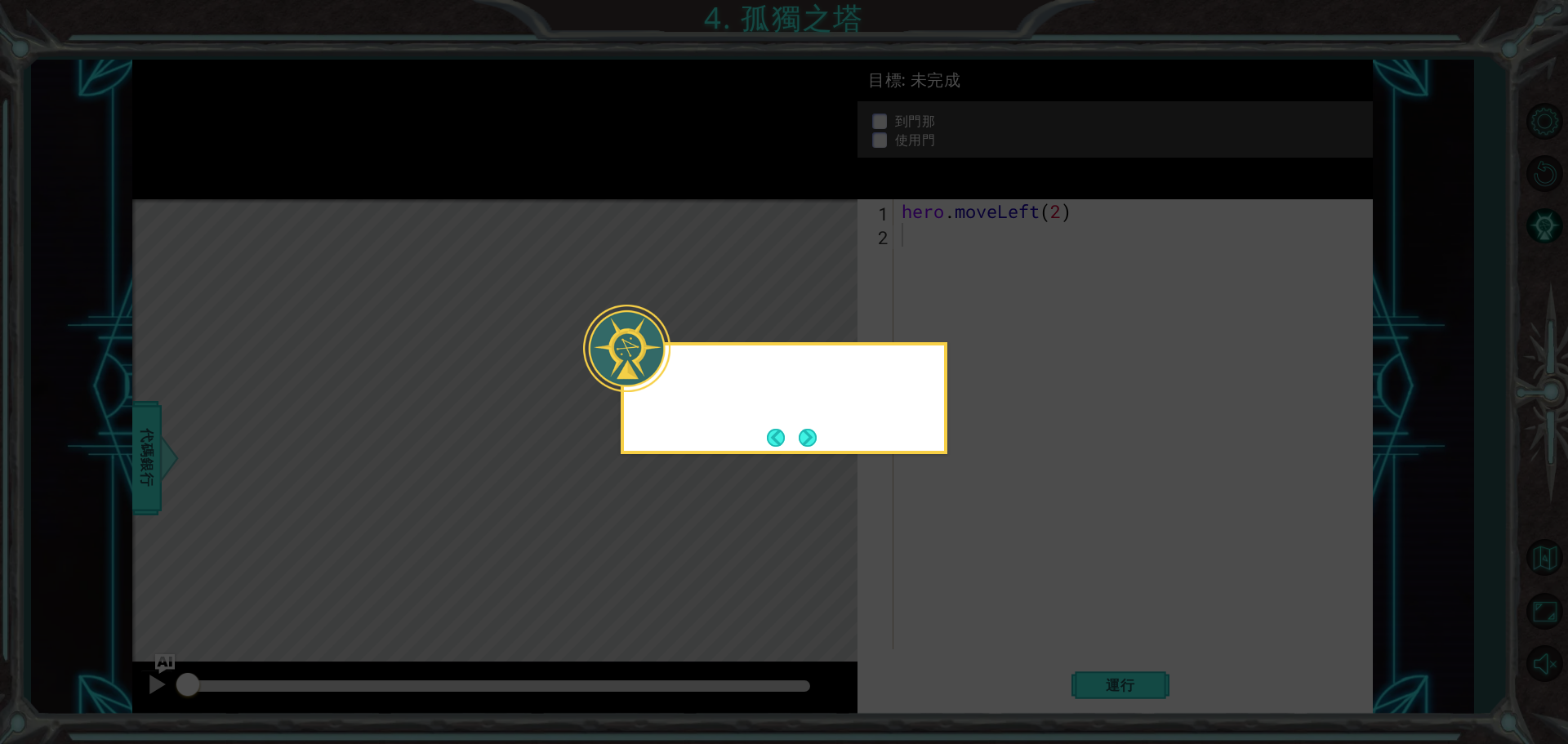
click at [976, 556] on icon at bounding box center [784, 372] width 1568 height 744
drag, startPoint x: 932, startPoint y: 527, endPoint x: 862, endPoint y: 492, distance: 78.3
click at [898, 510] on icon at bounding box center [784, 372] width 1568 height 744
click at [815, 439] on button "Next" at bounding box center [808, 437] width 18 height 18
click at [813, 438] on button "Next" at bounding box center [808, 437] width 18 height 18
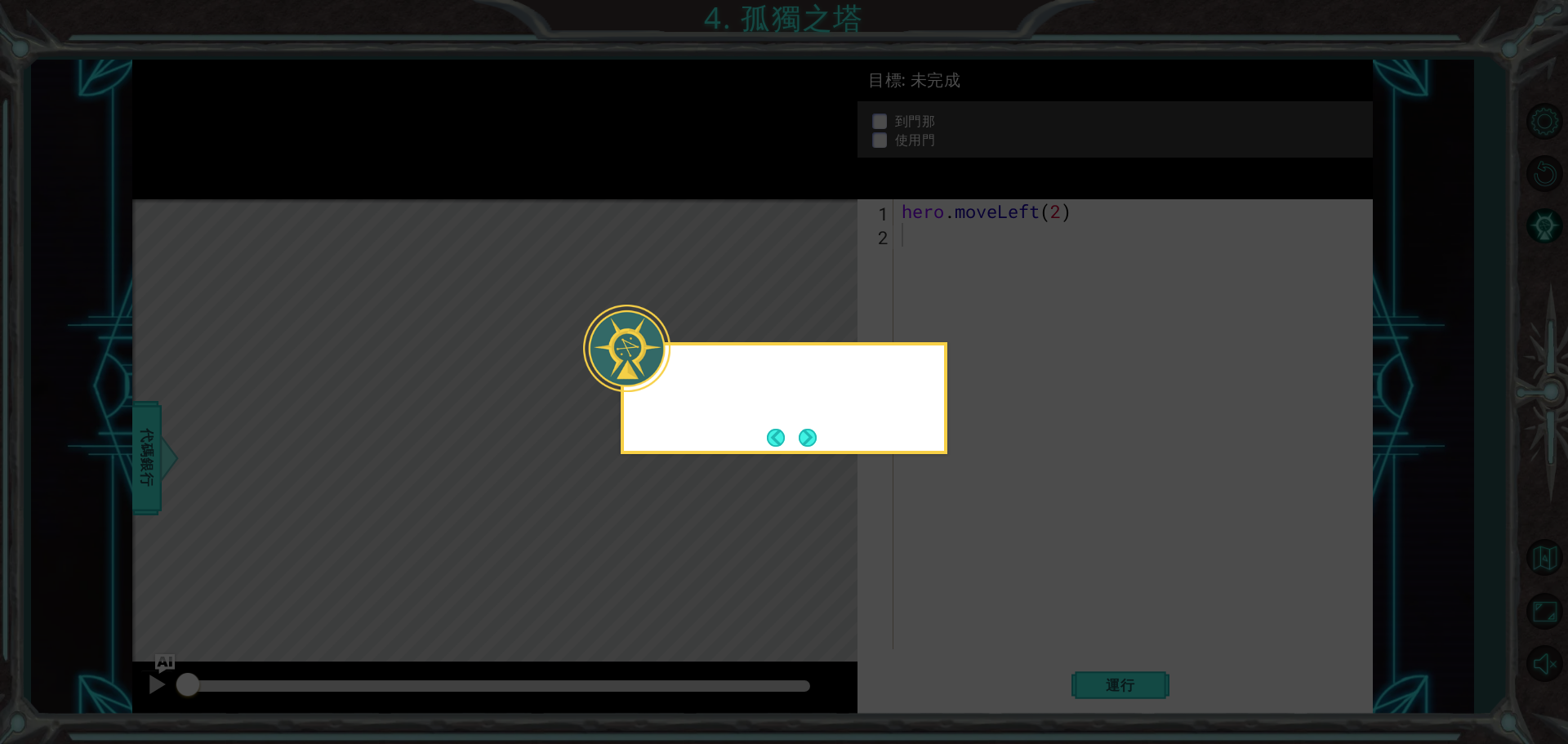
click at [813, 438] on icon at bounding box center [784, 372] width 1568 height 744
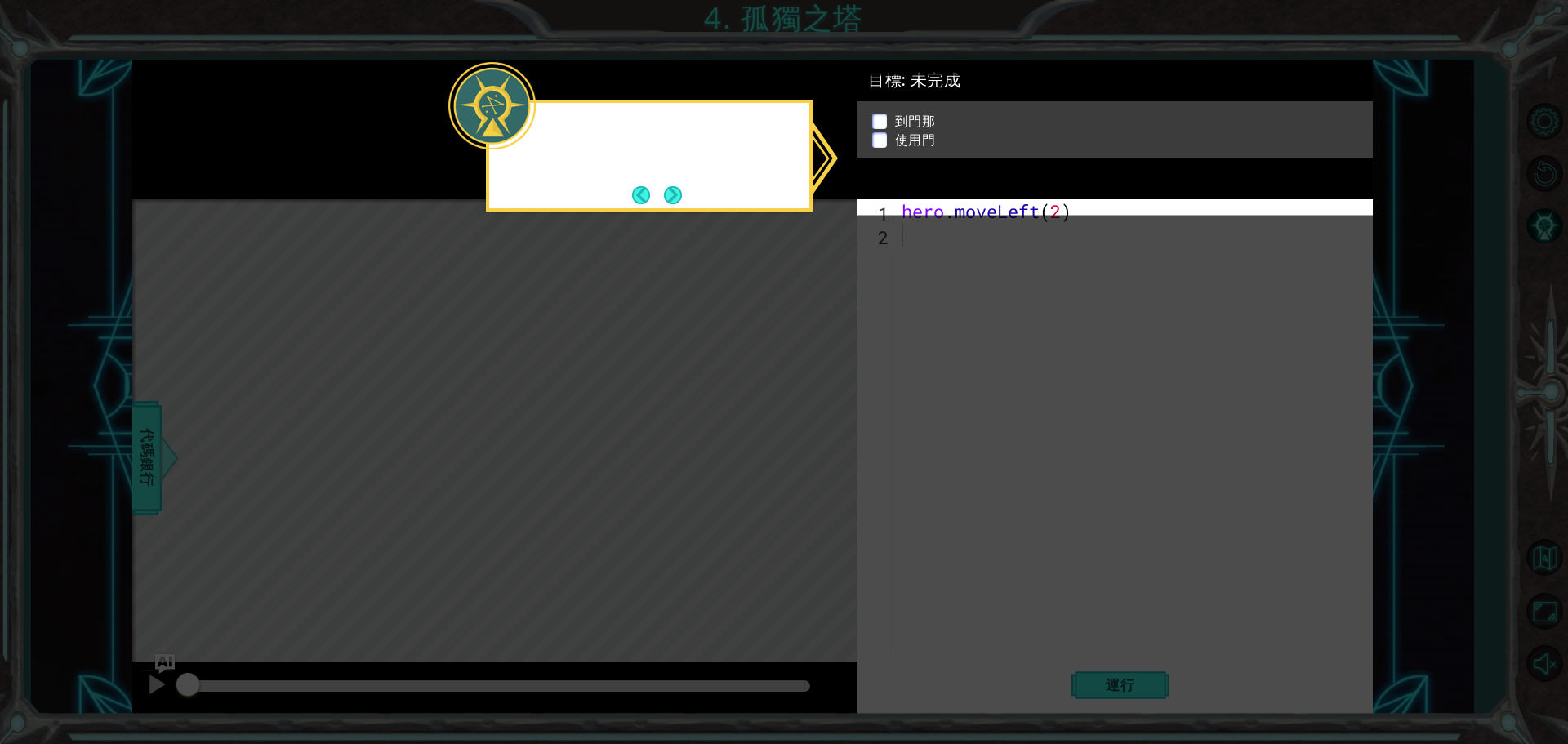
click at [811, 442] on icon at bounding box center [784, 372] width 1568 height 744
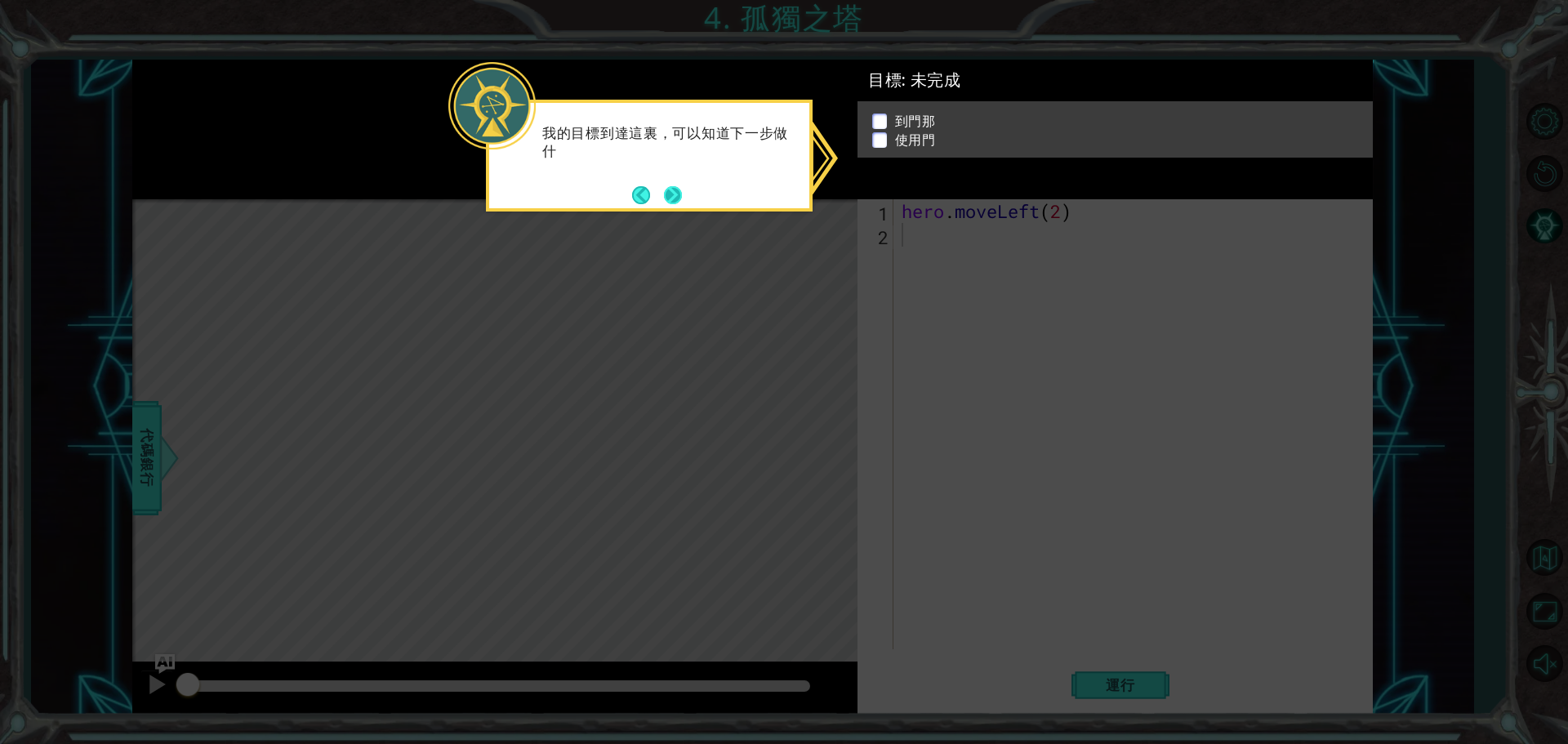
click at [663, 185] on button "Next" at bounding box center [673, 195] width 20 height 20
click at [663, 188] on icon at bounding box center [784, 372] width 1568 height 744
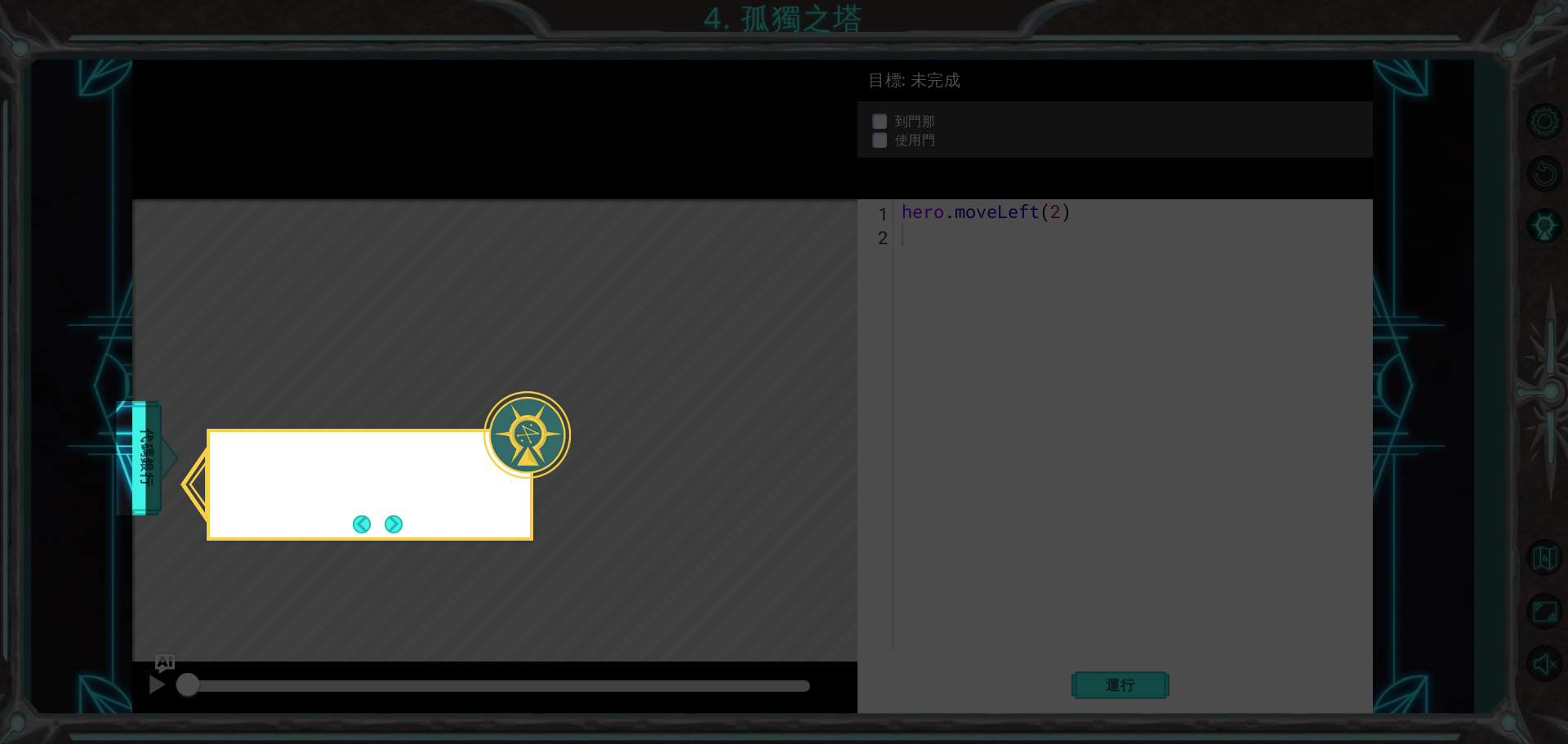
drag, startPoint x: 668, startPoint y: 193, endPoint x: 585, endPoint y: 475, distance: 294.0
click at [663, 206] on icon at bounding box center [784, 372] width 1568 height 744
click at [403, 533] on button "Next" at bounding box center [393, 524] width 18 height 18
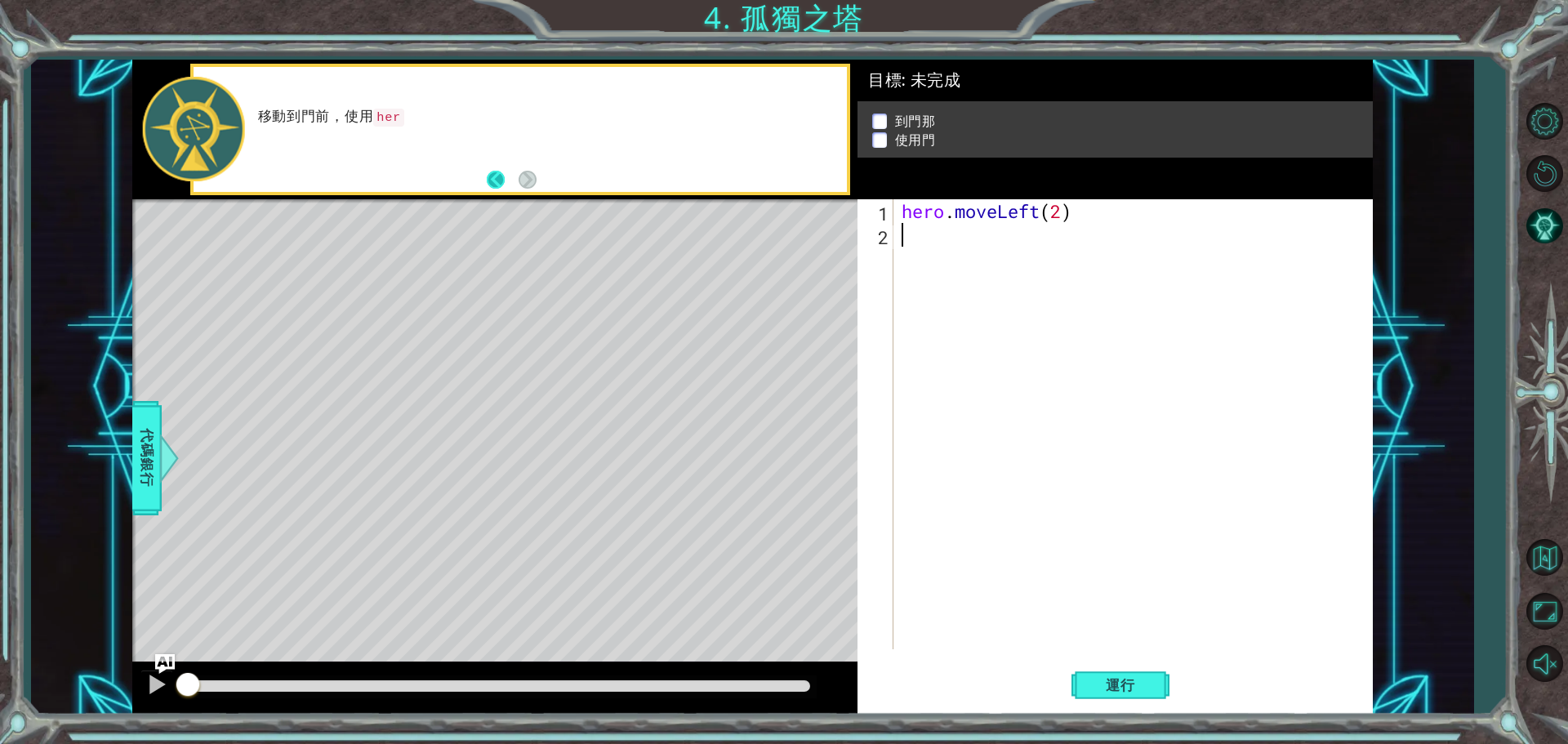
click at [516, 187] on button "Back" at bounding box center [503, 179] width 31 height 18
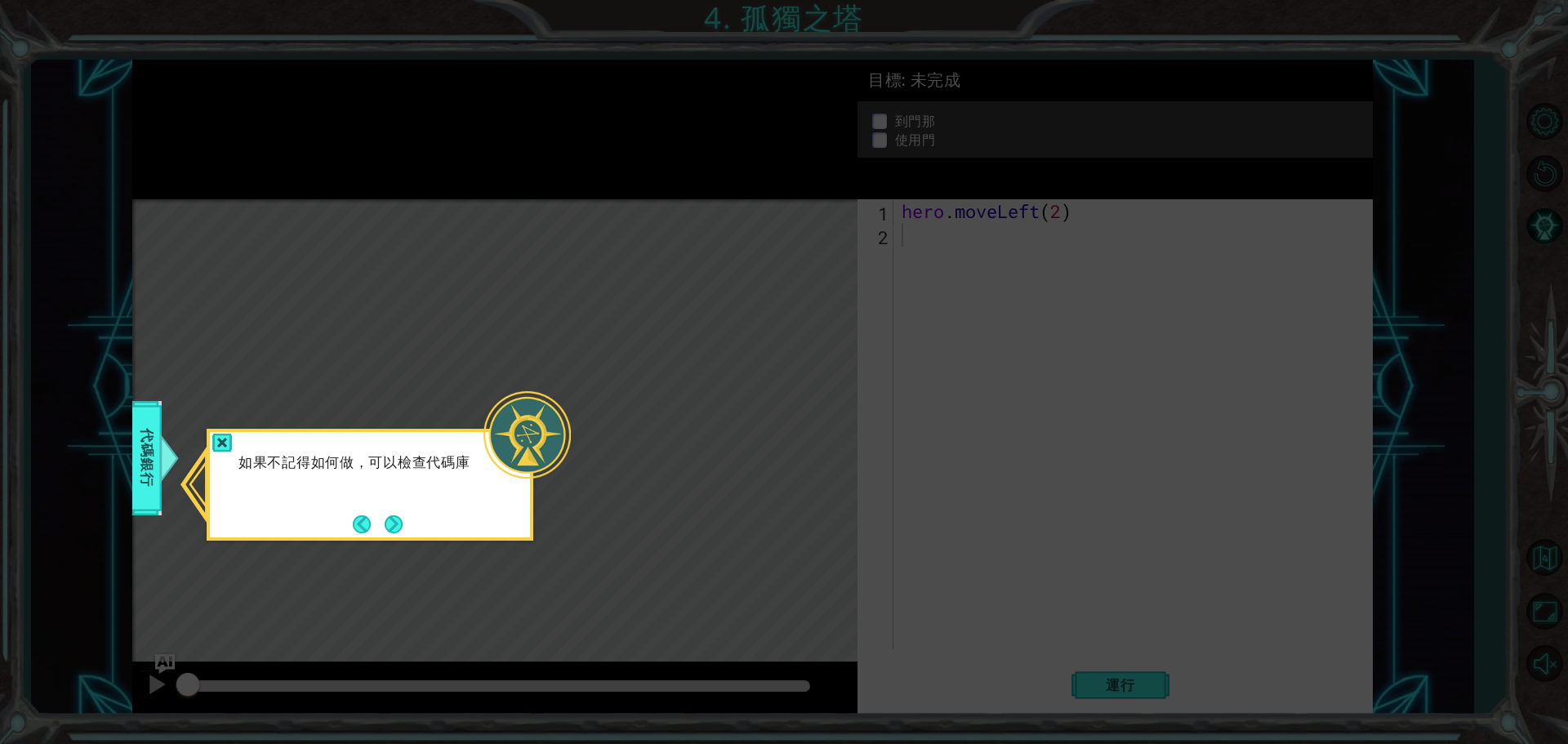
click at [516, 187] on icon at bounding box center [784, 372] width 1568 height 744
click at [369, 532] on button "Back" at bounding box center [368, 524] width 31 height 18
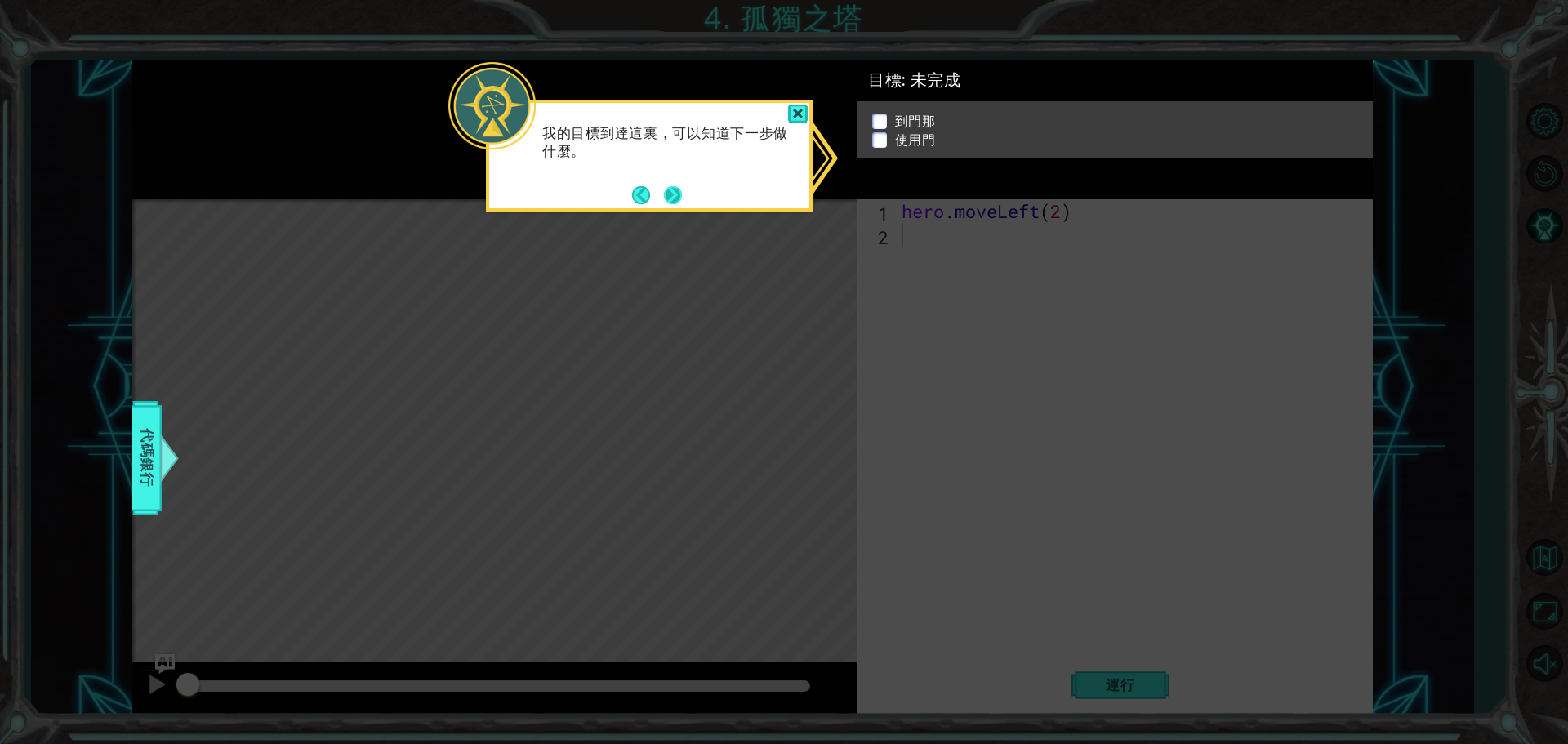
click at [674, 193] on button "Next" at bounding box center [672, 195] width 18 height 18
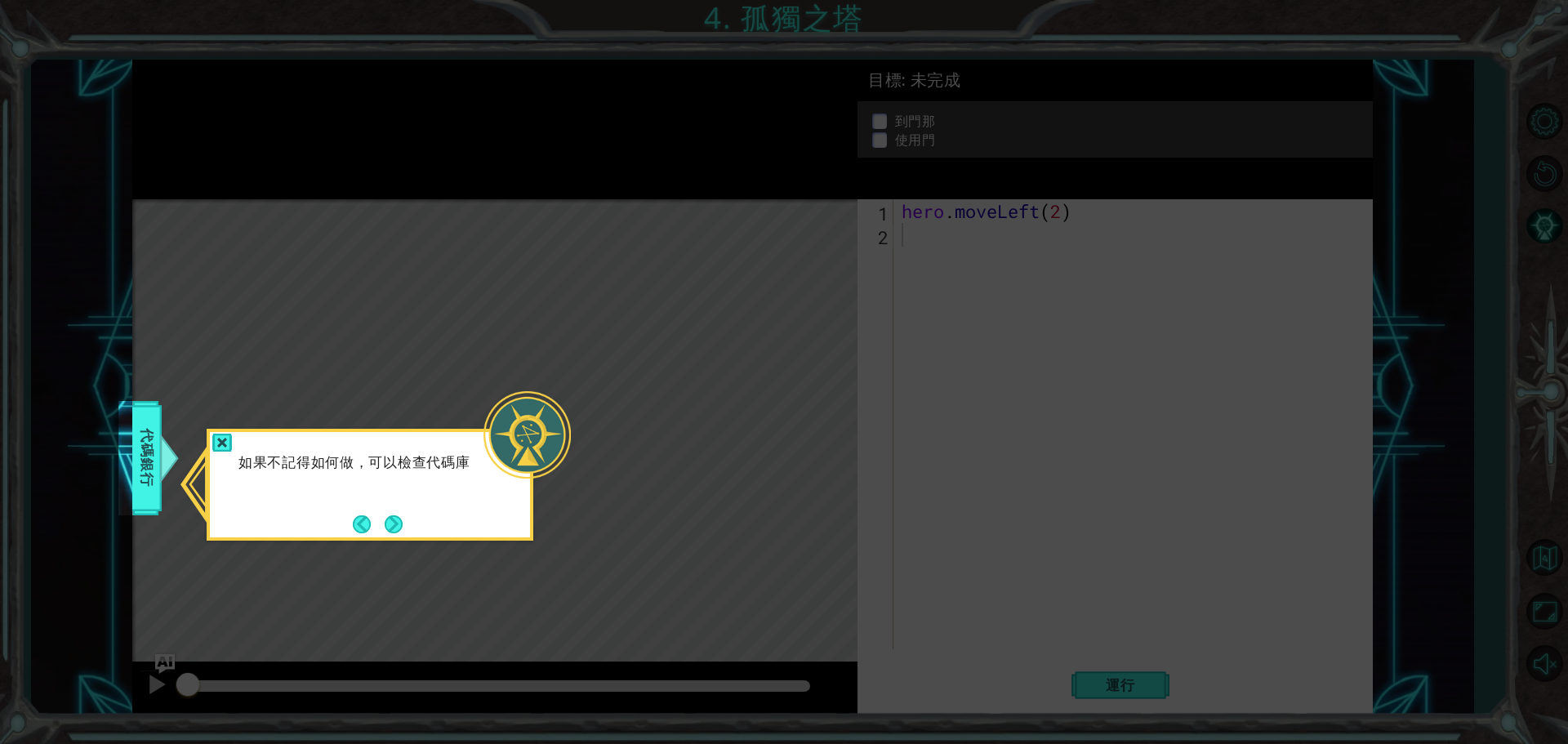
click at [673, 193] on icon at bounding box center [784, 372] width 1568 height 744
click at [403, 526] on button "Next" at bounding box center [393, 524] width 18 height 18
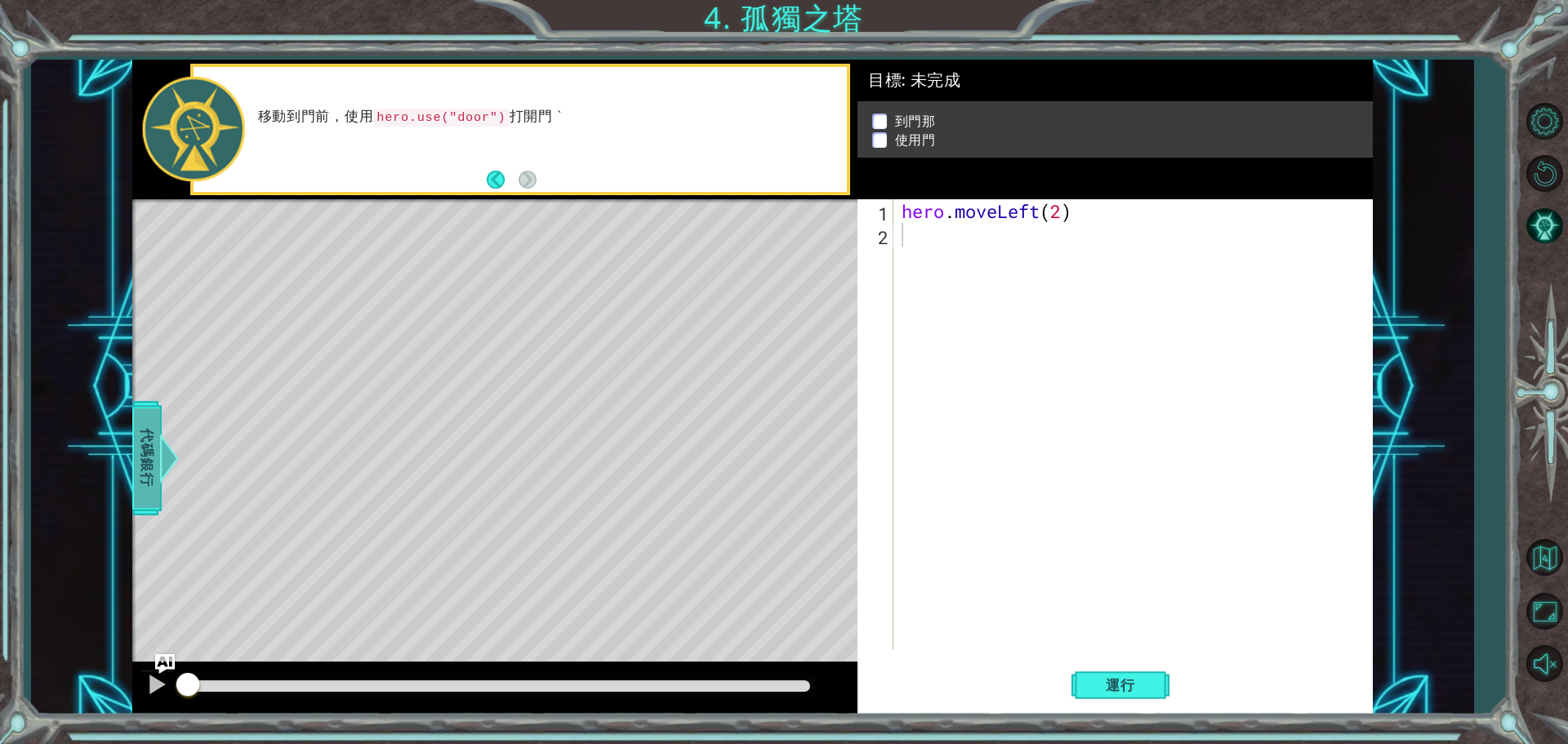
click at [136, 457] on span "代碼銀行" at bounding box center [144, 459] width 26 height 100
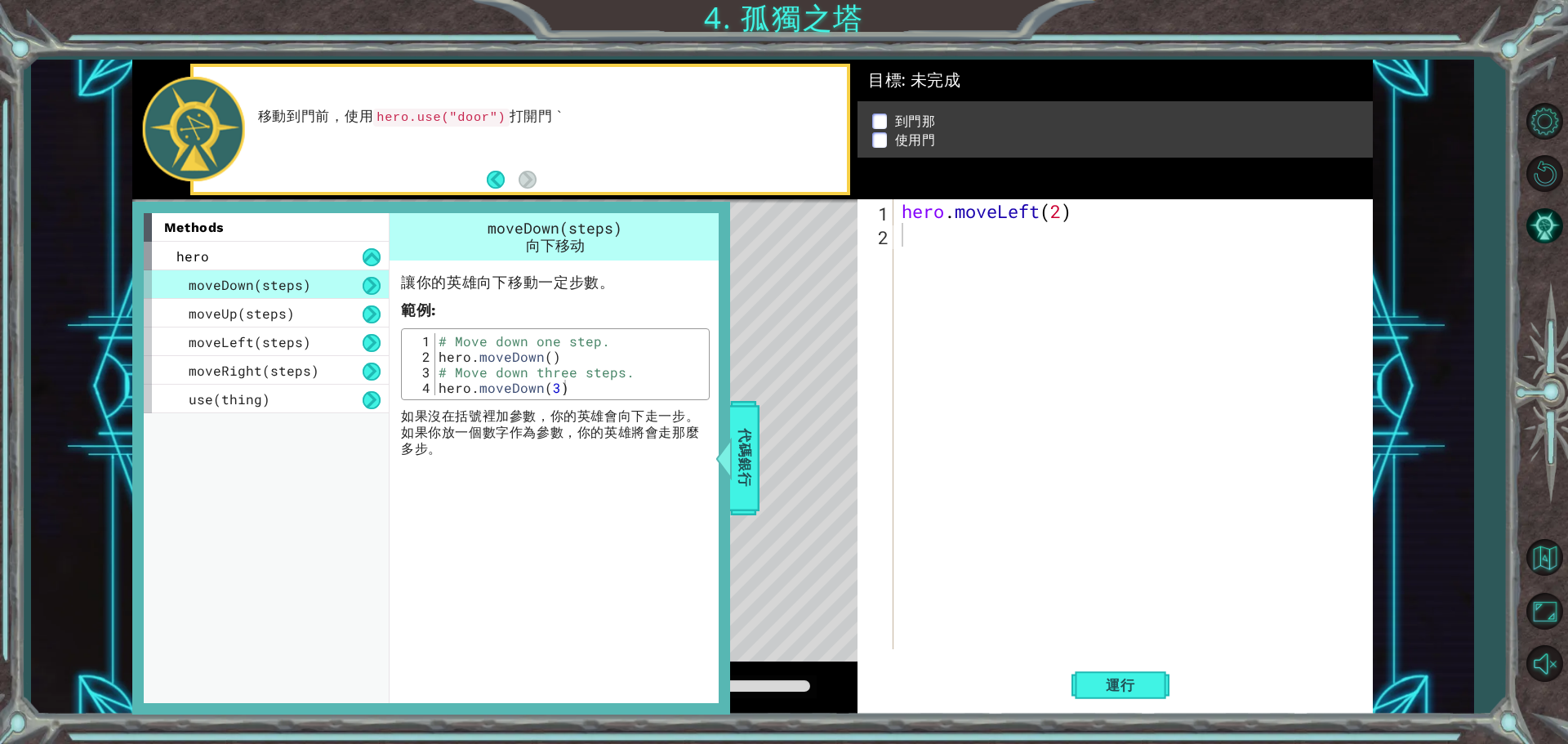
type textarea "hero.moveDown(3)"
drag, startPoint x: 567, startPoint y: 390, endPoint x: 432, endPoint y: 390, distance: 135.0
click at [432, 390] on div "hero.moveDown(3) 1 2 3 4 # Move down one step. hero . moveDown ( ) # Move down …" at bounding box center [555, 364] width 299 height 62
drag, startPoint x: 452, startPoint y: 383, endPoint x: 903, endPoint y: 237, distance: 474.0
click at [903, 237] on div "hero . moveLeft ( 2 )" at bounding box center [1136, 447] width 477 height 497
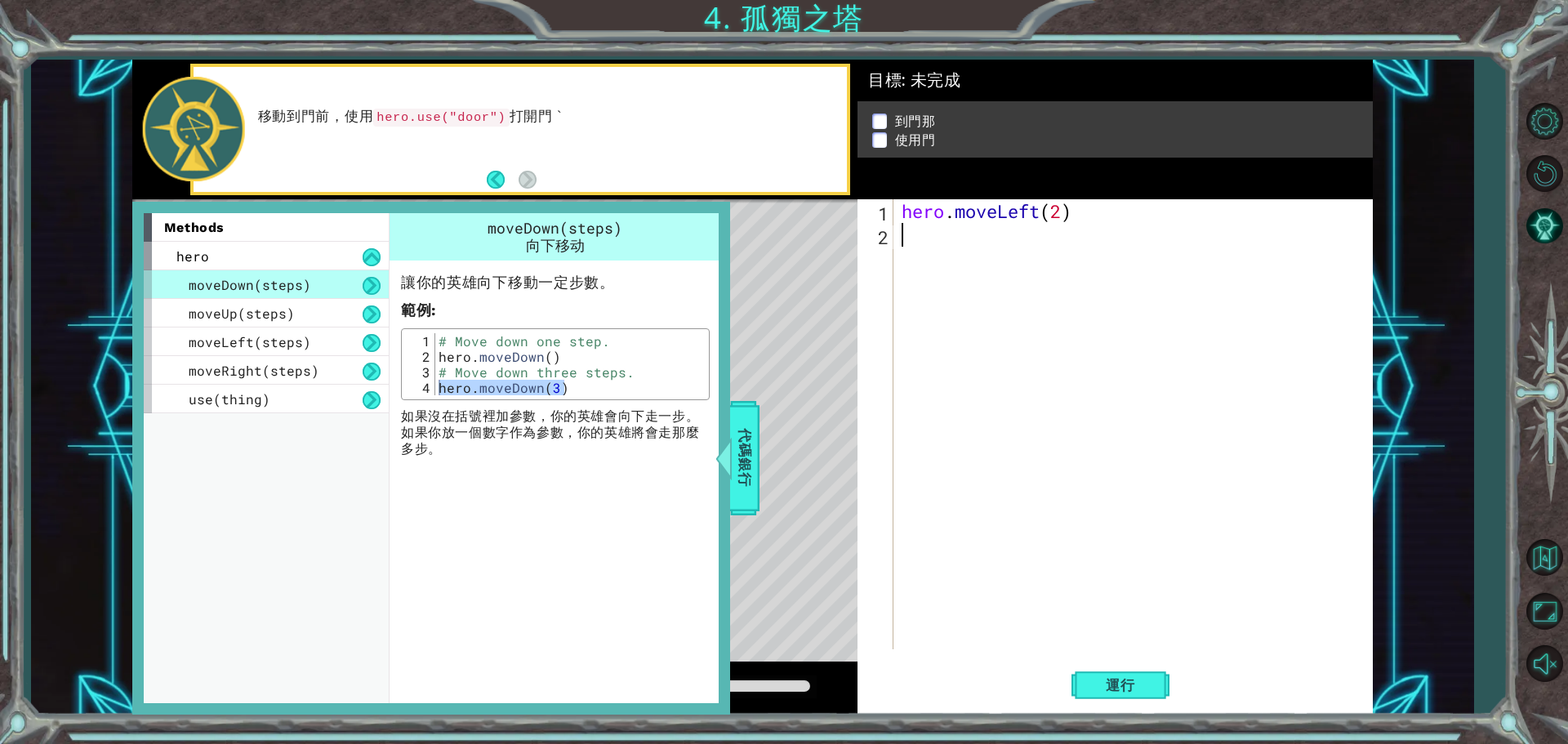
paste textarea "hero.moveLeft(2)"
click at [271, 305] on span "moveUp(steps)" at bounding box center [241, 313] width 106 height 17
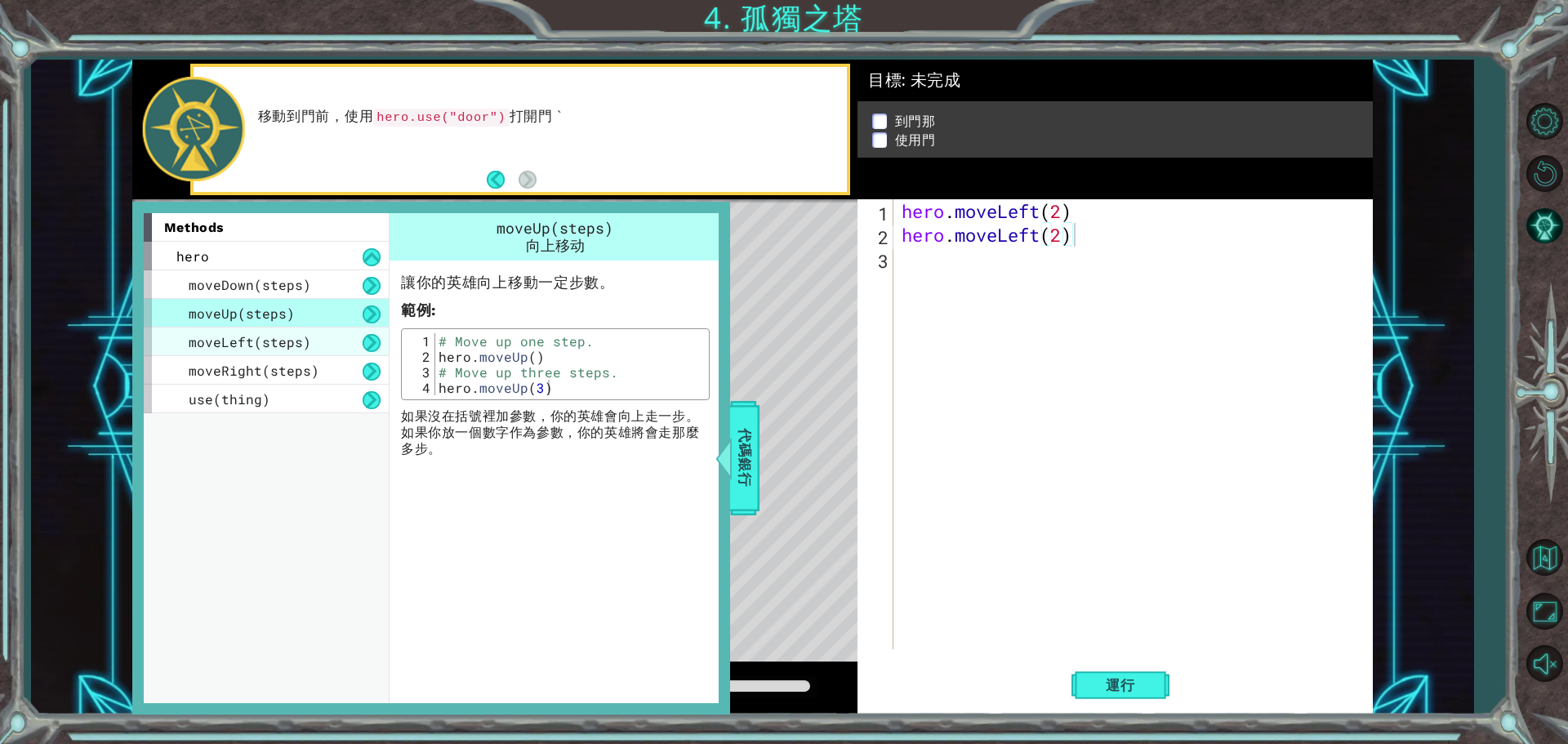
click at [307, 345] on div "moveLeft(steps)" at bounding box center [267, 341] width 245 height 28
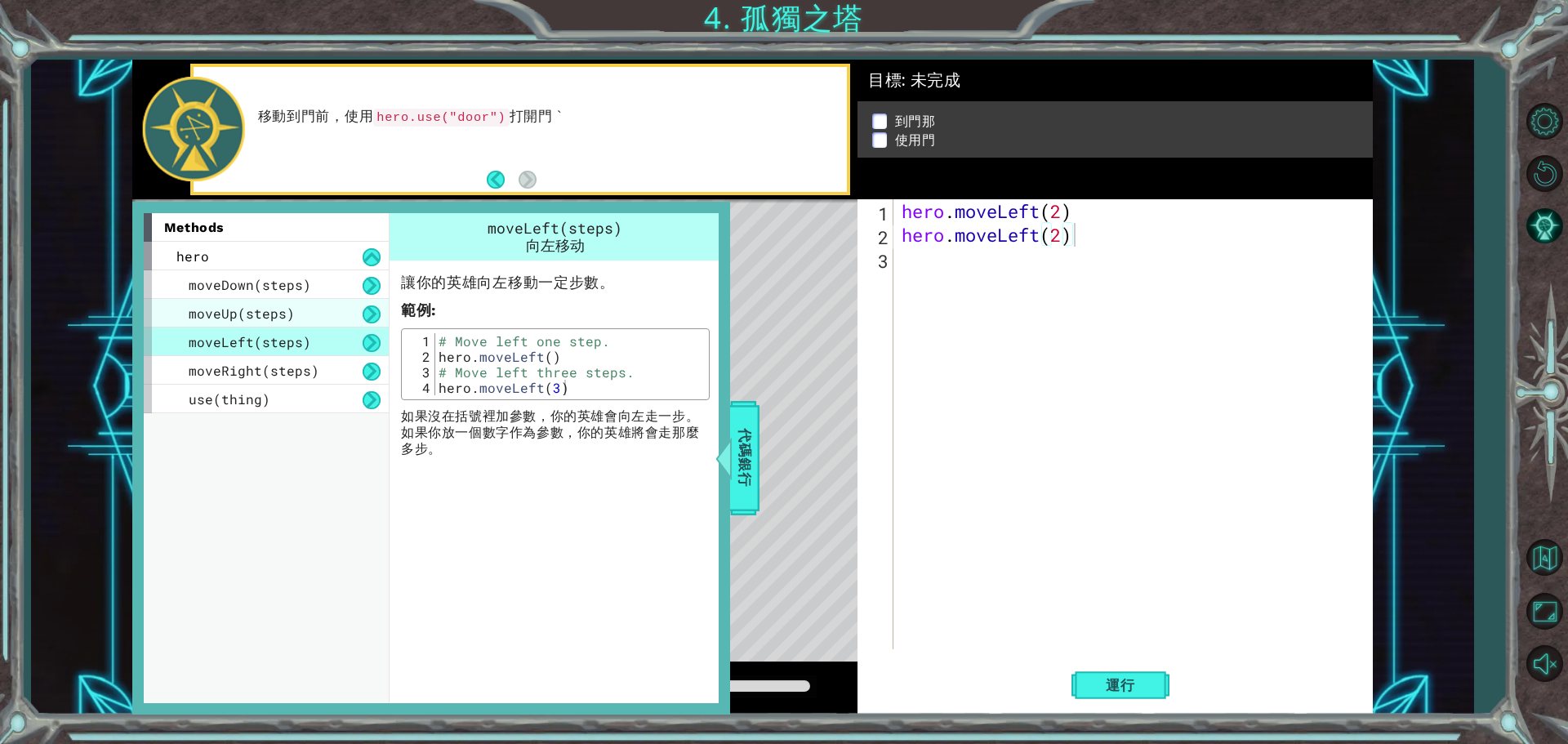
click at [312, 321] on div "moveUp(steps)" at bounding box center [267, 313] width 245 height 28
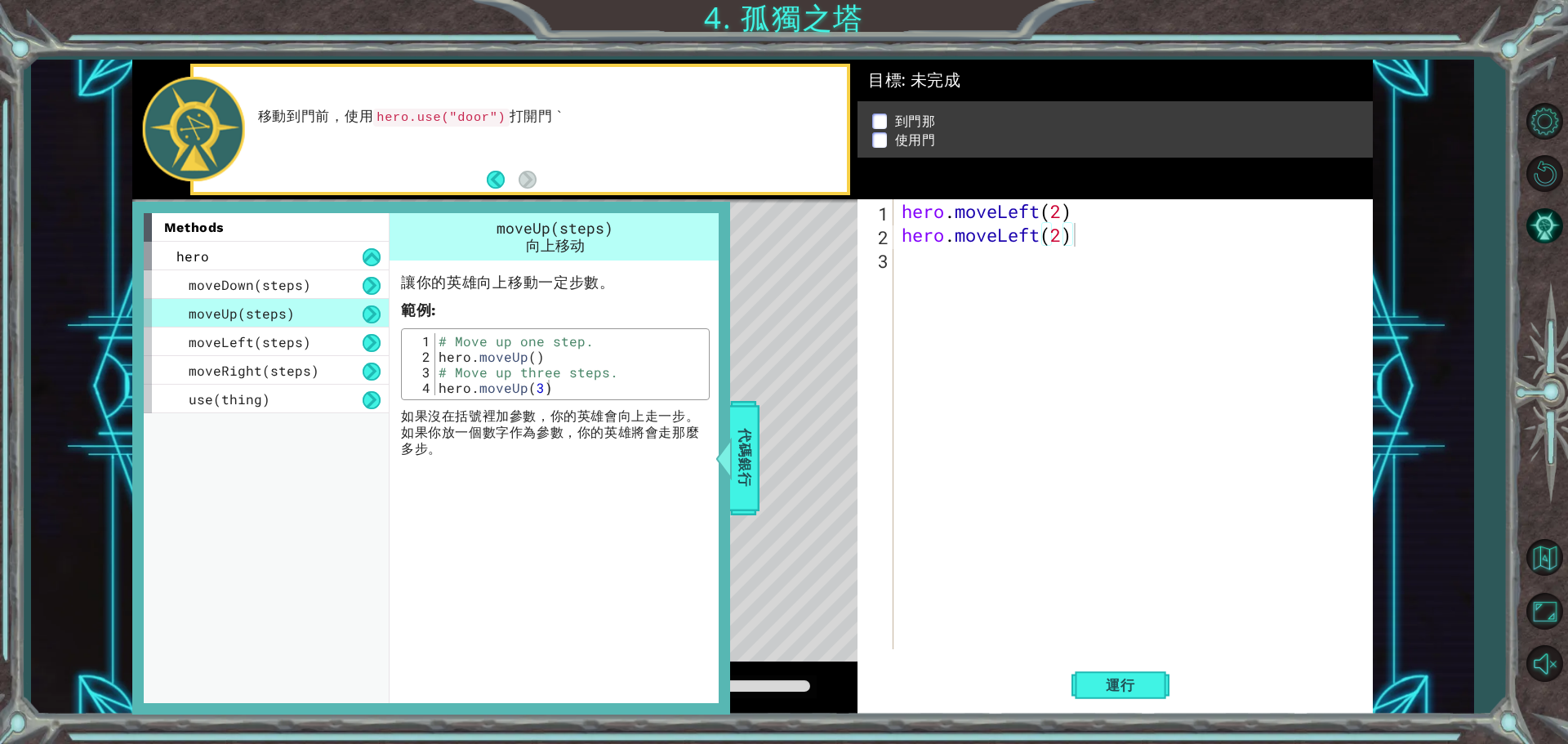
click at [1121, 235] on div "hero . moveLeft ( 2 ) hero . moveLeft ( 2 )" at bounding box center [1136, 447] width 477 height 497
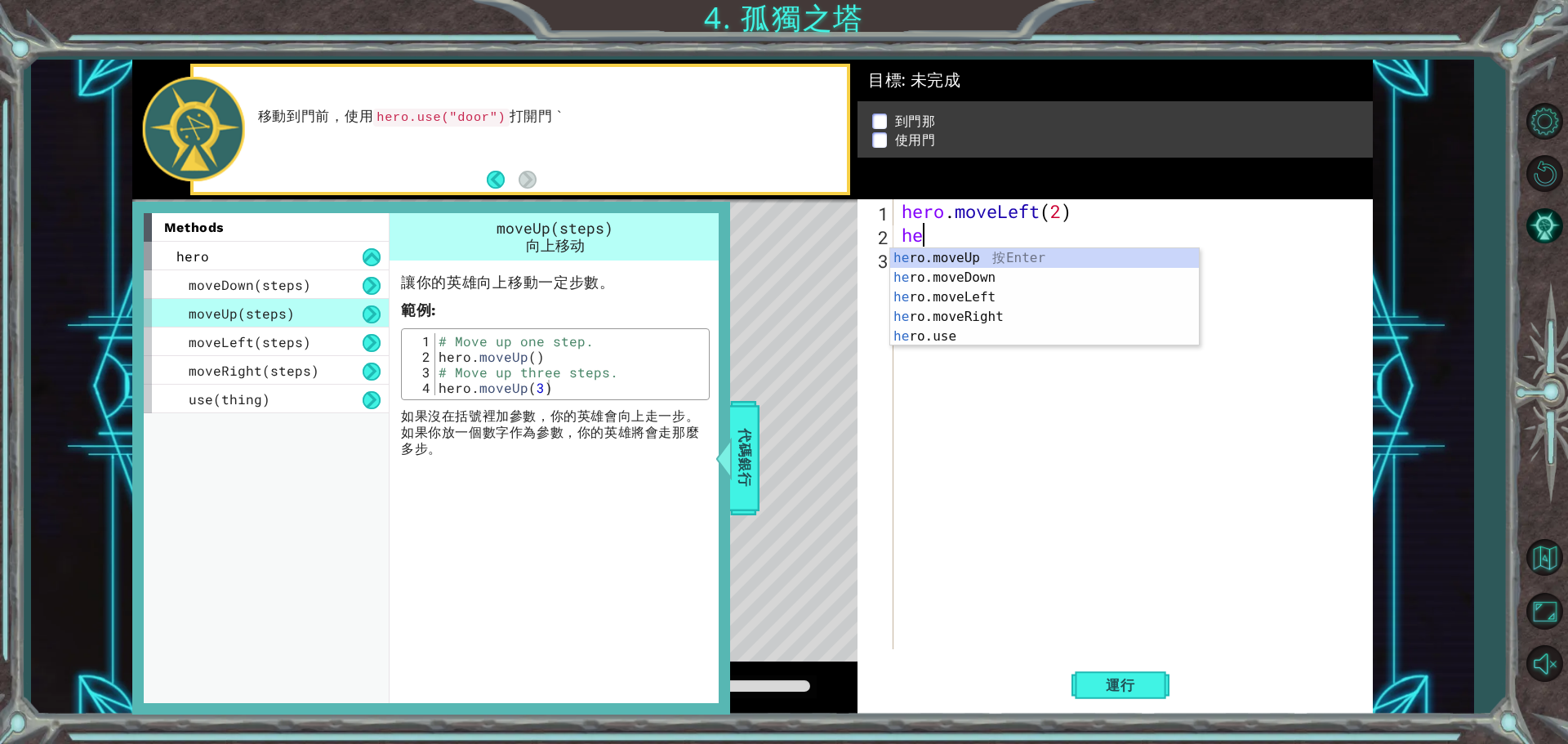
type textarea "h"
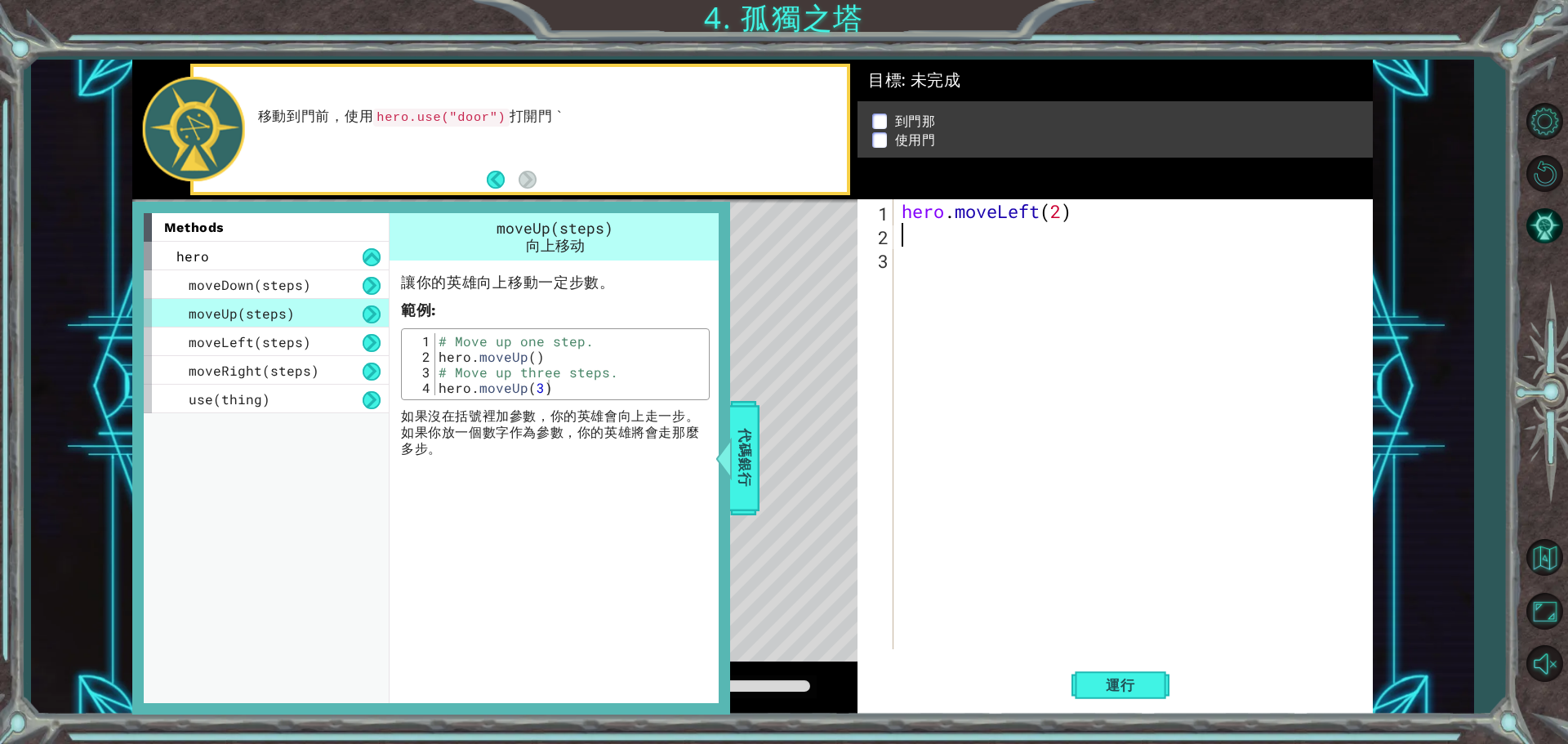
type textarea "hero.moveUp(3)"
drag, startPoint x: 549, startPoint y: 392, endPoint x: 439, endPoint y: 395, distance: 110.0
click at [439, 395] on div "# Move up one step. hero . moveUp ( ) # Move up three steps. hero . moveUp ( 3 )" at bounding box center [569, 379] width 270 height 93
click at [921, 240] on div "hero . moveLeft ( 2 )" at bounding box center [1136, 447] width 477 height 497
type textarea "ㄒ"
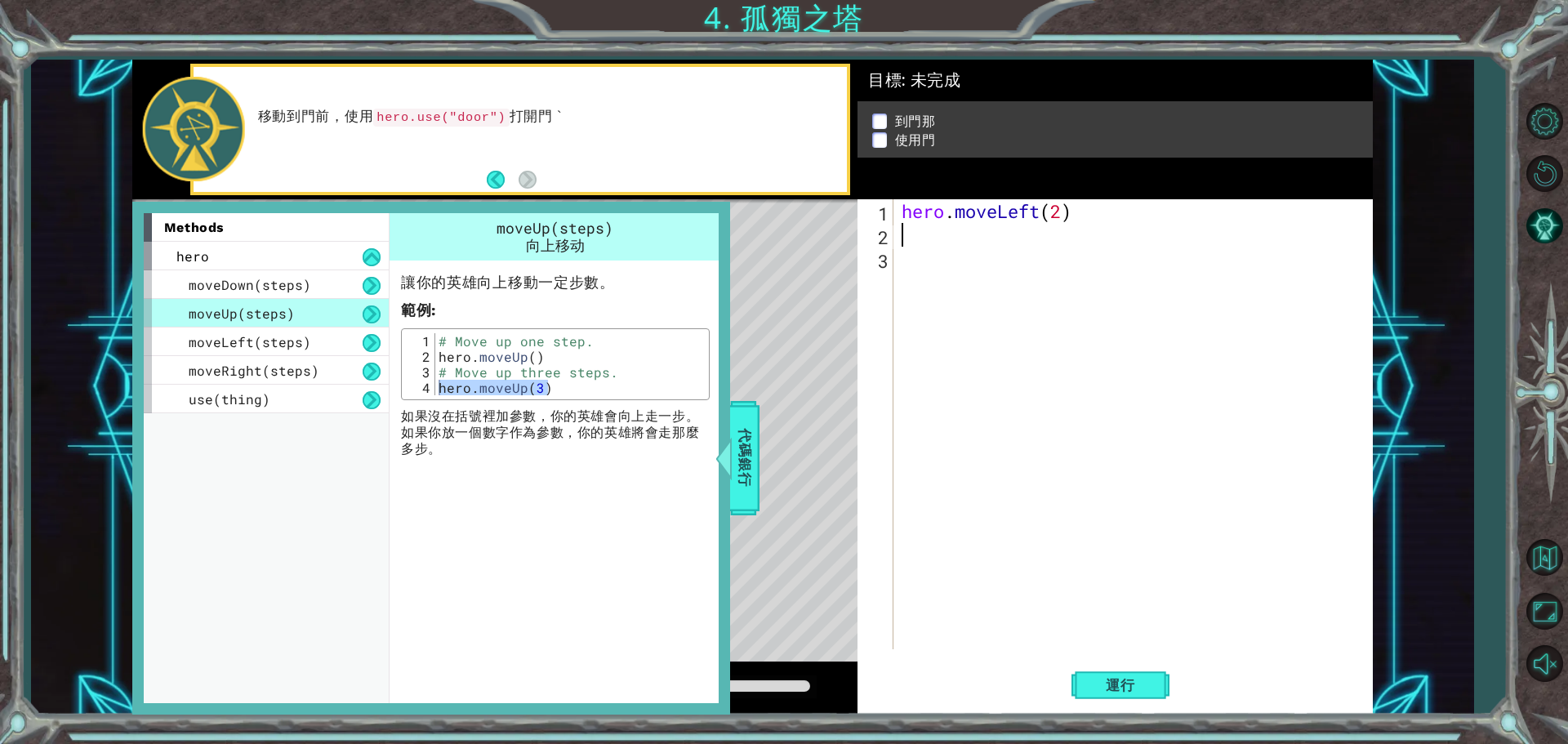
paste textarea "hero.moveLeft(2)"
type textarea "hero.moveLeft(2)"
click at [295, 340] on span "moveLeft(steps)" at bounding box center [249, 341] width 122 height 17
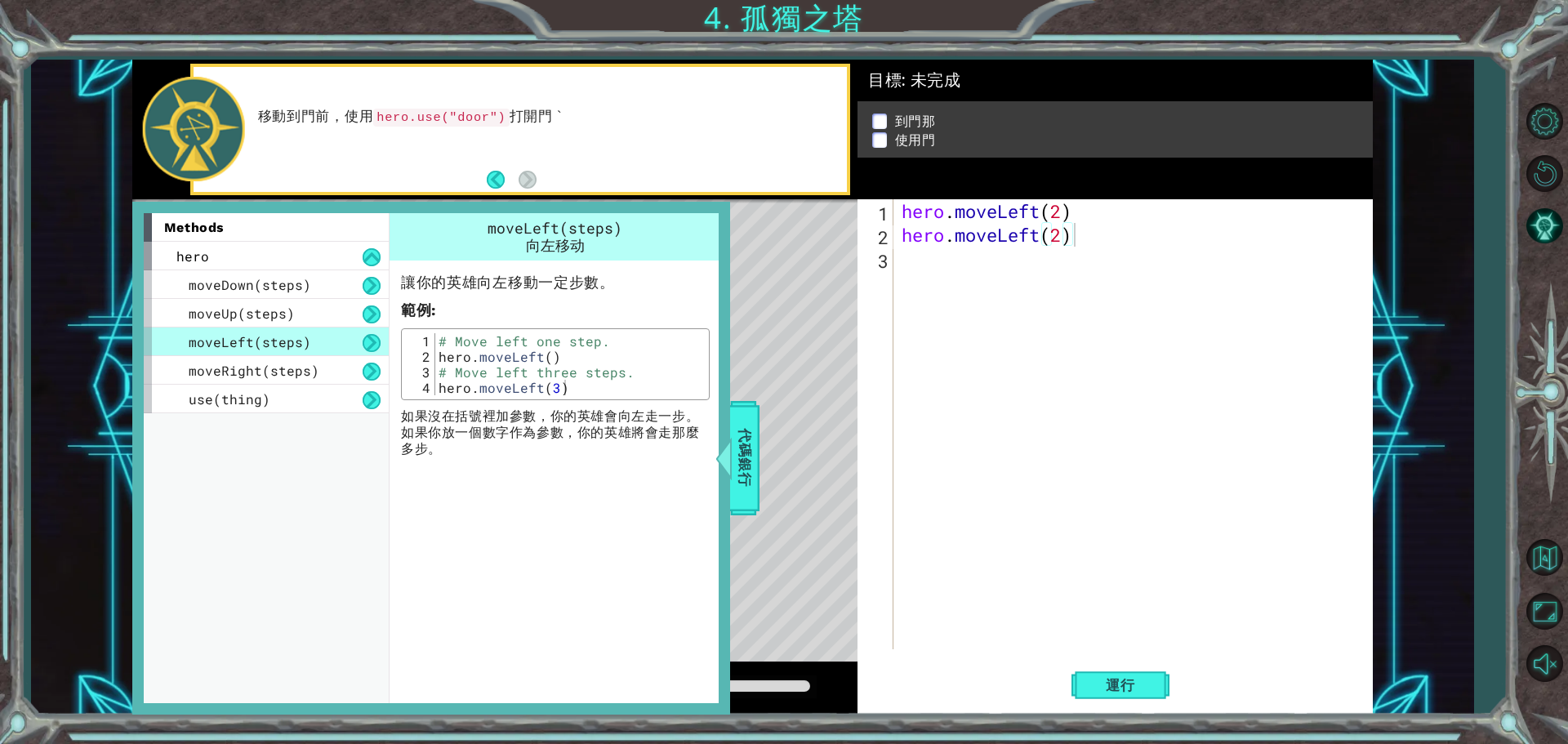
type textarea "hero.moveLeft(3)"
drag, startPoint x: 563, startPoint y: 392, endPoint x: 441, endPoint y: 392, distance: 122.0
click at [441, 392] on div "# Move left one step. hero . moveLeft ( ) # Move left three steps. hero . moveL…" at bounding box center [569, 379] width 270 height 93
click at [316, 373] on div "moveRight(steps)" at bounding box center [267, 370] width 245 height 28
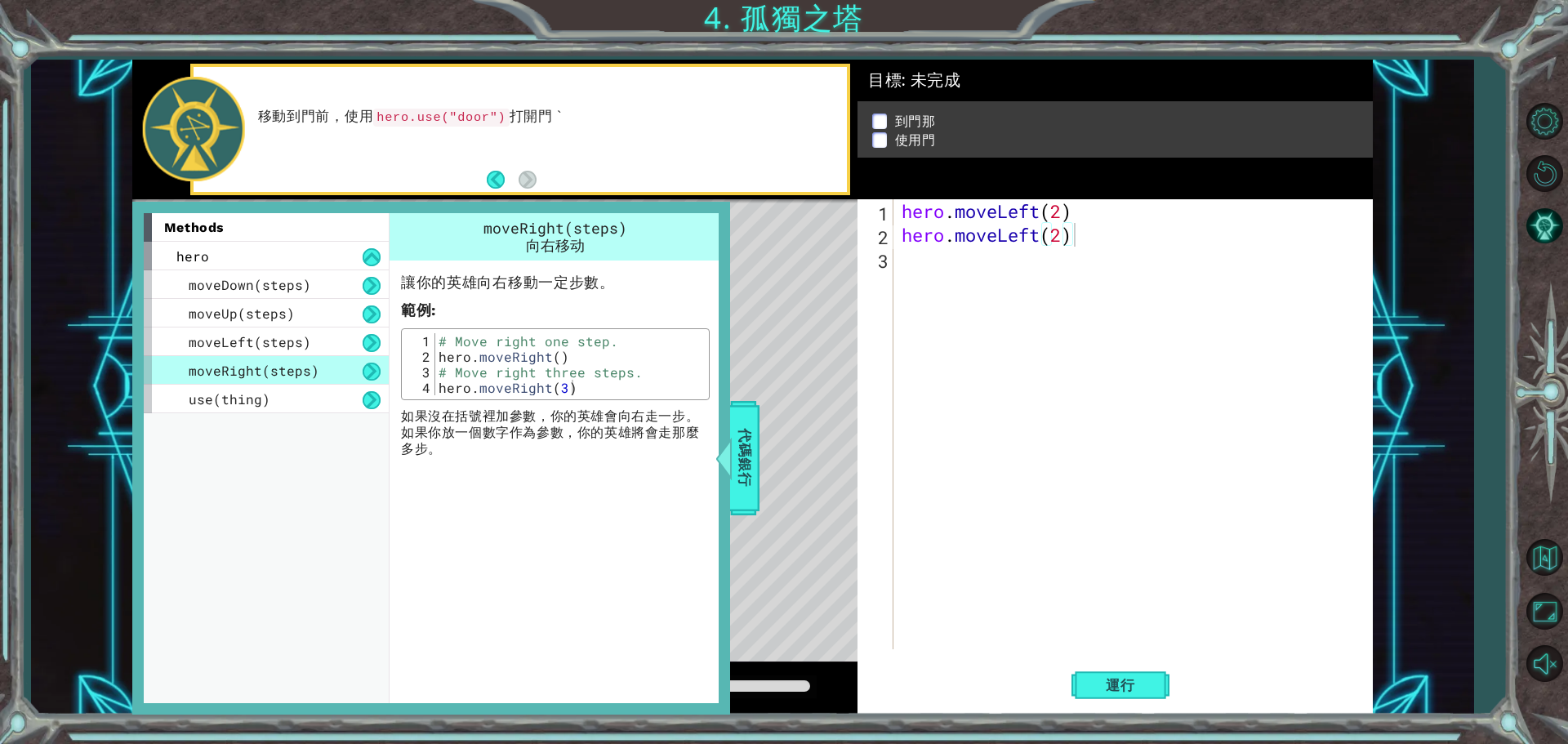
type textarea "hero.moveRight(3)"
drag, startPoint x: 568, startPoint y: 388, endPoint x: 433, endPoint y: 394, distance: 135.1
click at [433, 394] on div "hero.moveRight(3) 1 2 3 4 # Move right one step. hero . moveRight ( ) # Move ri…" at bounding box center [555, 364] width 299 height 62
click at [900, 266] on div "hero . moveLeft ( 2 ) hero . moveLeft ( 2 )" at bounding box center [1136, 447] width 477 height 497
type textarea "ㄒ"
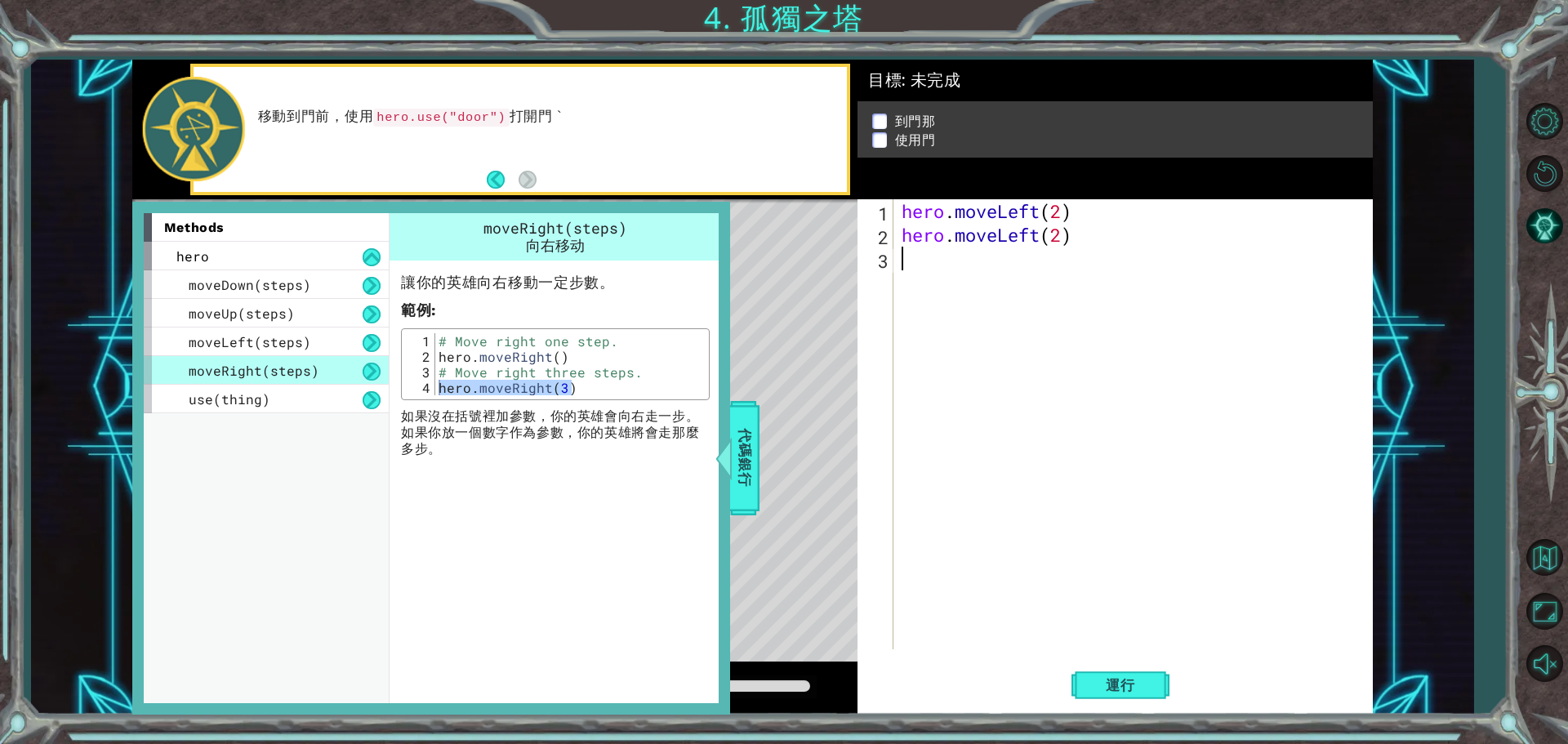
paste textarea "hero.moveRight(3)"
type textarea "hero.moveRight(3)"
click at [488, 112] on code "hero.use("door")" at bounding box center [441, 118] width 135 height 18
drag, startPoint x: 493, startPoint y: 121, endPoint x: 480, endPoint y: 121, distance: 13.0
click at [480, 121] on code "hero.use("door")" at bounding box center [441, 118] width 135 height 18
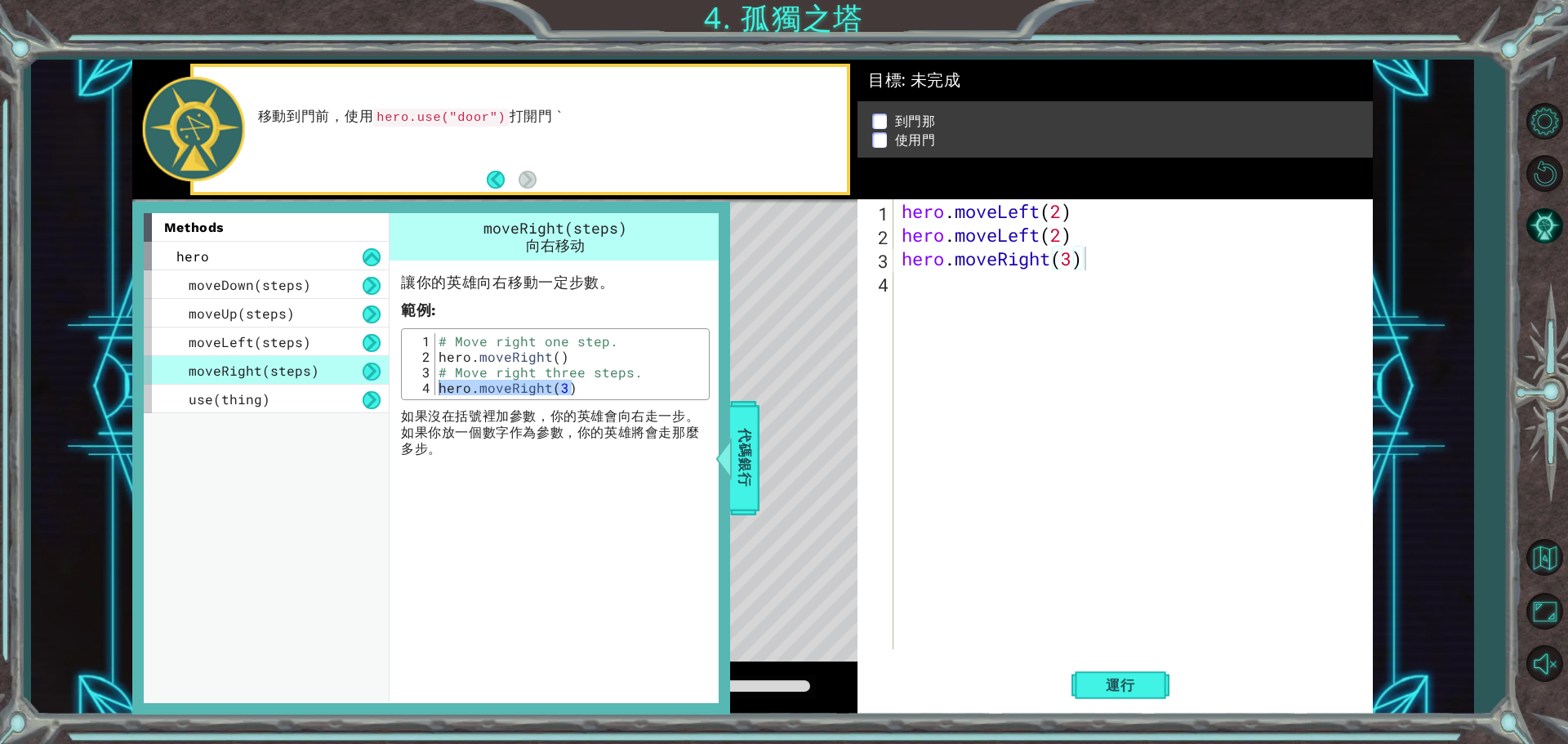
click at [488, 124] on code "hero.use("door")" at bounding box center [441, 118] width 135 height 18
drag, startPoint x: 491, startPoint y: 120, endPoint x: 469, endPoint y: 113, distance: 23.1
click at [472, 115] on code "hero.use("door")" at bounding box center [441, 118] width 135 height 18
click at [744, 441] on span "代碼銀行" at bounding box center [742, 459] width 26 height 100
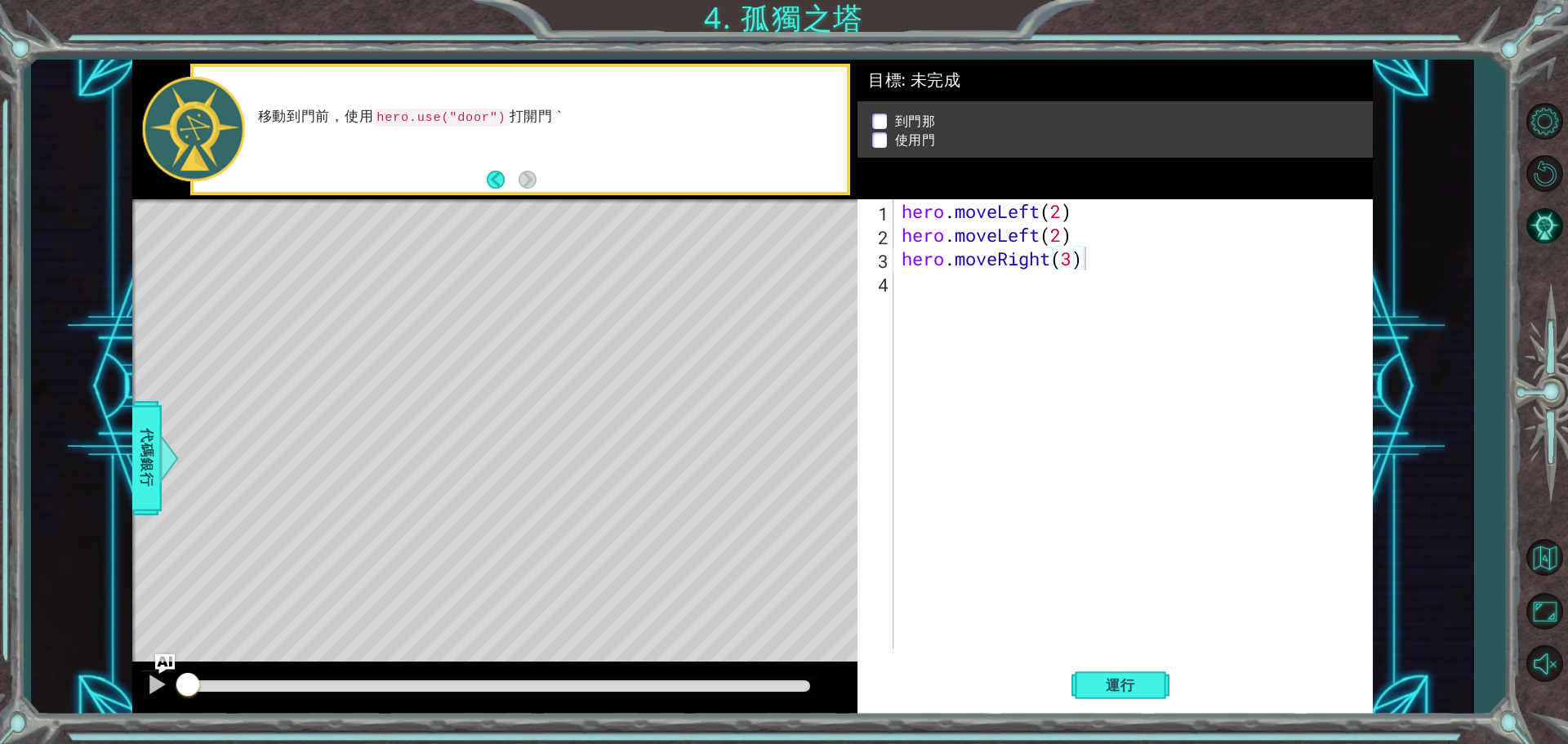
click at [492, 112] on code "hero.use("door")" at bounding box center [441, 118] width 135 height 18
drag, startPoint x: 494, startPoint y: 112, endPoint x: 420, endPoint y: 115, distance: 74.1
click at [420, 115] on code "hero.use("door")" at bounding box center [441, 118] width 135 height 18
drag, startPoint x: 419, startPoint y: 115, endPoint x: 368, endPoint y: 115, distance: 51.0
click at [406, 115] on code "hero.use("door")" at bounding box center [441, 118] width 135 height 18
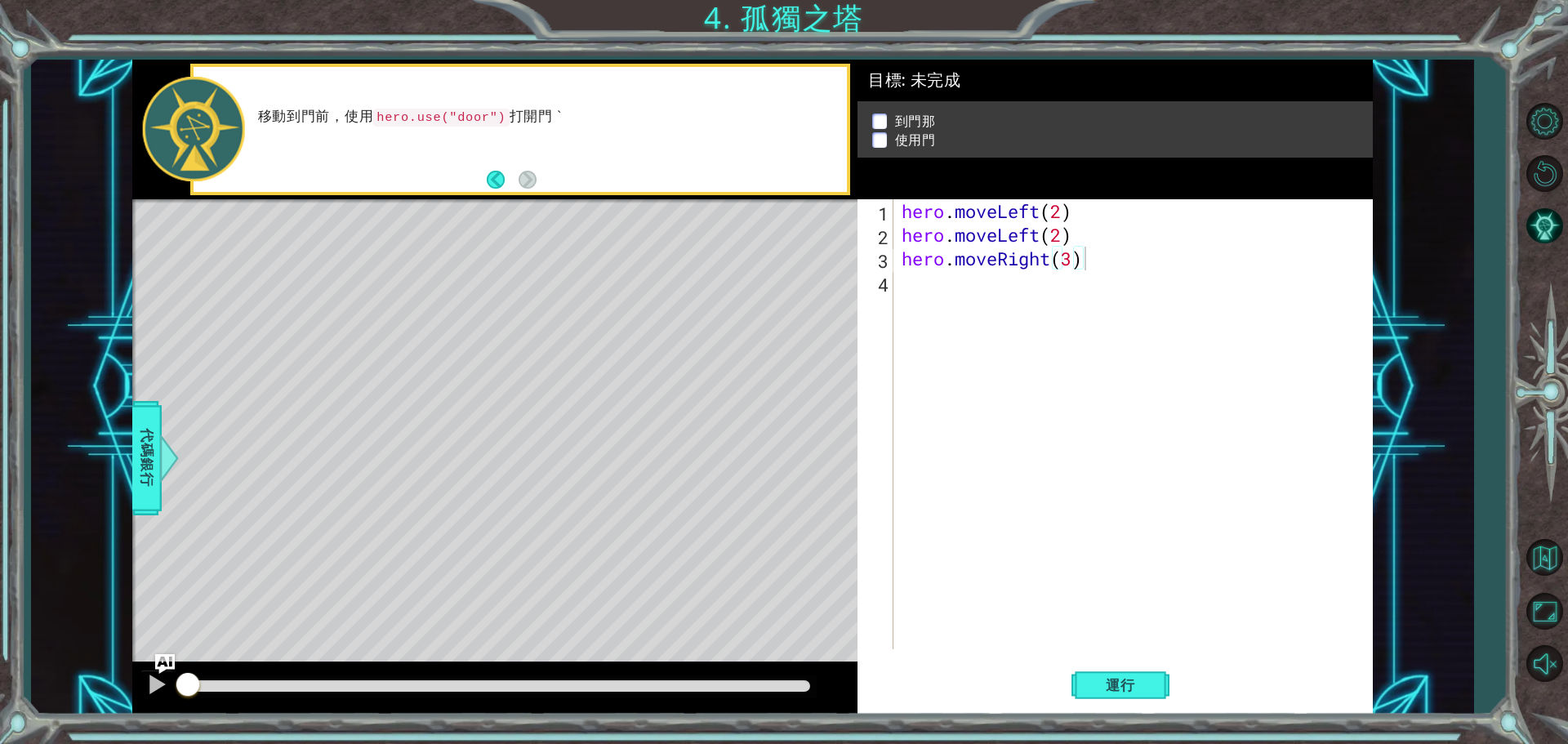
drag, startPoint x: 368, startPoint y: 115, endPoint x: 407, endPoint y: 114, distance: 39.0
click at [407, 114] on p "移動到門前，使用 hero.use("door") 打開門 `" at bounding box center [547, 117] width 578 height 19
click at [218, 124] on div at bounding box center [194, 128] width 102 height 105
click at [286, 119] on p "移動到門前，使用 hero.use("door") 打開門 `" at bounding box center [547, 117] width 578 height 19
click at [322, 123] on p "移動到門前，使用 hero.use("door") 打開門 `" at bounding box center [547, 117] width 578 height 19
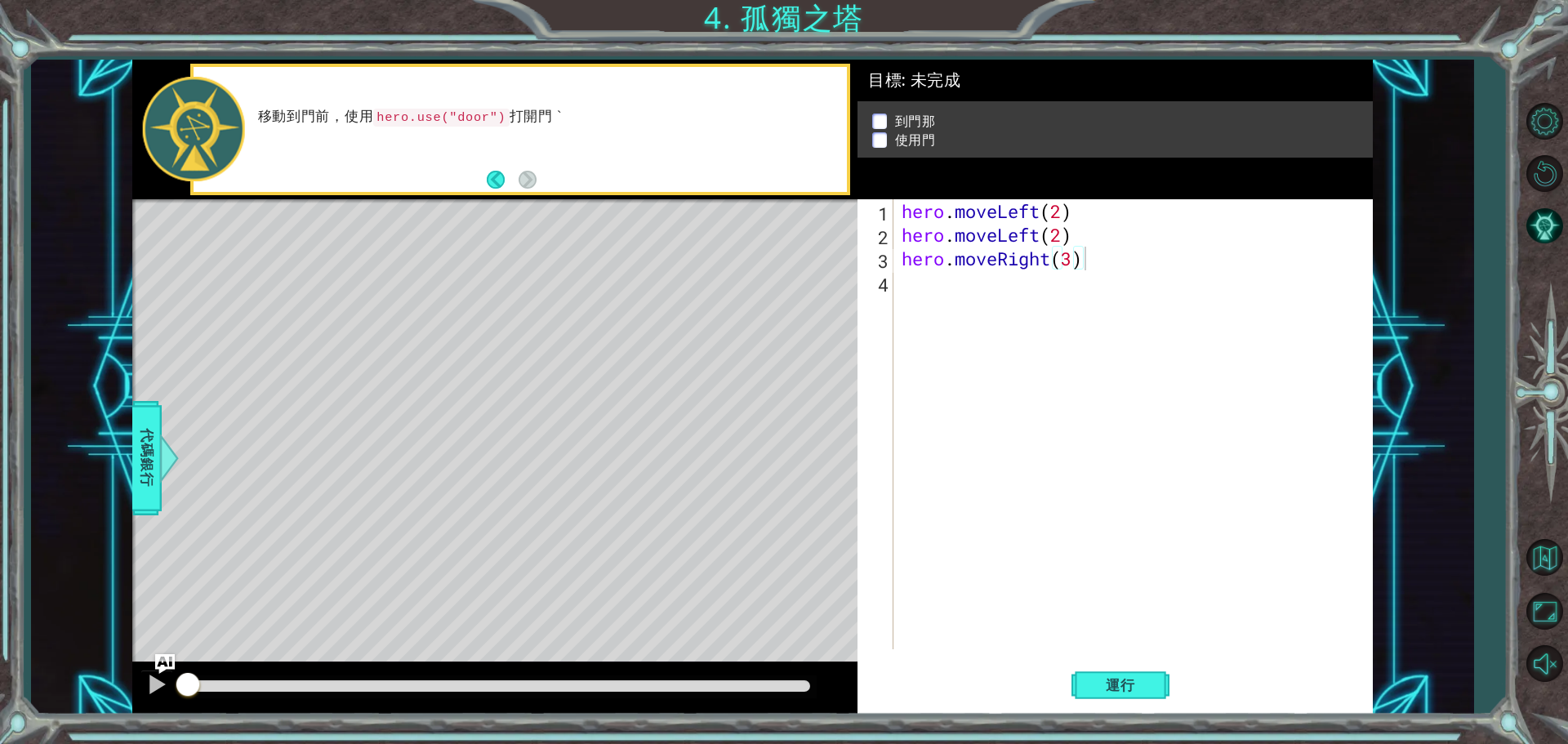
click at [281, 193] on div "移動到門前，使用 hero.use("door") 打開門 `" at bounding box center [519, 129] width 660 height 131
click at [503, 114] on p "移動到門前，使用 hero.use("door") 打開門 `" at bounding box center [547, 117] width 578 height 19
drag, startPoint x: 507, startPoint y: 115, endPoint x: 539, endPoint y: 117, distance: 32.1
drag, startPoint x: 496, startPoint y: 115, endPoint x: 281, endPoint y: 124, distance: 215.2
click at [281, 124] on p "移動到門前，使用 hero.use("door") 打開門 `" at bounding box center [547, 117] width 578 height 19
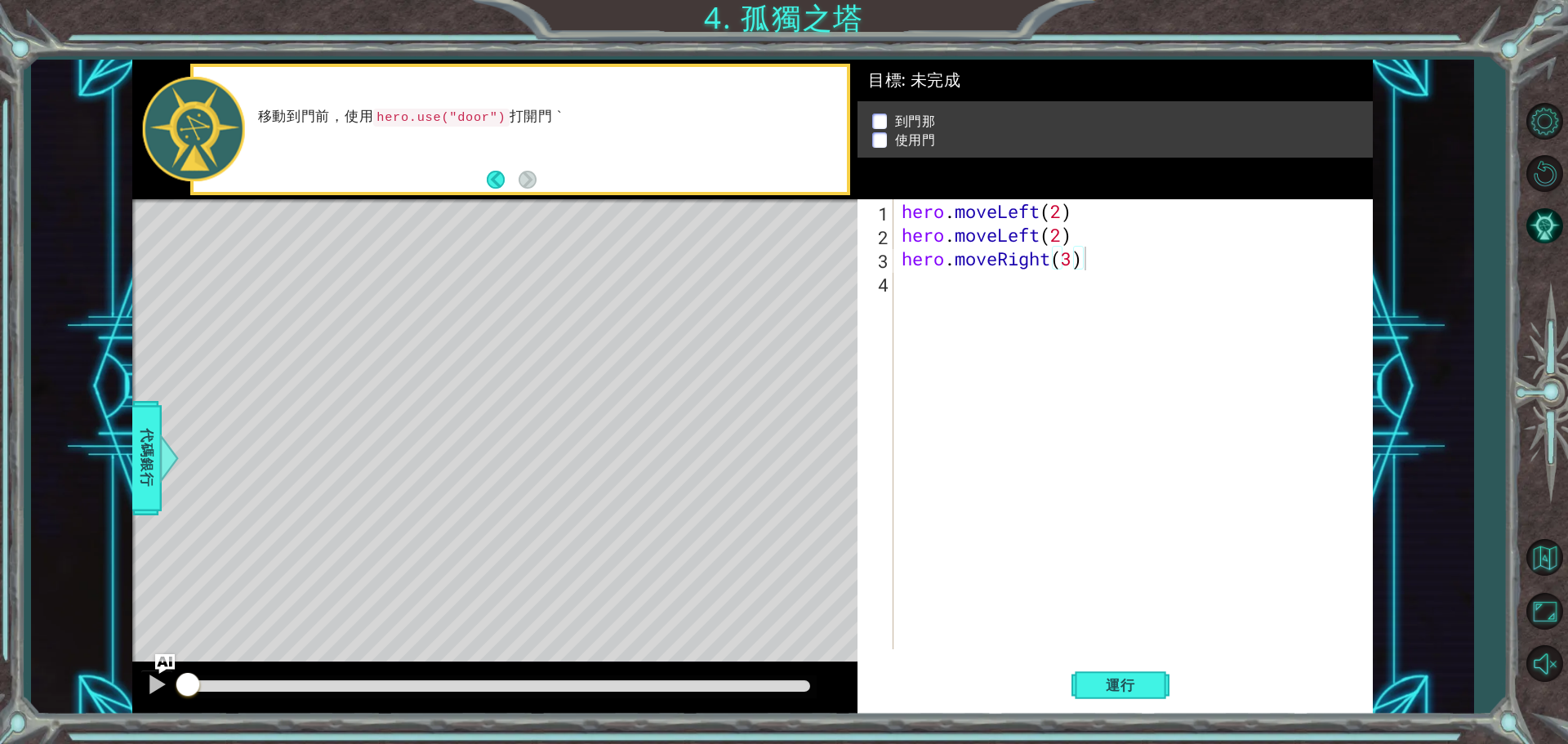
click at [130, 427] on div "1 ההההההההההההההההההההההההההההההההההההההההההההההההההההההההההההההההההההההההההההה…" at bounding box center [752, 387] width 1442 height 655
click at [134, 430] on div "代碼銀行" at bounding box center [147, 458] width 29 height 115
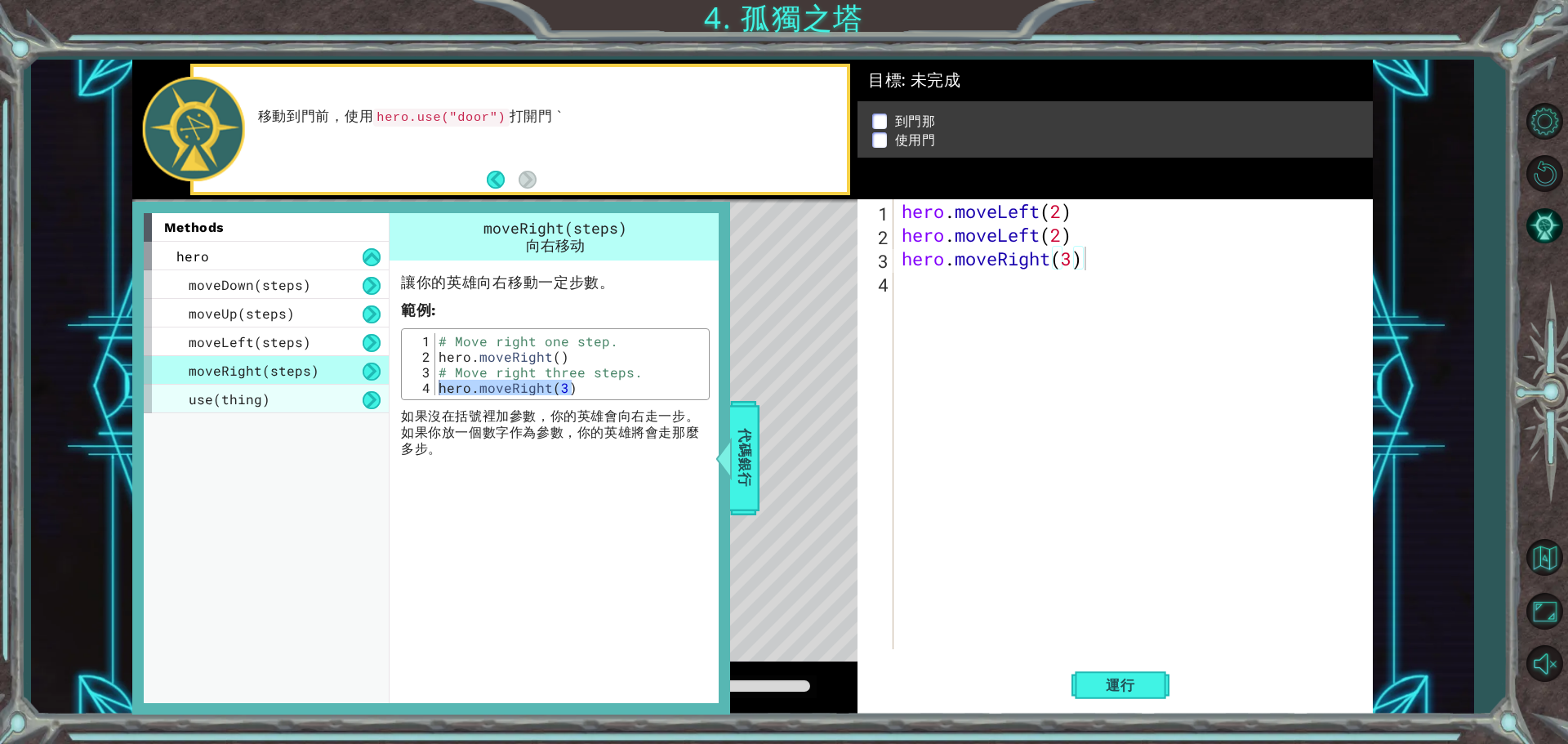
click at [200, 411] on div "use(thing)" at bounding box center [267, 398] width 245 height 28
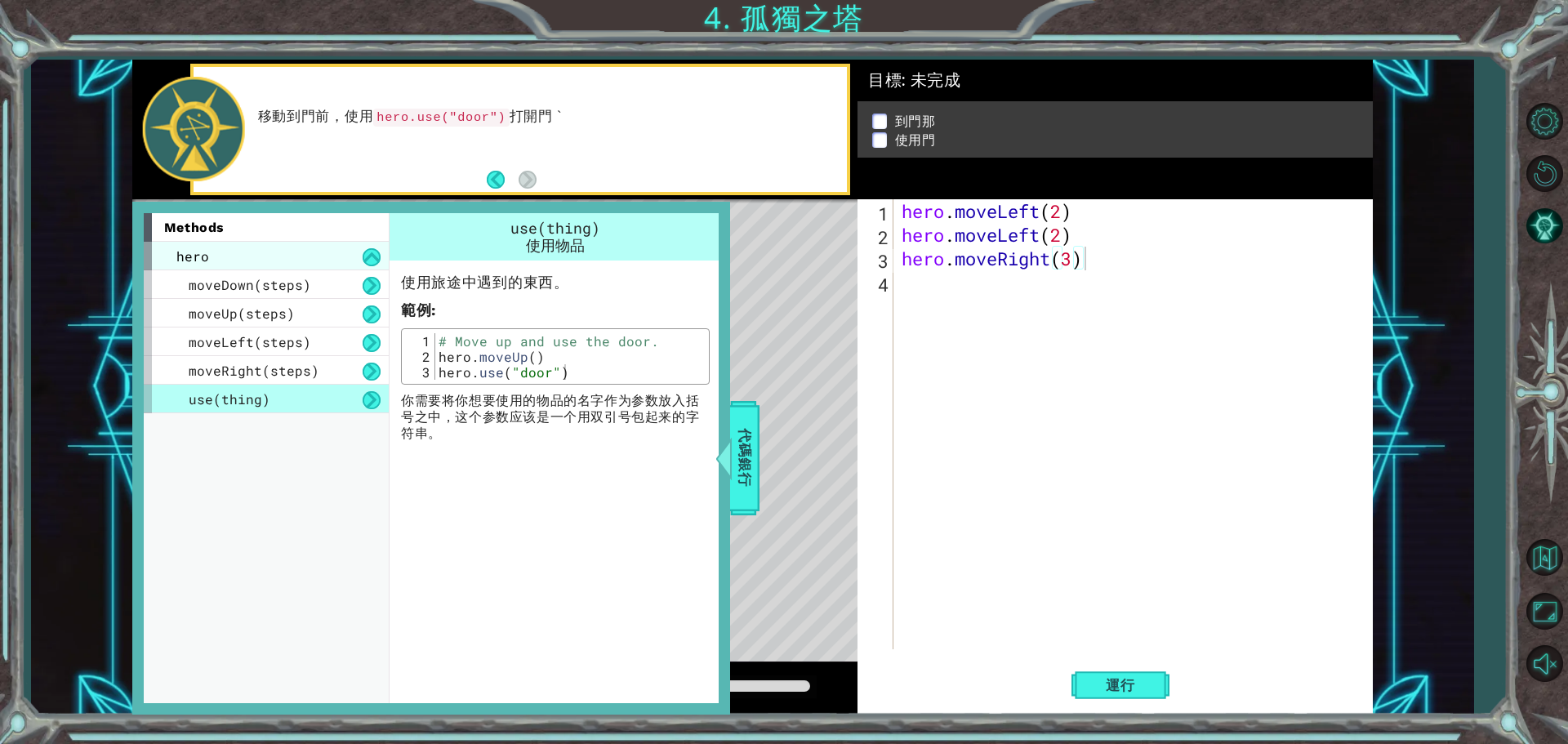
click at [252, 270] on div "hero" at bounding box center [267, 256] width 245 height 28
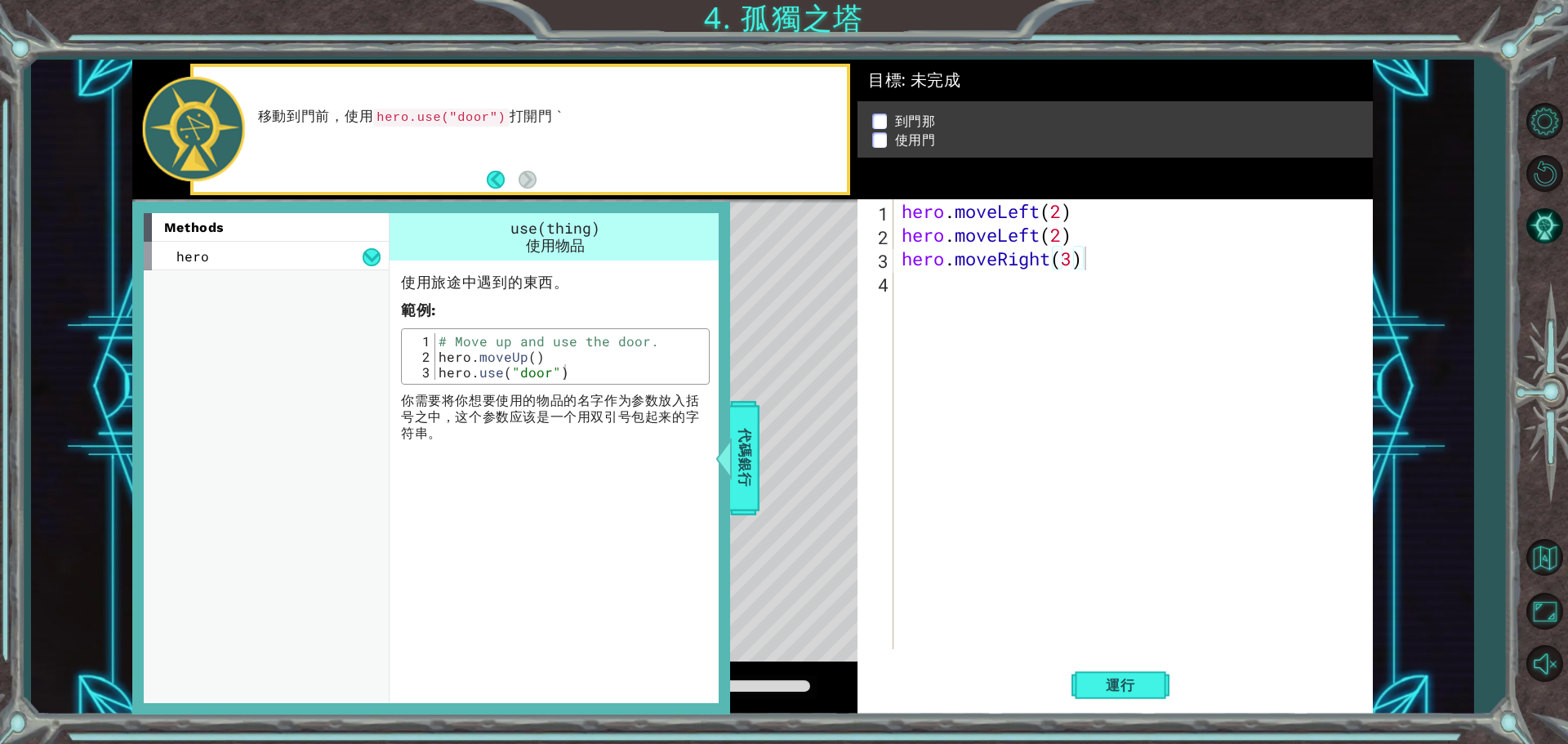
click at [253, 273] on div "methods hero moveDown(steps) moveUp(steps) moveLeft(steps) moveRight(steps) use…" at bounding box center [272, 457] width 257 height 489
click at [262, 270] on div "hero" at bounding box center [267, 256] width 245 height 28
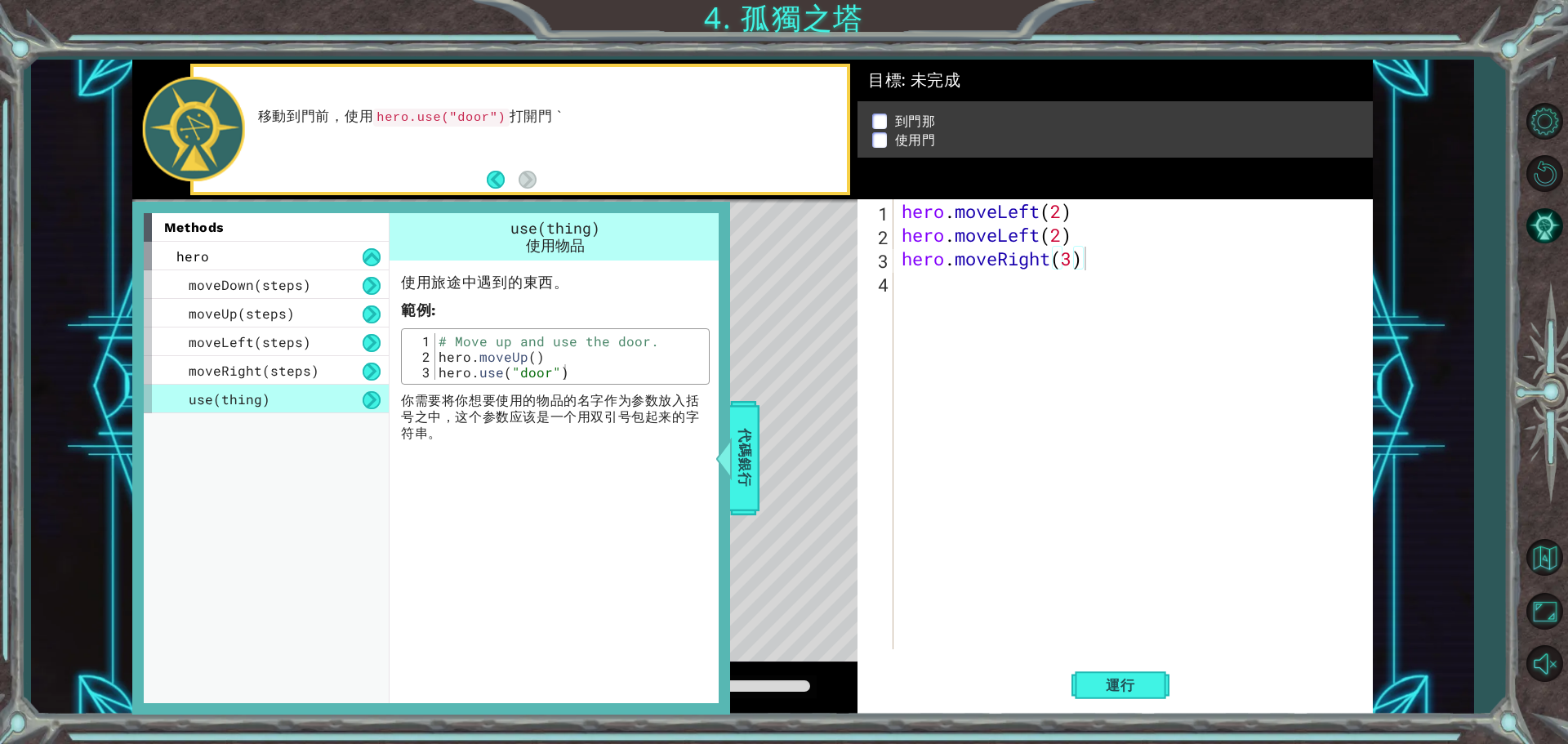
type textarea "hero.use("door")"
drag, startPoint x: 564, startPoint y: 372, endPoint x: 435, endPoint y: 367, distance: 129.1
click at [435, 367] on div "# Move up and use the door. hero . moveUp ( ) hero . use ( "door" )" at bounding box center [569, 372] width 270 height 77
click at [908, 286] on div "hero . moveLeft ( 2 ) hero . moveLeft ( 2 ) hero . moveRight ( 3 )" at bounding box center [1136, 447] width 477 height 497
type textarea "ㄒ"
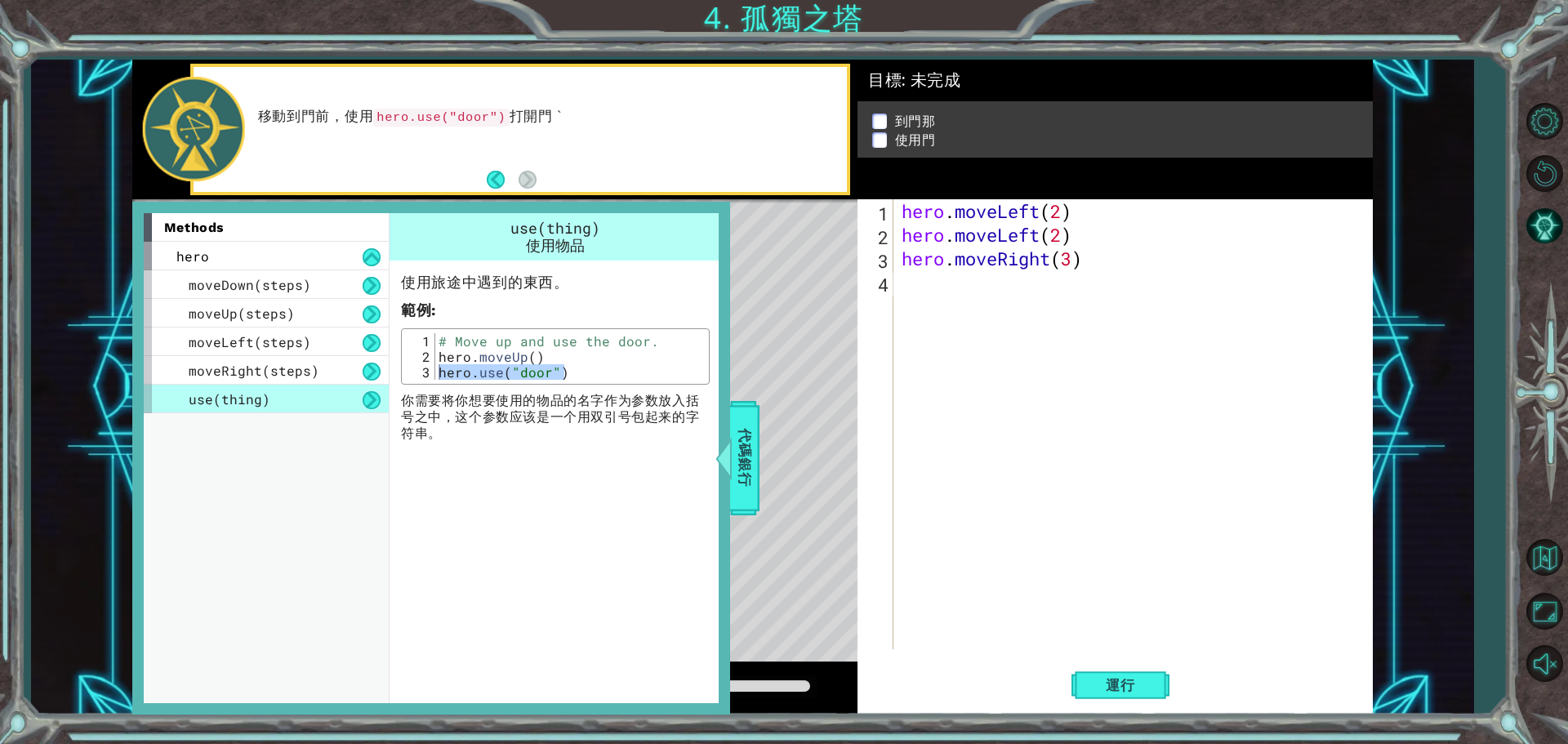
paste textarea "hero.use("door")"
type textarea "hero.use("door")"
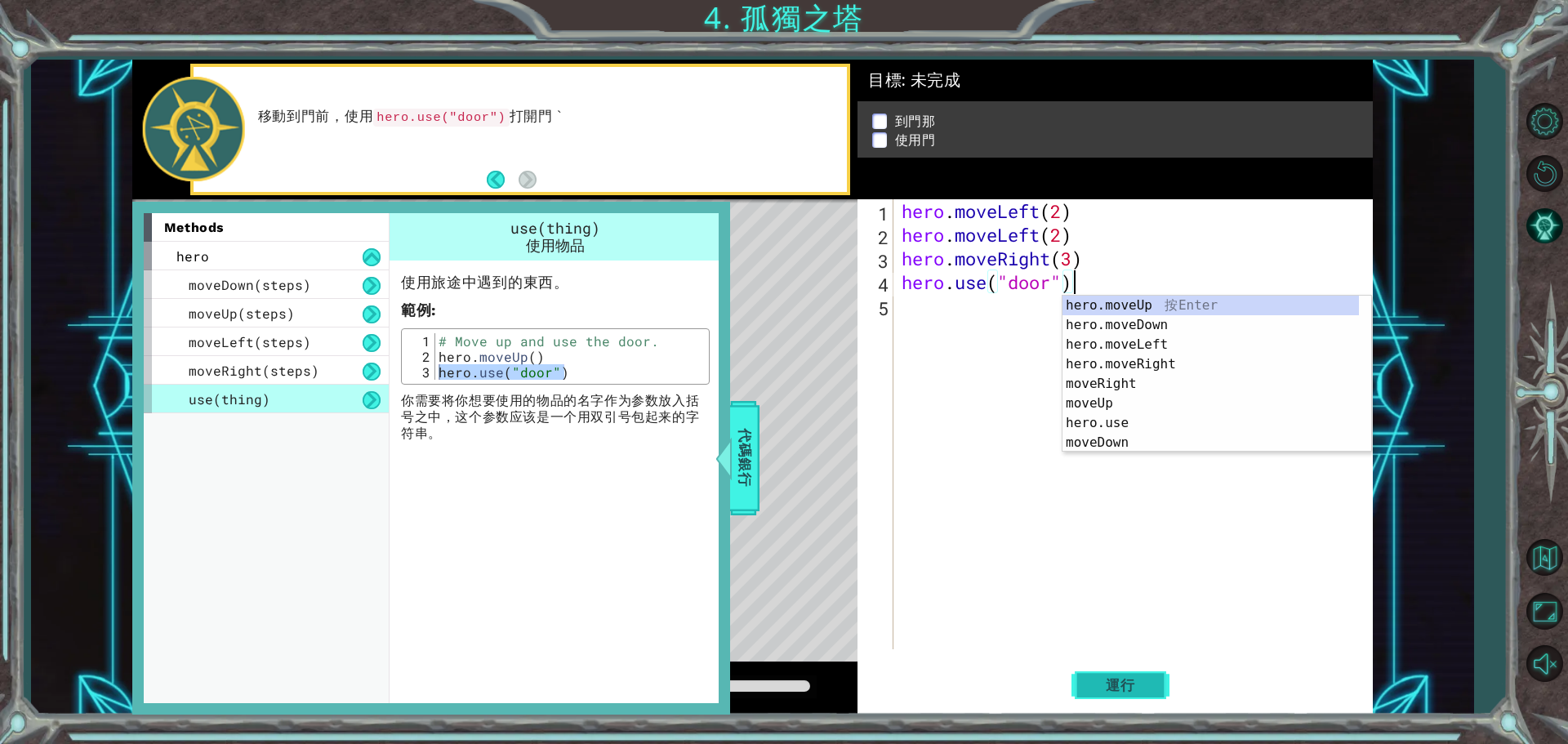
click at [1133, 689] on span "運行" at bounding box center [1119, 685] width 62 height 17
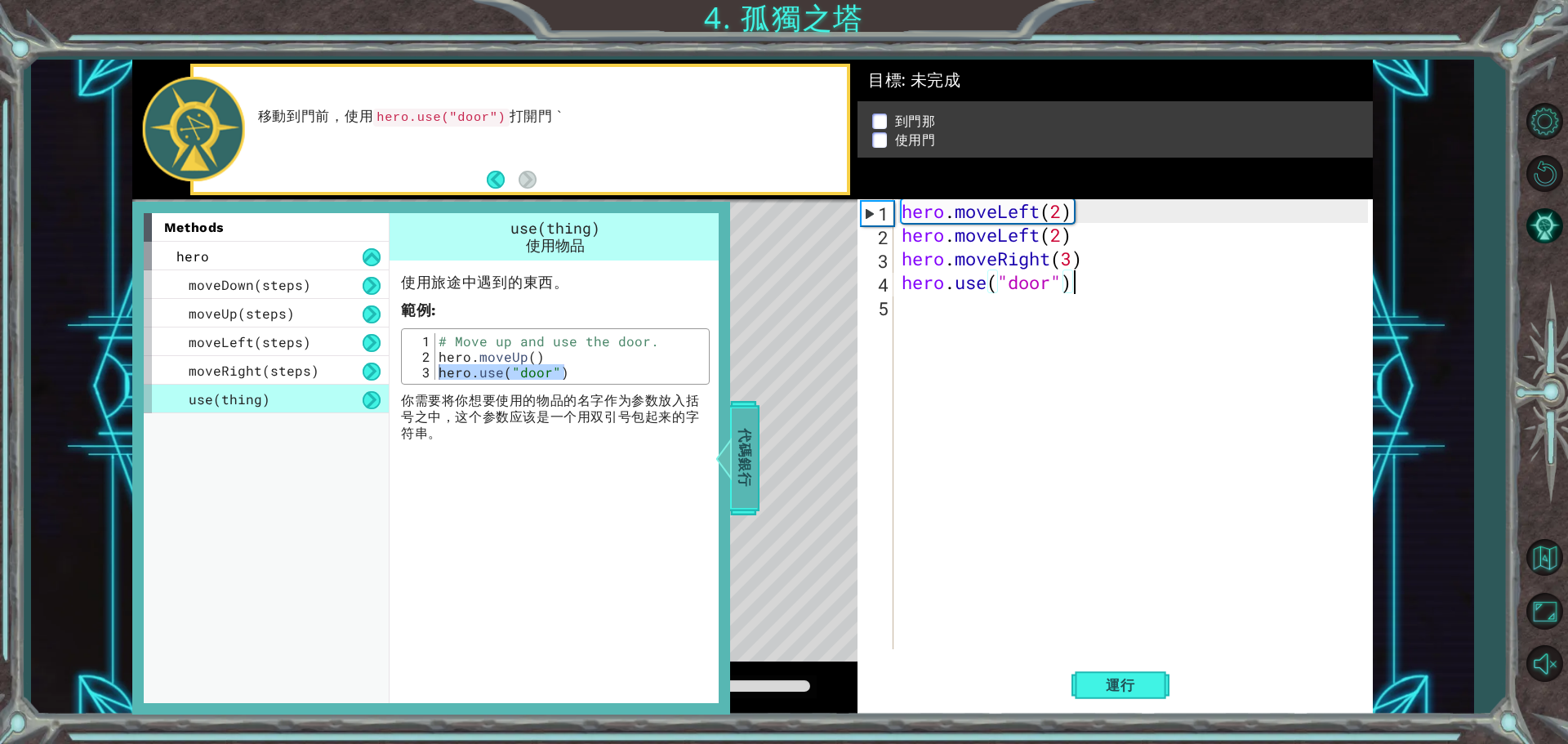
click at [738, 426] on span "代碼銀行" at bounding box center [740, 459] width 26 height 100
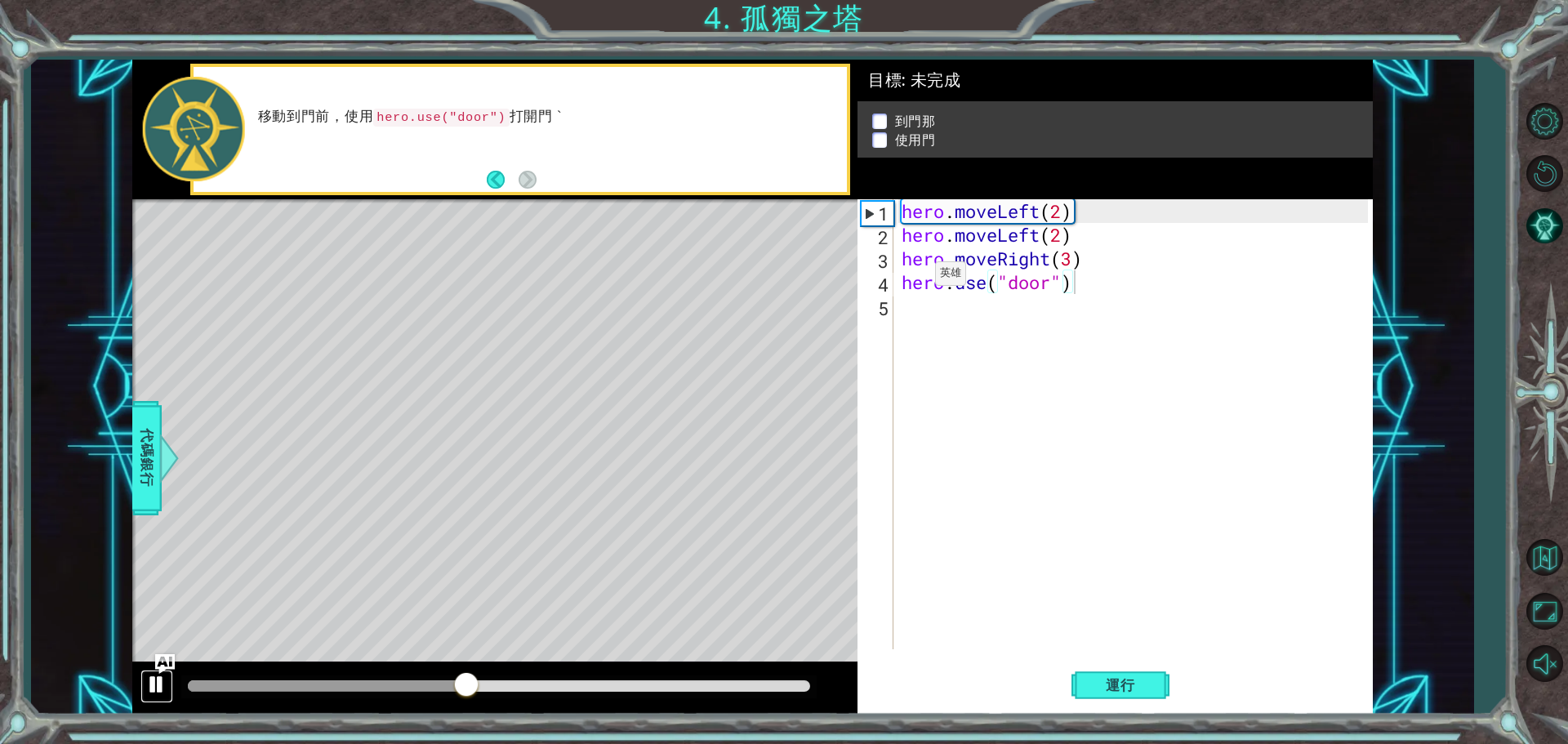
click at [155, 684] on div at bounding box center [157, 684] width 22 height 22
drag, startPoint x: 449, startPoint y: 682, endPoint x: 134, endPoint y: 713, distance: 316.5
click at [137, 714] on div at bounding box center [495, 688] width 725 height 52
click at [164, 463] on div at bounding box center [166, 458] width 21 height 49
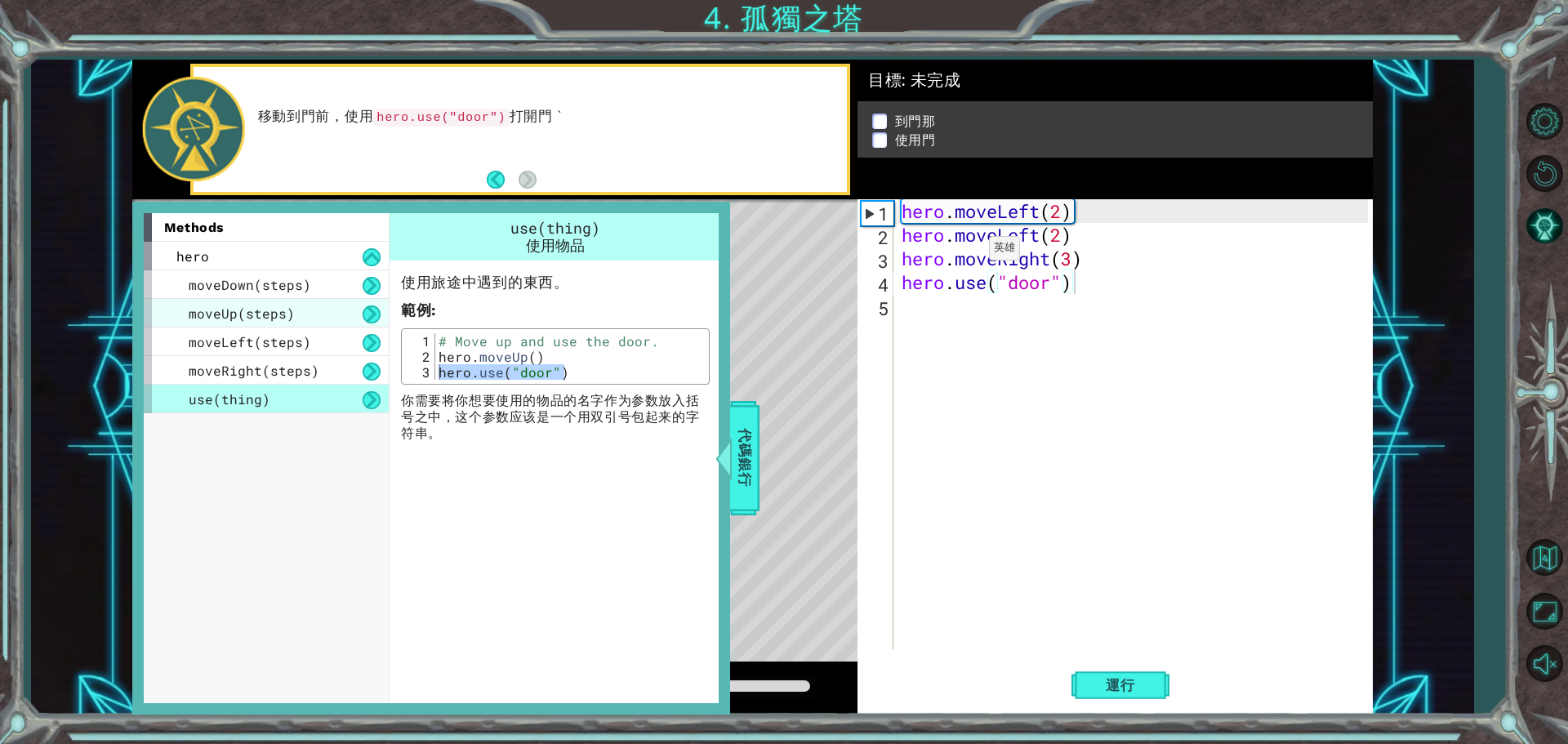
click at [240, 311] on span "moveUp(steps)" at bounding box center [241, 313] width 106 height 17
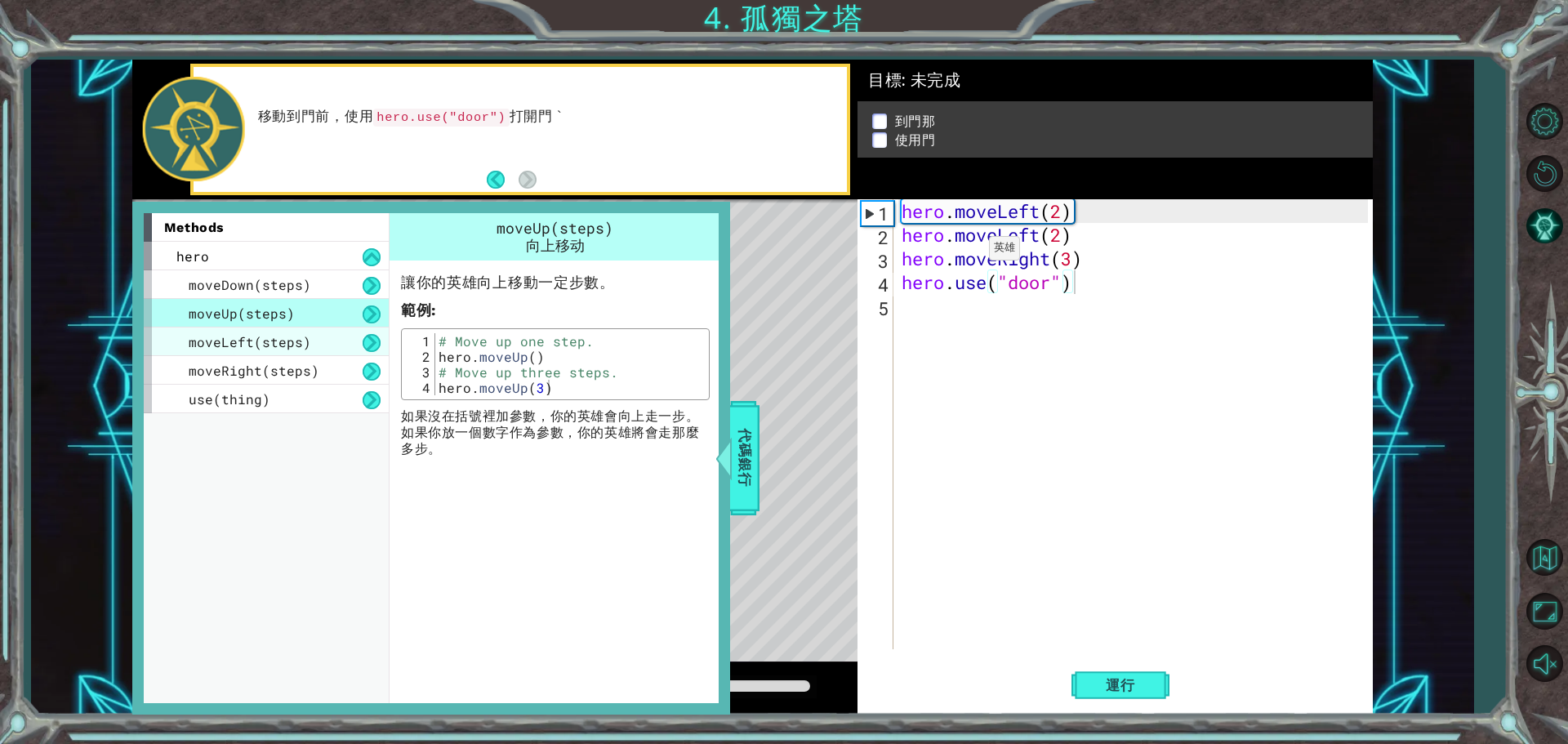
click at [294, 337] on span "moveLeft(steps)" at bounding box center [249, 341] width 122 height 17
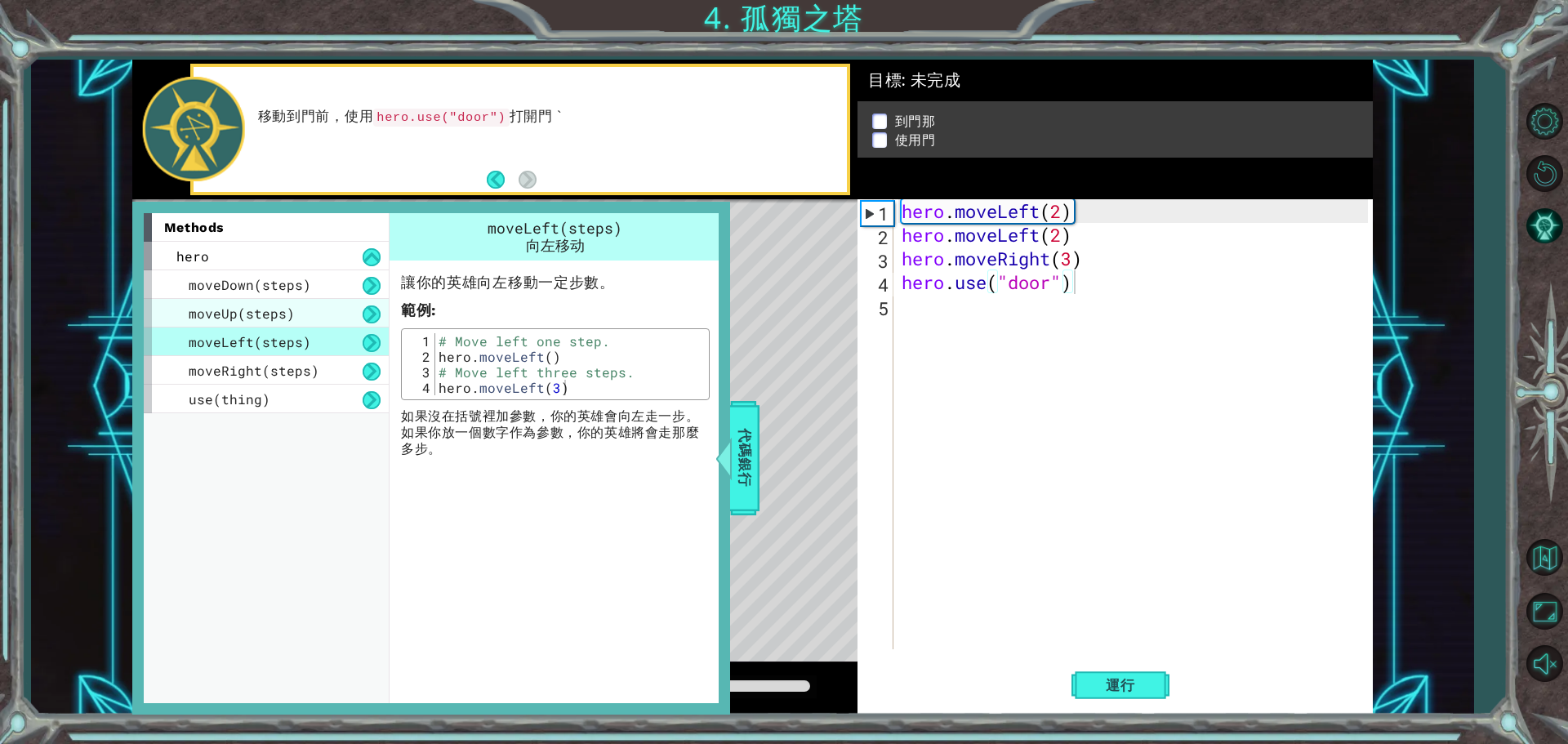
click at [306, 322] on div "moveUp(steps)" at bounding box center [267, 313] width 245 height 28
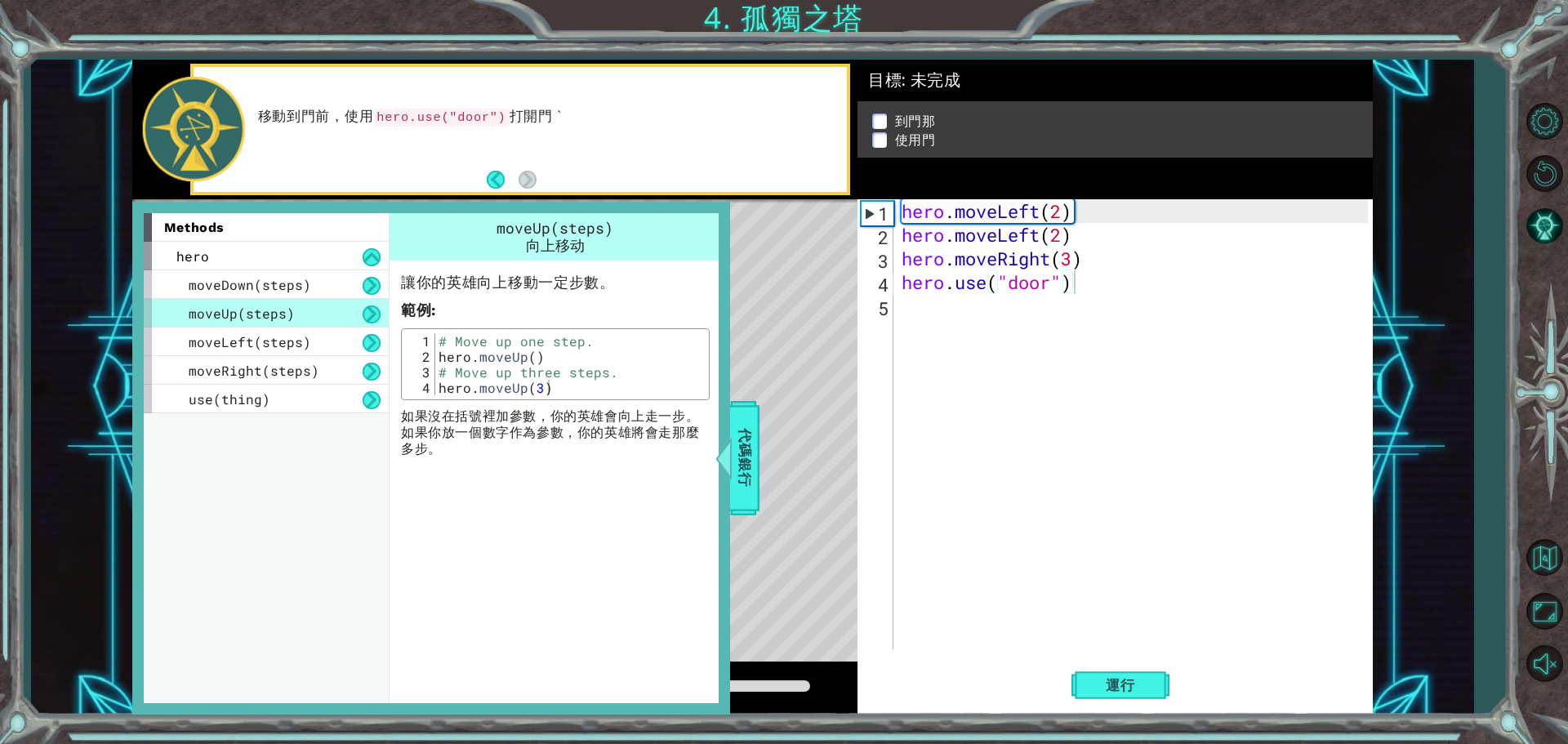
drag, startPoint x: 561, startPoint y: 395, endPoint x: 518, endPoint y: 388, distance: 43.6
click at [478, 390] on div "1 2 3 4 # Move up one step. hero . moveUp ( ) # Move up three steps. hero . mov…" at bounding box center [555, 364] width 309 height 72
type textarea "hero.moveUp(3)"
drag, startPoint x: 548, startPoint y: 387, endPoint x: 430, endPoint y: 389, distance: 118.0
click at [430, 389] on div "hero.moveUp(3) 1 2 3 4 # Move up one step. hero . moveUp ( ) # Move up three st…" at bounding box center [555, 364] width 299 height 62
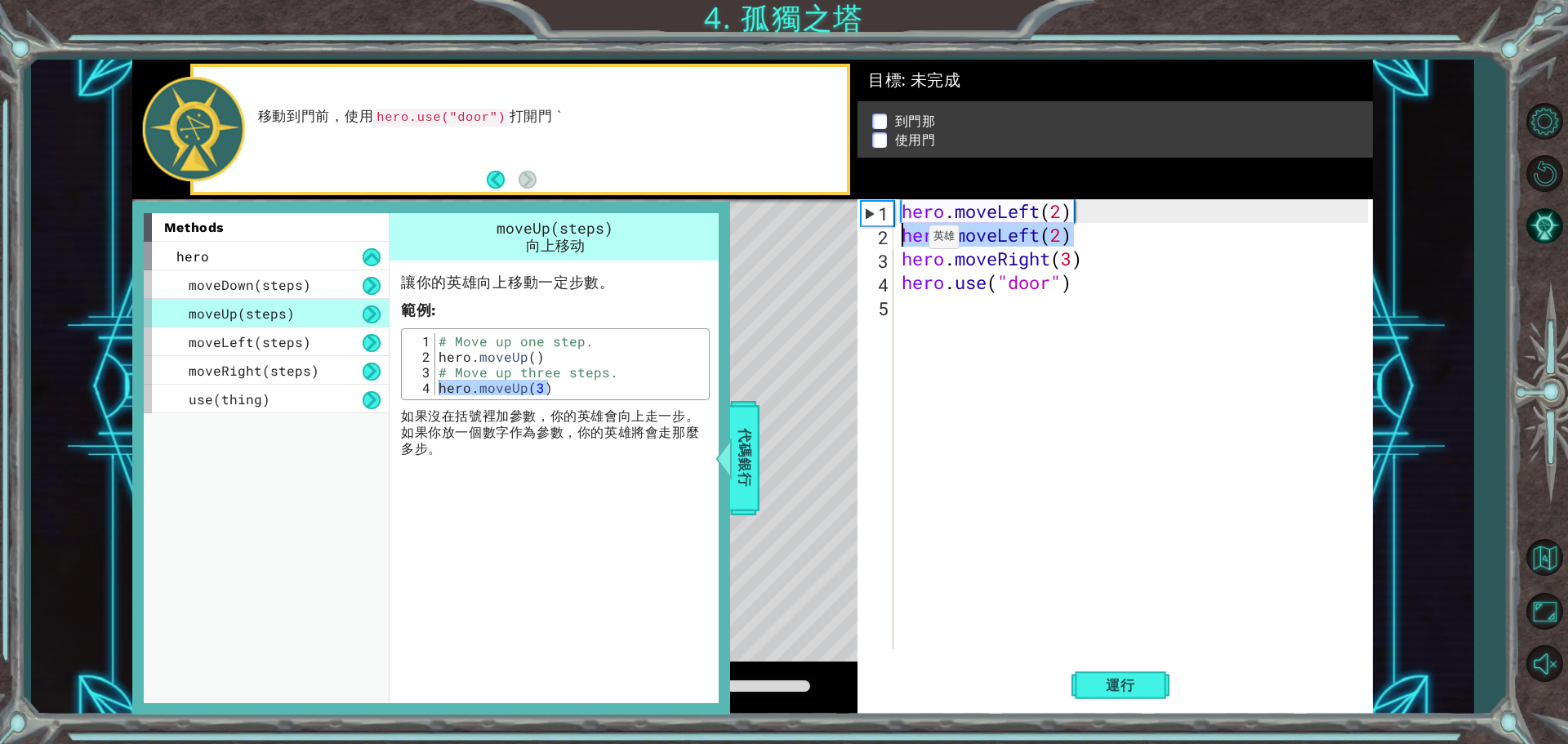
drag, startPoint x: 1063, startPoint y: 238, endPoint x: 900, endPoint y: 241, distance: 163.0
click at [901, 241] on div "hero . moveLeft ( 2 ) hero . moveLeft ( 2 ) hero . moveRight ( 3 ) hero . use (…" at bounding box center [1136, 447] width 477 height 497
paste textarea "Up(3"
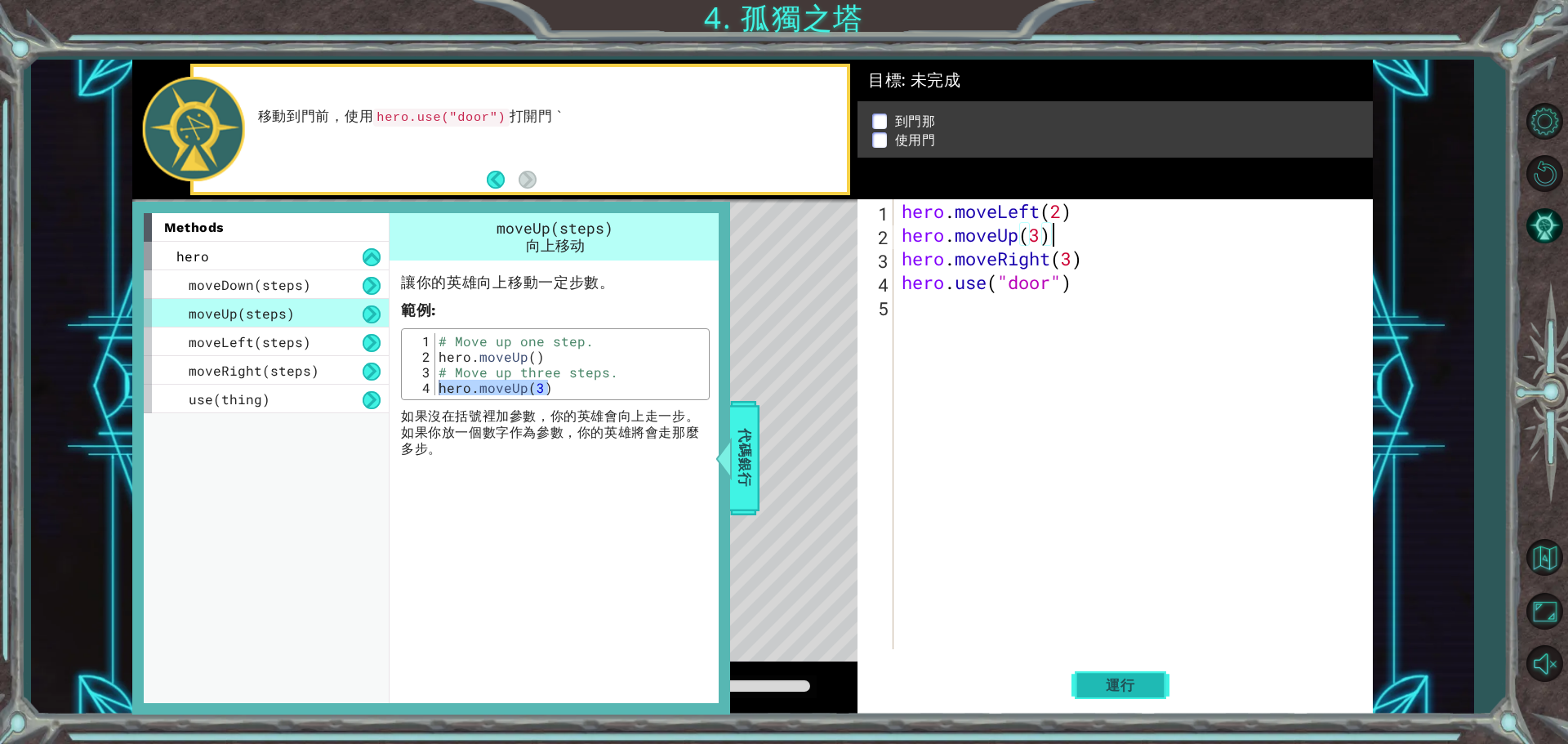
click at [1125, 673] on button "運行" at bounding box center [1120, 684] width 98 height 51
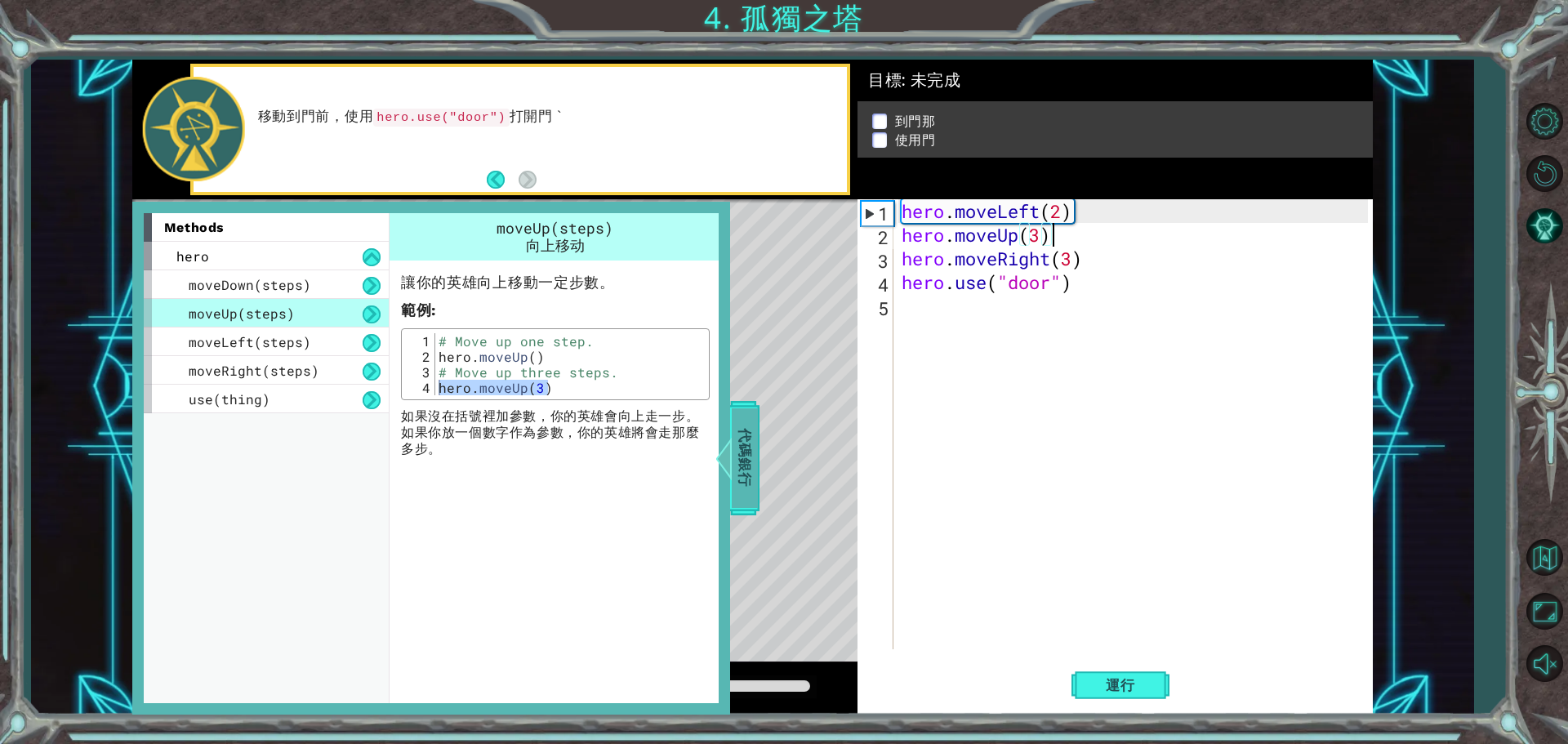
click at [752, 468] on span "代碼銀行" at bounding box center [742, 459] width 26 height 100
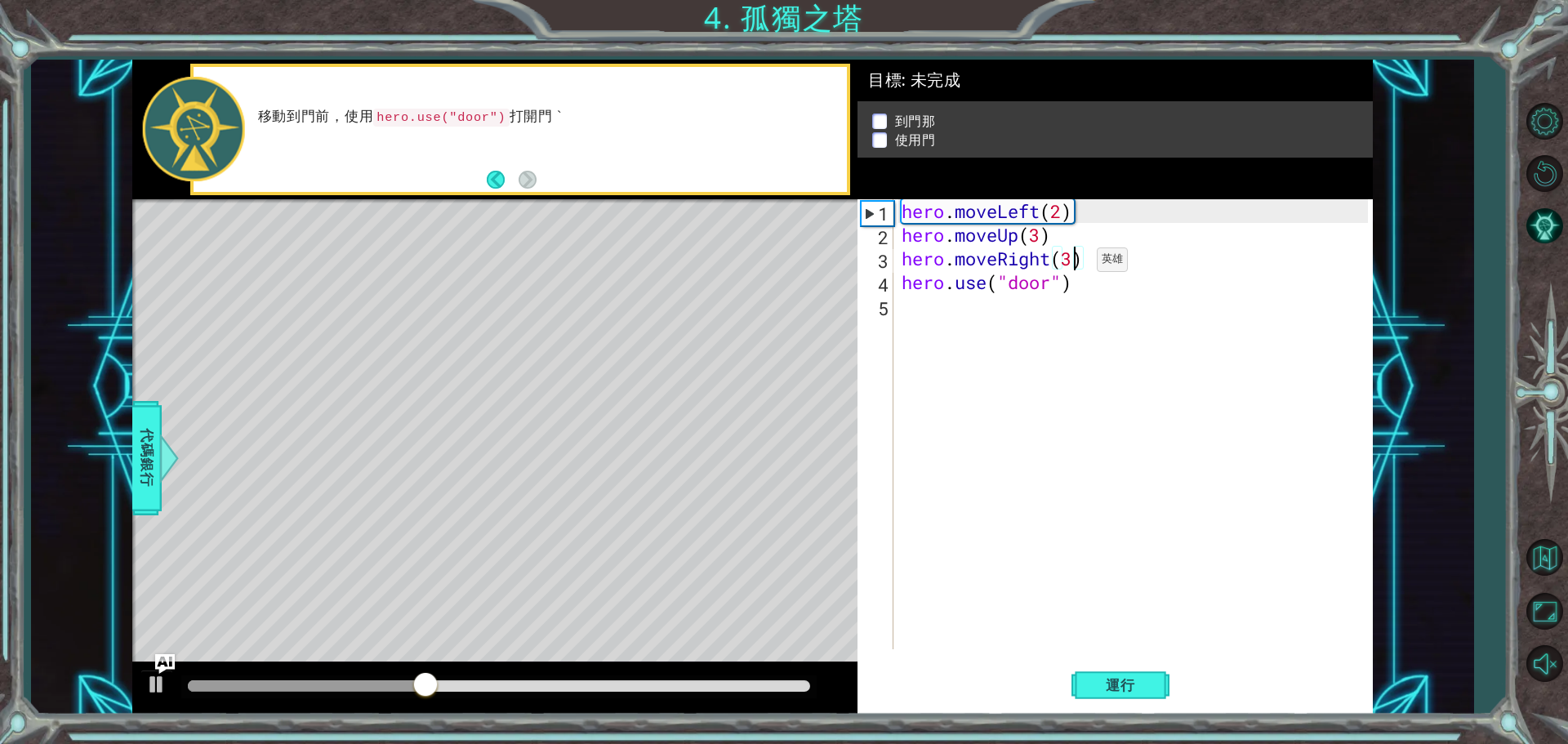
click at [1072, 264] on div "hero . moveLeft ( 2 ) hero . moveUp ( 3 ) hero . moveRight ( 3 ) hero . use ( "…" at bounding box center [1136, 447] width 477 height 497
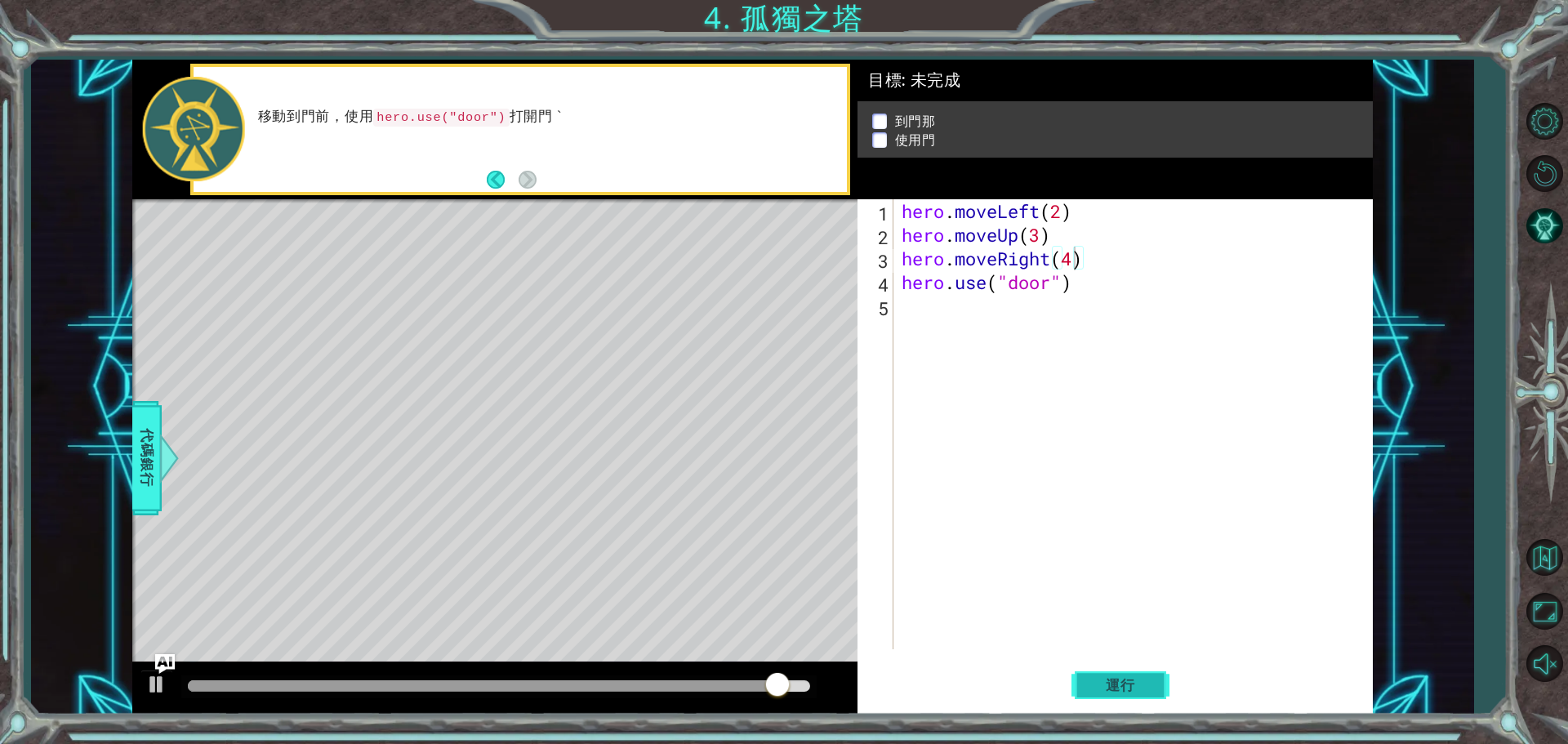
click at [1149, 666] on button "運行" at bounding box center [1120, 684] width 98 height 51
click at [1040, 231] on div "hero . moveLeft ( 2 ) hero . moveUp ( 3 ) hero . moveRight ( ) hero . use ( "do…" at bounding box center [1136, 447] width 477 height 497
click at [1063, 256] on div "hero . moveLeft ( 2 ) hero . moveUp ( 4 ) hero . moveRight ( ) hero . use ( "do…" at bounding box center [1136, 447] width 477 height 497
type textarea "3"
click at [1133, 697] on button "運行" at bounding box center [1120, 684] width 98 height 51
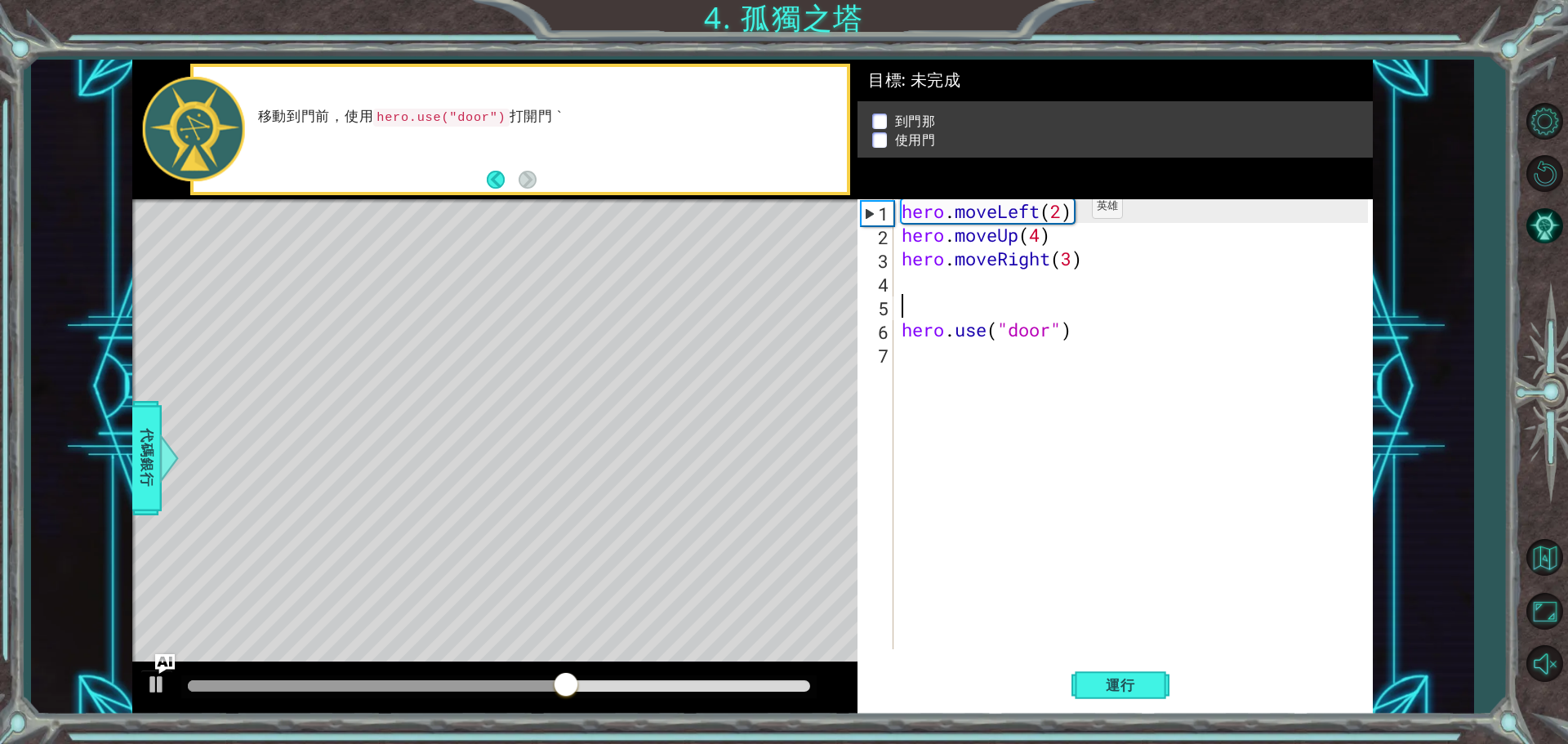
click at [1069, 211] on div "hero . moveLeft ( 2 ) hero . moveUp ( 4 ) hero . moveRight ( 3 ) hero . use ( "…" at bounding box center [1136, 447] width 477 height 497
click at [1067, 211] on div "hero . moveLeft ( 2 ) hero . moveUp ( 4 ) hero . moveRight ( 3 ) hero . use ( "…" at bounding box center [1132, 423] width 469 height 450
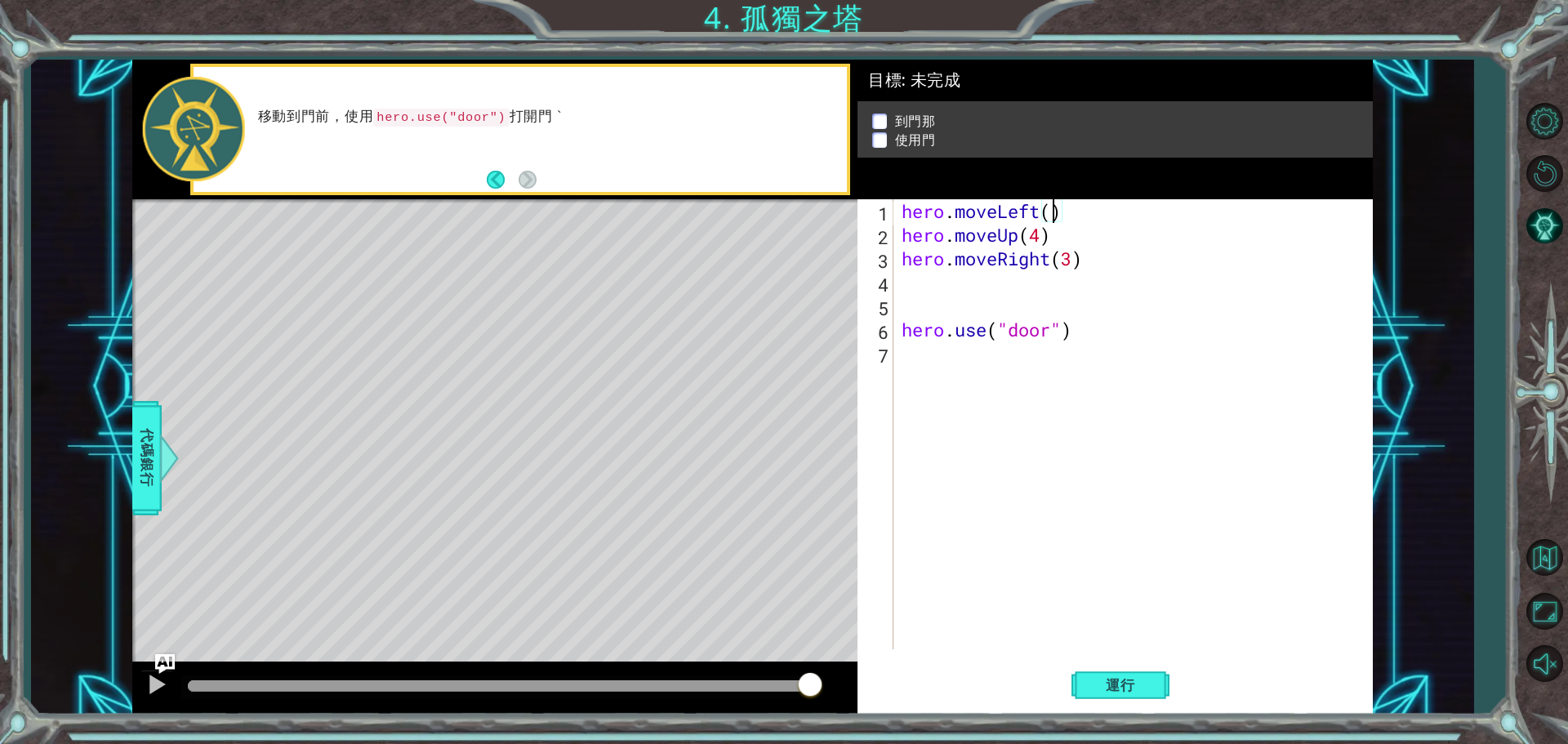
type textarea "3"
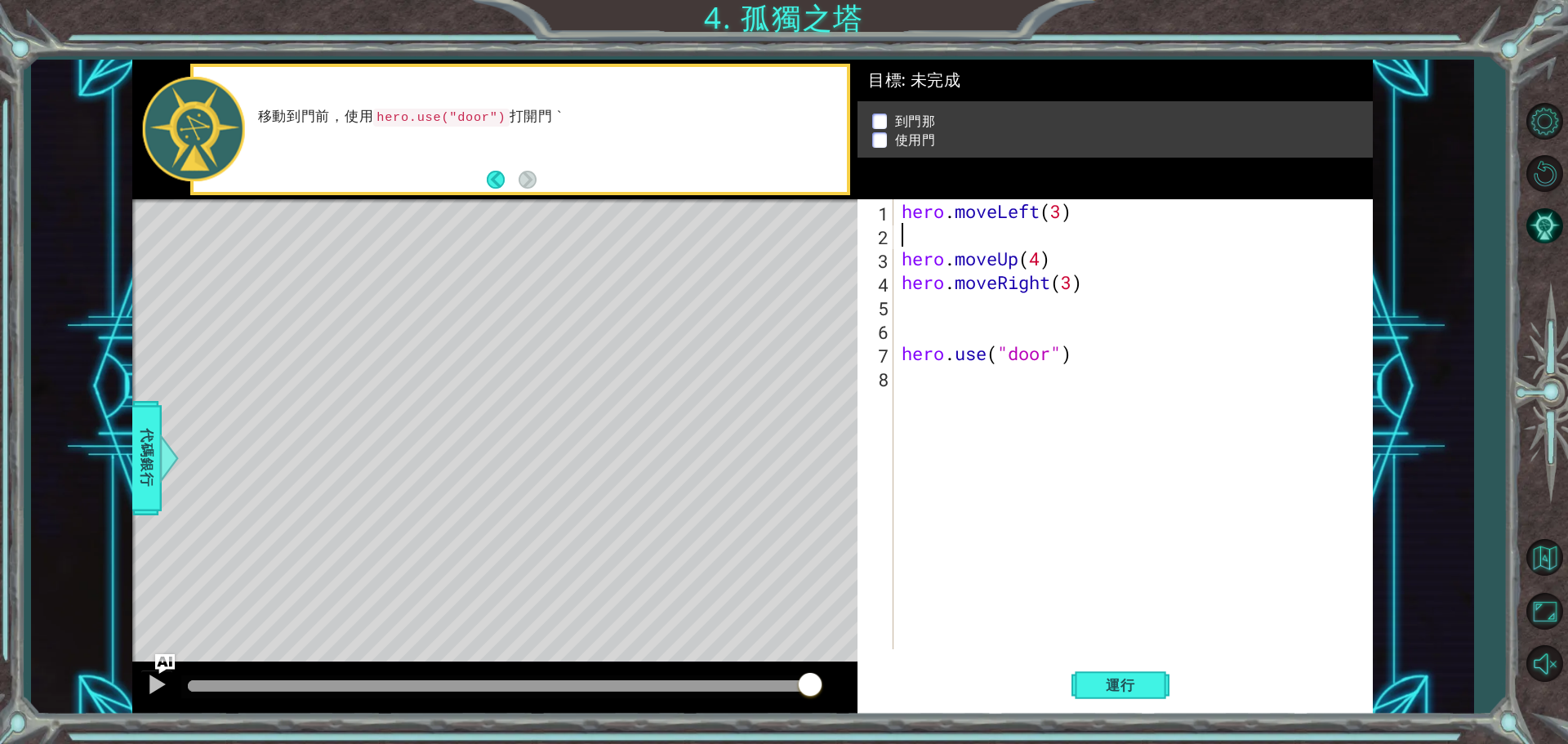
type textarea "hero.moveLeft(3)"
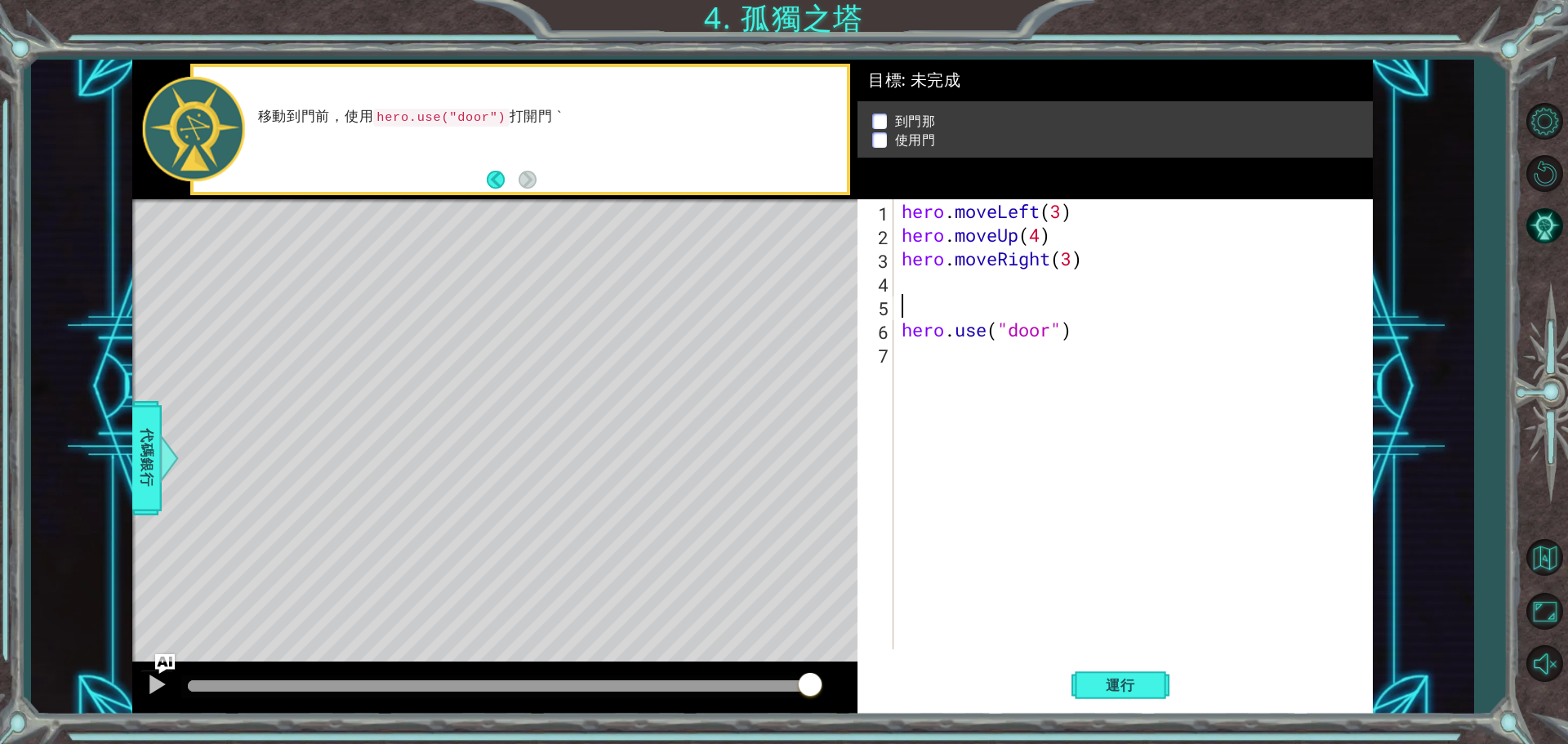
click at [974, 301] on div "hero . moveLeft ( 3 ) hero . moveUp ( 4 ) hero . moveRight ( 3 ) hero . use ( "…" at bounding box center [1136, 447] width 477 height 497
click at [1143, 679] on span "運行" at bounding box center [1119, 685] width 62 height 17
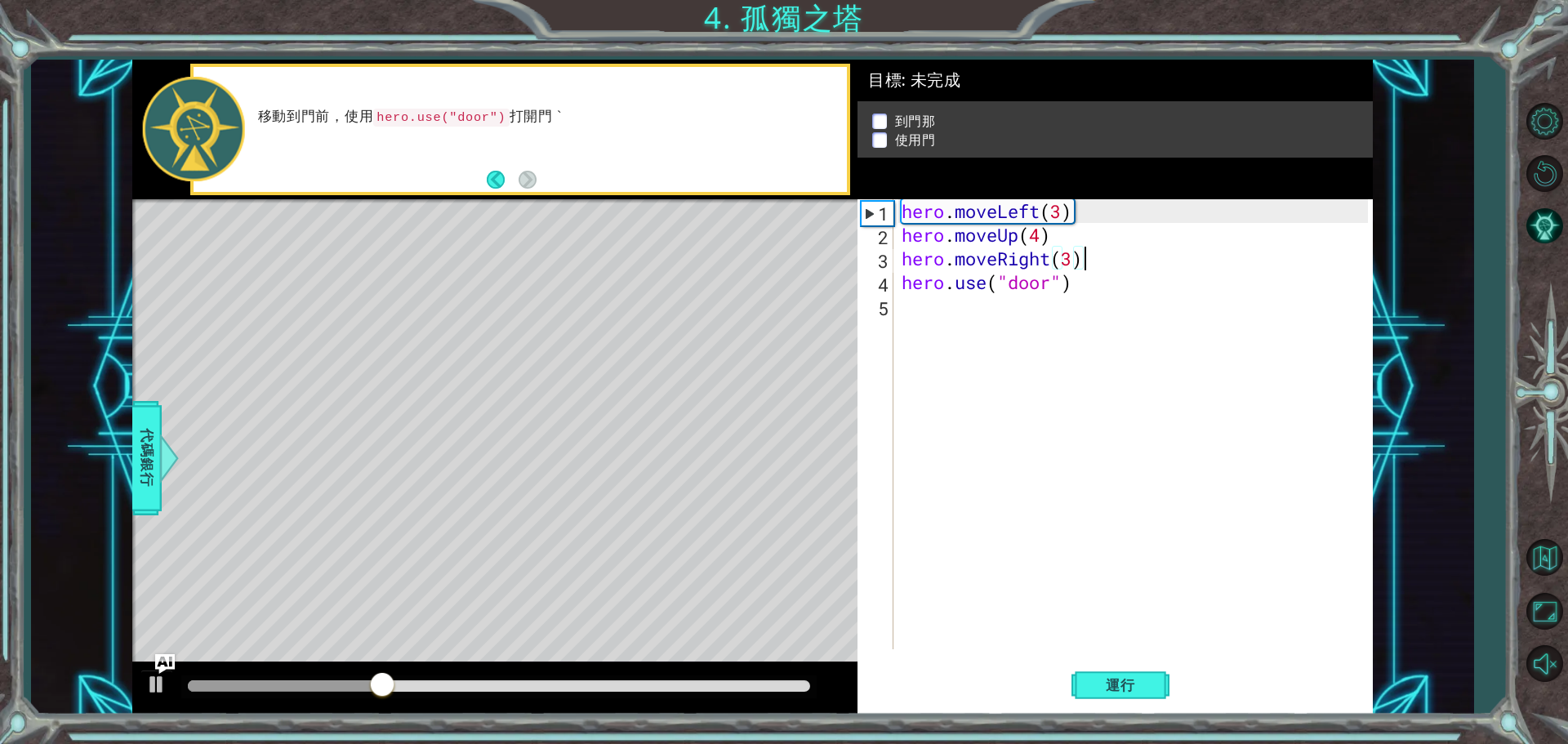
click at [1116, 256] on div "hero . moveLeft ( 3 ) hero . moveUp ( 4 ) hero . moveRight ( 3 ) hero . use ( "…" at bounding box center [1136, 447] width 477 height 497
click at [1074, 261] on div "hero . moveLeft ( 3 ) hero . moveUp ( 4 ) hero . moveRight ( 3 ) hero . use ( "…" at bounding box center [1136, 447] width 477 height 497
click at [1039, 231] on div "hero . moveLeft ( 3 ) hero . moveUp ( 4 ) hero . moveRight ( 3 ) hero . use ( "…" at bounding box center [1136, 447] width 477 height 497
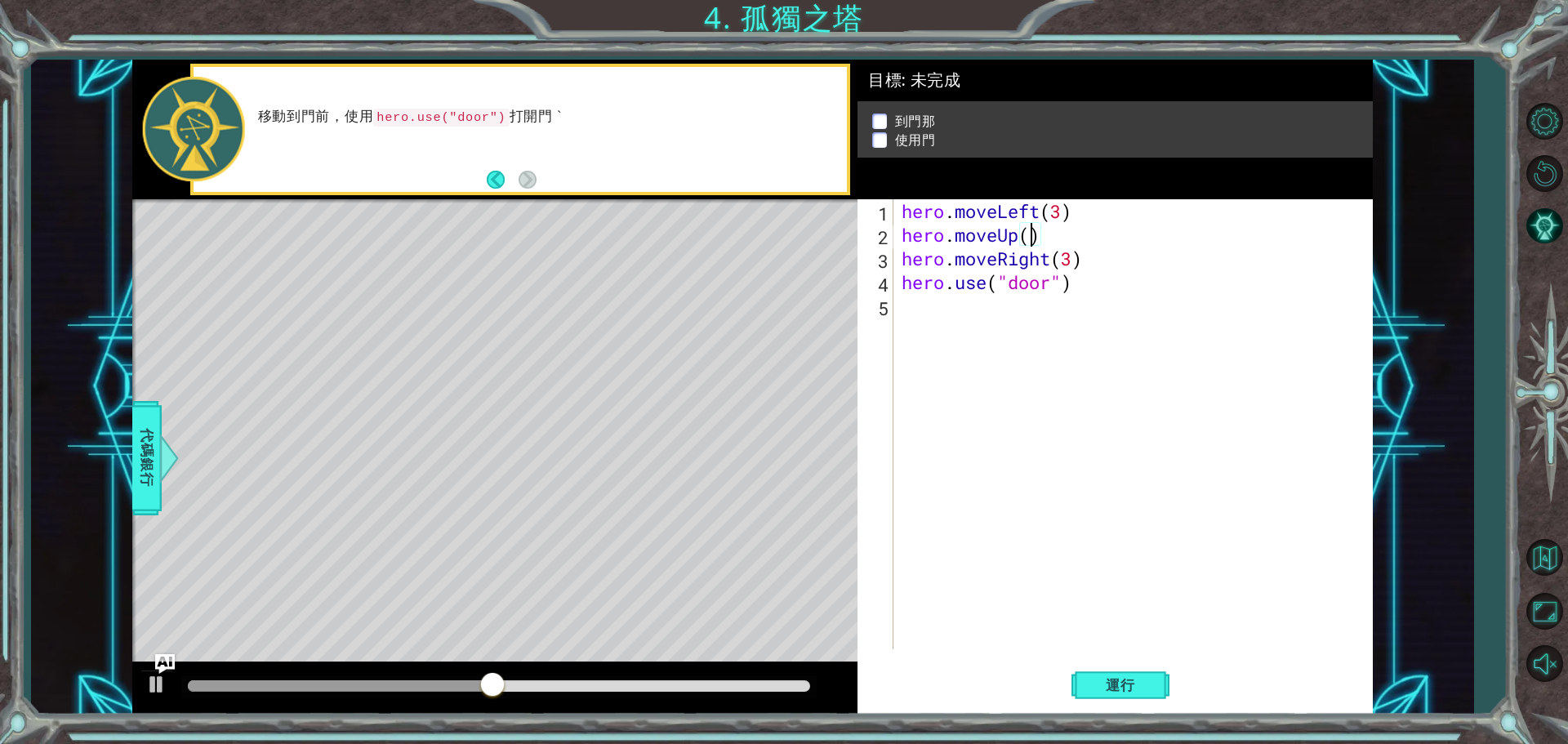
type textarea "3"
click at [1137, 679] on button "運行" at bounding box center [1120, 684] width 98 height 51
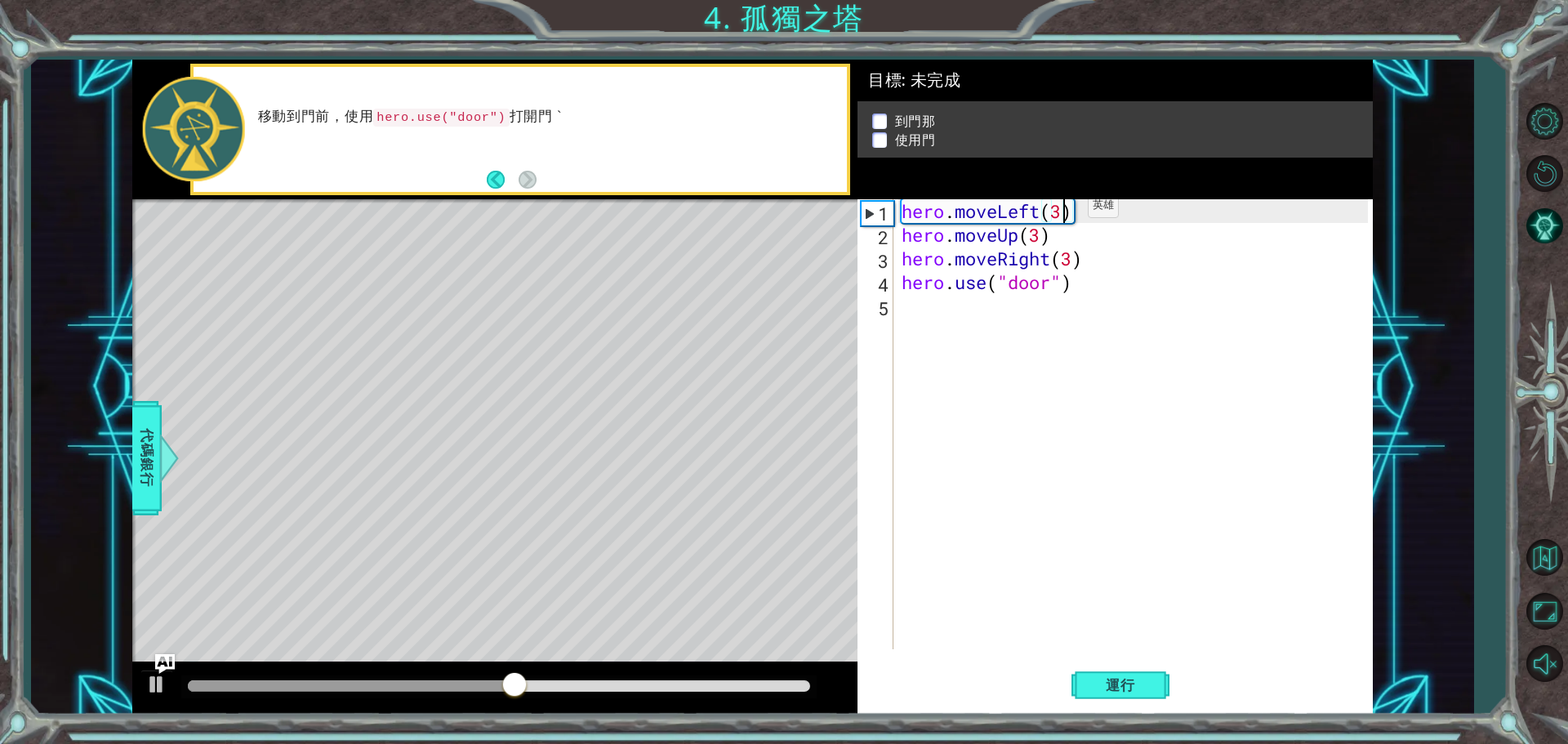
click at [1063, 210] on div "hero . moveLeft ( 3 ) hero . moveUp ( 3 ) hero . moveRight ( 3 ) hero . use ( "…" at bounding box center [1136, 447] width 477 height 497
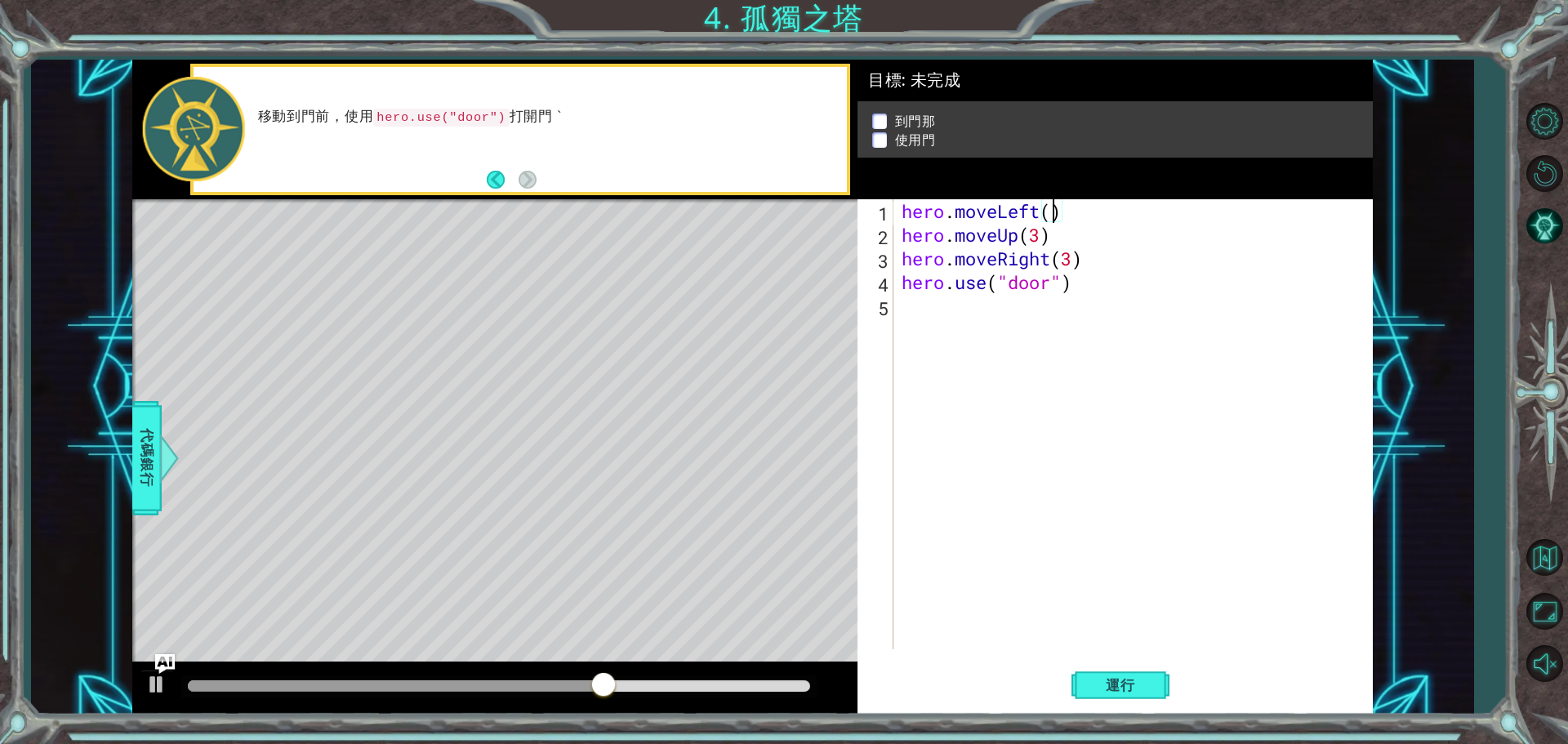
type textarea "2"
type textarea "hero.moveLeft(2)"
click at [1127, 690] on span "運行" at bounding box center [1119, 685] width 62 height 17
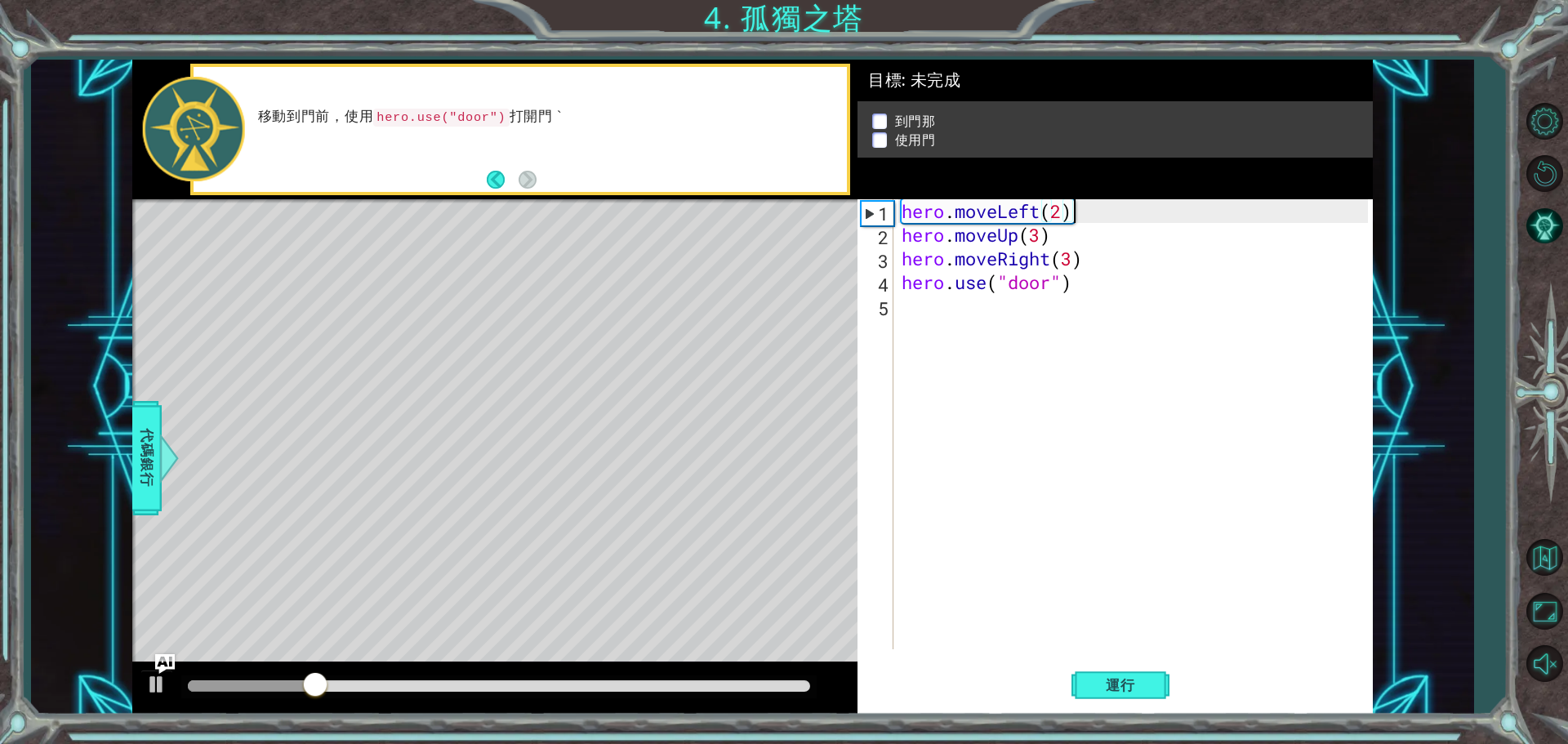
drag, startPoint x: 1179, startPoint y: 365, endPoint x: 1160, endPoint y: 360, distance: 19.6
click at [1180, 365] on div "hero . moveLeft ( 2 ) hero . moveUp ( 3 ) hero . moveRight ( 3 ) hero . use ( "…" at bounding box center [1136, 447] width 477 height 497
click at [903, 262] on div "hero . moveLeft ( 2 ) hero . moveUp ( 3 ) hero . moveRight ( 3 ) hero . use ( "…" at bounding box center [1136, 447] width 477 height 497
click at [878, 268] on div "3" at bounding box center [876, 261] width 32 height 24
click at [1074, 261] on div "hero . moveLeft ( 2 ) hero . moveUp ( 3 ) hero . moveRight ( 3 ) hero . use ( "…" at bounding box center [1136, 447] width 477 height 497
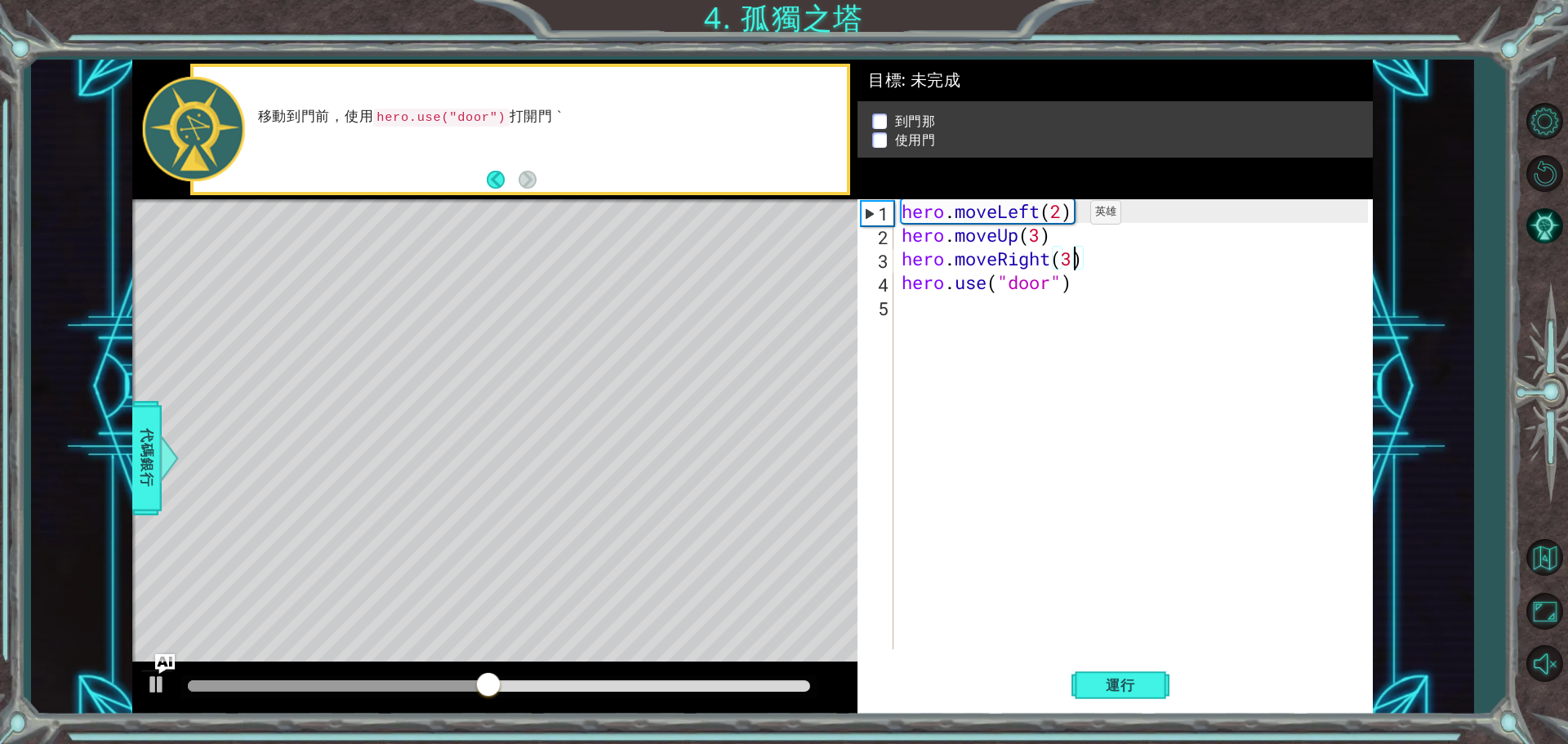
click at [1065, 217] on div "hero . moveLeft ( 2 ) hero . moveUp ( 3 ) hero . moveRight ( 3 ) hero . use ( "…" at bounding box center [1136, 447] width 477 height 497
click at [1040, 241] on div "hero . moveLeft ( 2 ) hero . moveUp ( 3 ) hero . moveRight ( 3 ) hero . use ( "…" at bounding box center [1136, 447] width 477 height 497
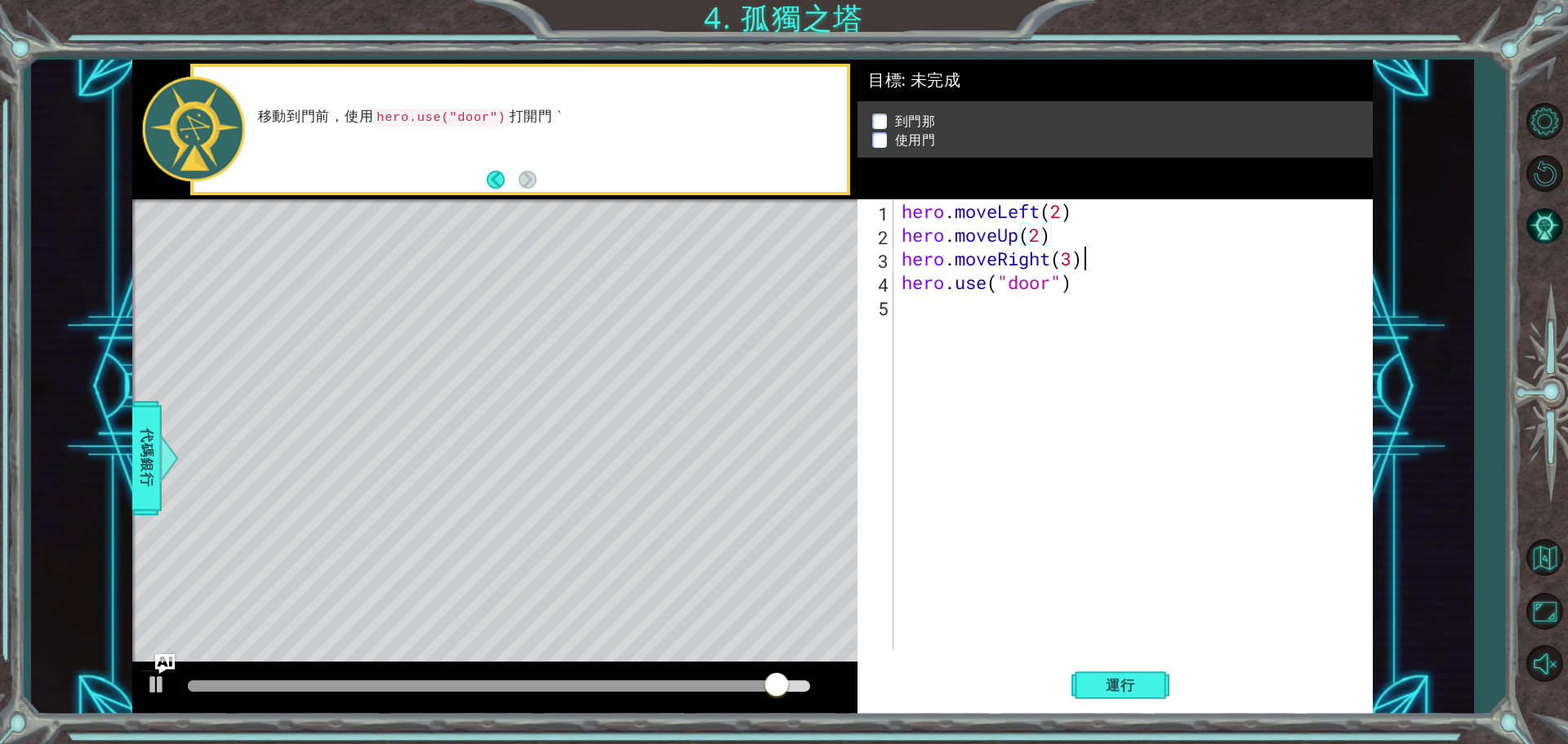
click at [1080, 261] on div "hero . moveLeft ( 2 ) hero . moveUp ( 2 ) hero . moveRight ( 3 ) hero . use ( "…" at bounding box center [1136, 447] width 477 height 497
click at [1076, 261] on div "hero . moveLeft ( 2 ) hero . moveUp ( 2 ) hero . moveRight ( 3 ) hero . use ( "…" at bounding box center [1136, 447] width 477 height 497
click at [1137, 688] on span "運行" at bounding box center [1119, 685] width 62 height 17
type textarea "hero.moveRight(2)"
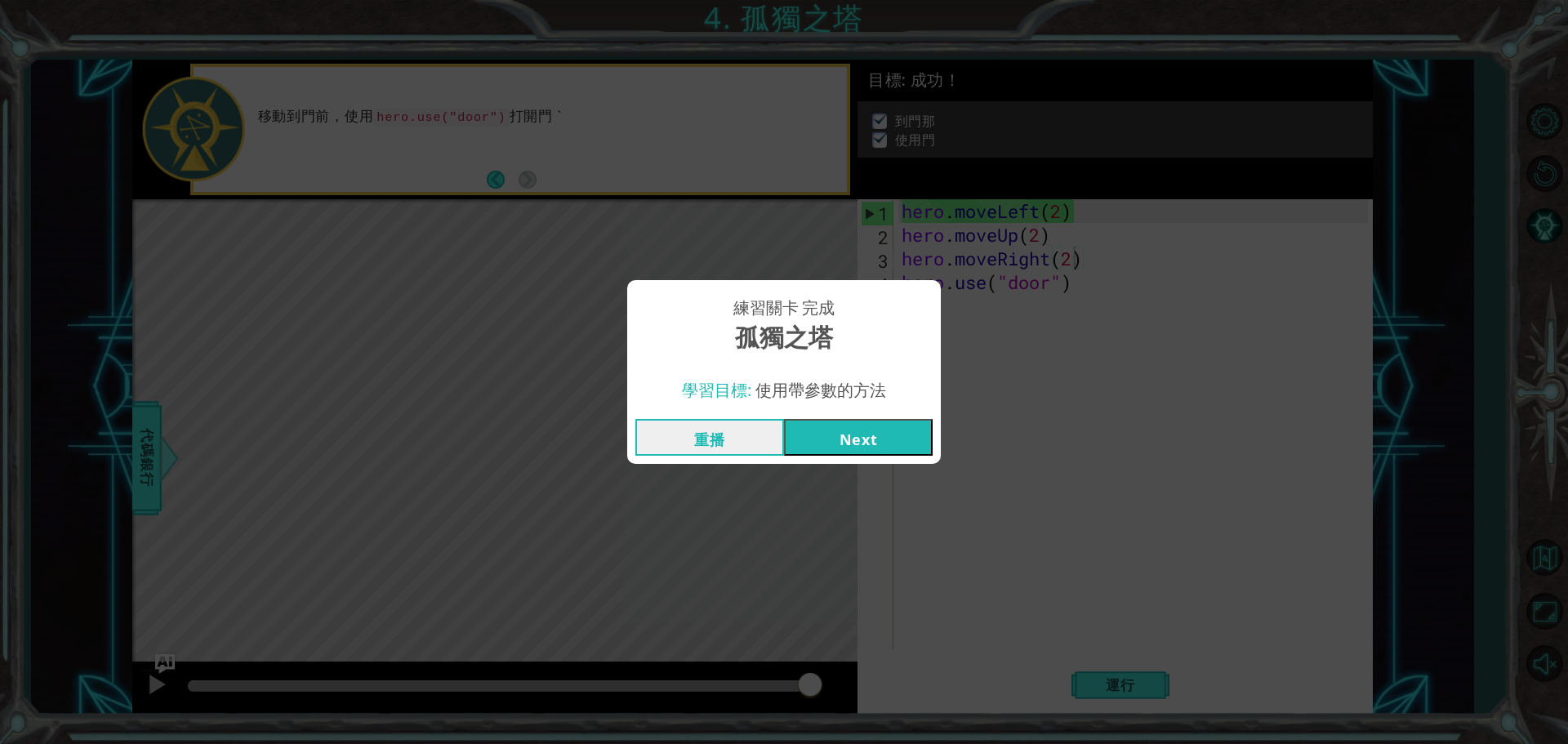
click at [888, 451] on button "Next" at bounding box center [858, 436] width 149 height 36
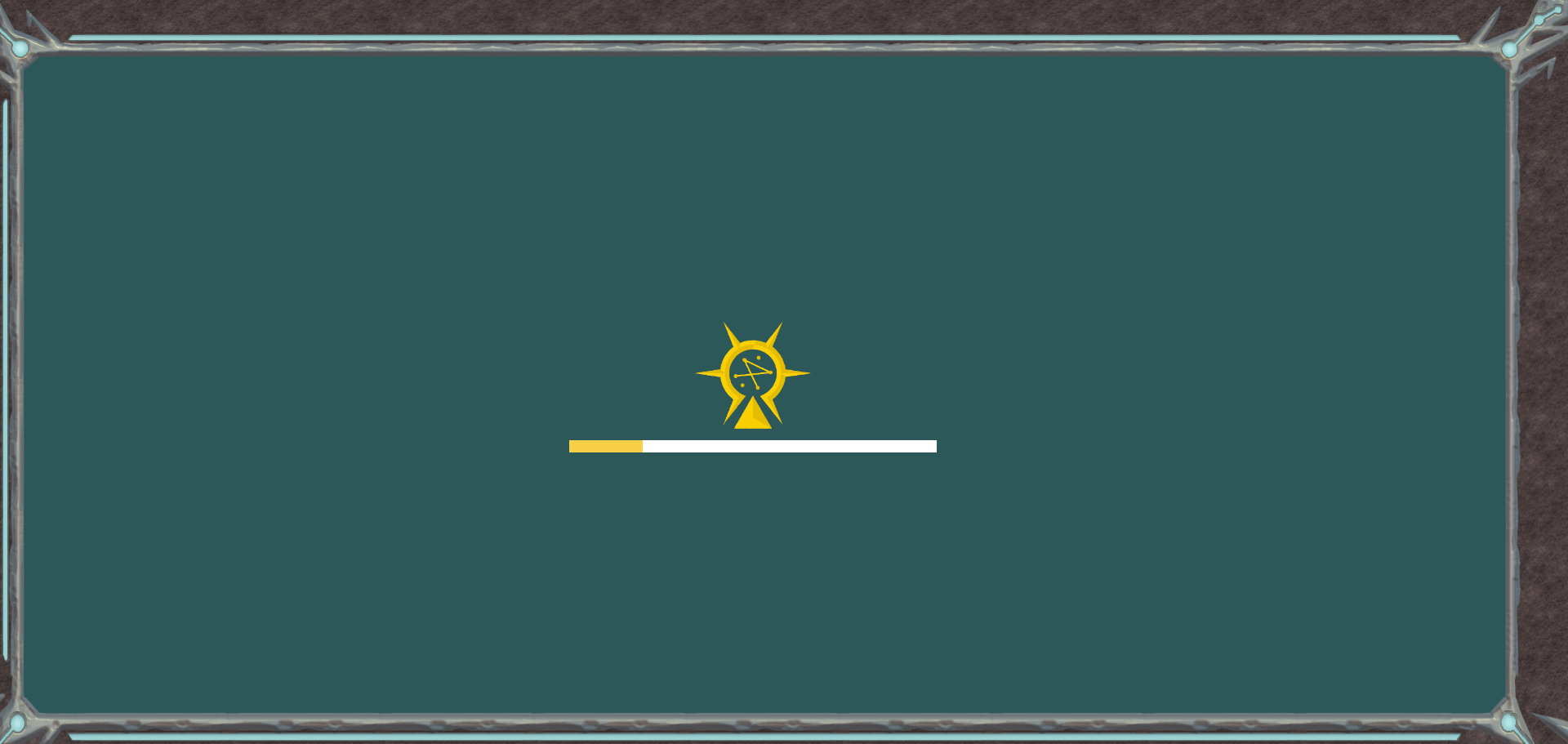
click at [888, 447] on div at bounding box center [753, 446] width 368 height 12
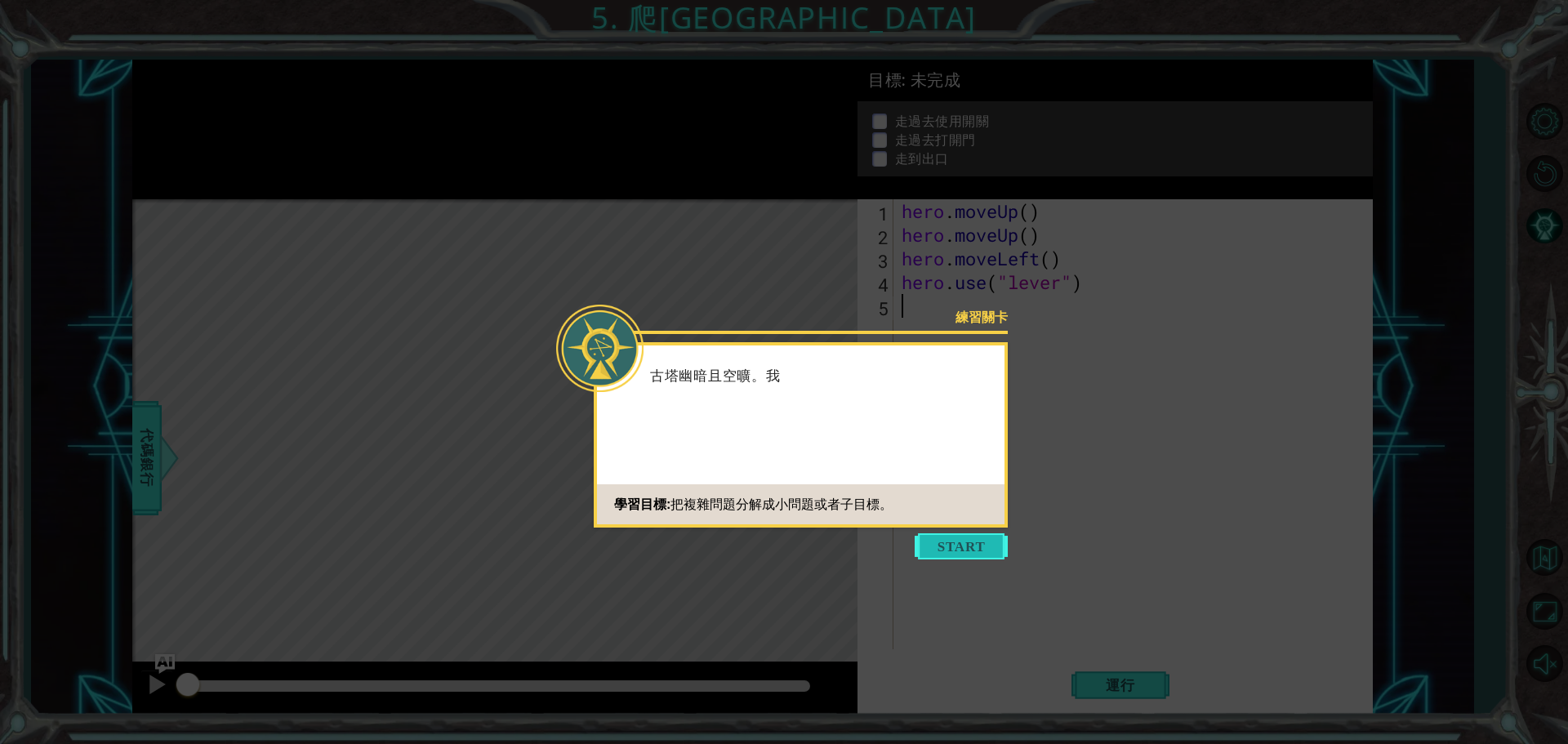
click at [952, 542] on button "Start" at bounding box center [960, 546] width 93 height 26
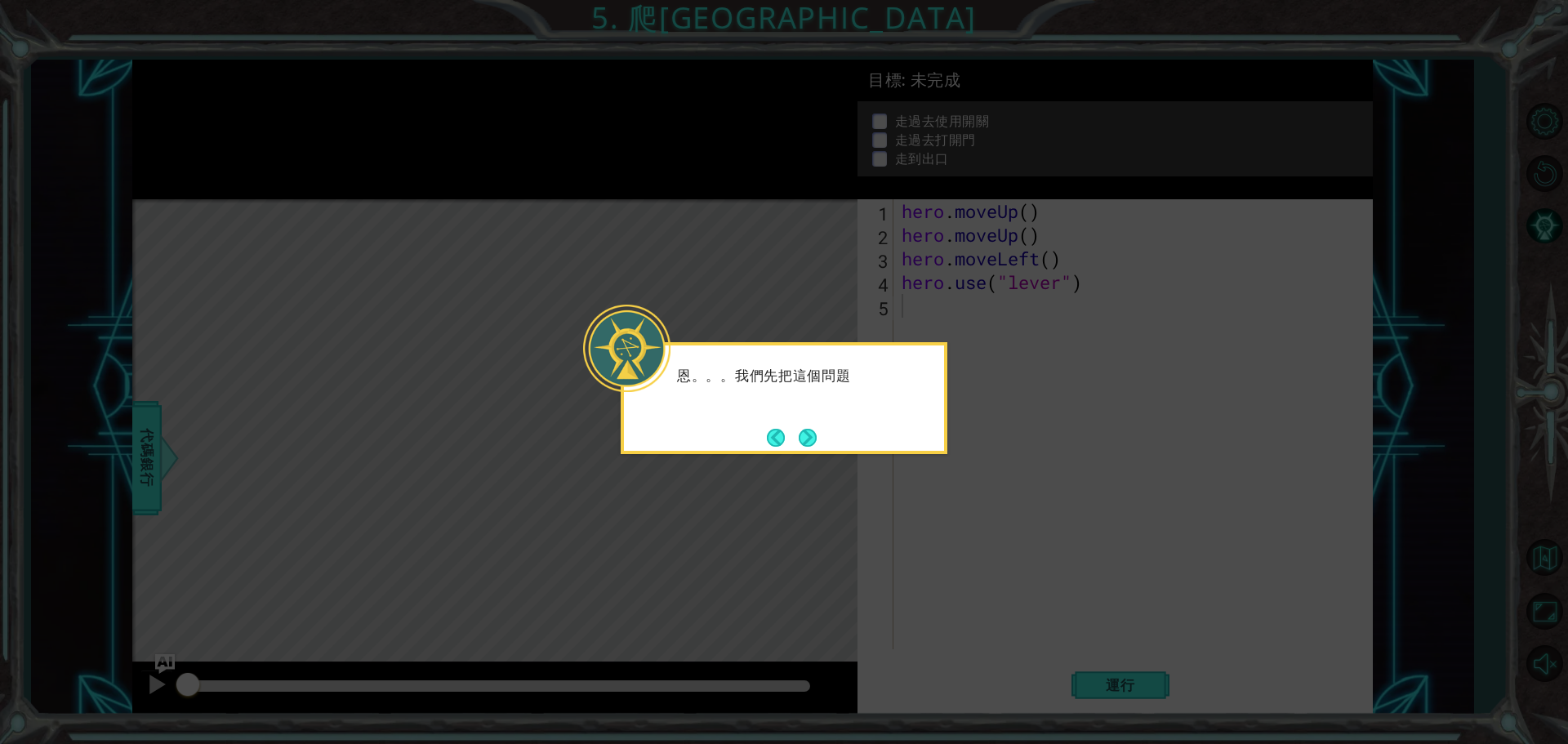
drag, startPoint x: 780, startPoint y: 460, endPoint x: 790, endPoint y: 452, distance: 12.8
click at [784, 457] on icon at bounding box center [784, 372] width 1568 height 744
click at [808, 442] on button "Next" at bounding box center [808, 437] width 18 height 18
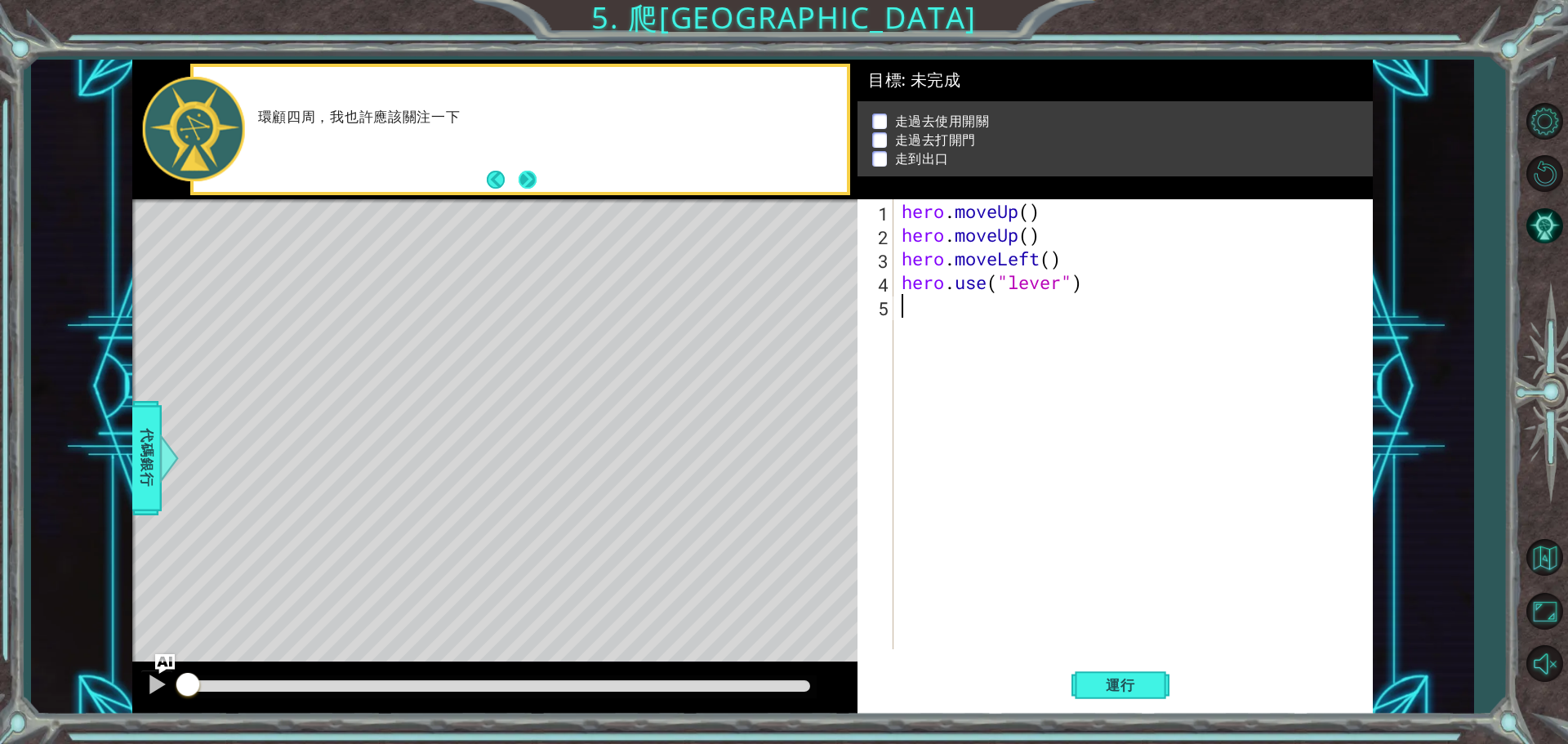
click at [531, 187] on button "Next" at bounding box center [527, 179] width 18 height 18
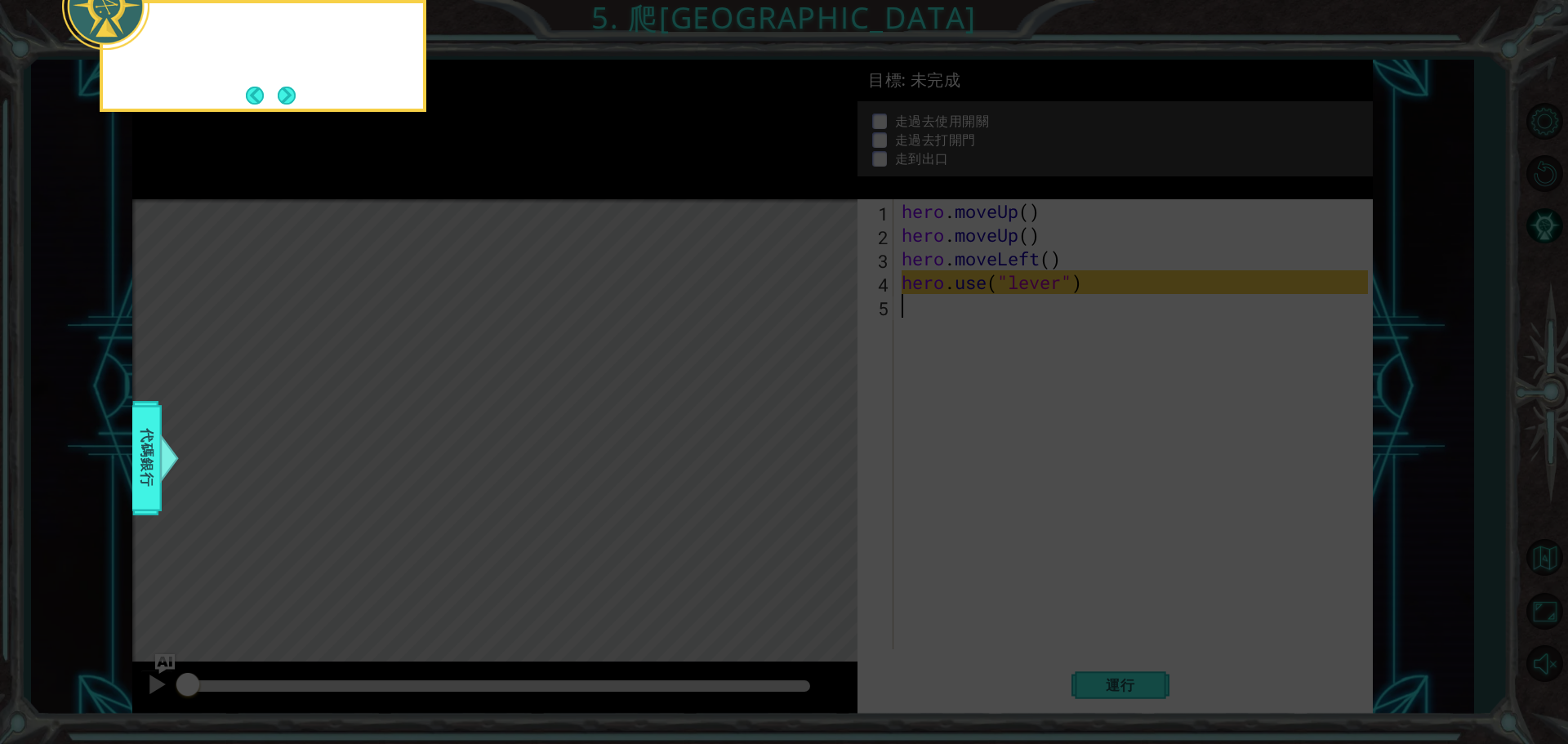
click at [531, 184] on icon at bounding box center [784, 111] width 1568 height 1265
drag, startPoint x: 304, startPoint y: 95, endPoint x: 282, endPoint y: 95, distance: 22.0
click at [283, 95] on div "我使用了Lever，我可" at bounding box center [263, 56] width 326 height 112
click at [281, 95] on button "Next" at bounding box center [286, 95] width 18 height 18
click at [281, 95] on div at bounding box center [495, 129] width 725 height 139
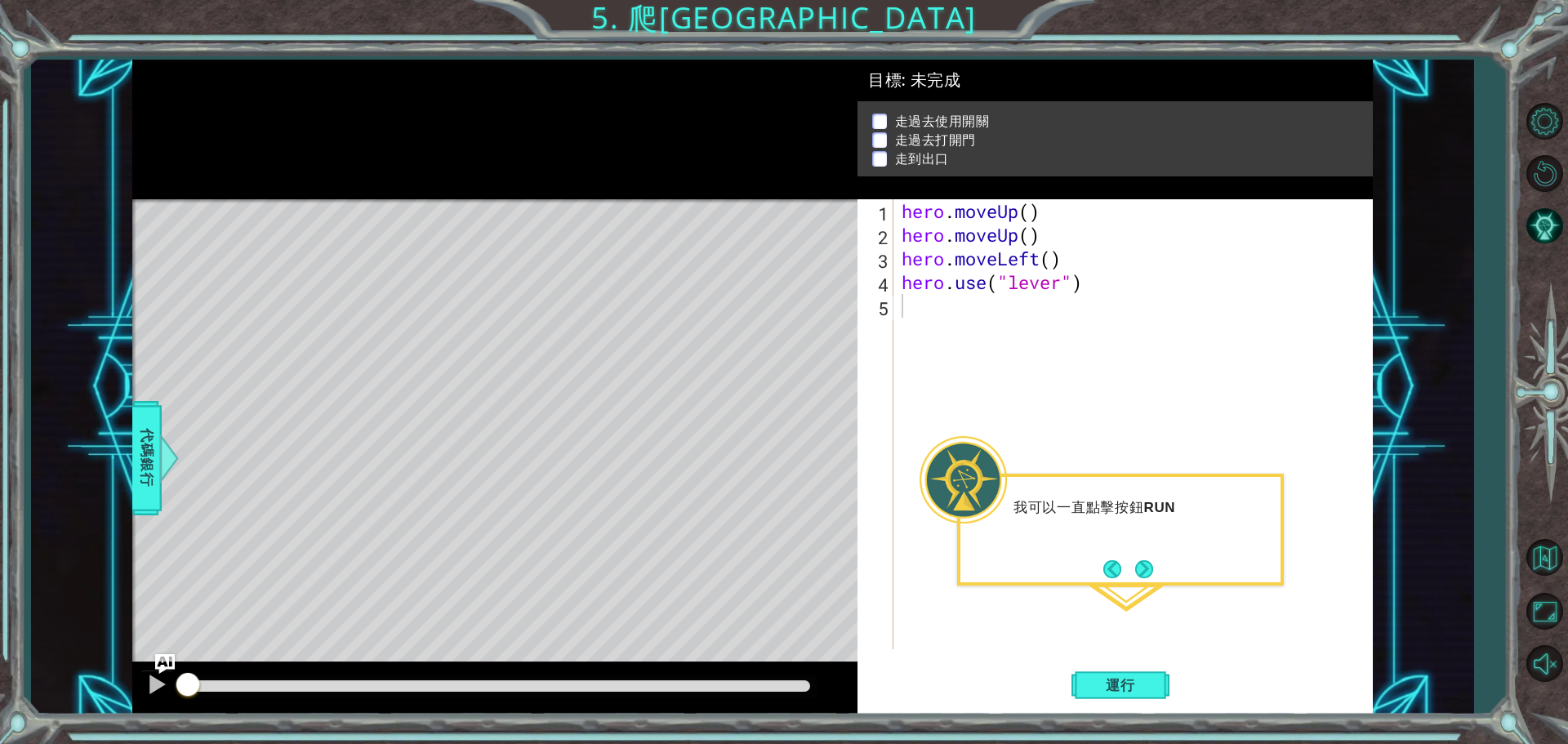
click at [1135, 565] on button "Next" at bounding box center [1144, 570] width 18 height 18
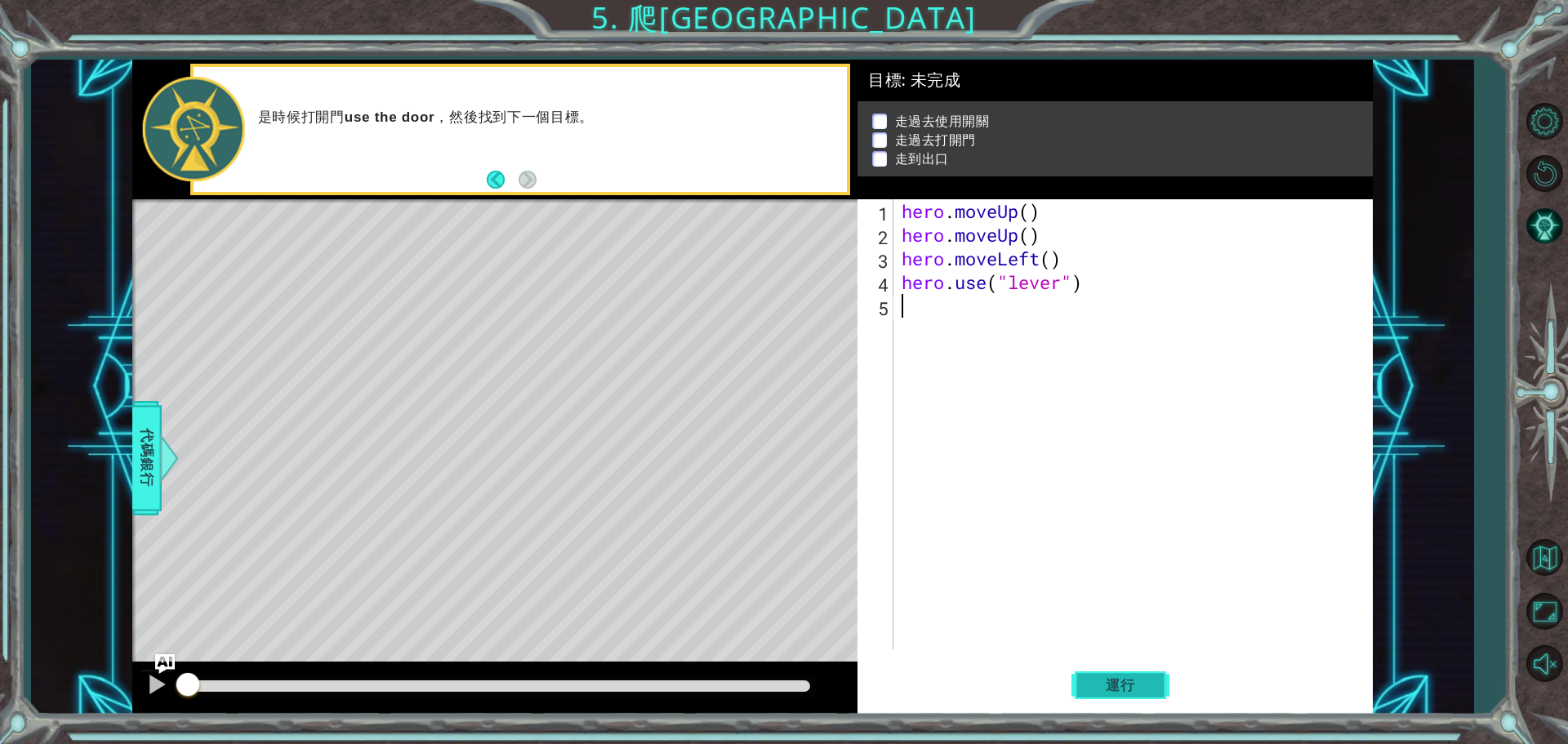
click at [1149, 688] on span "運行" at bounding box center [1119, 685] width 62 height 17
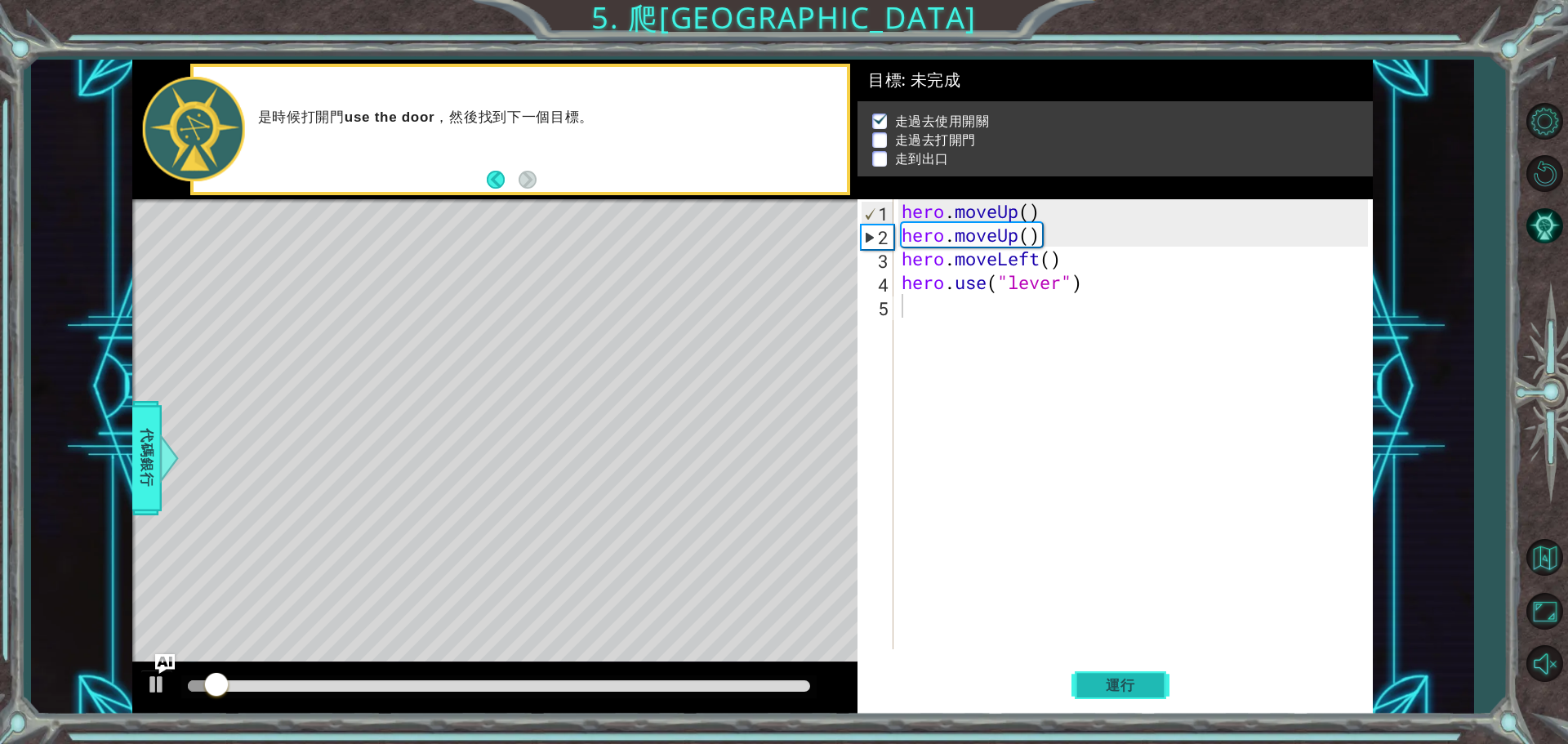
click at [1148, 682] on span "運行" at bounding box center [1119, 685] width 62 height 17
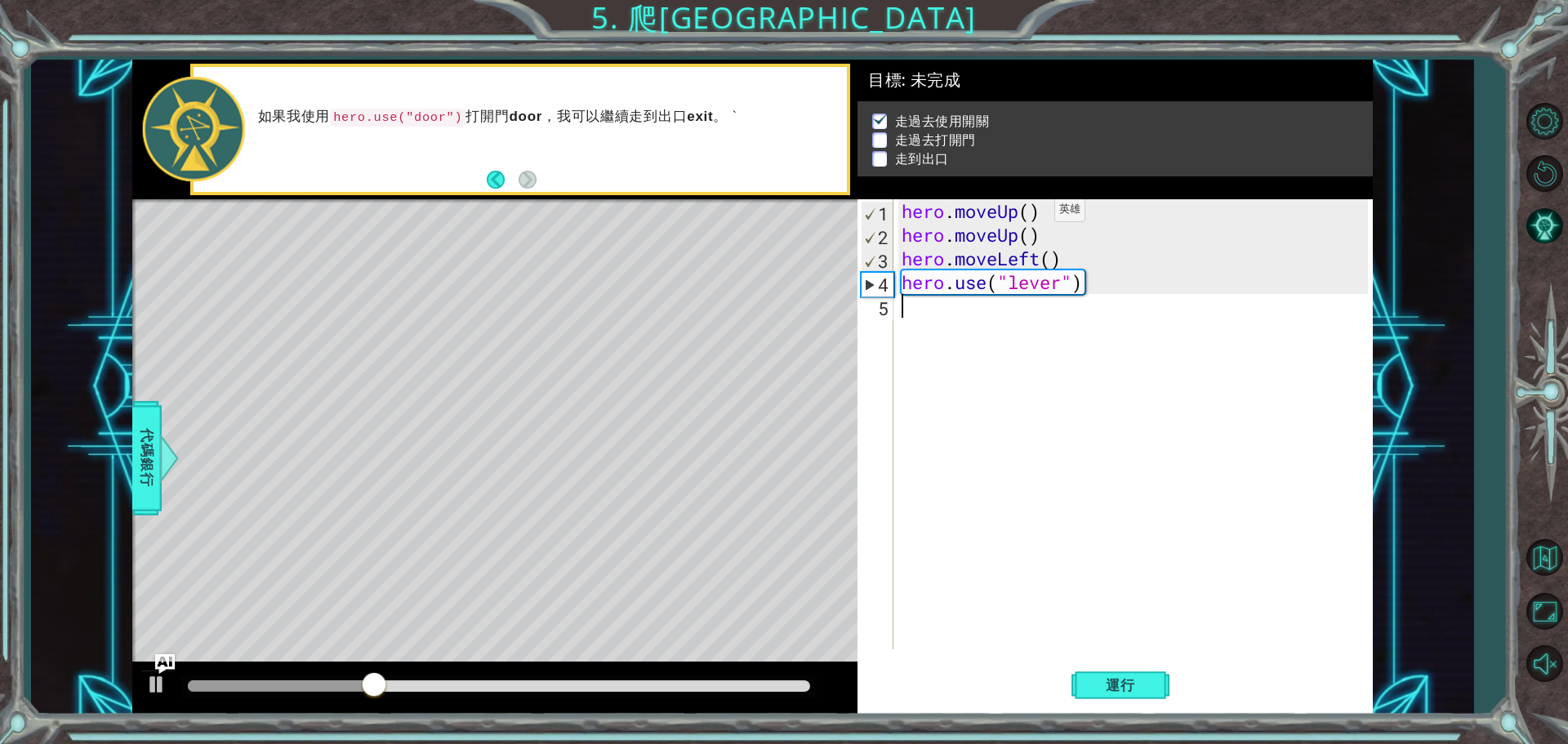
click at [1030, 214] on div "hero . moveUp ( ) hero . moveUp ( ) hero . moveLeft ( ) hero . use ( "lever" )" at bounding box center [1136, 447] width 477 height 497
type textarea "hero.moveUp()"
click at [911, 324] on div "hero . moveUp ( ) hero . moveUp ( ) hero . moveLeft ( ) hero . use ( "lever" )" at bounding box center [1136, 447] width 477 height 497
click at [890, 304] on div "5" at bounding box center [876, 308] width 32 height 24
click at [145, 453] on span "代碼銀行" at bounding box center [147, 459] width 26 height 100
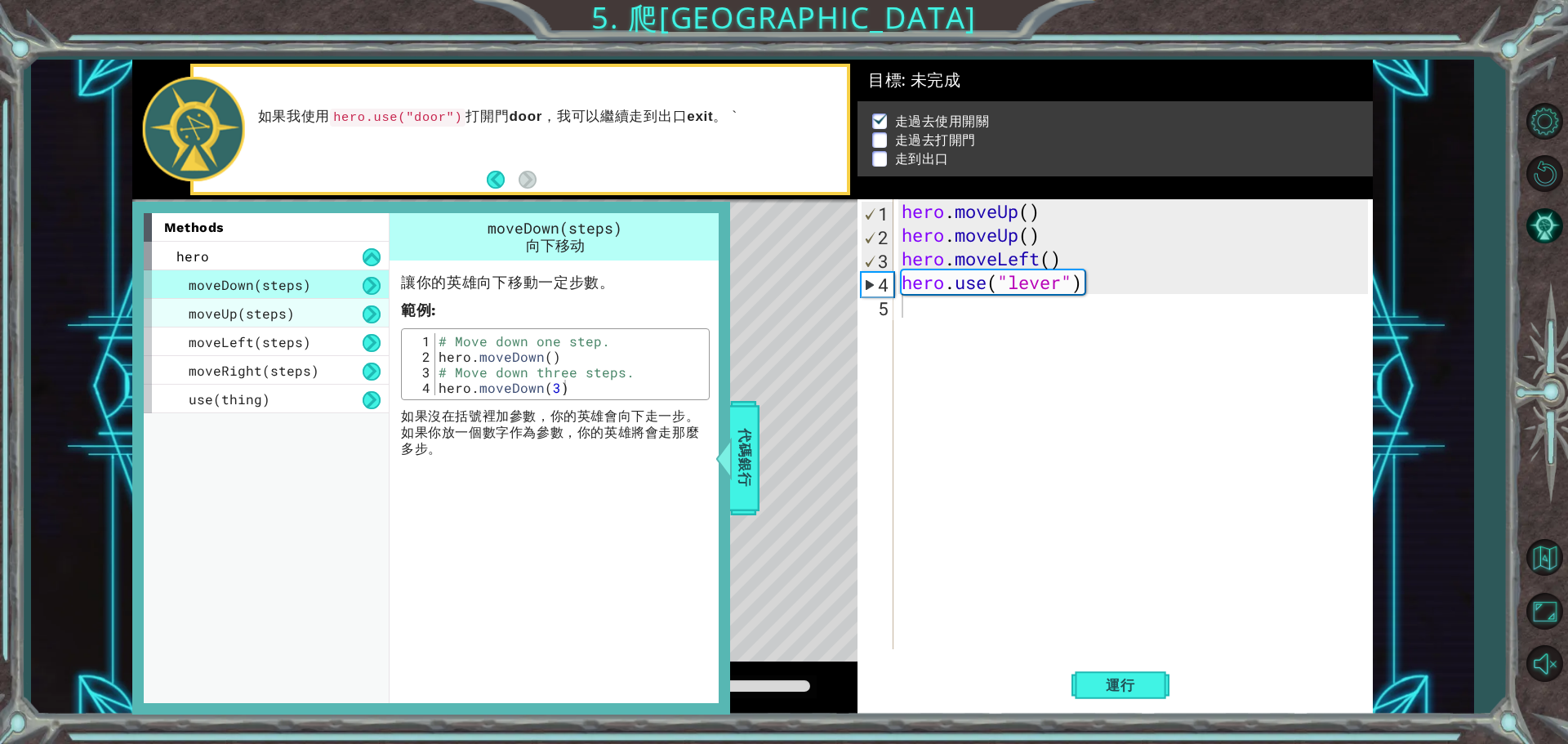
click at [249, 308] on span "moveUp(steps)" at bounding box center [241, 313] width 106 height 17
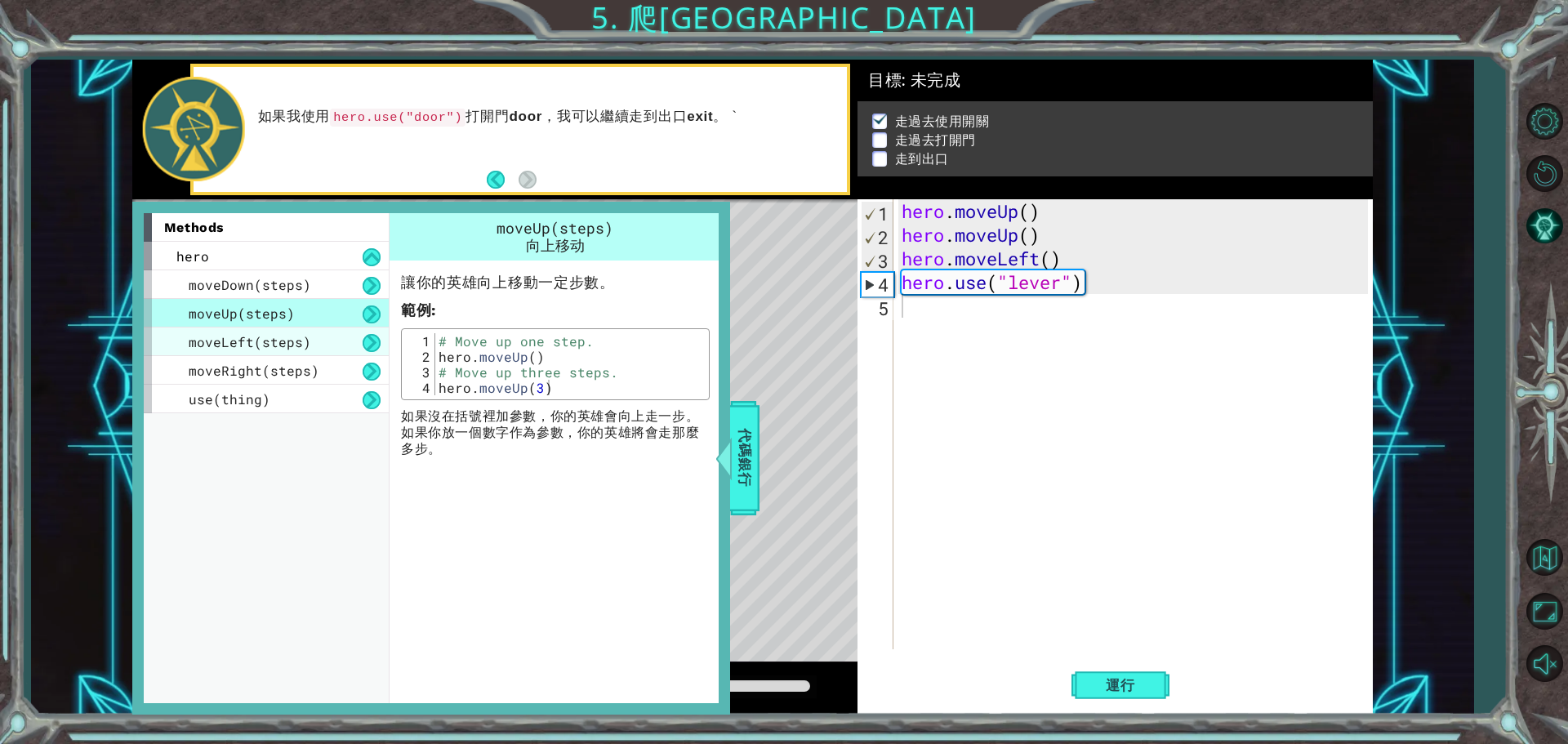
click at [266, 335] on span "moveLeft(steps)" at bounding box center [249, 341] width 122 height 17
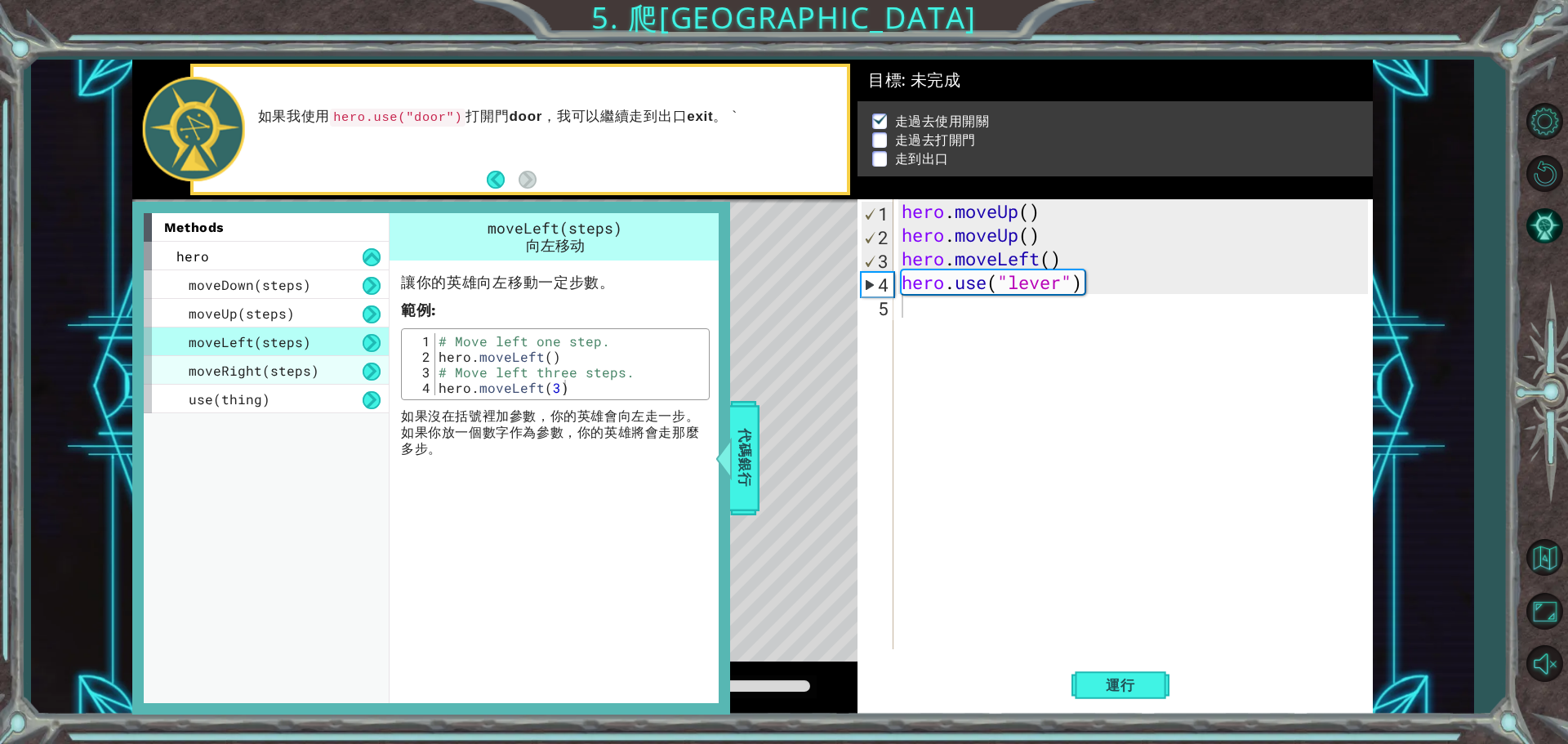
drag, startPoint x: 280, startPoint y: 358, endPoint x: 283, endPoint y: 368, distance: 10.4
click at [281, 360] on div "moveRight(steps)" at bounding box center [267, 370] width 245 height 28
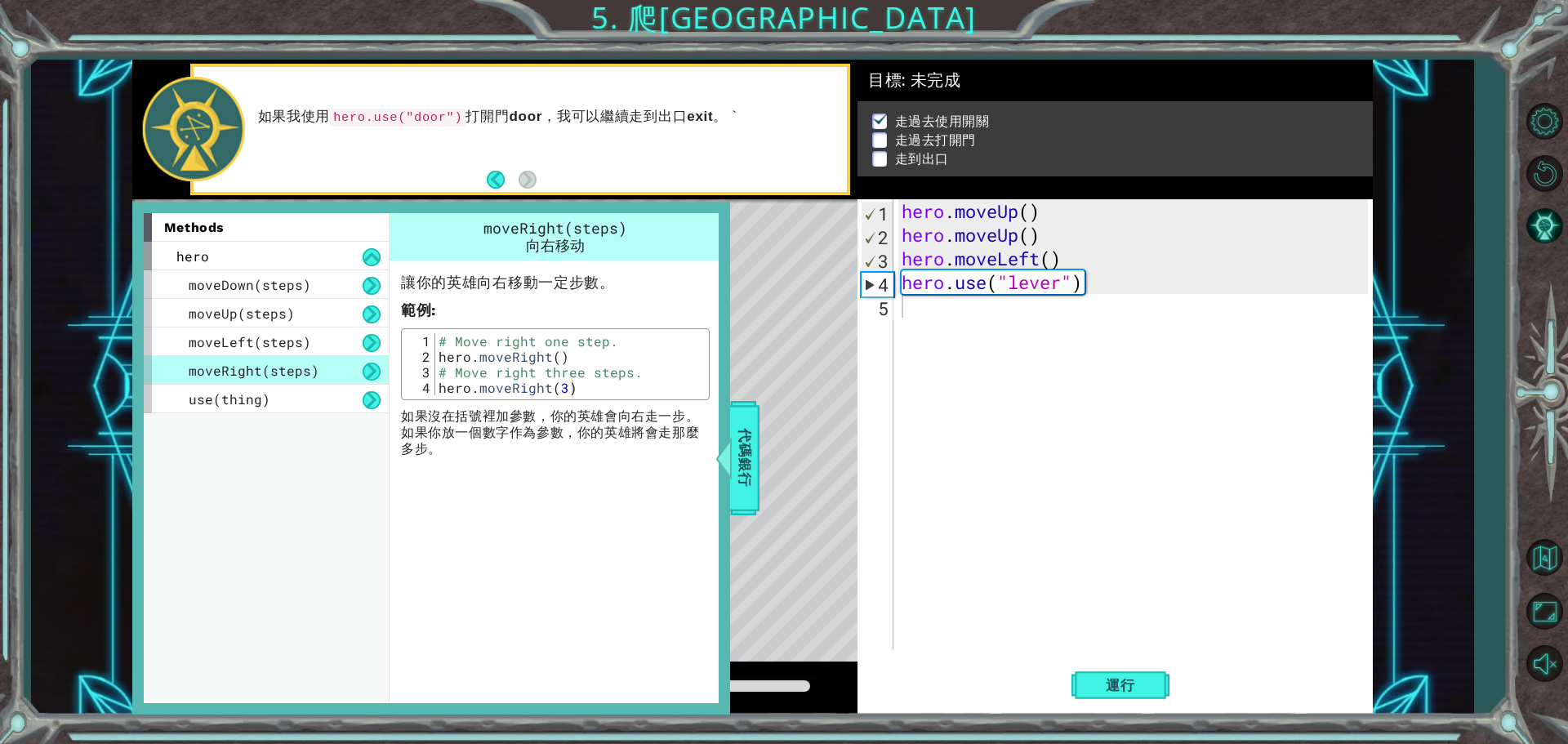
type textarea "hero.moveRight(3)"
drag, startPoint x: 570, startPoint y: 394, endPoint x: 438, endPoint y: 389, distance: 132.1
click at [438, 389] on div "# Move right one step. hero . moveRight ( ) # Move right three steps. hero . mo…" at bounding box center [569, 379] width 270 height 93
drag, startPoint x: 461, startPoint y: 385, endPoint x: 906, endPoint y: 301, distance: 452.9
click at [906, 301] on div "hero . moveUp ( ) hero . moveUp ( ) hero . moveLeft ( ) hero . use ( "lever" )" at bounding box center [1136, 447] width 477 height 497
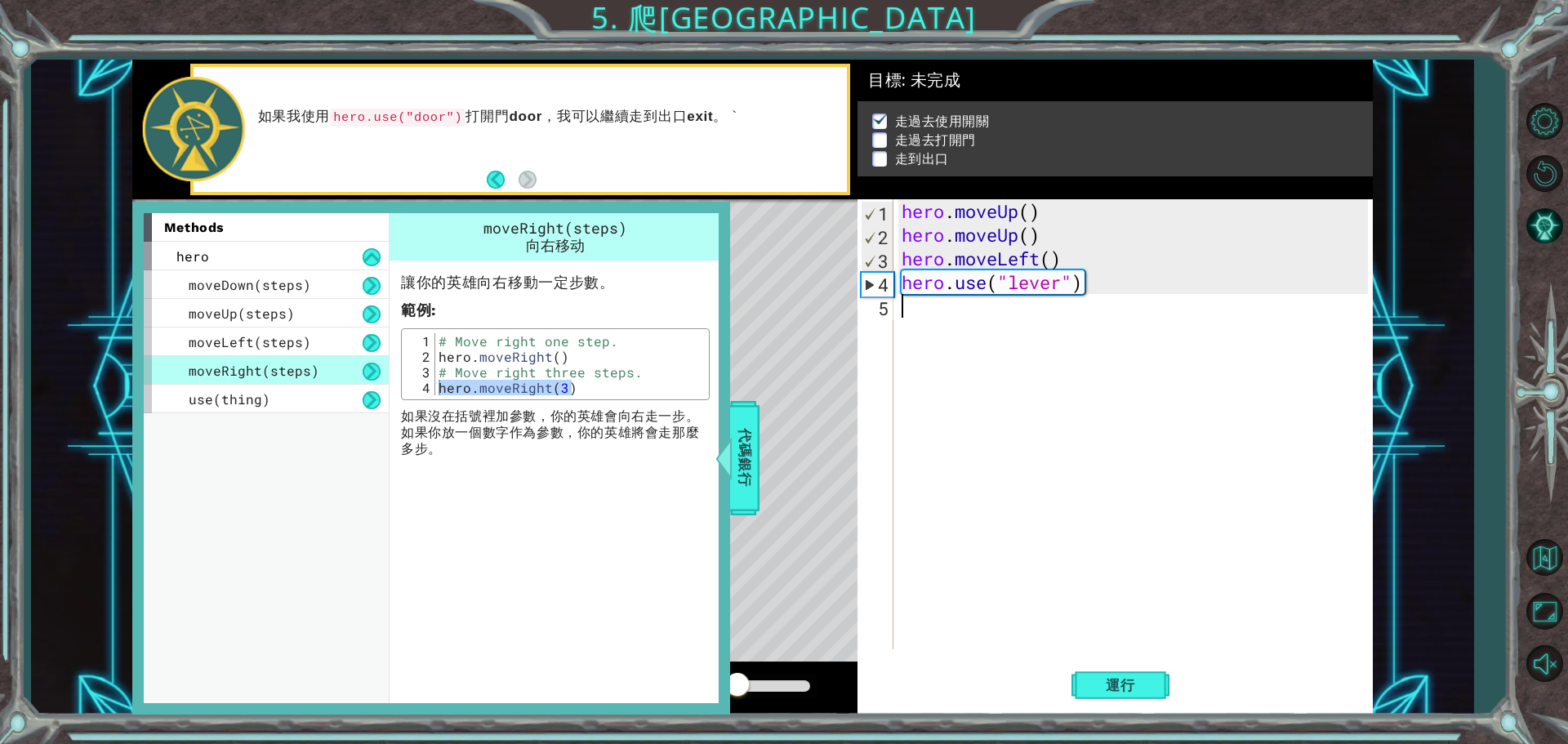
type textarea "ㄒ"
paste textarea "hero.moveUp(3)"
type textarea "hero.moveUp(3)"
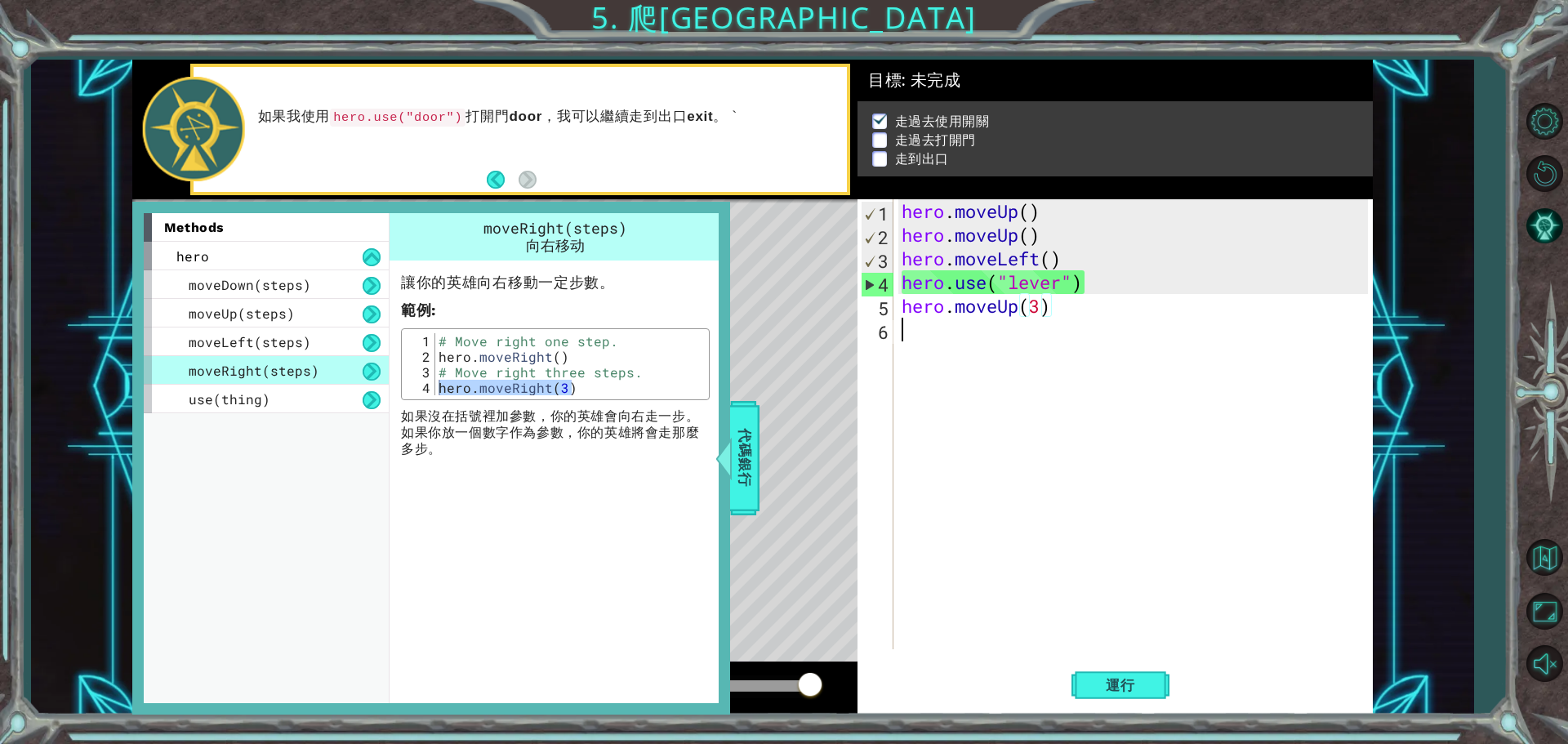
click at [1065, 368] on div "hero . moveUp ( ) hero . moveUp ( ) hero . moveLeft ( ) hero . use ( "lever" ) …" at bounding box center [1136, 447] width 477 height 497
click at [1041, 311] on div "hero . moveUp ( ) hero . moveUp ( ) hero . moveLeft ( ) hero . use ( "lever" ) …" at bounding box center [1136, 447] width 477 height 497
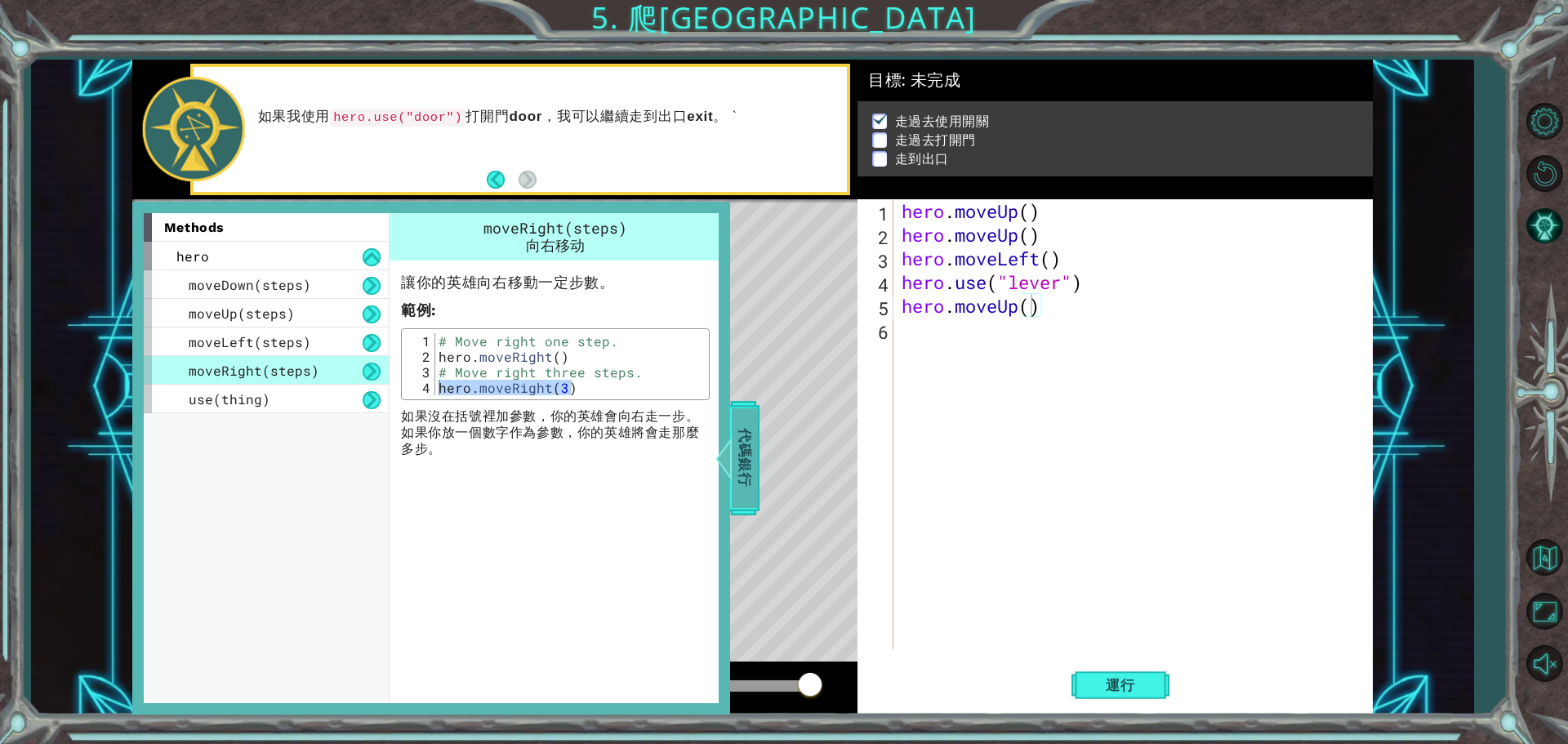
click at [736, 457] on span "代碼銀行" at bounding box center [745, 459] width 26 height 100
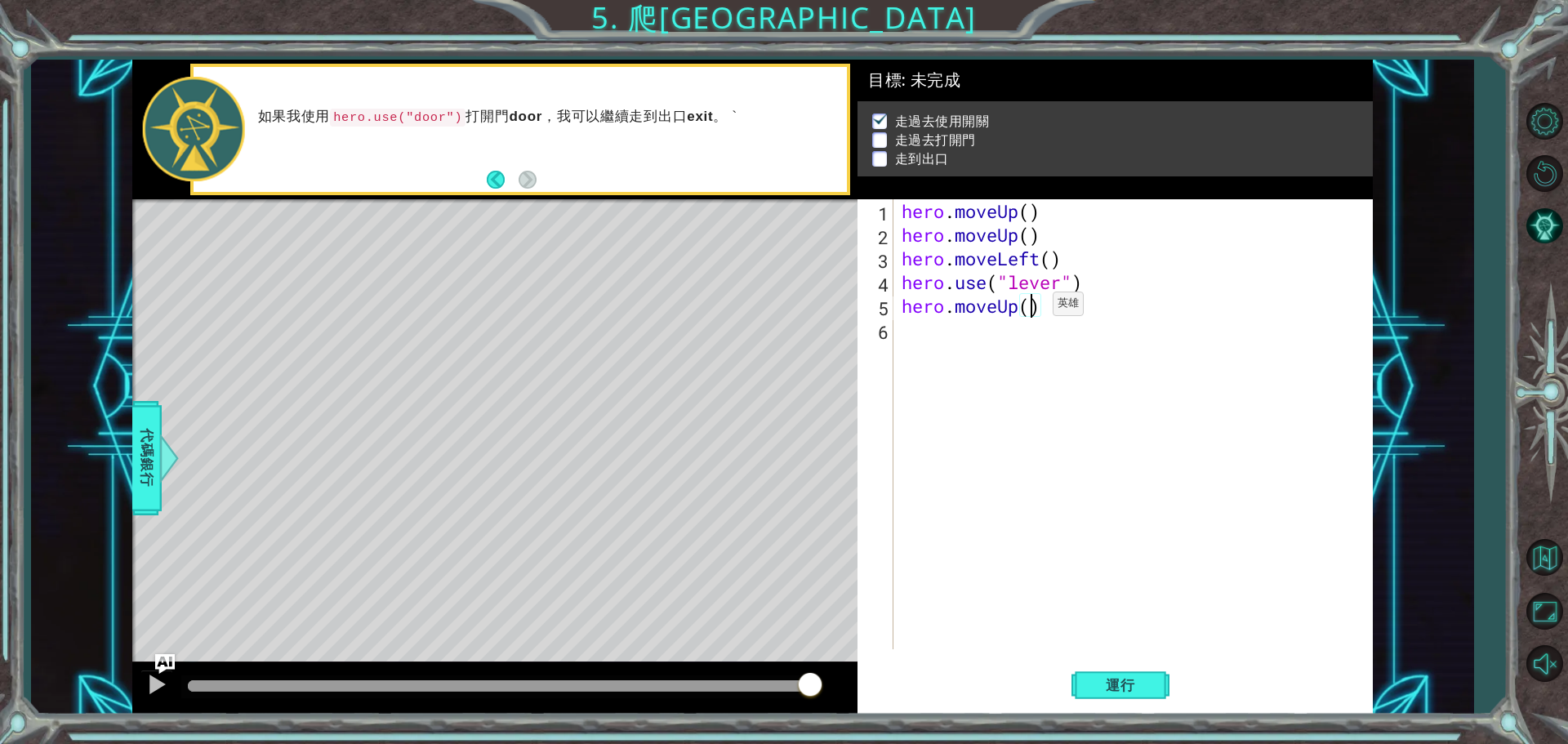
click at [1028, 308] on div "hero . moveUp ( ) hero . moveUp ( ) hero . moveLeft ( ) hero . use ( "lever" ) …" at bounding box center [1136, 447] width 477 height 497
click at [1086, 293] on div "hero . moveUp ( ) hero . moveUp ( ) hero . moveLeft ( ) hero . use ( "lever" ) …" at bounding box center [1136, 447] width 477 height 497
click at [1039, 305] on div "hero . moveUp ( ) hero . moveUp ( ) hero . moveLeft ( ) hero . use ( "lever" ) …" at bounding box center [1136, 447] width 477 height 497
type textarea "3"
click at [910, 321] on div "hero . moveUp ( ) hero . moveUp ( ) hero . moveLeft ( ) hero . use ( "lever" ) …" at bounding box center [1136, 447] width 477 height 497
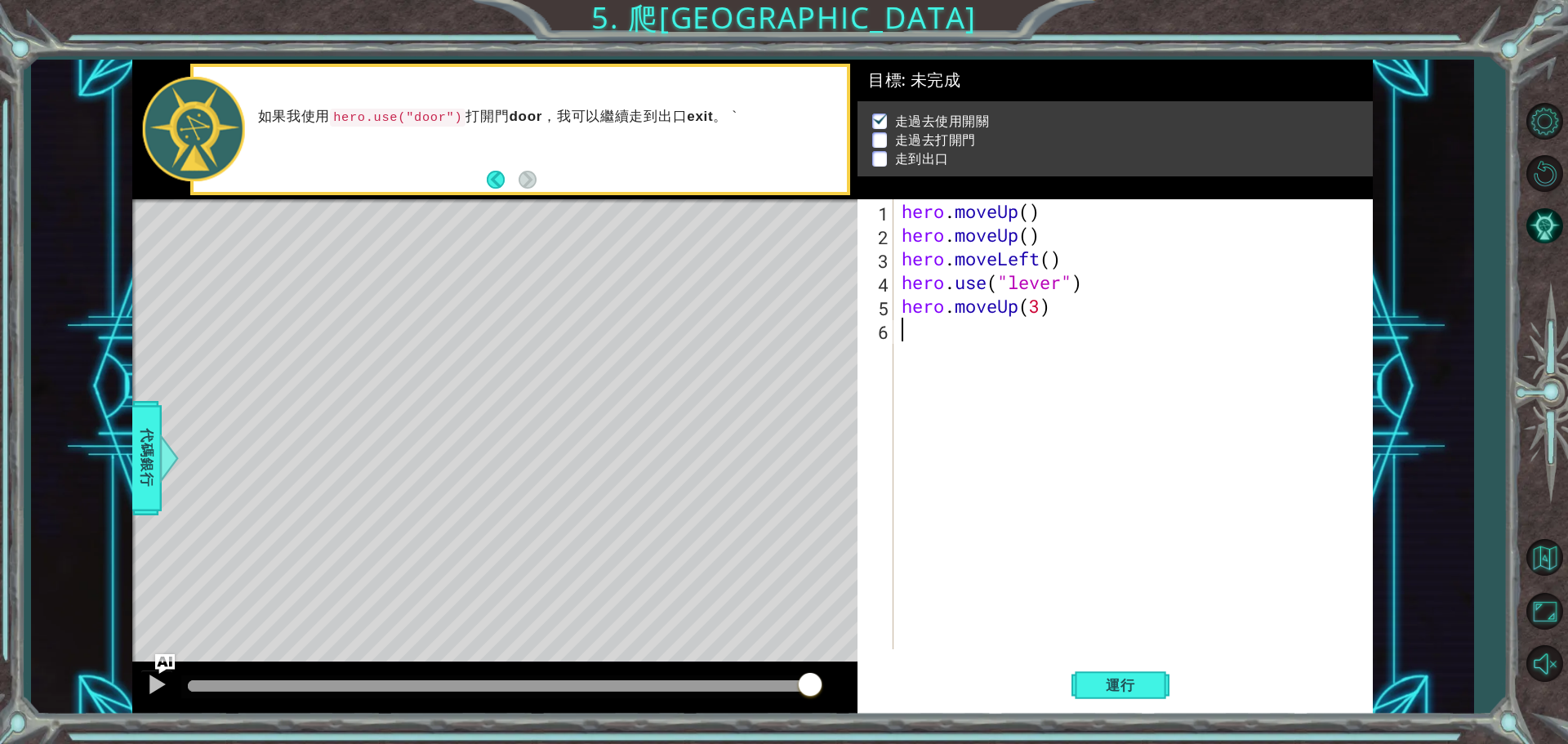
type textarea "ㄘ"
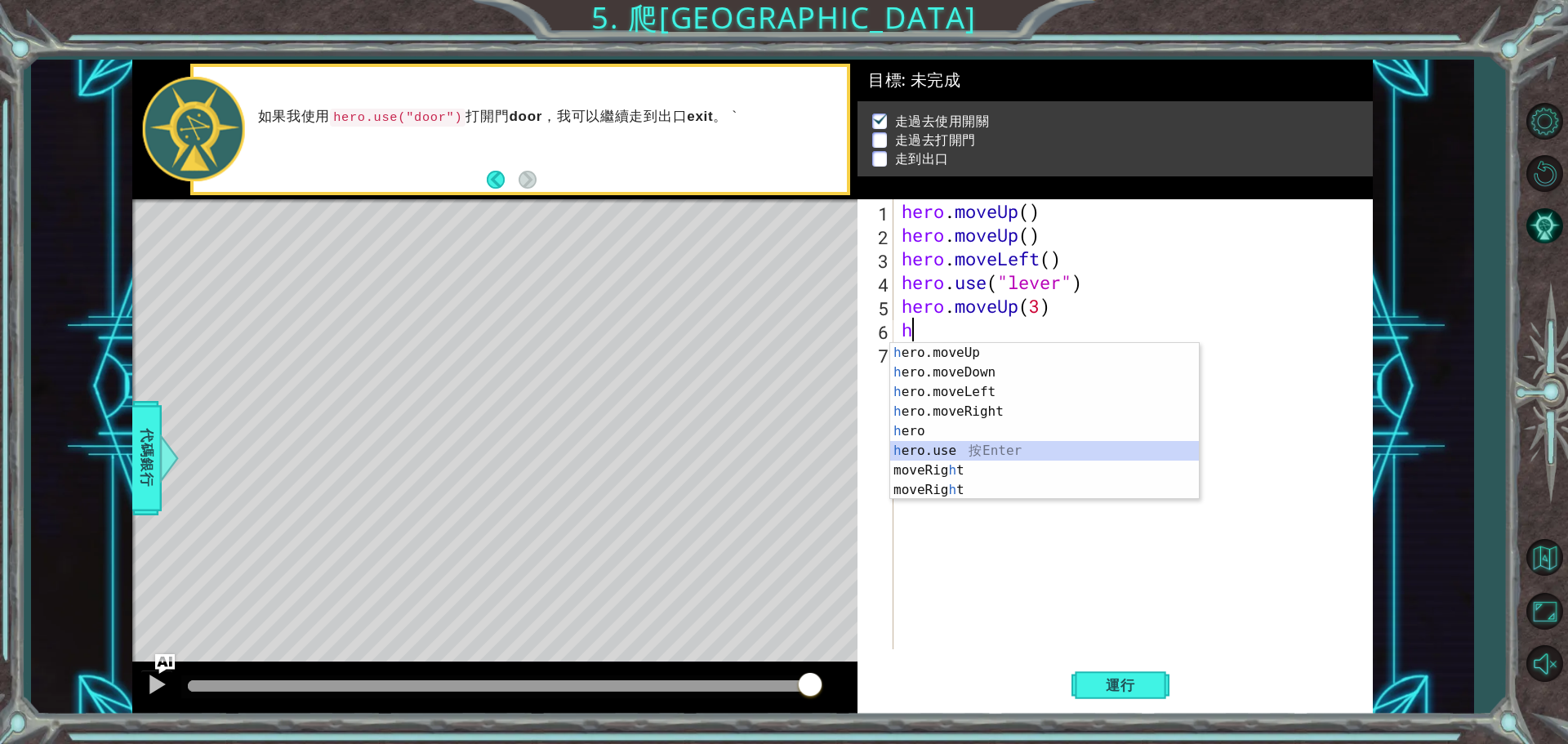
click at [956, 455] on div "h ero.moveUp 按 Enter h ero.moveDown 按 Enter h ero.moveLeft 按 Enter h ero.moveRi…" at bounding box center [1044, 441] width 309 height 196
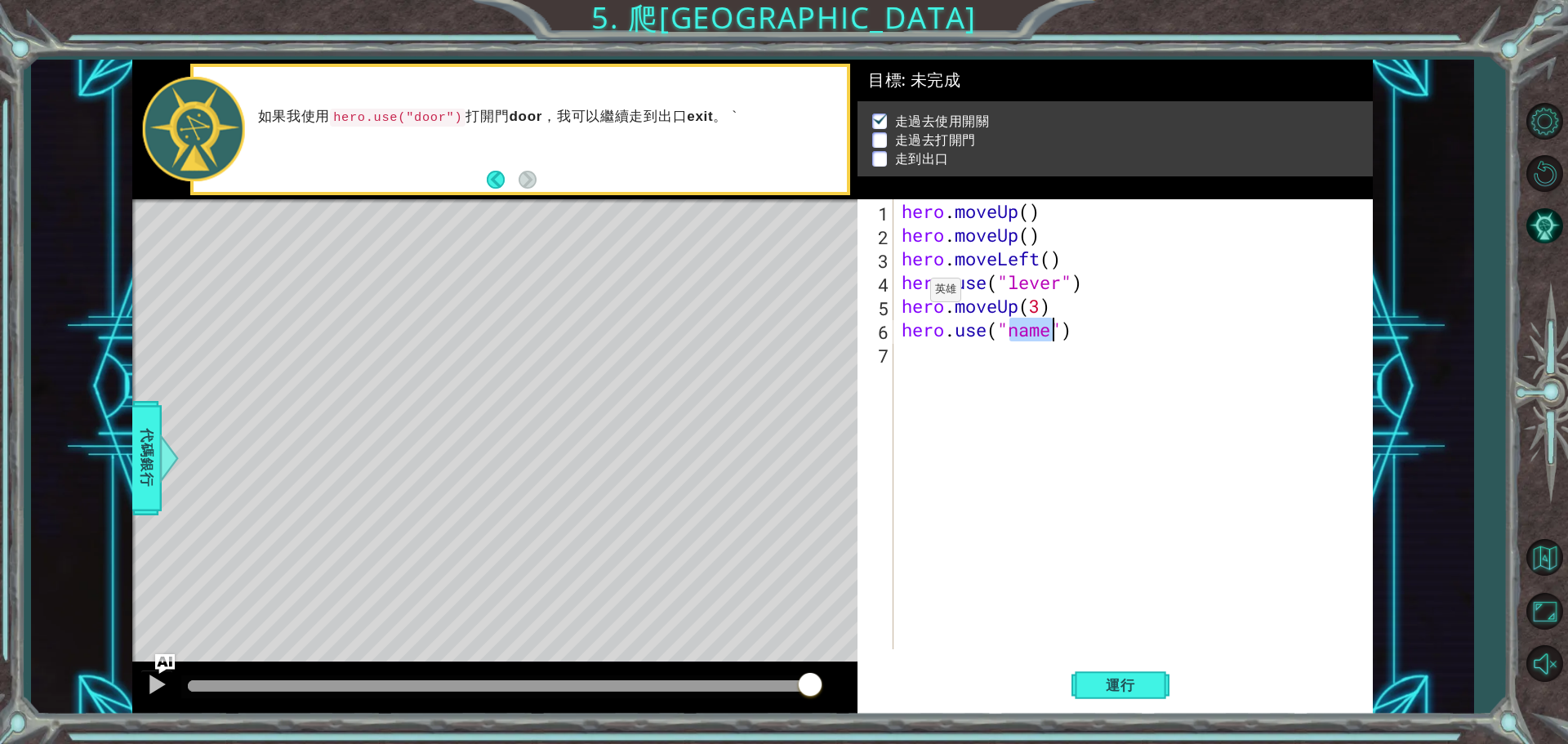
type textarea "hero.use("name")"
click at [433, 116] on code "hero.use("door")" at bounding box center [398, 118] width 135 height 18
click at [428, 117] on code "hero.use("door")" at bounding box center [398, 118] width 135 height 18
click at [1053, 345] on div "hero . moveUp ( ) hero . moveUp ( ) hero . moveLeft ( ) hero . use ( "lever" ) …" at bounding box center [1136, 447] width 477 height 497
click at [1054, 330] on div "hero . moveUp ( ) hero . moveUp ( ) hero . moveLeft ( ) hero . use ( "lever" ) …" at bounding box center [1136, 447] width 477 height 497
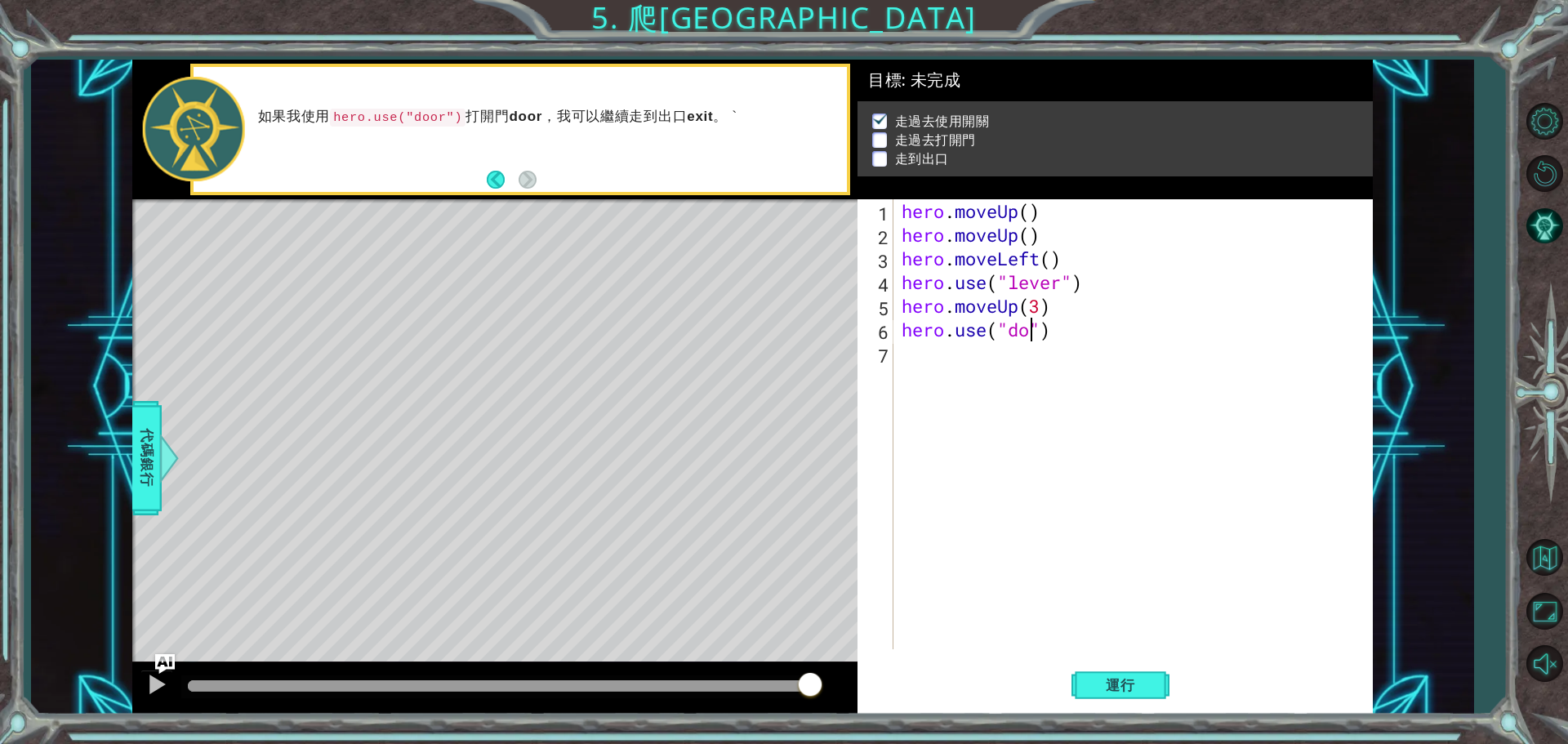
scroll to position [0, 6]
type textarea "hero.use("door")"
click at [1114, 684] on span "運行" at bounding box center [1119, 685] width 62 height 17
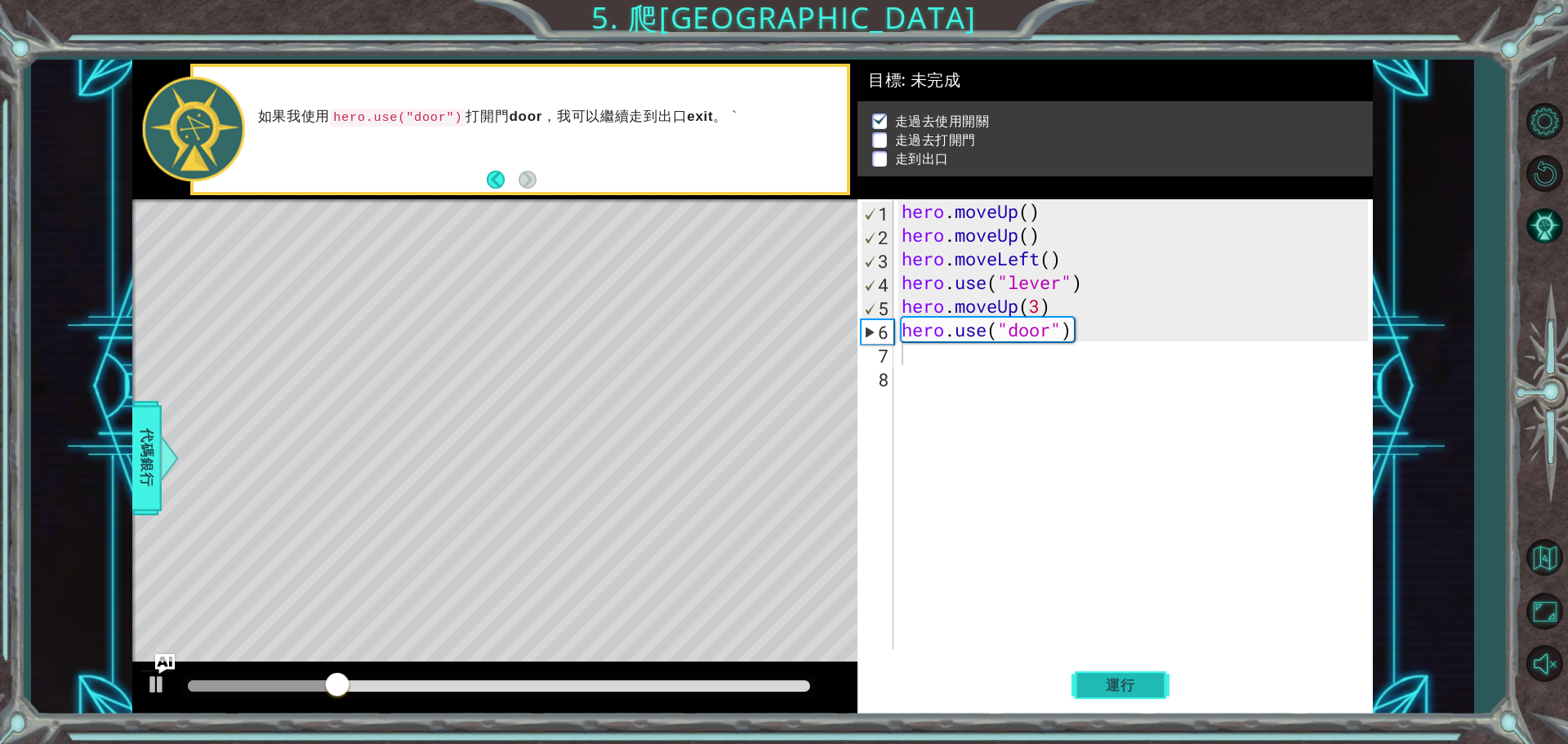
click at [1121, 681] on span "運行" at bounding box center [1119, 685] width 62 height 17
click at [1022, 306] on div "hero . moveUp ( ) hero . moveUp ( ) hero . moveLeft ( ) hero . use ( "lever" ) …" at bounding box center [1136, 447] width 477 height 497
click at [1050, 306] on div "hero . moveUp ( ) hero . moveUp ( ) hero . moveLeft ( ) hero . use ( "lever" ) …" at bounding box center [1136, 447] width 477 height 497
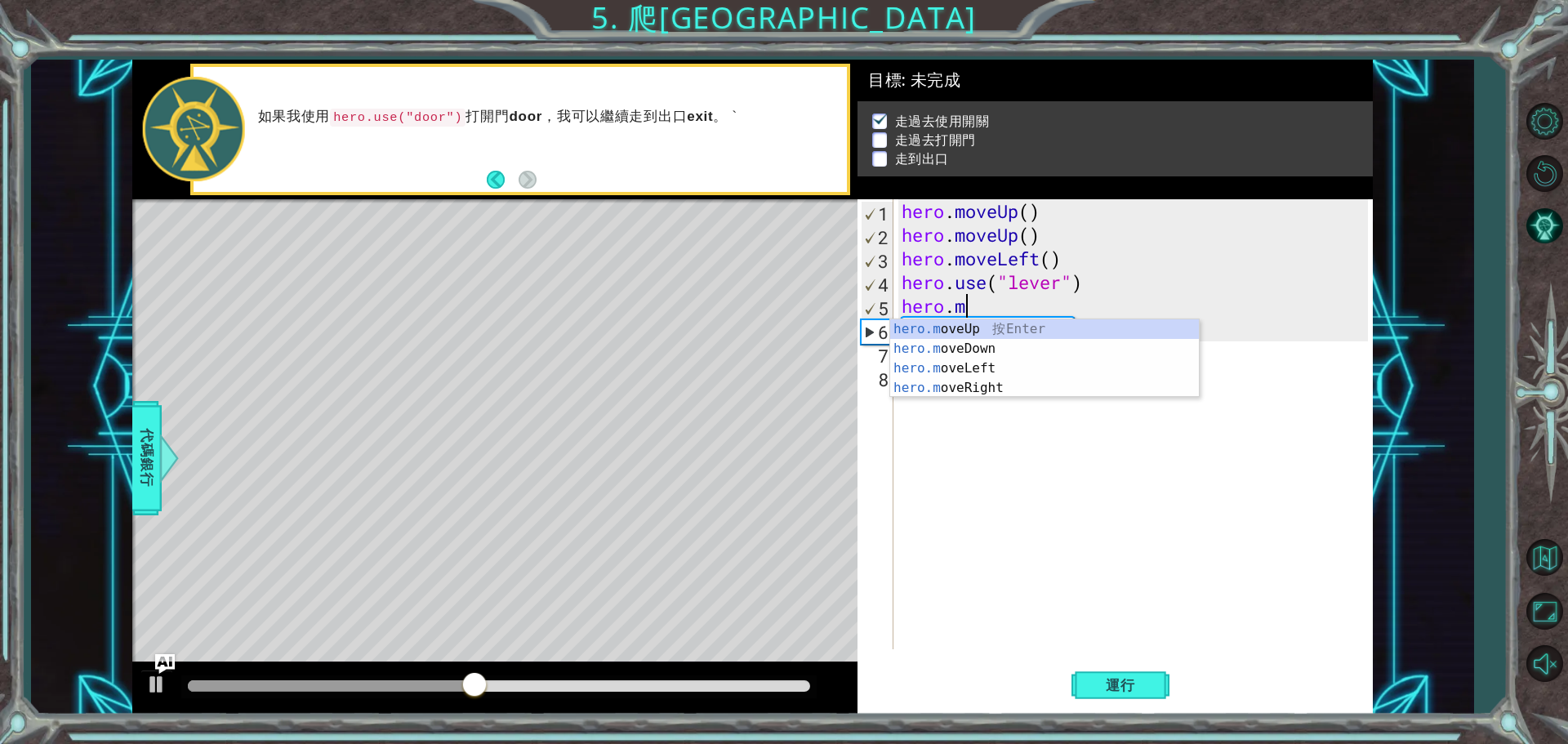
type textarea "hero."
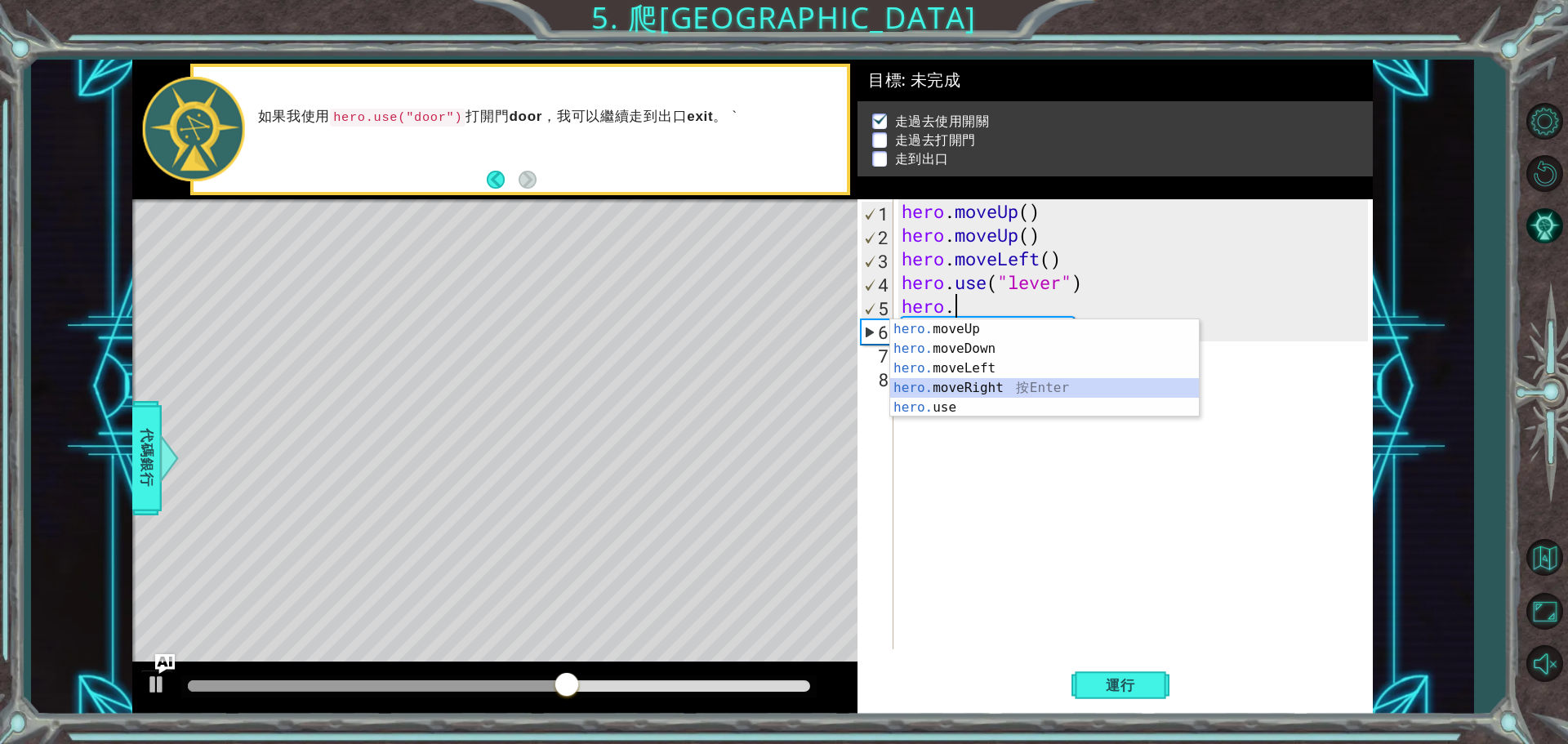
click at [990, 381] on div "hero. moveUp 按 Enter hero. moveDown 按 Enter hero. moveLeft 按 Enter hero. moveRi…" at bounding box center [1044, 388] width 309 height 137
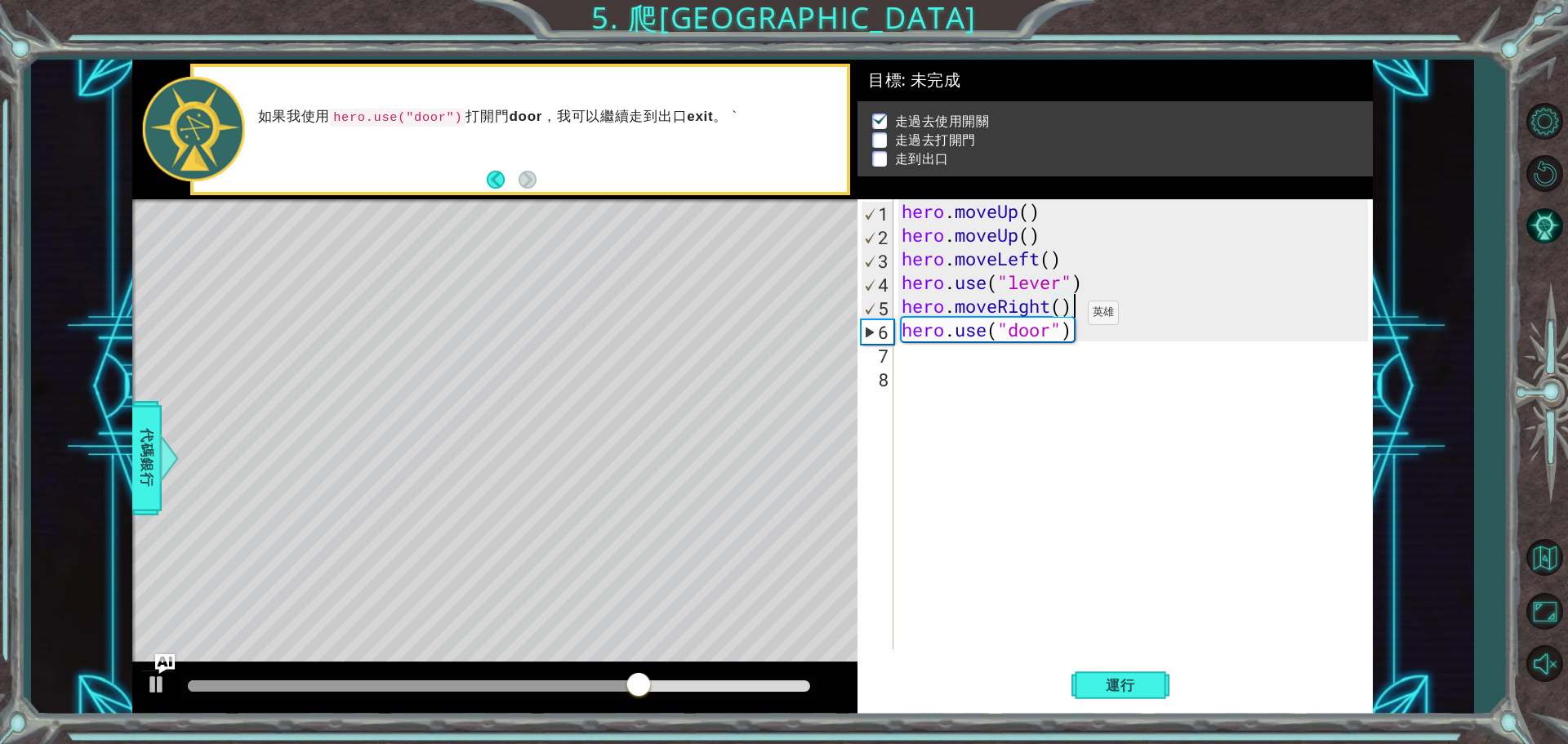
click at [1063, 312] on div "hero . moveUp ( ) hero . moveUp ( ) hero . moveLeft ( ) hero . use ( "lever" ) …" at bounding box center [1136, 447] width 477 height 497
type textarea "hero.moveRight(3)"
click at [1126, 686] on span "運行" at bounding box center [1119, 685] width 62 height 17
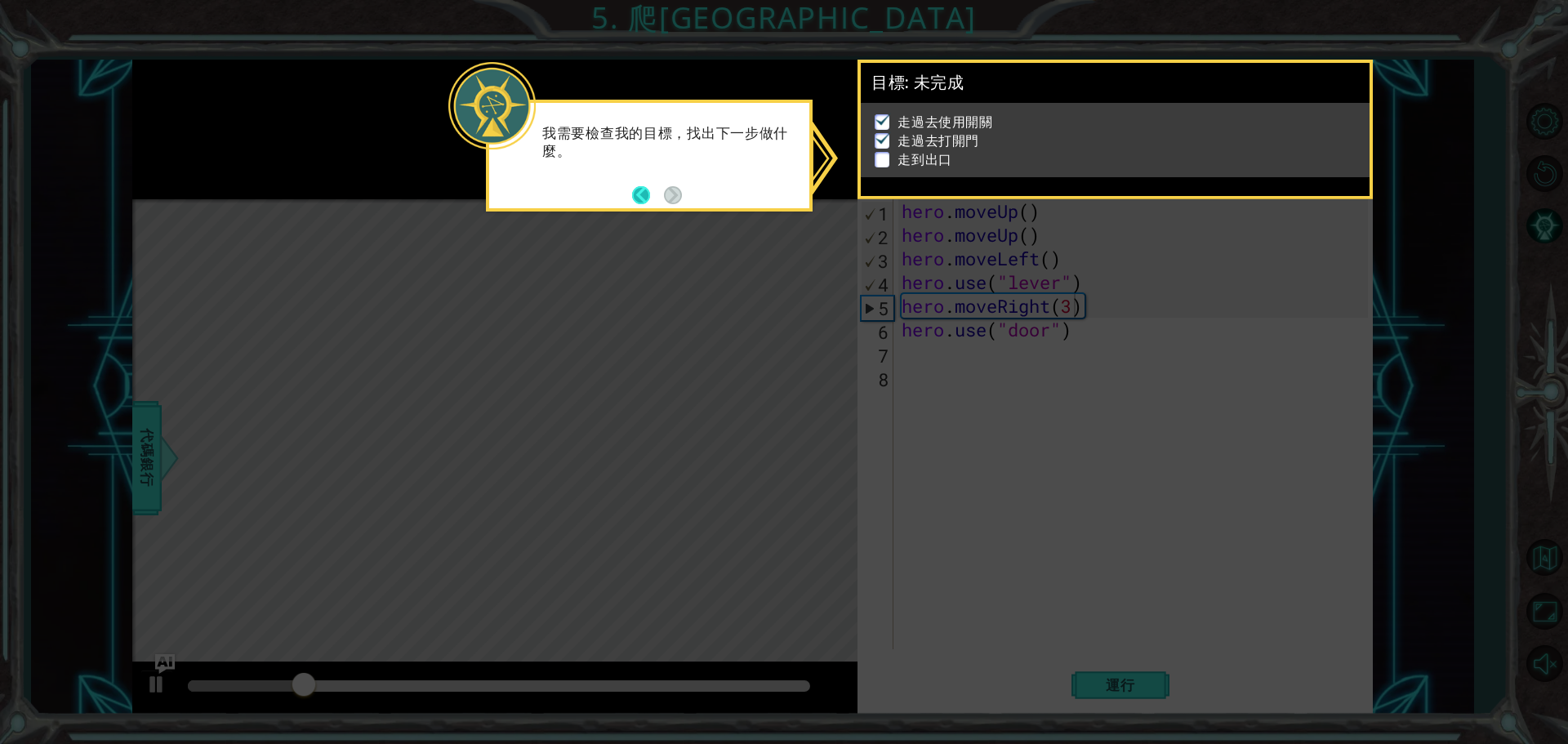
click at [639, 198] on button "Back" at bounding box center [648, 195] width 31 height 18
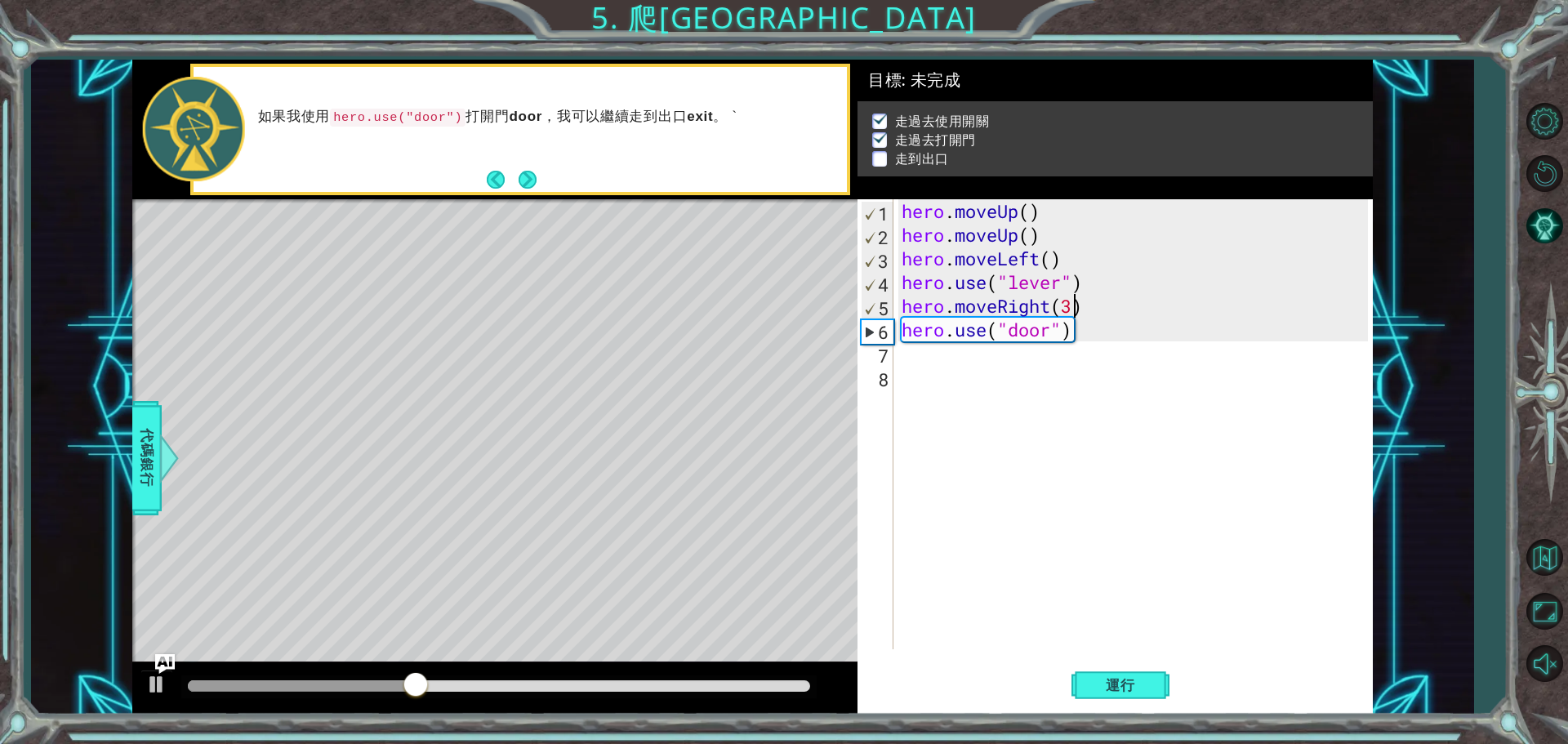
click at [909, 364] on div "hero . moveUp ( ) hero . moveUp ( ) hero . moveLeft ( ) hero . use ( "lever" ) …" at bounding box center [1136, 447] width 477 height 497
click at [153, 414] on span "代碼銀行" at bounding box center [147, 459] width 26 height 100
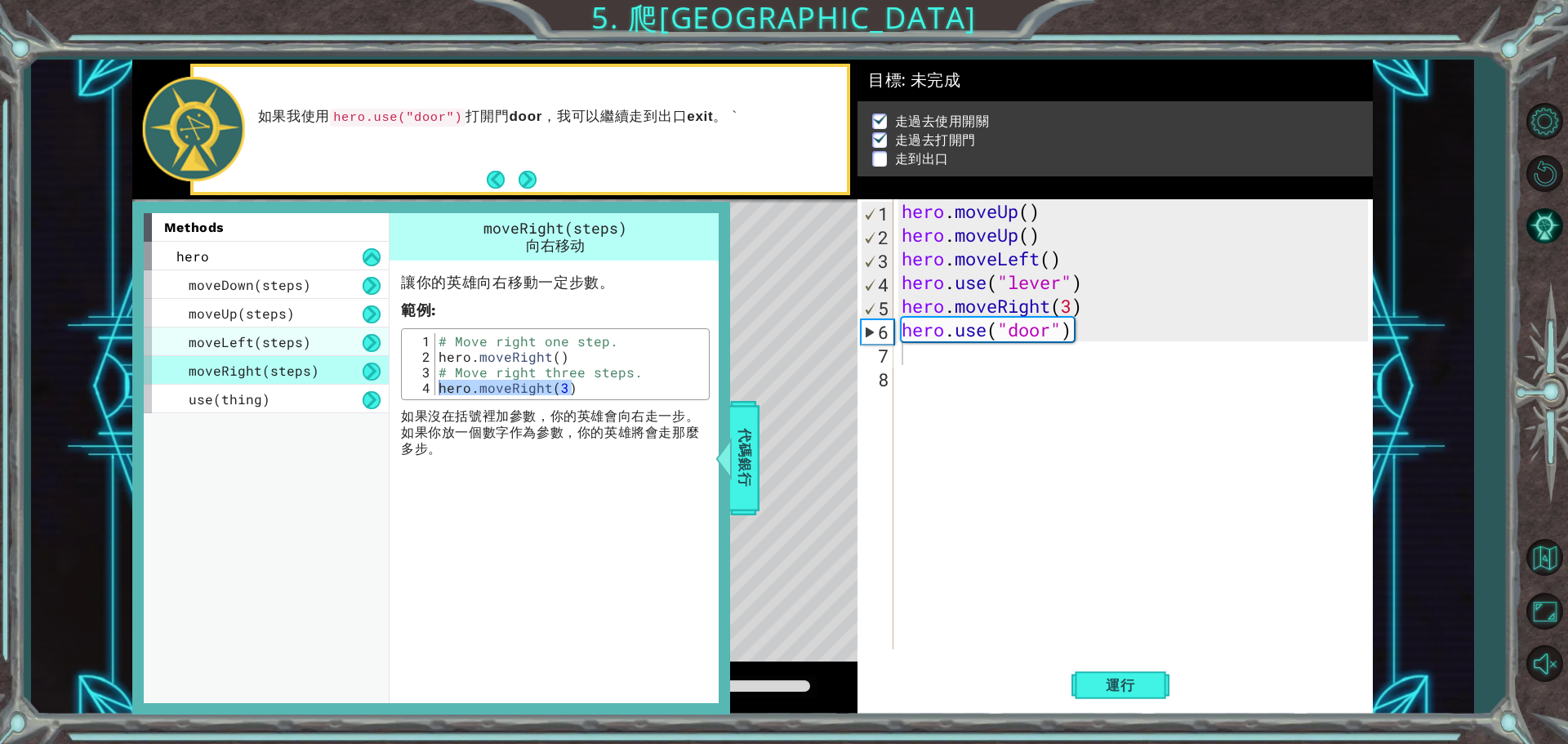
click at [261, 328] on div "moveLeft(steps)" at bounding box center [267, 341] width 245 height 28
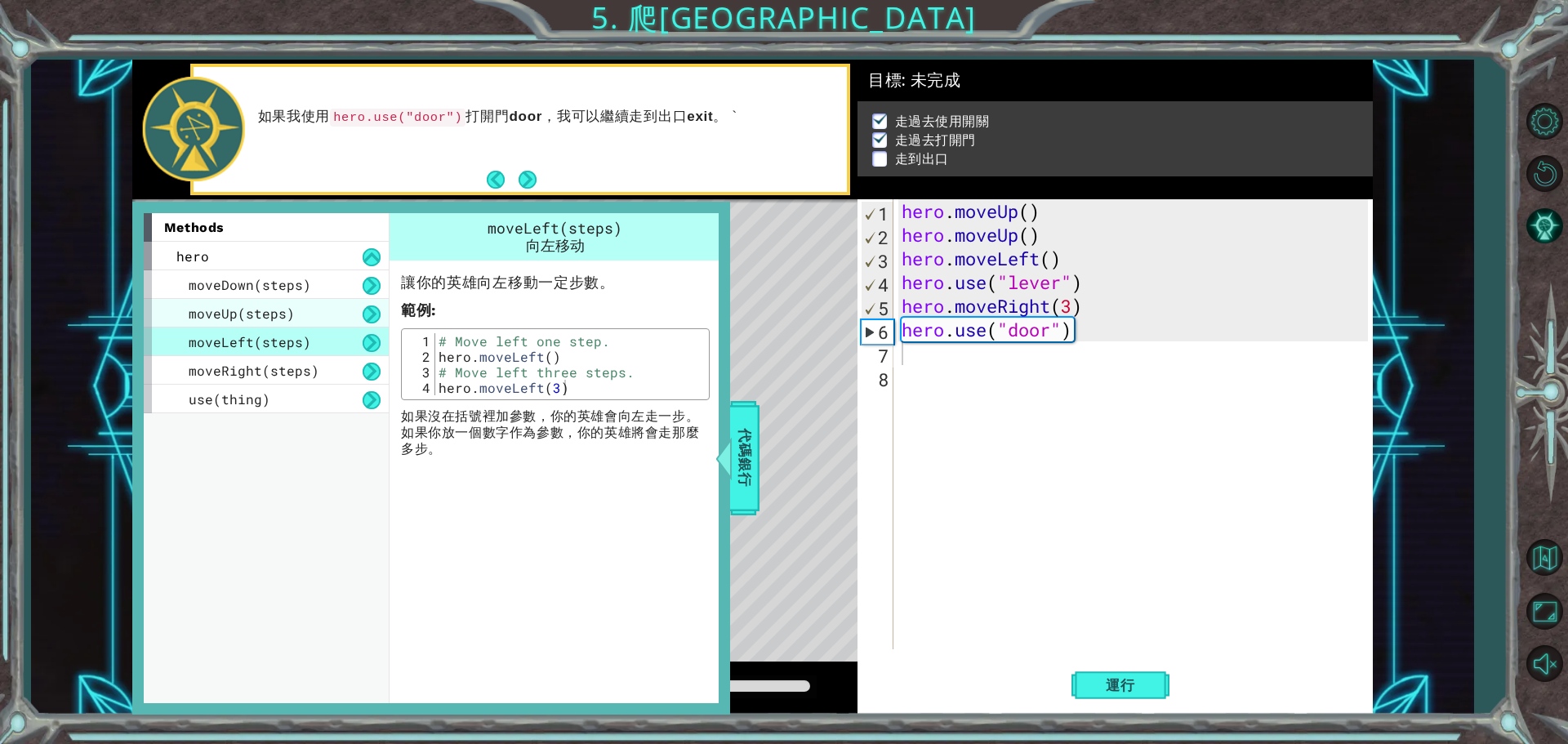
click at [283, 306] on span "moveUp(steps)" at bounding box center [241, 313] width 106 height 17
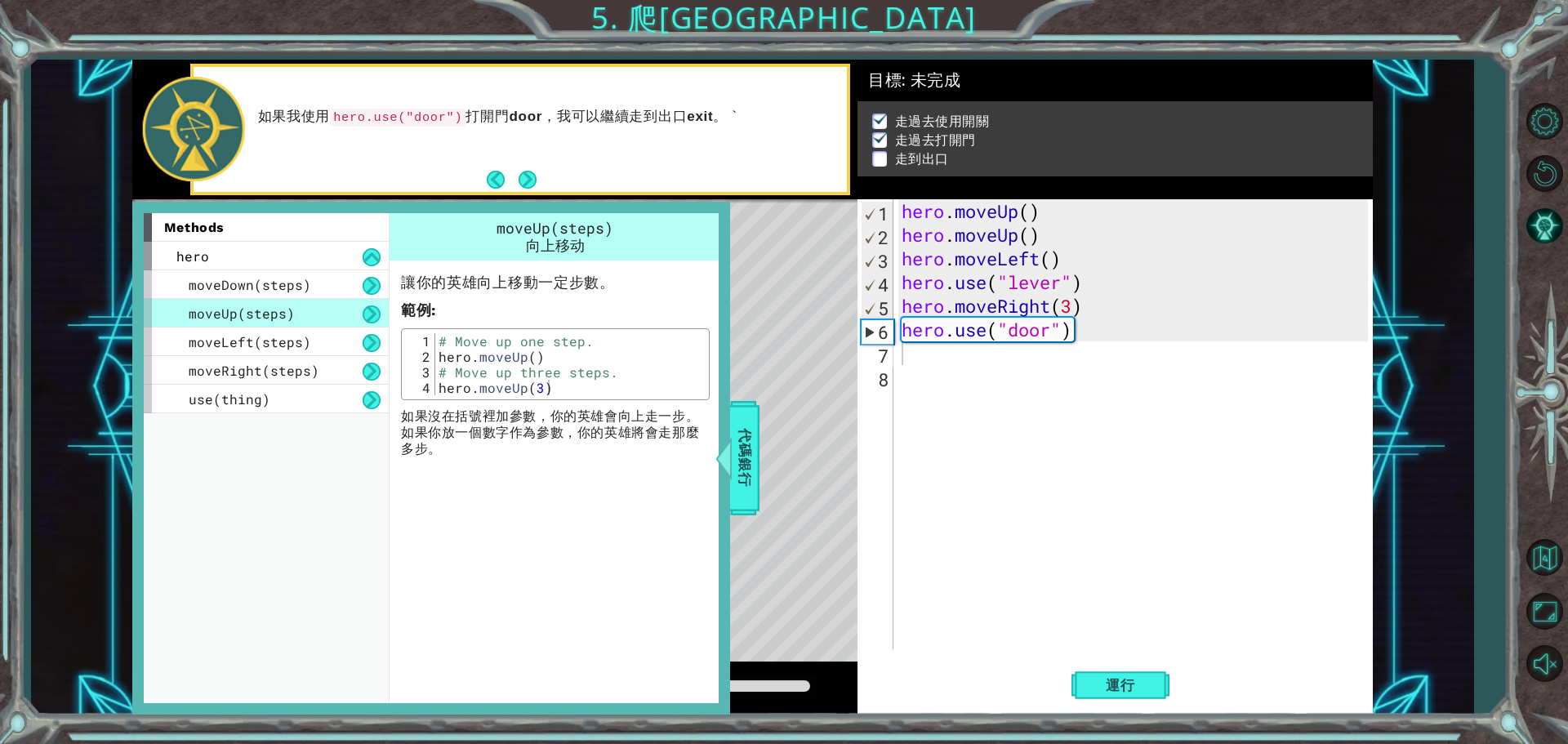
type textarea "hero.moveUp(3)"
drag, startPoint x: 541, startPoint y: 392, endPoint x: 437, endPoint y: 391, distance: 104.0
click at [437, 391] on div "# Move up one step. hero . moveUp ( ) # Move up three steps. hero . moveUp ( 3 )" at bounding box center [569, 379] width 270 height 93
click at [909, 355] on div "hero . moveUp ( ) hero . moveUp ( ) hero . moveLeft ( ) hero . use ( "lever" ) …" at bounding box center [1136, 447] width 477 height 497
paste textarea "hero.moveUp(3)"
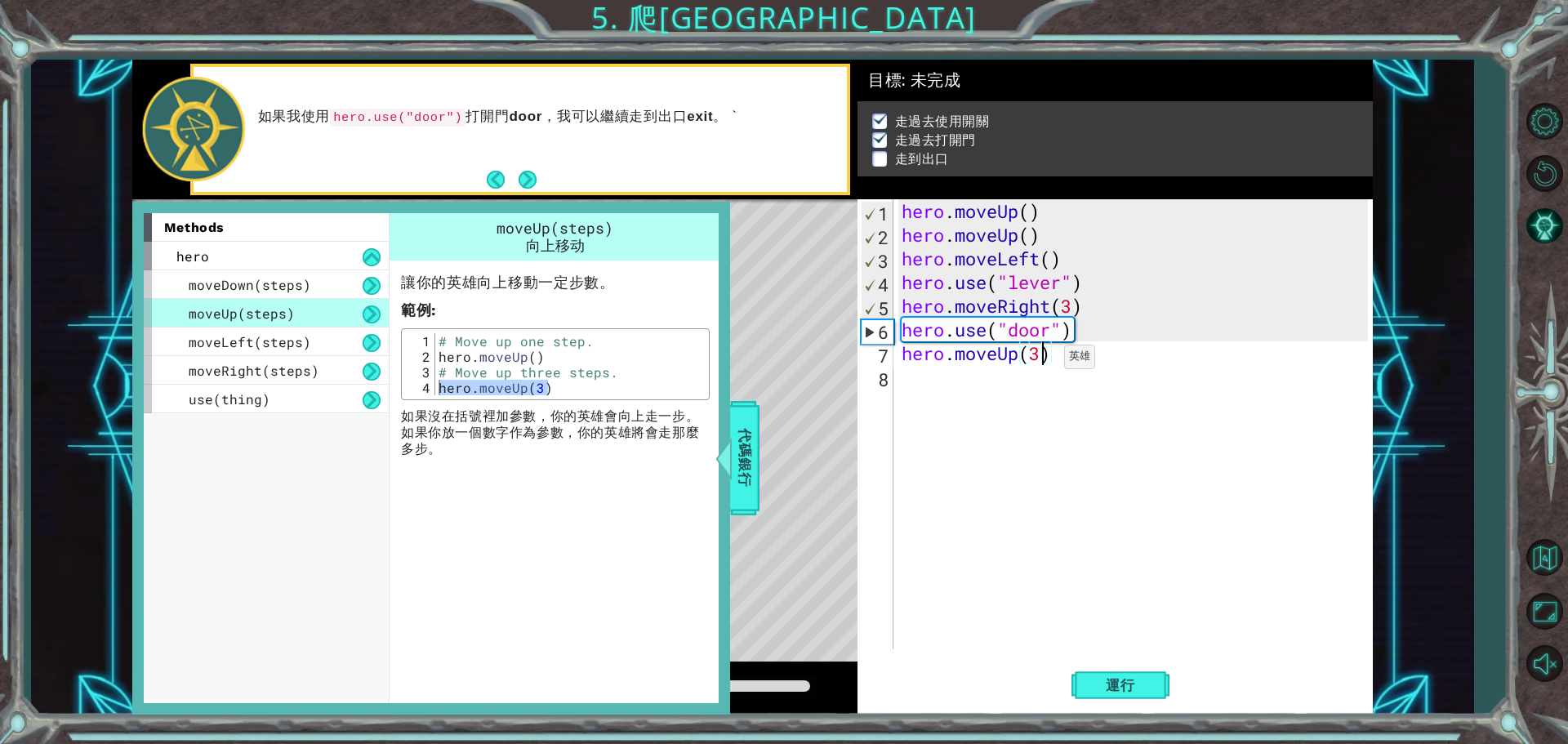
click at [1040, 361] on div "hero . moveUp ( ) hero . moveUp ( ) hero . moveLeft ( ) hero . use ( "lever" ) …" at bounding box center [1136, 447] width 477 height 497
type textarea "hero.moveUp(2)"
click at [906, 379] on div "hero . moveUp ( ) hero . moveUp ( ) hero . moveLeft ( ) hero . use ( "lever" ) …" at bounding box center [1136, 447] width 477 height 497
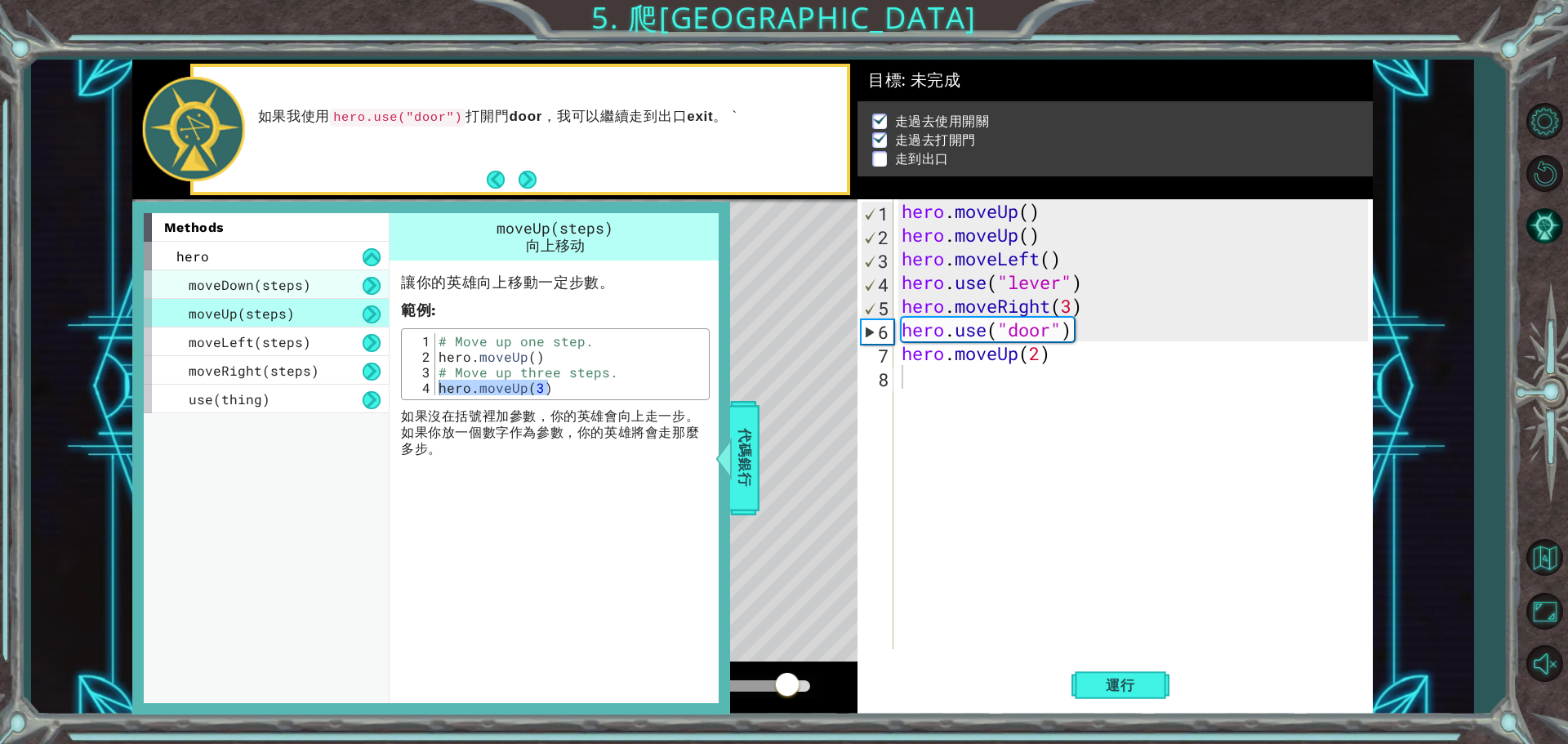
click at [308, 290] on div "moveDown(steps)" at bounding box center [267, 284] width 245 height 28
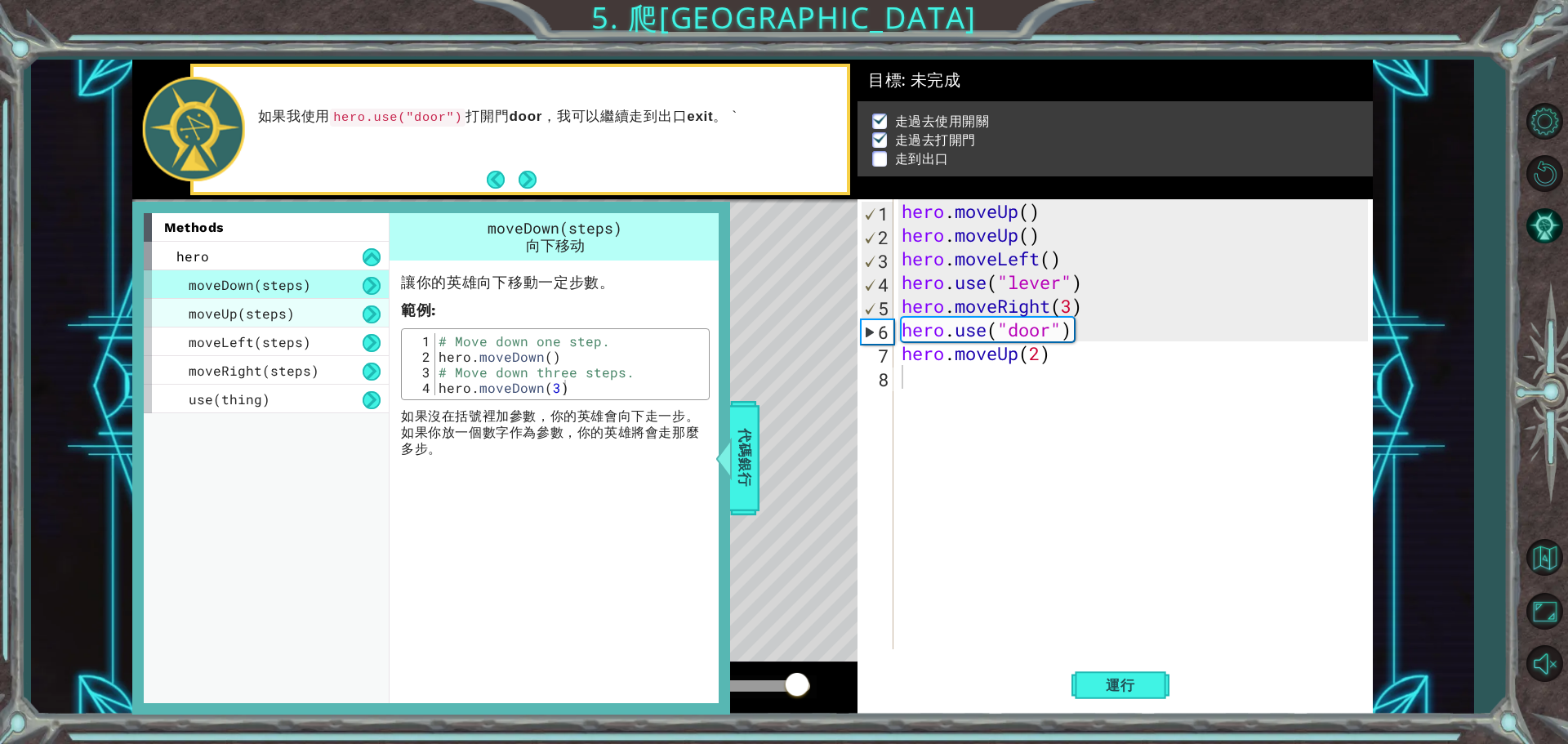
drag, startPoint x: 308, startPoint y: 301, endPoint x: 306, endPoint y: 310, distance: 9.2
click at [308, 303] on div "moveUp(steps)" at bounding box center [267, 313] width 245 height 28
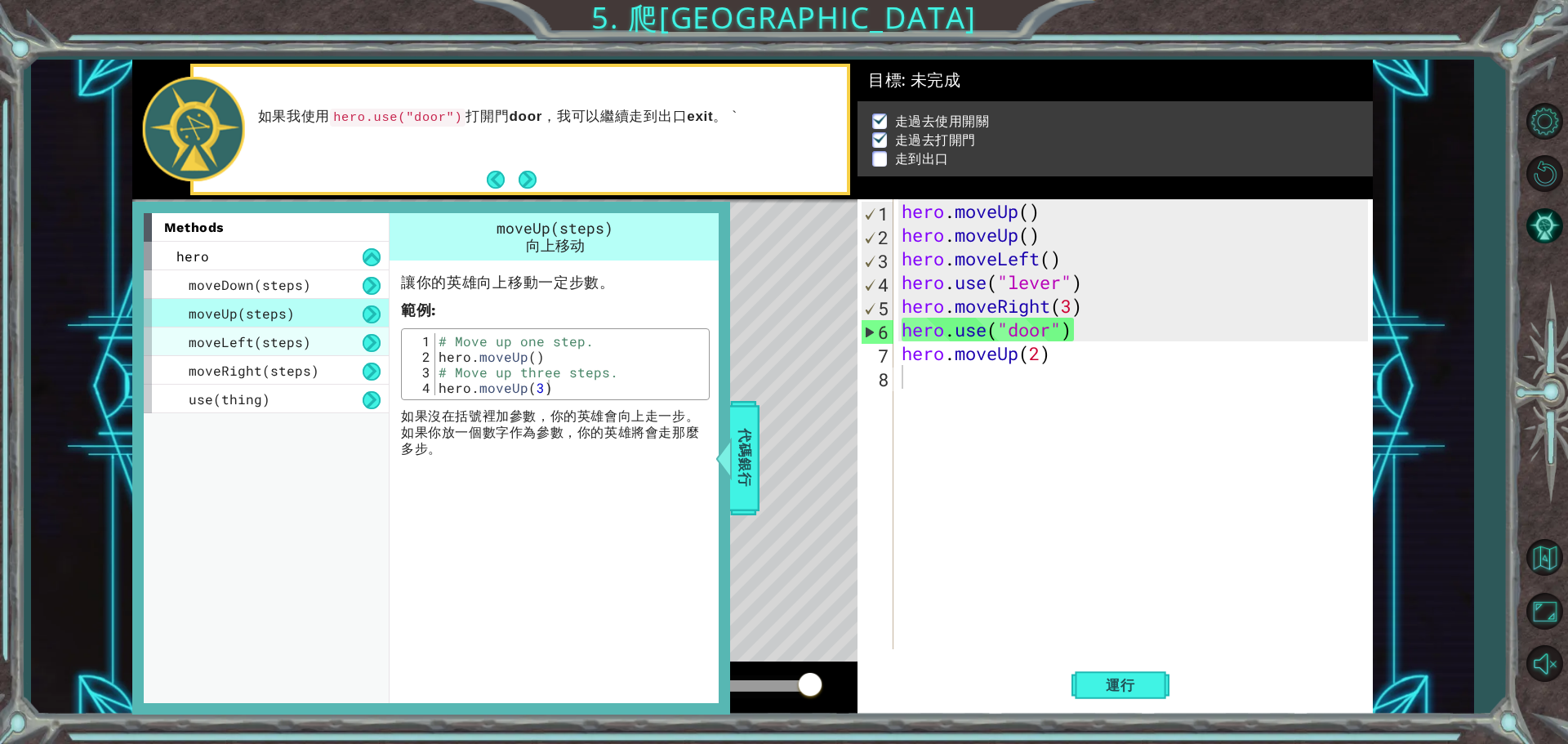
click at [316, 335] on div "moveLeft(steps)" at bounding box center [267, 341] width 245 height 28
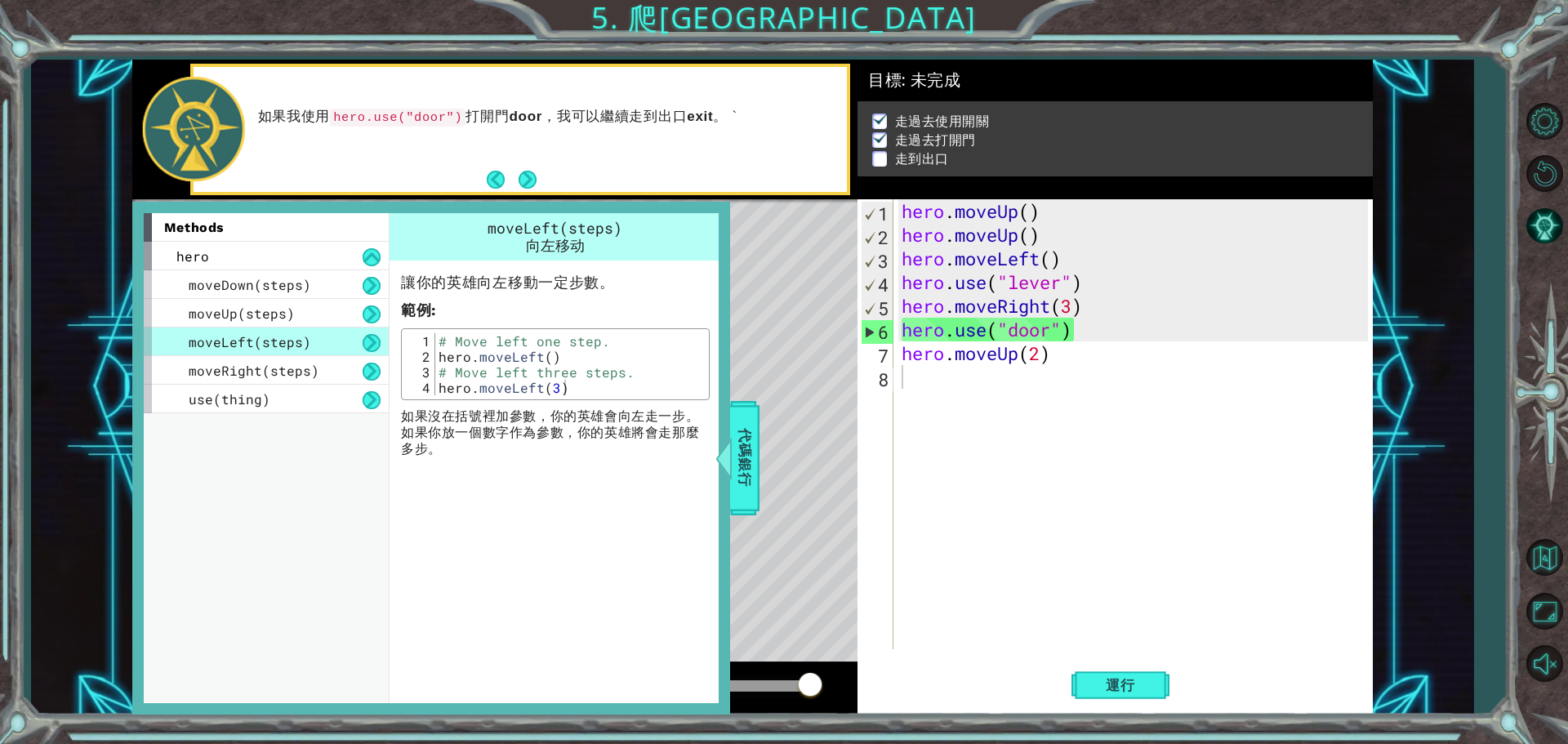
type textarea "hero.moveLeft(3)"
drag, startPoint x: 561, startPoint y: 390, endPoint x: 430, endPoint y: 388, distance: 131.0
click at [430, 388] on div "hero.moveLeft(3) 1 2 3 4 # Move left one step. hero . moveLeft ( ) # Move left …" at bounding box center [555, 364] width 299 height 62
click at [898, 379] on div "1 2 3 4 5 6 7 8 hero . moveUp ( ) hero . moveUp ( ) hero . moveLeft ( ) hero . …" at bounding box center [1112, 423] width 511 height 450
type textarea "v"
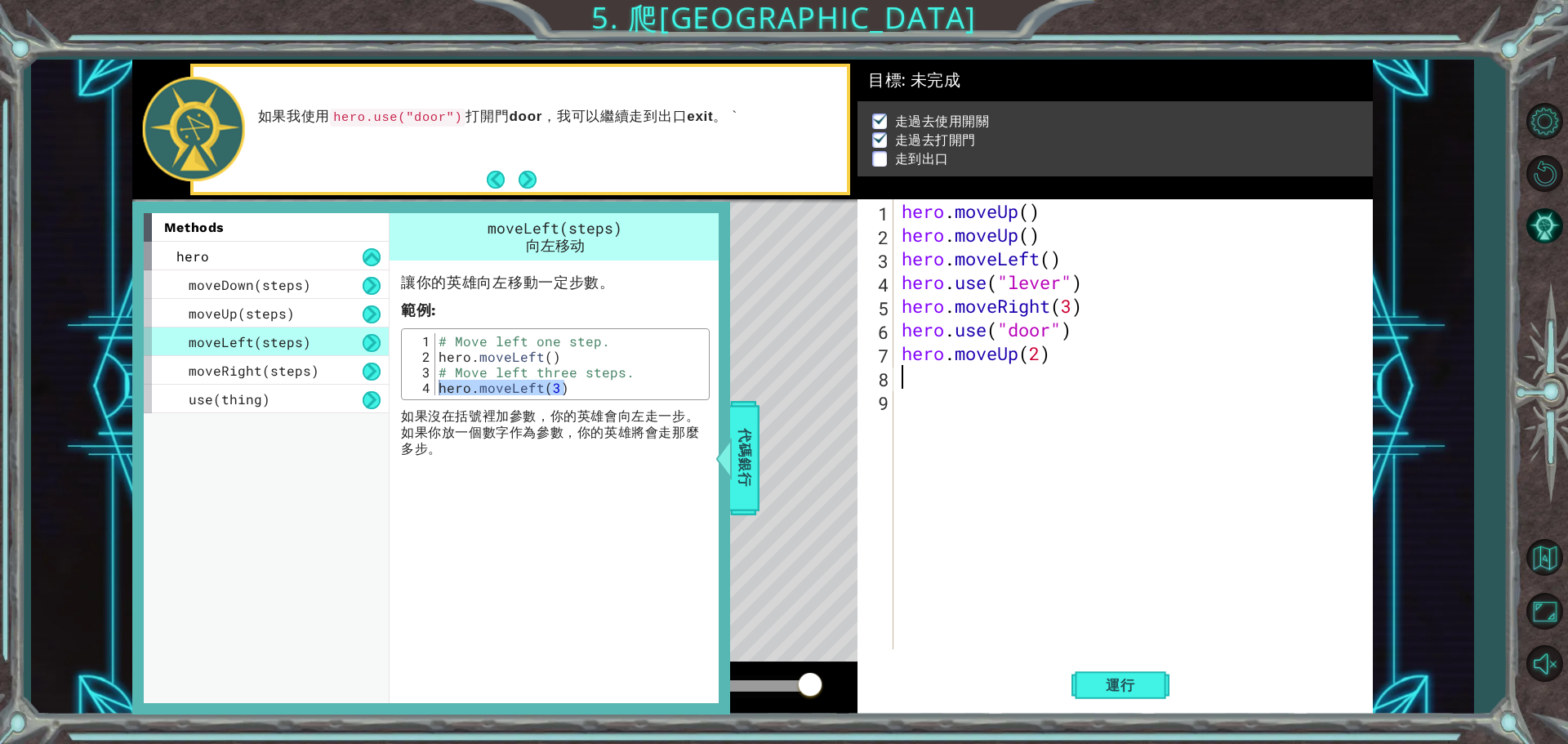
paste textarea "hero.moveLeft(3)"
type textarea "hero.moveLeft(3)"
click at [904, 400] on div "hero . moveUp ( ) hero . moveUp ( ) hero . moveLeft ( ) hero . use ( "lever" ) …" at bounding box center [1136, 447] width 477 height 497
click at [749, 423] on span "代碼銀行" at bounding box center [745, 459] width 26 height 100
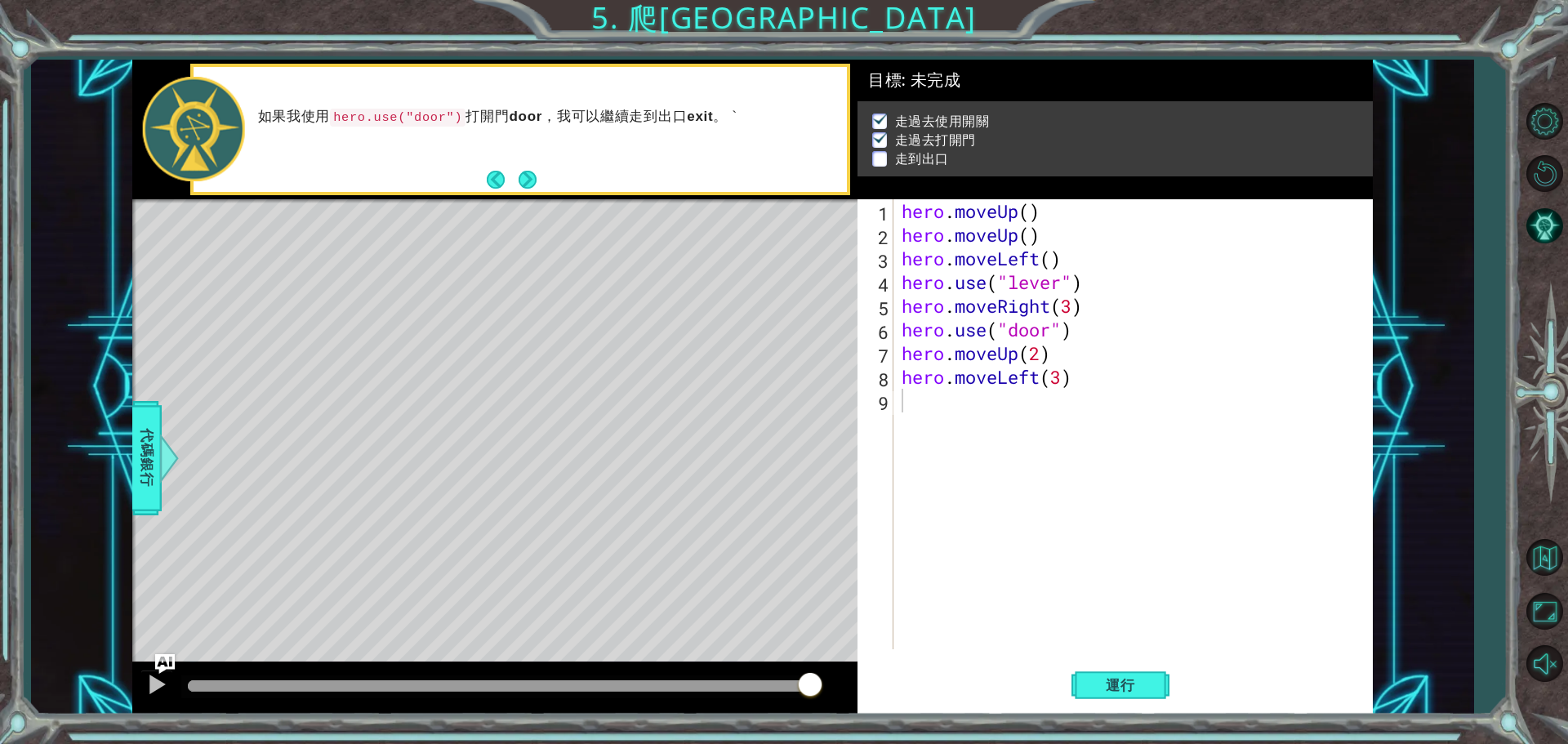
type textarea "hero.moveUp(2)"
drag, startPoint x: 966, startPoint y: 359, endPoint x: 899, endPoint y: 360, distance: 67.0
click at [899, 360] on div "hero . moveUp ( ) hero . moveUp ( ) hero . moveLeft ( ) hero . use ( "lever" ) …" at bounding box center [1136, 447] width 477 height 497
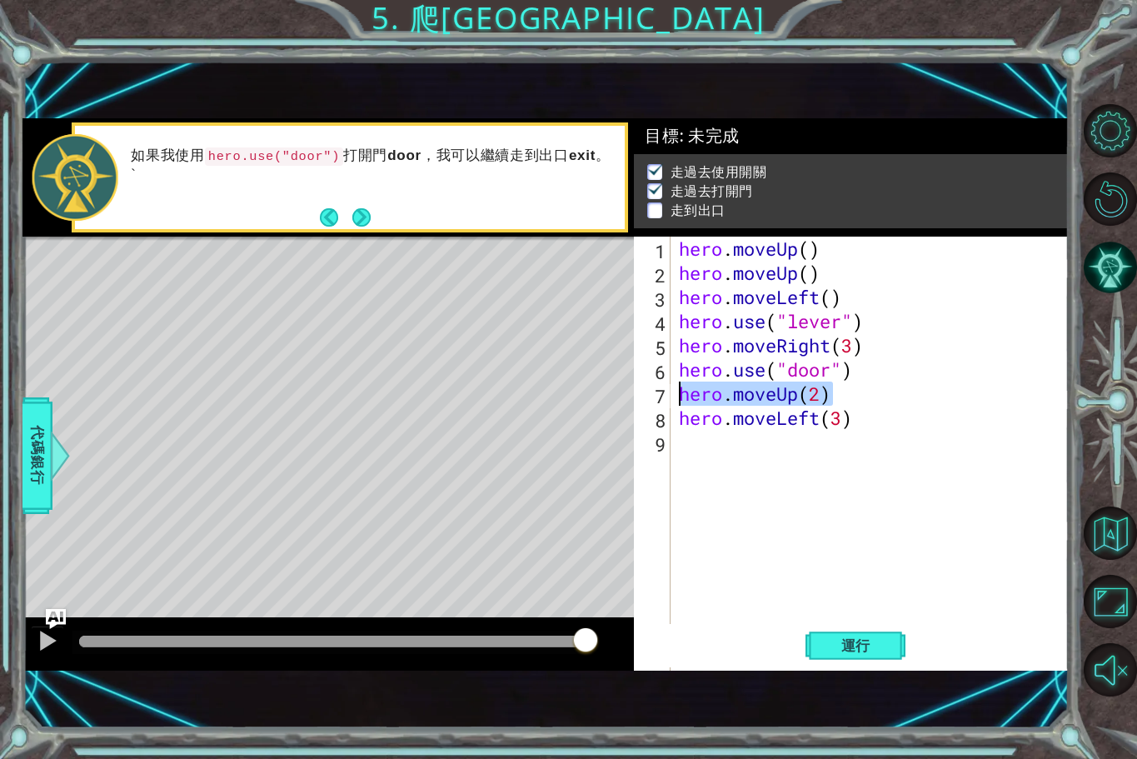
drag, startPoint x: 681, startPoint y: 442, endPoint x: 680, endPoint y: 452, distance: 10.0
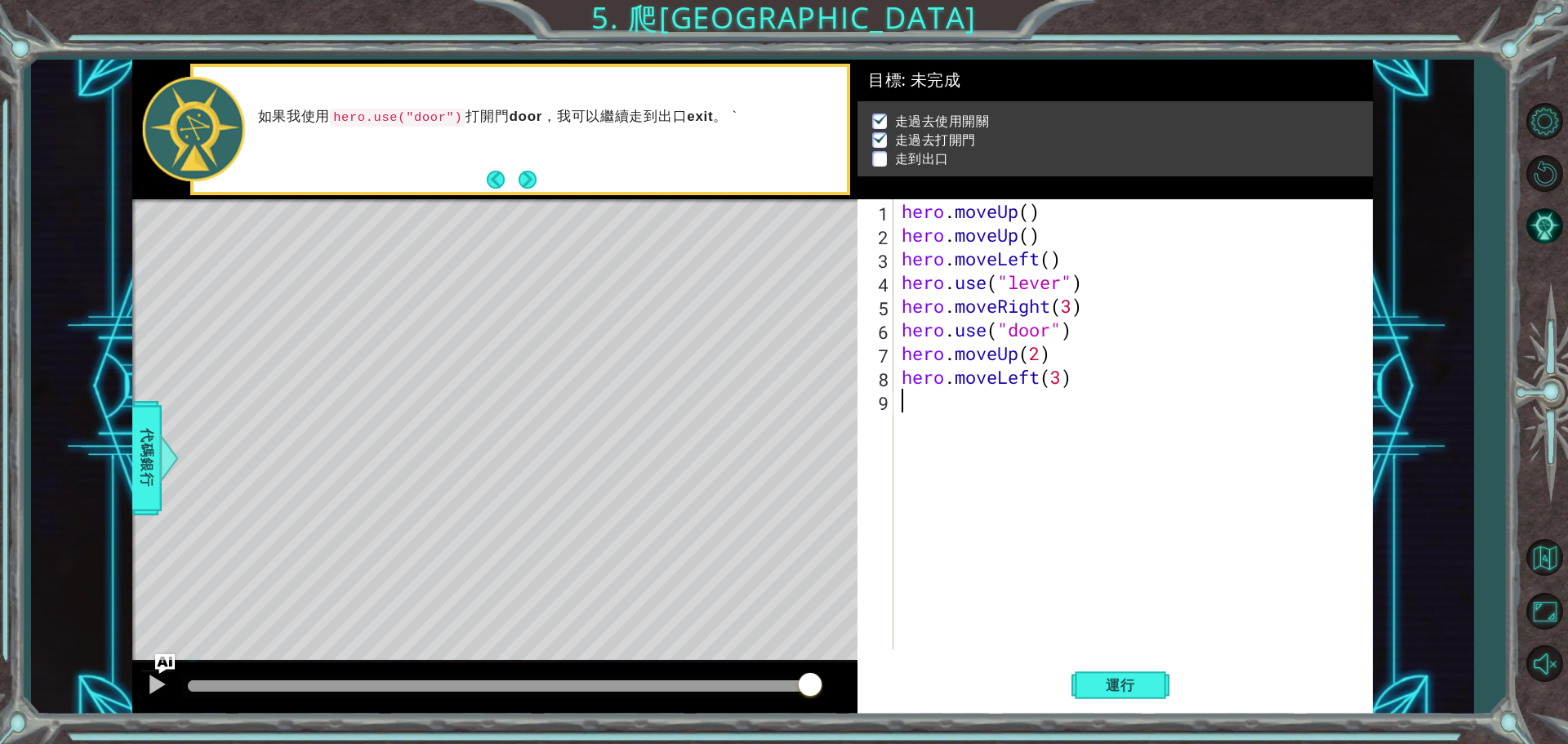
click at [907, 414] on div "hero . moveUp ( ) hero . moveUp ( ) hero . moveLeft ( ) hero . use ( "lever" ) …" at bounding box center [1136, 447] width 477 height 497
paste textarea "hero.moveUp(2)"
type textarea "hero.moveUp(2)"
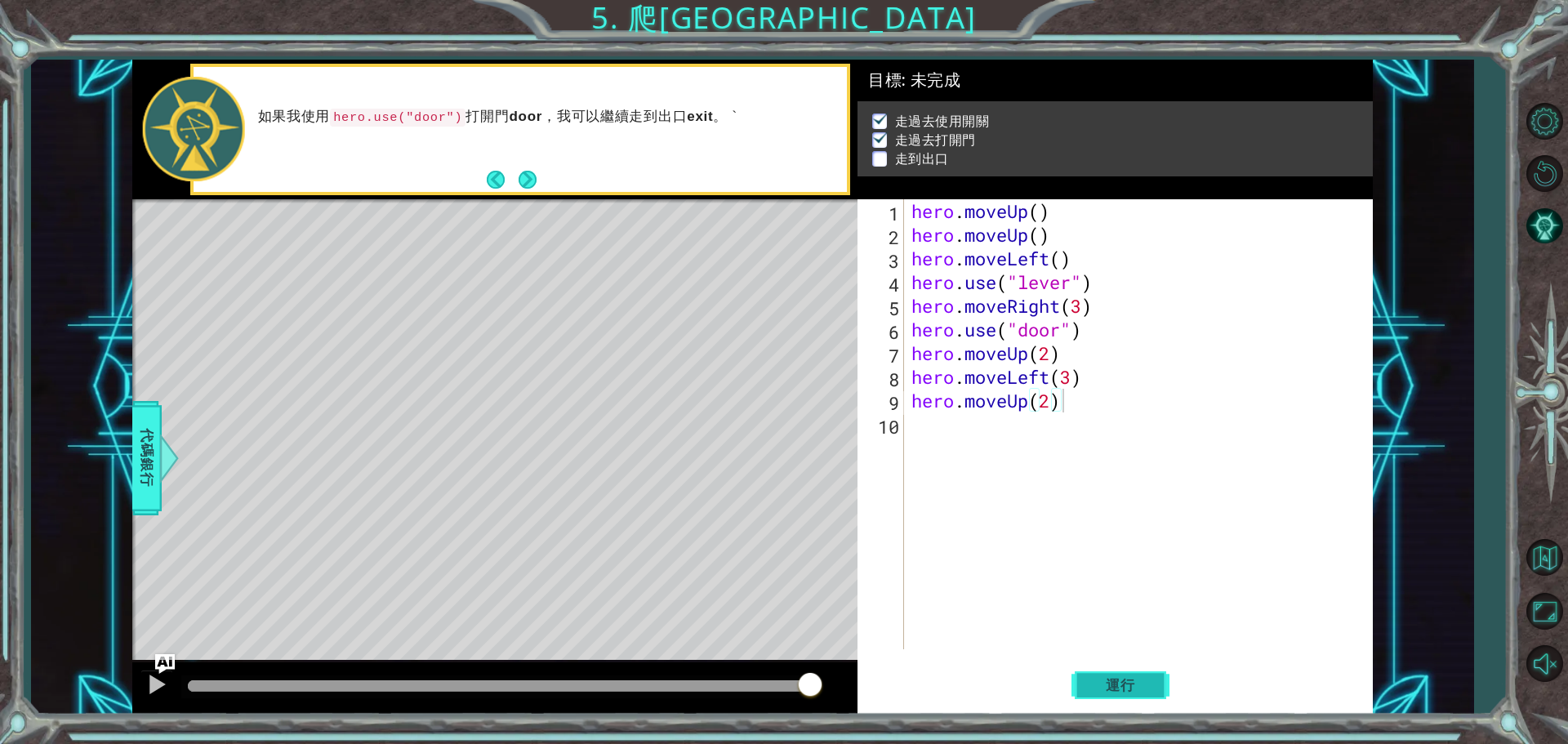
click at [1108, 670] on button "運行" at bounding box center [1120, 684] width 98 height 51
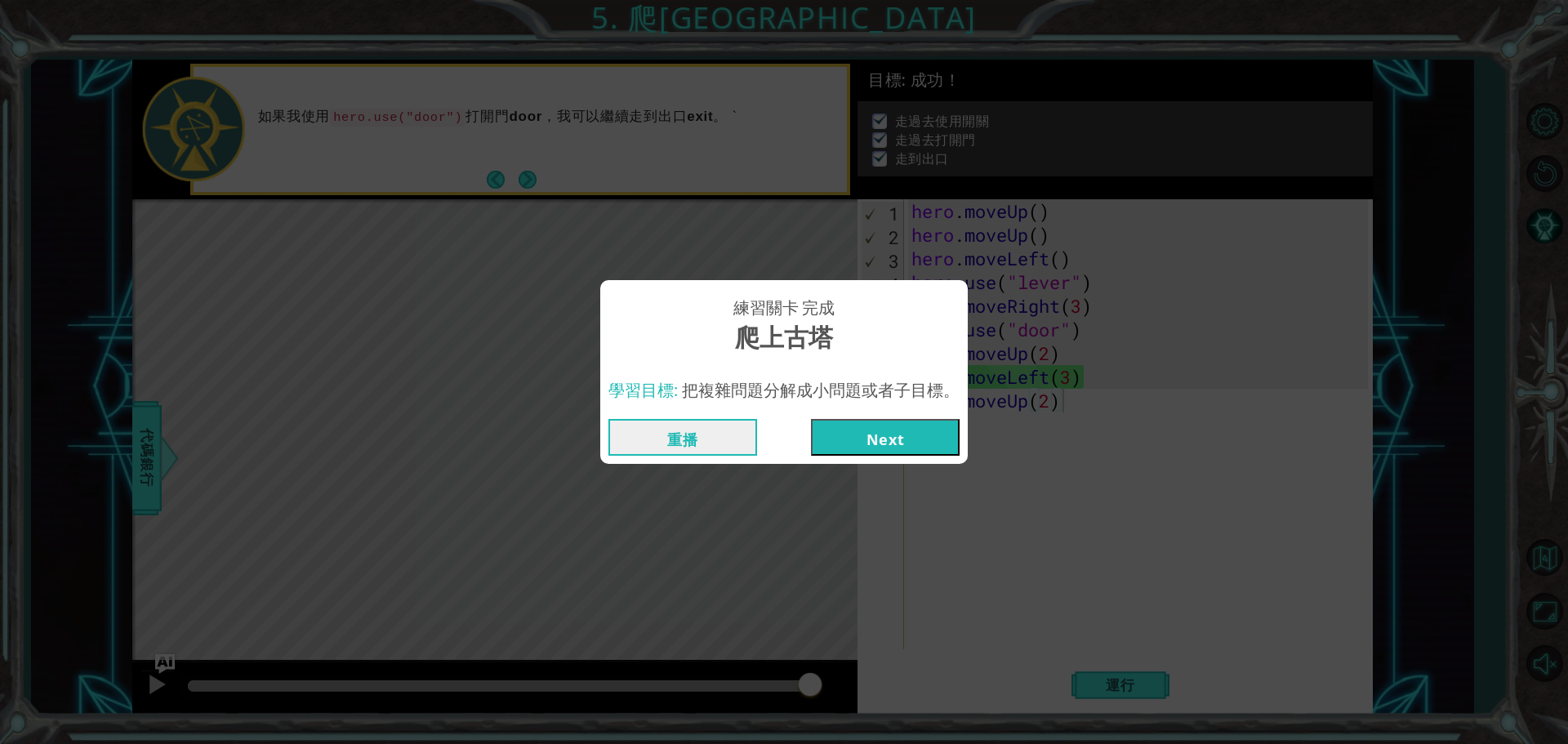
click at [883, 425] on button "Next" at bounding box center [885, 436] width 149 height 36
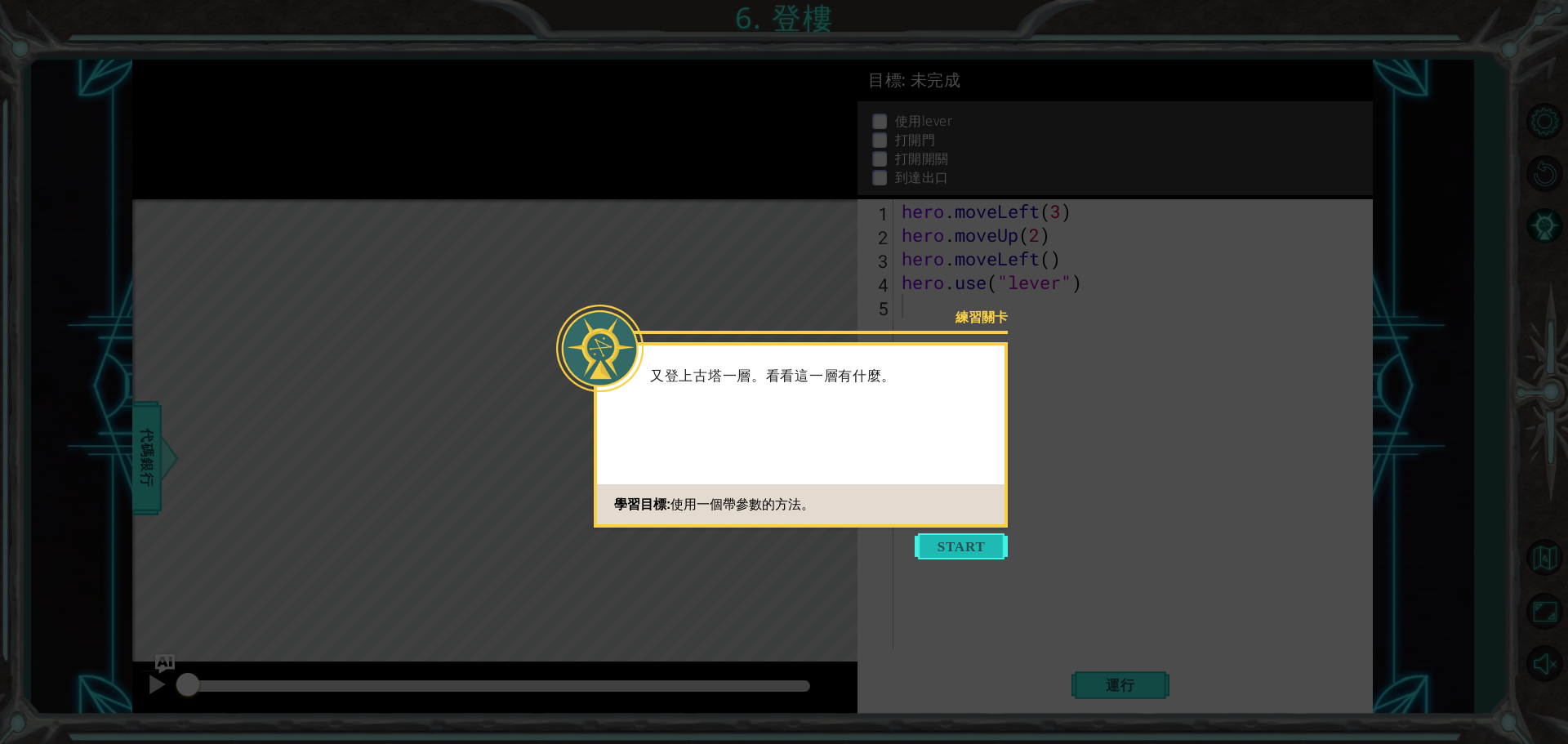
click at [944, 550] on button "Start" at bounding box center [960, 546] width 93 height 26
